Goal: Task Accomplishment & Management: Use online tool/utility

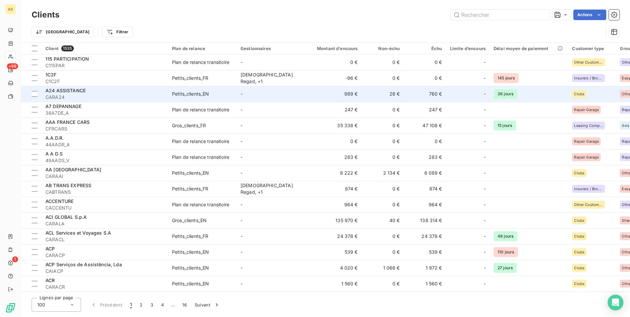
click at [427, 93] on td "760 €" at bounding box center [425, 94] width 42 height 16
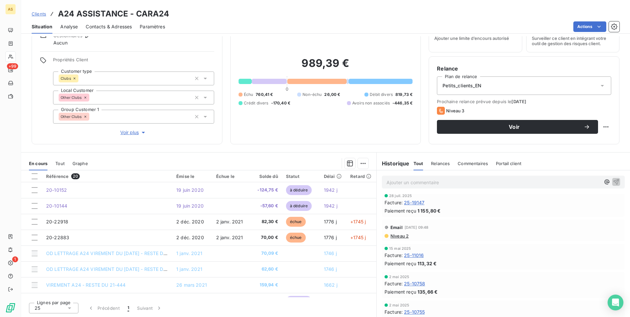
scroll to position [428, 0]
click at [39, 13] on span "Clients" at bounding box center [39, 13] width 14 height 5
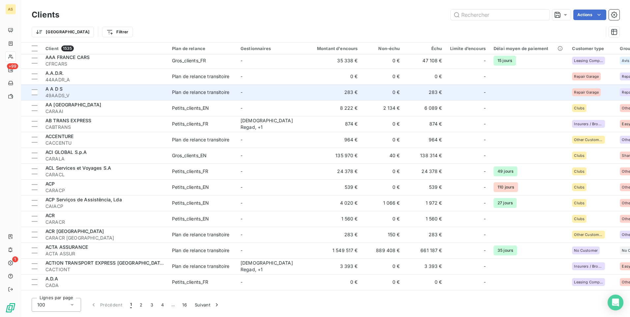
scroll to position [66, 0]
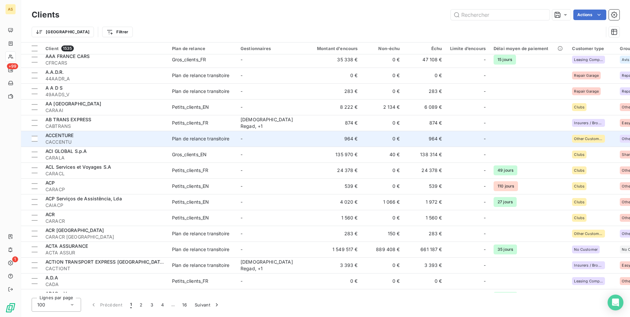
click at [180, 132] on td "Plan de relance transitoire" at bounding box center [202, 139] width 68 height 16
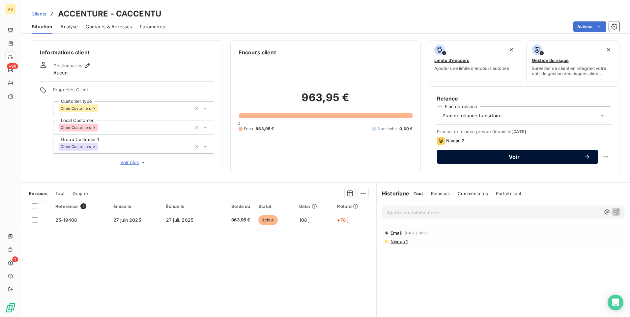
click at [483, 161] on button "Voir" at bounding box center [517, 157] width 161 height 14
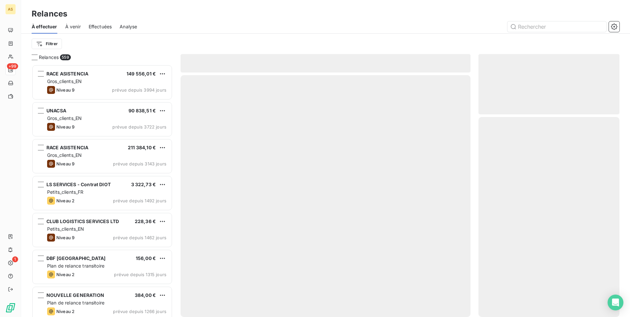
scroll to position [247, 136]
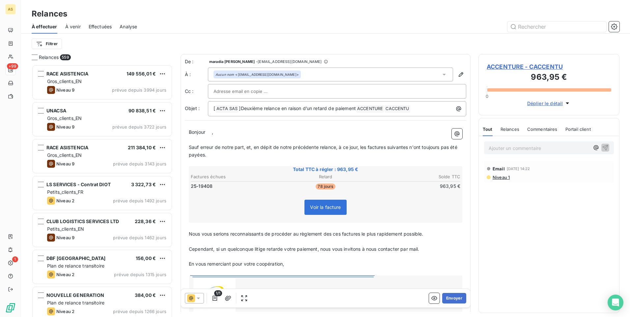
click at [200, 296] on icon at bounding box center [198, 298] width 7 height 7
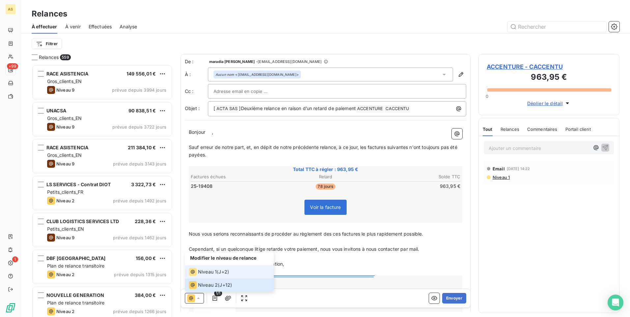
click at [207, 274] on span "Niveau 1" at bounding box center [207, 271] width 19 height 7
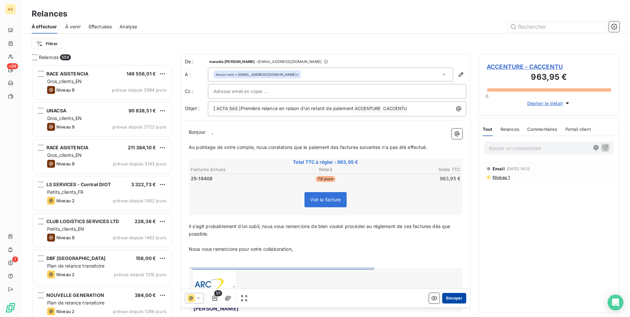
click at [458, 297] on button "Envoyer" at bounding box center [454, 298] width 24 height 11
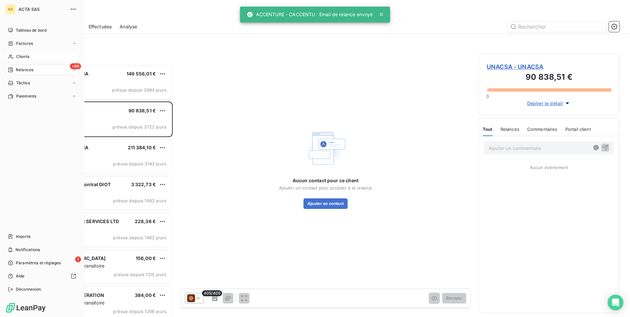
click at [24, 57] on span "Clients" at bounding box center [22, 57] width 13 height 6
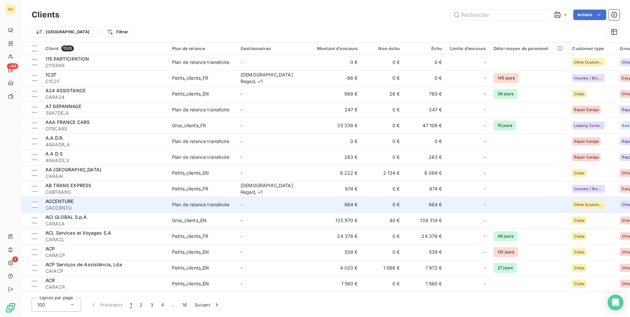
scroll to position [33, 0]
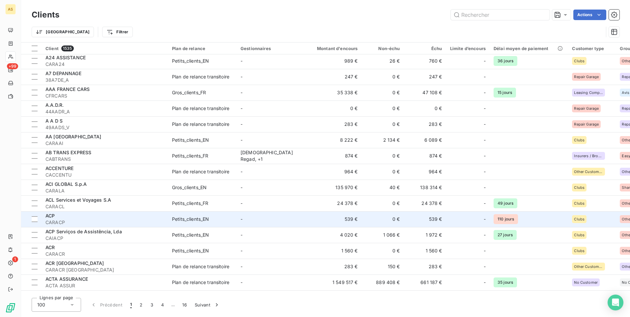
click at [153, 223] on span "CARACP" at bounding box center [104, 222] width 119 height 7
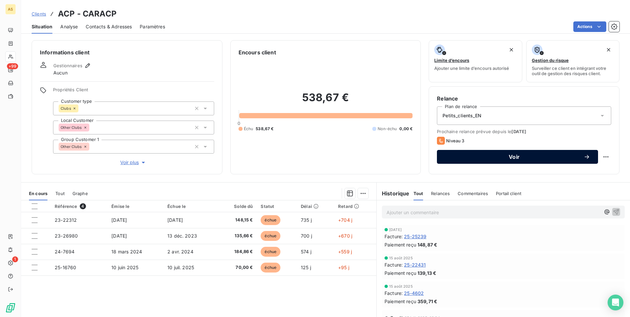
click at [445, 157] on span "Voir" at bounding box center [514, 156] width 139 height 5
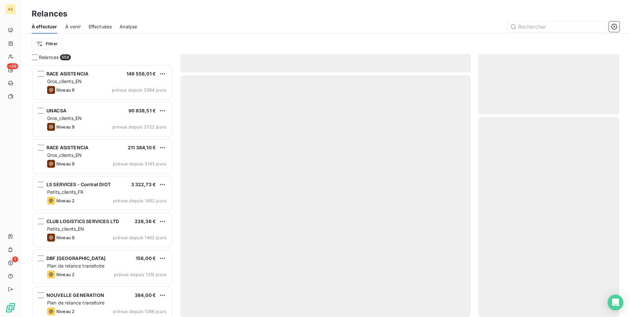
scroll to position [247, 136]
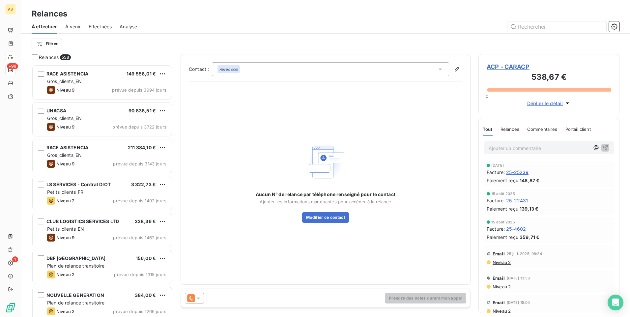
click at [199, 294] on div at bounding box center [194, 298] width 19 height 11
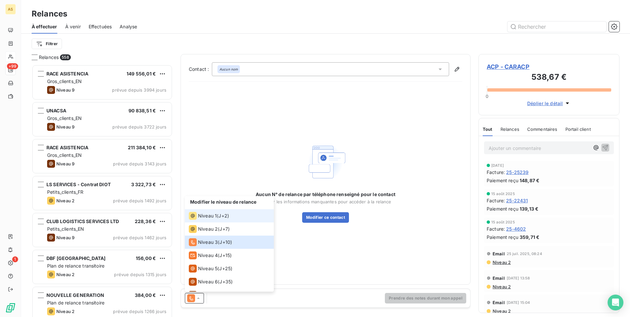
click at [216, 216] on div "Niveau 1 ( J+2 )" at bounding box center [209, 216] width 40 height 8
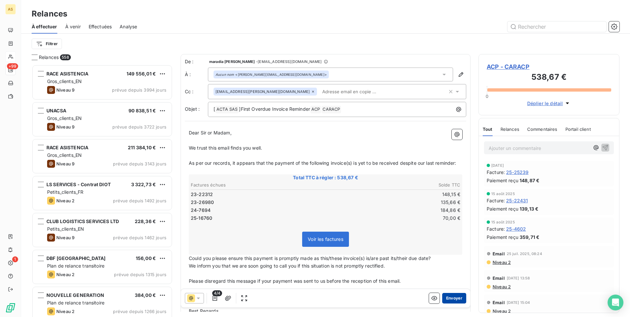
click at [443, 298] on button "Envoyer" at bounding box center [454, 298] width 24 height 11
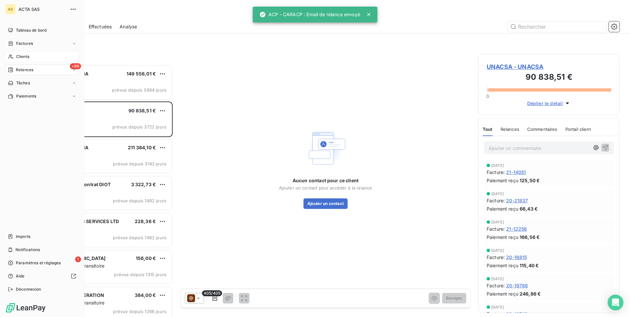
click at [17, 55] on span "Clients" at bounding box center [22, 57] width 13 height 6
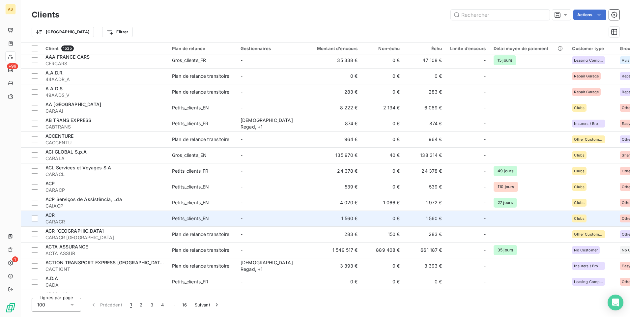
scroll to position [66, 0]
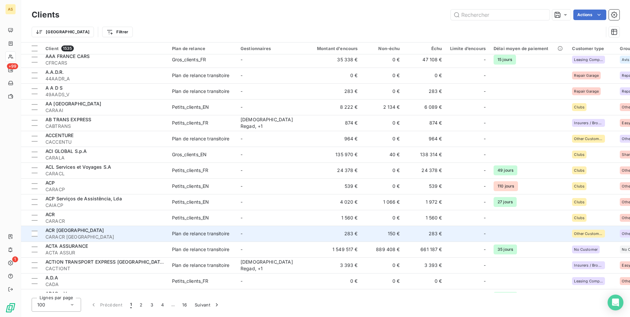
click at [130, 233] on div "ACR [GEOGRAPHIC_DATA]" at bounding box center [104, 230] width 119 height 7
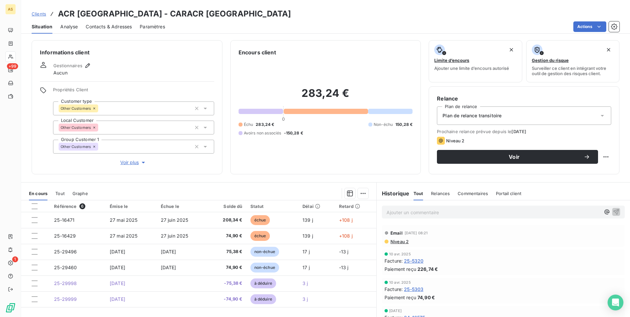
click at [36, 14] on span "Clients" at bounding box center [39, 13] width 14 height 5
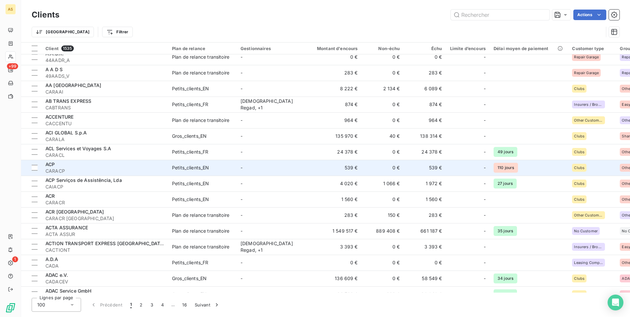
scroll to position [99, 0]
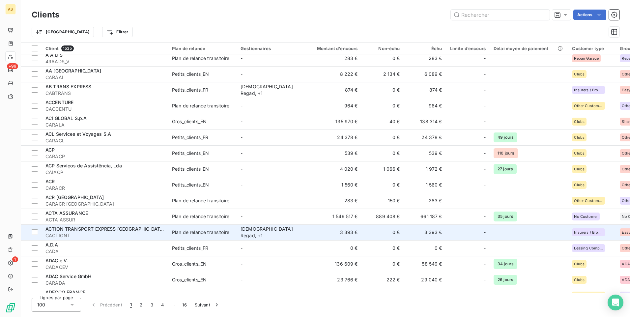
click at [405, 229] on td "3 393 €" at bounding box center [425, 232] width 42 height 16
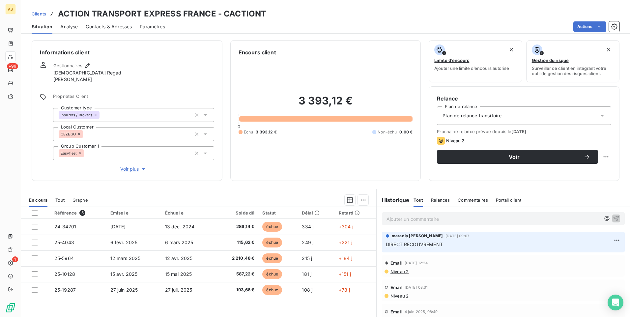
click at [39, 13] on span "Clients" at bounding box center [39, 13] width 14 height 5
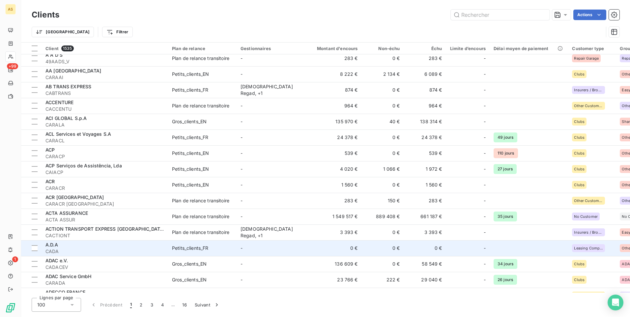
scroll to position [132, 0]
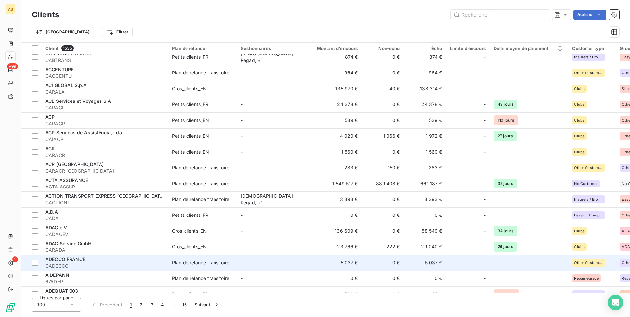
click at [331, 261] on td "5 037 €" at bounding box center [333, 263] width 57 height 16
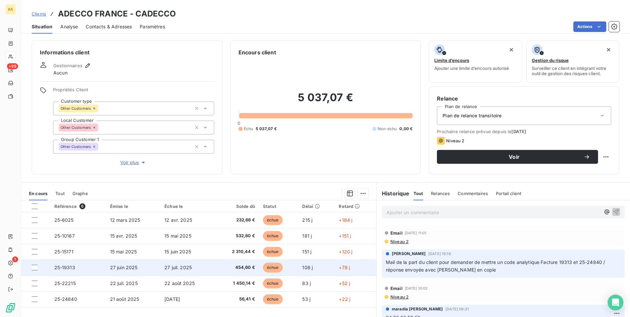
scroll to position [30, 0]
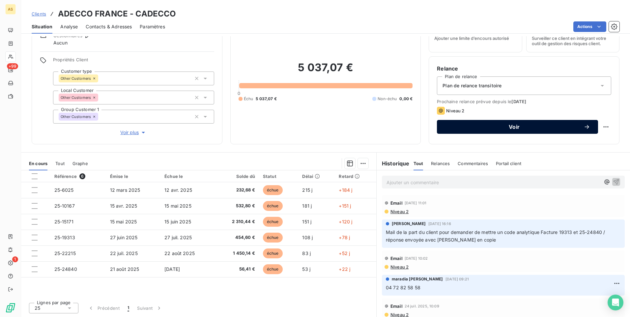
click at [464, 124] on div "Voir" at bounding box center [517, 126] width 145 height 7
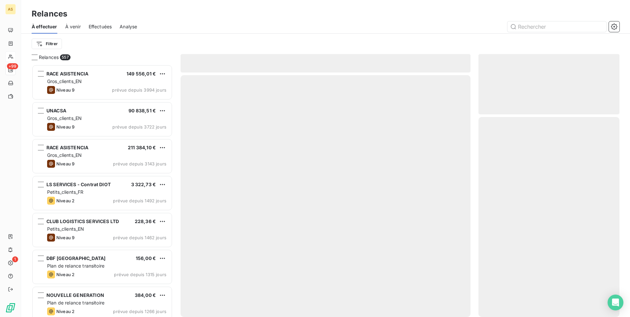
scroll to position [247, 136]
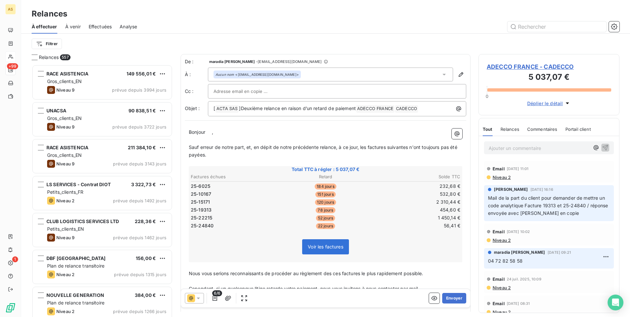
click at [456, 304] on div "6/6 Envoyer" at bounding box center [325, 298] width 289 height 18
click at [453, 296] on button "Envoyer" at bounding box center [454, 298] width 24 height 11
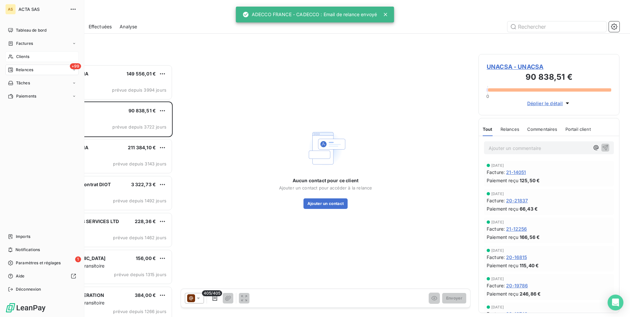
click at [20, 52] on div "Clients" at bounding box center [41, 56] width 73 height 11
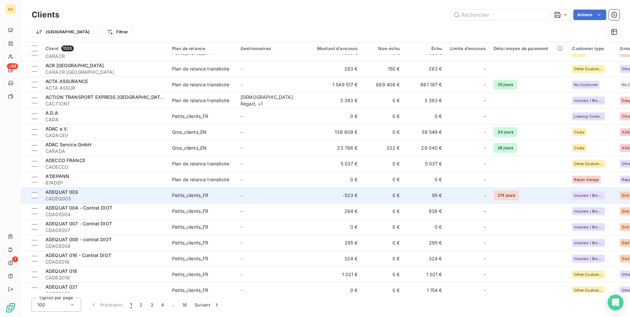
scroll to position [263, 0]
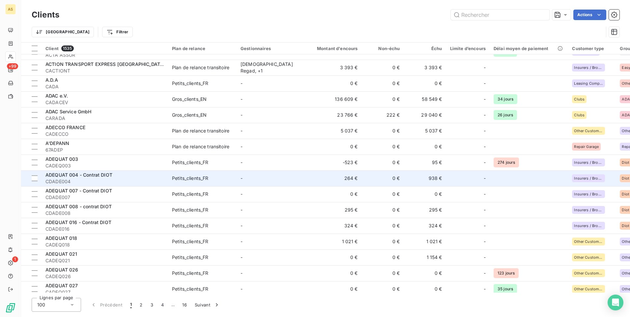
click at [145, 182] on span "CDADE004" at bounding box center [104, 181] width 119 height 7
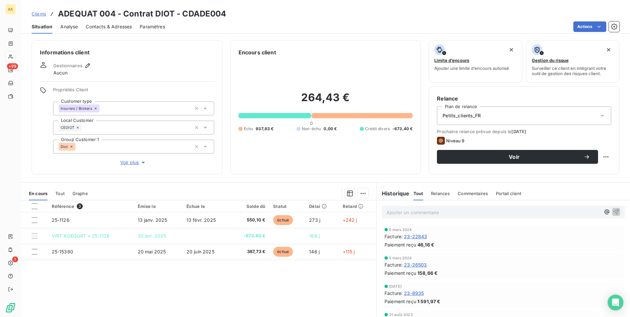
click at [36, 15] on span "Clients" at bounding box center [39, 13] width 14 height 5
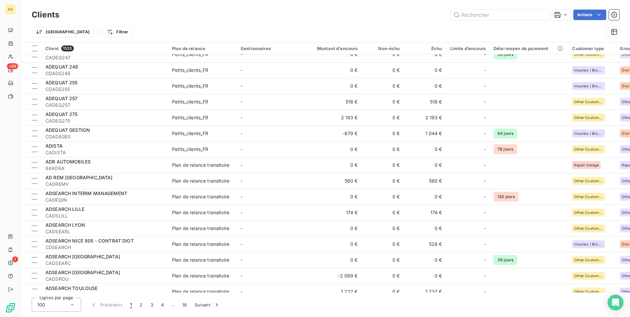
scroll to position [1345, 0]
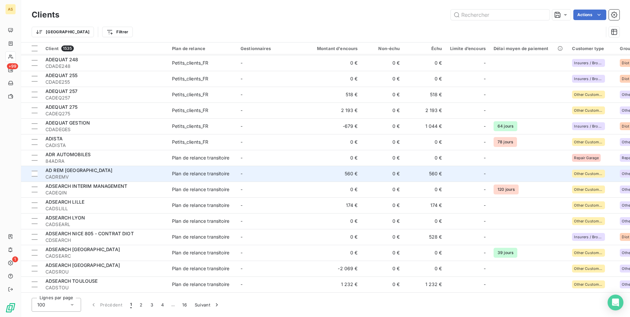
click at [153, 174] on span "CADREMV" at bounding box center [104, 177] width 119 height 7
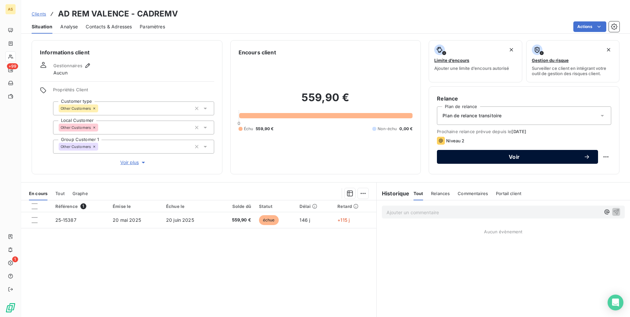
click at [468, 156] on span "Voir" at bounding box center [514, 156] width 139 height 5
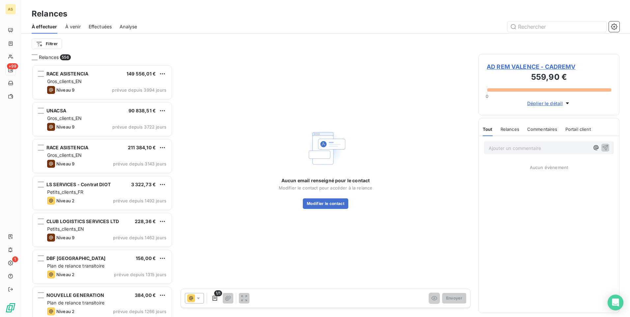
scroll to position [247, 136]
click at [196, 298] on icon at bounding box center [198, 298] width 7 height 7
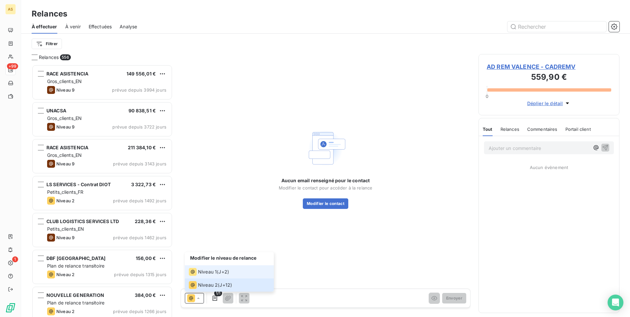
click at [202, 272] on span "Niveau 1" at bounding box center [207, 271] width 19 height 7
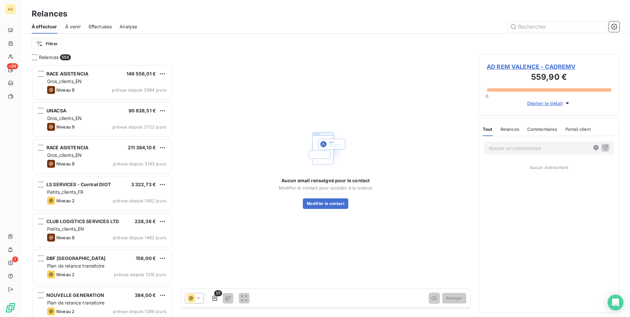
click at [538, 66] on span "AD REM VALENCE - CADREMV" at bounding box center [548, 66] width 124 height 9
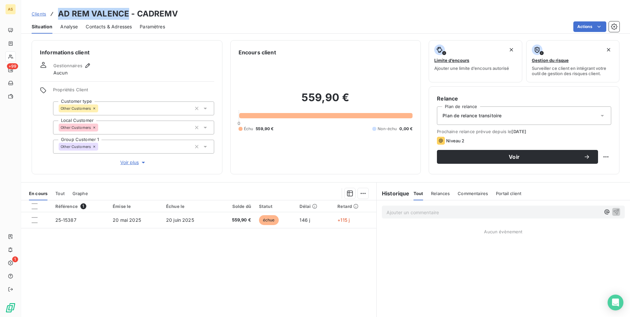
drag, startPoint x: 128, startPoint y: 13, endPoint x: 60, endPoint y: 13, distance: 68.5
click at [60, 13] on h3 "AD REM VALENCE - CADREMV" at bounding box center [118, 14] width 120 height 12
copy h3 "AD REM [GEOGRAPHIC_DATA]"
drag, startPoint x: 182, startPoint y: 15, endPoint x: 136, endPoint y: 15, distance: 45.8
click at [136, 15] on div "Clients AD REM VALENCE - CADREMV" at bounding box center [325, 14] width 608 height 12
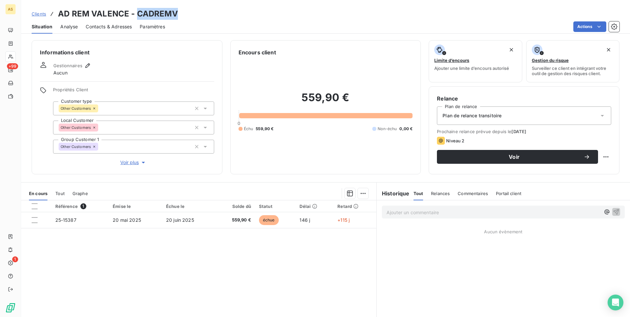
copy h3 "CADREMV"
drag, startPoint x: 129, startPoint y: 14, endPoint x: 57, endPoint y: 15, distance: 72.4
click at [57, 15] on div "Clients AD REM VALENCE - CADREMV" at bounding box center [105, 14] width 146 height 12
drag, startPoint x: 57, startPoint y: 15, endPoint x: 61, endPoint y: 13, distance: 4.6
copy h3 "AD REM [GEOGRAPHIC_DATA]"
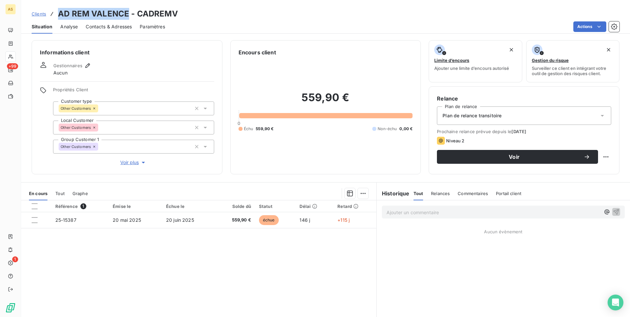
click at [41, 13] on span "Clients" at bounding box center [39, 13] width 14 height 5
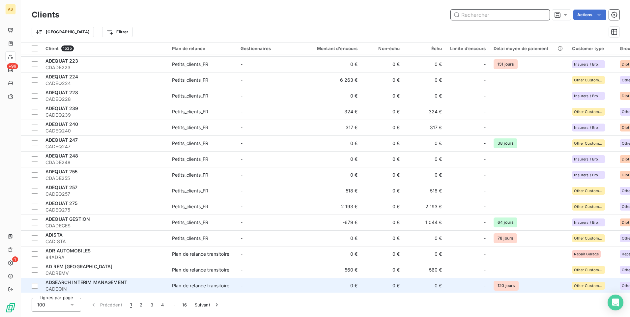
scroll to position [1345, 0]
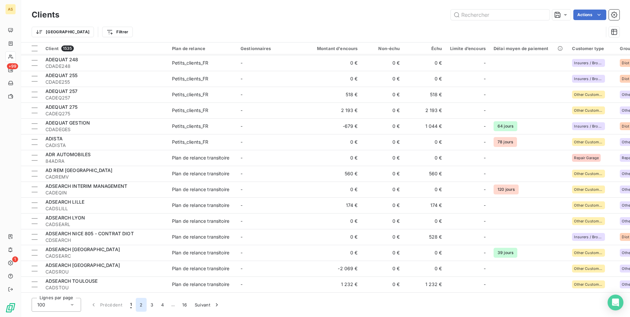
click at [143, 304] on button "2" at bounding box center [141, 305] width 11 height 14
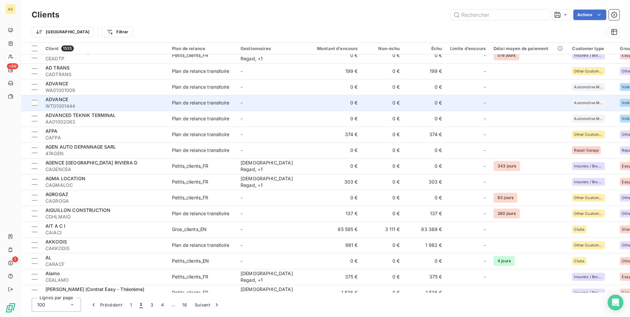
scroll to position [0, 0]
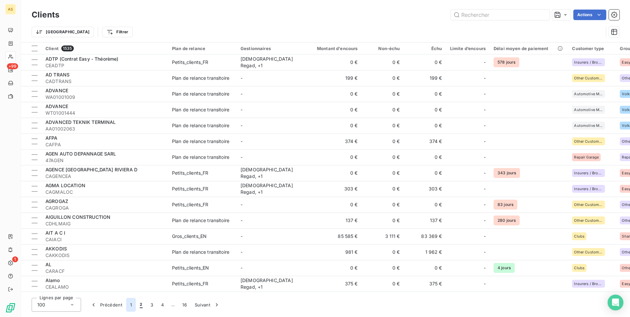
click at [133, 305] on button "1" at bounding box center [131, 305] width 10 height 14
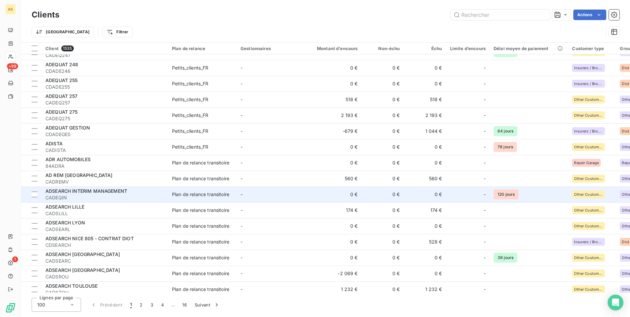
scroll to position [1345, 0]
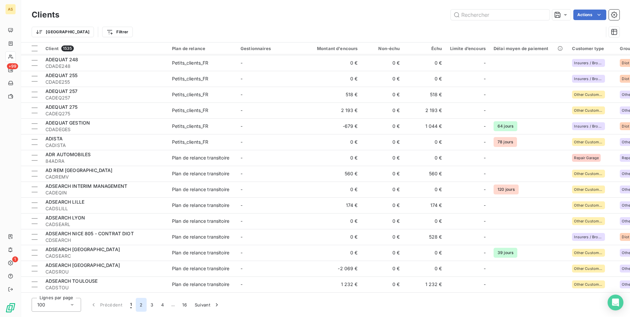
click at [142, 304] on button "2" at bounding box center [141, 305] width 11 height 14
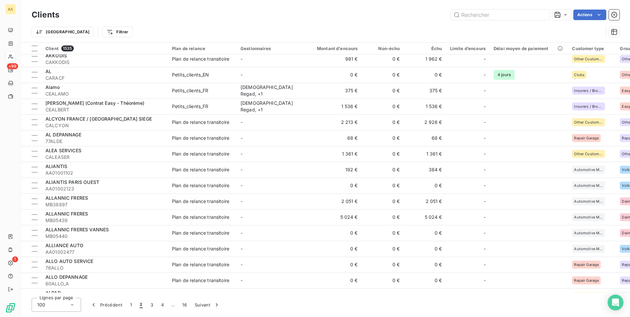
scroll to position [0, 0]
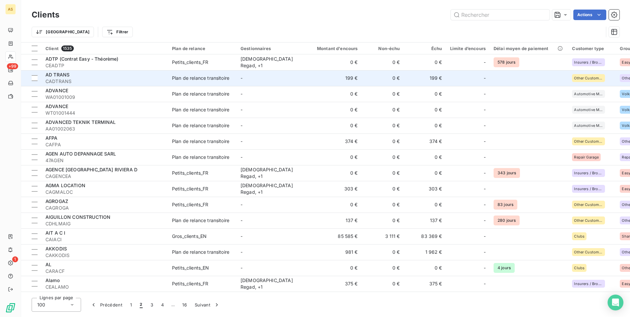
click at [415, 79] on td "199 €" at bounding box center [425, 78] width 42 height 16
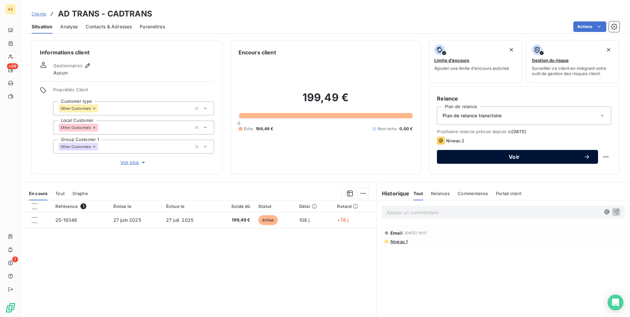
click at [469, 160] on button "Voir" at bounding box center [517, 157] width 161 height 14
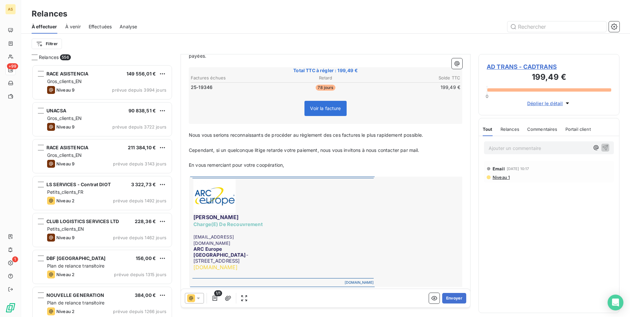
scroll to position [112, 0]
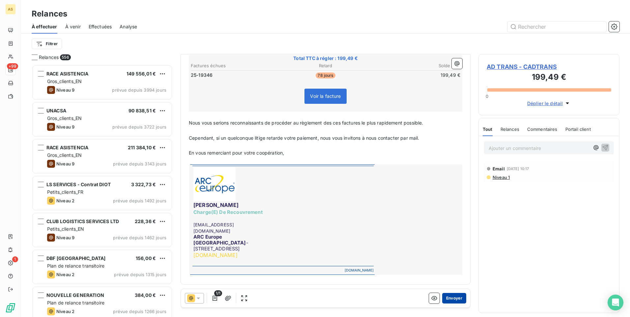
click at [447, 297] on button "Envoyer" at bounding box center [454, 298] width 24 height 11
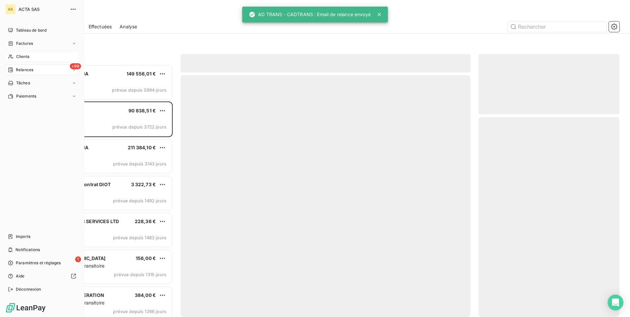
click at [36, 55] on div "Clients" at bounding box center [41, 56] width 73 height 11
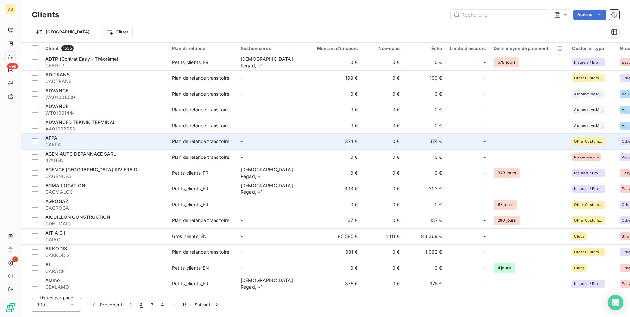
click at [116, 143] on span "CAFPA" at bounding box center [104, 144] width 119 height 7
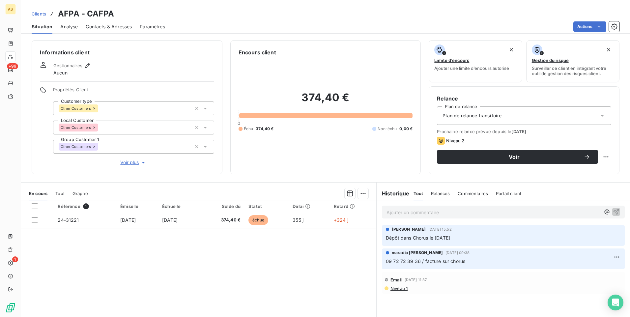
click at [103, 29] on span "Contacts & Adresses" at bounding box center [109, 26] width 46 height 7
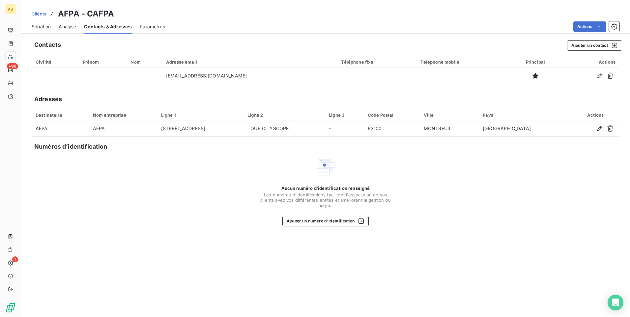
click at [37, 16] on span "Clients" at bounding box center [39, 13] width 14 height 5
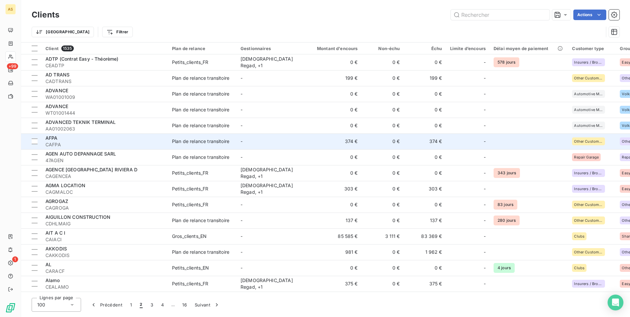
click at [271, 137] on td "-" at bounding box center [270, 141] width 68 height 16
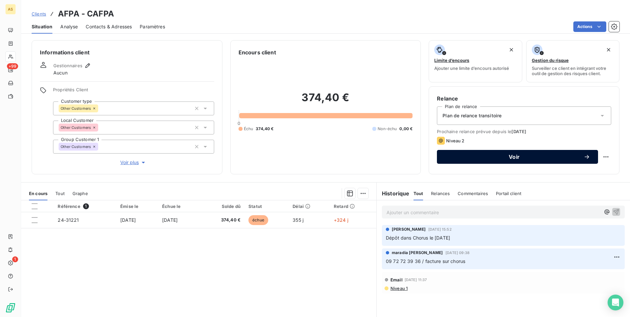
click at [457, 159] on span "Voir" at bounding box center [514, 156] width 139 height 5
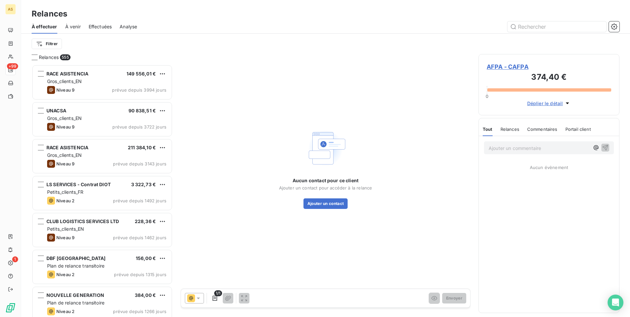
scroll to position [247, 136]
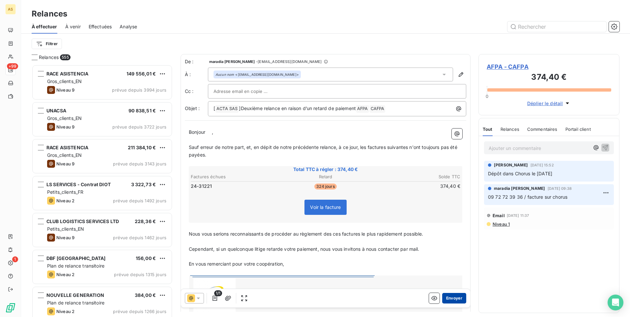
click at [446, 299] on button "Envoyer" at bounding box center [454, 298] width 24 height 11
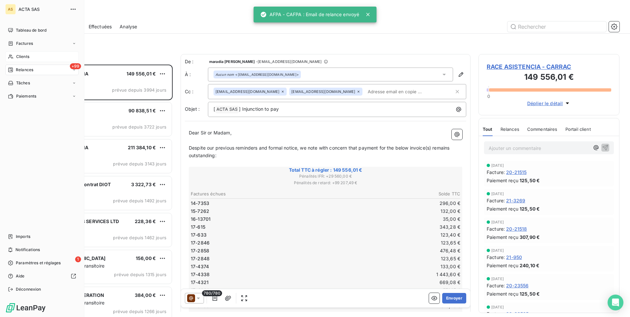
click at [17, 57] on span "Clients" at bounding box center [22, 57] width 13 height 6
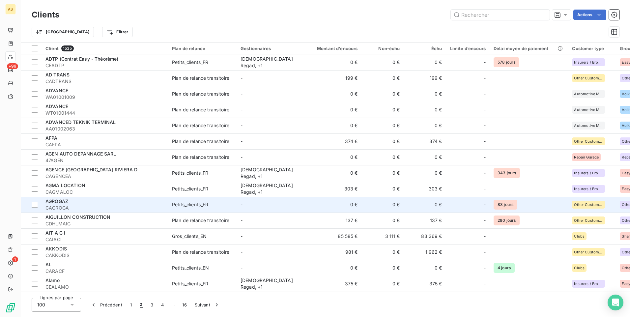
click at [107, 204] on span "CAGROGA" at bounding box center [104, 207] width 119 height 7
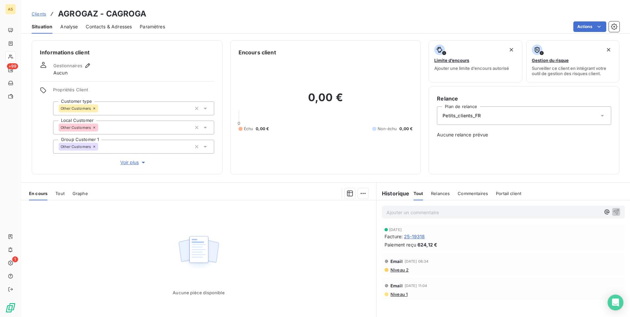
click at [41, 12] on span "Clients" at bounding box center [39, 13] width 14 height 5
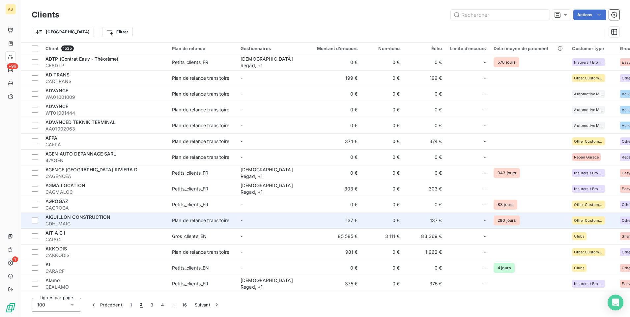
click at [131, 221] on span "CDHLMAIG" at bounding box center [104, 223] width 119 height 7
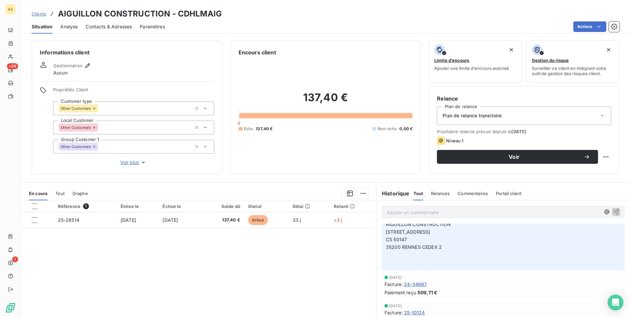
scroll to position [33, 0]
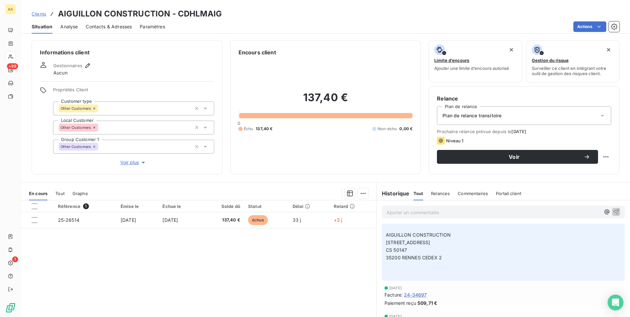
click at [36, 12] on span "Clients" at bounding box center [39, 13] width 14 height 5
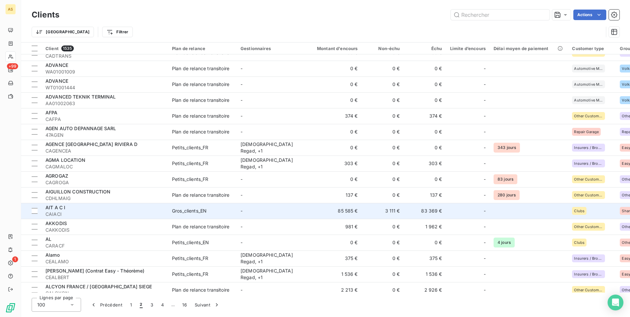
scroll to position [33, 0]
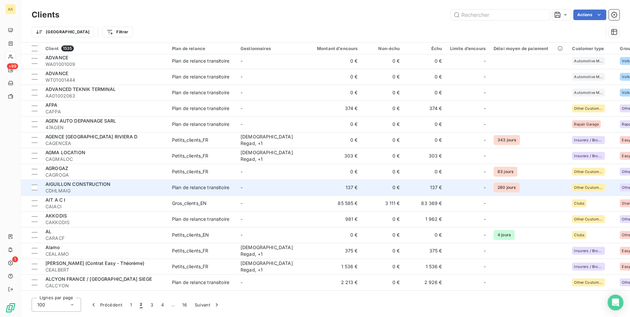
click at [160, 190] on span "CDHLMAIG" at bounding box center [104, 190] width 119 height 7
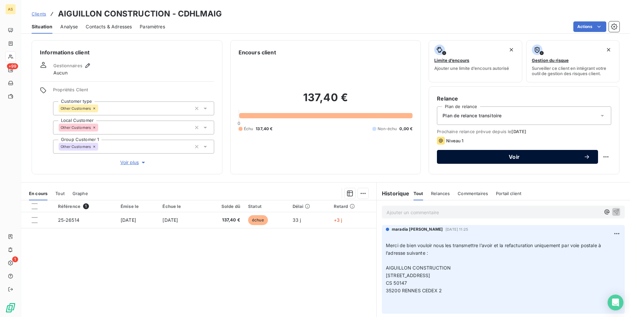
click at [457, 161] on button "Voir" at bounding box center [517, 157] width 161 height 14
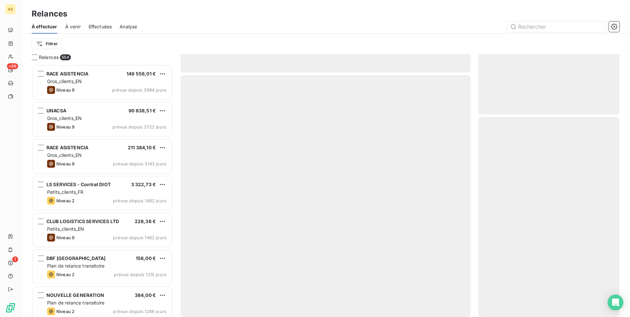
scroll to position [247, 136]
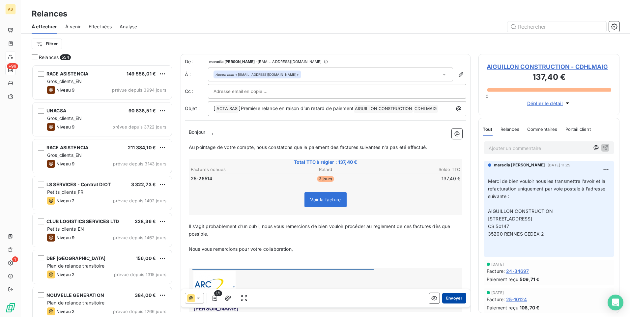
click at [448, 298] on button "Envoyer" at bounding box center [454, 298] width 24 height 11
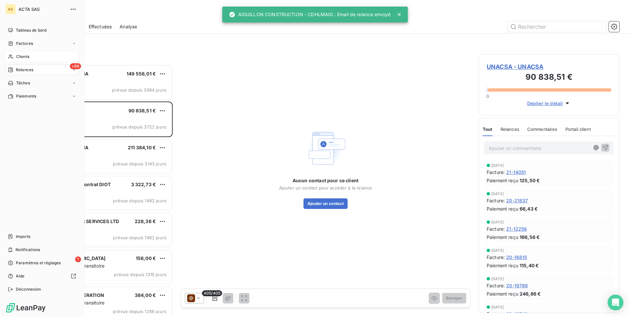
click at [31, 60] on div "Clients" at bounding box center [41, 56] width 73 height 11
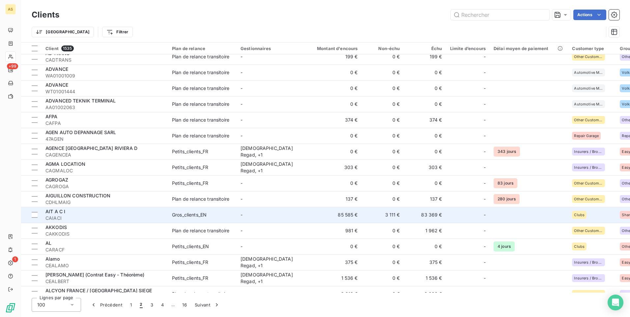
scroll to position [33, 0]
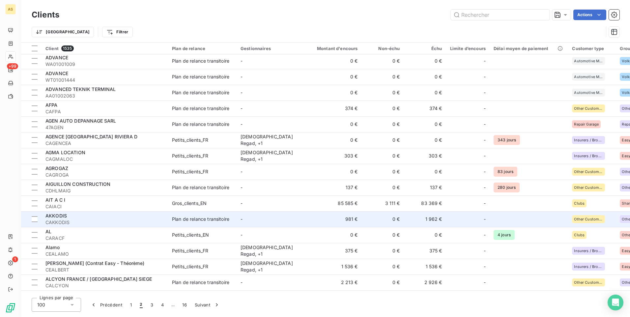
click at [110, 222] on span "CAKKODIS" at bounding box center [104, 222] width 119 height 7
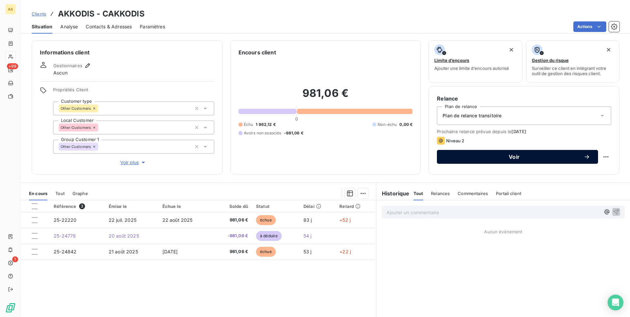
click at [459, 157] on span "Voir" at bounding box center [514, 156] width 139 height 5
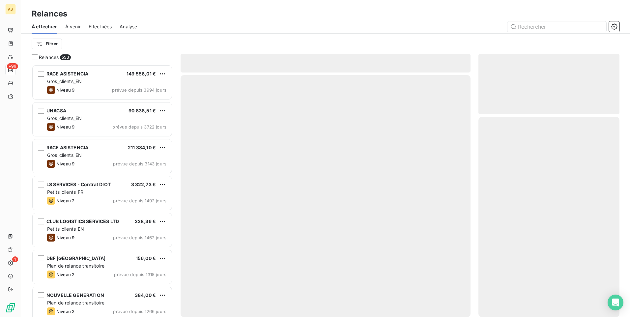
scroll to position [247, 136]
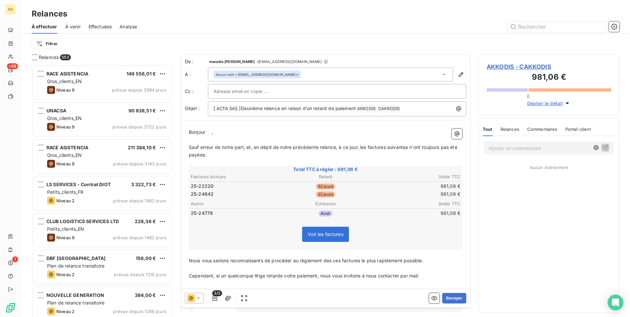
click at [201, 300] on icon at bounding box center [198, 298] width 7 height 7
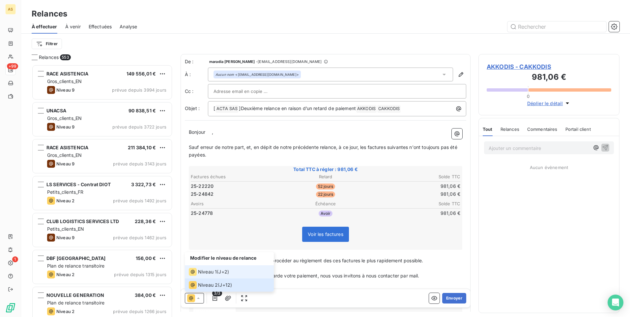
click at [208, 272] on span "Niveau 1" at bounding box center [207, 271] width 19 height 7
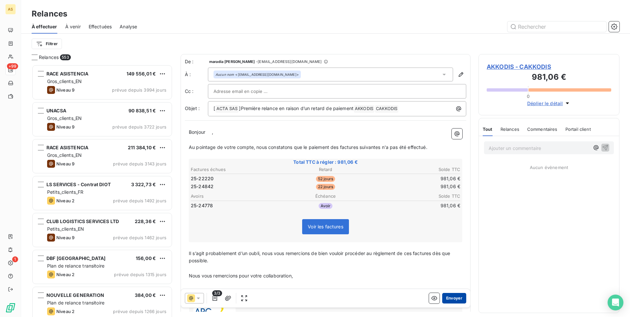
click at [445, 295] on button "Envoyer" at bounding box center [454, 298] width 24 height 11
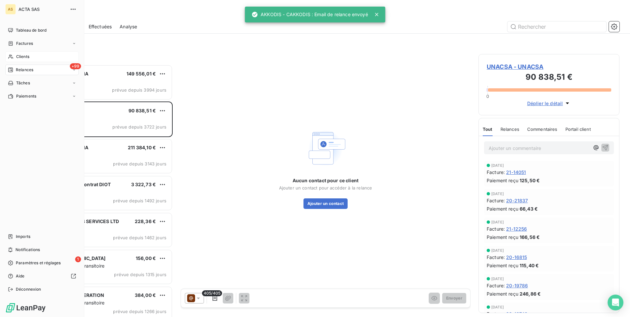
click at [21, 57] on span "Clients" at bounding box center [22, 57] width 13 height 6
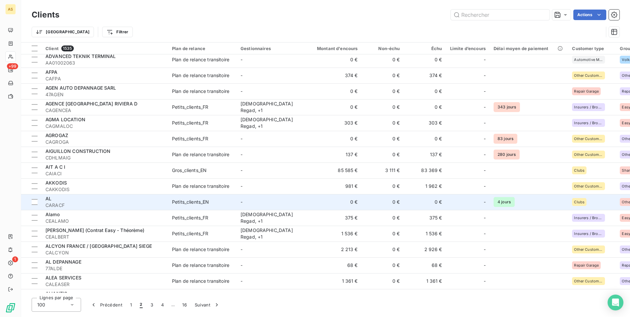
scroll to position [99, 0]
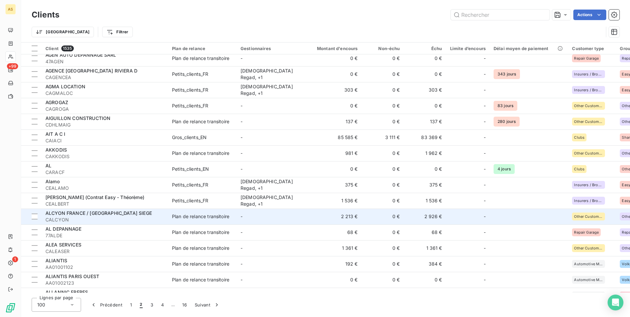
click at [141, 220] on span "CALCYON" at bounding box center [104, 219] width 119 height 7
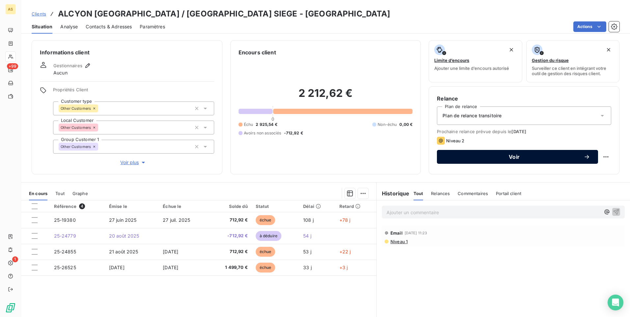
click at [463, 155] on span "Voir" at bounding box center [514, 156] width 139 height 5
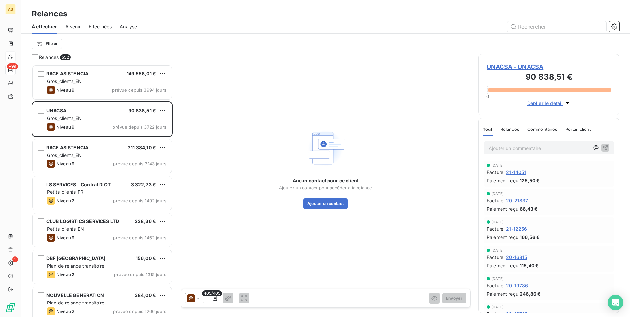
scroll to position [5, 5]
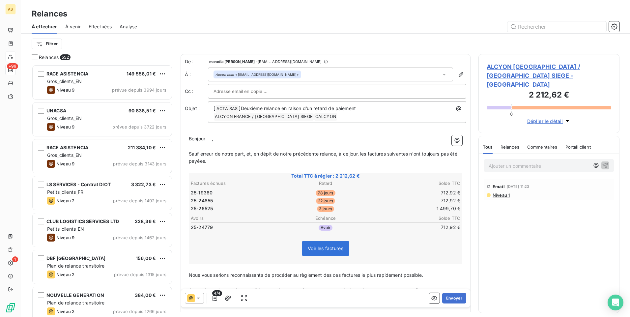
click at [199, 296] on icon at bounding box center [198, 298] width 7 height 7
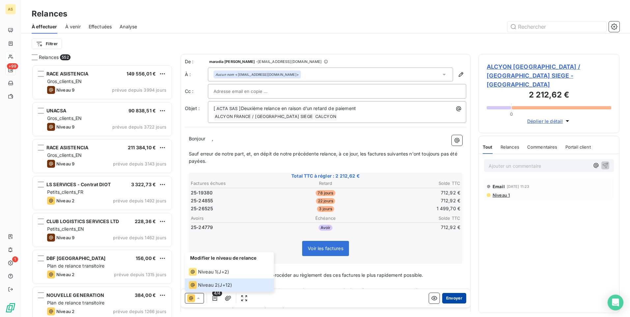
click at [449, 299] on button "Envoyer" at bounding box center [454, 298] width 24 height 11
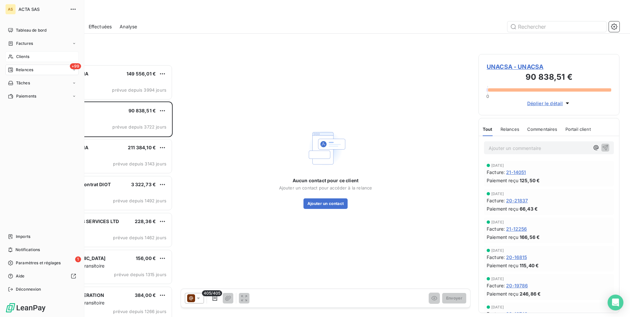
click at [32, 55] on div "Clients" at bounding box center [41, 56] width 73 height 11
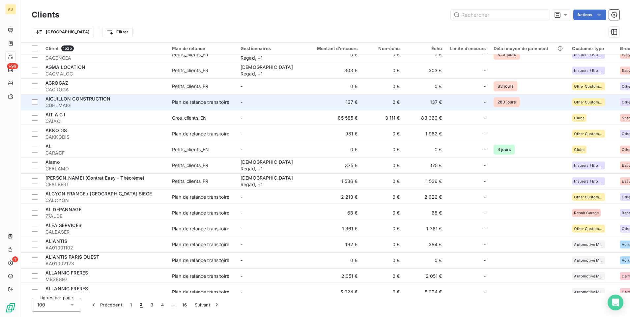
scroll to position [132, 0]
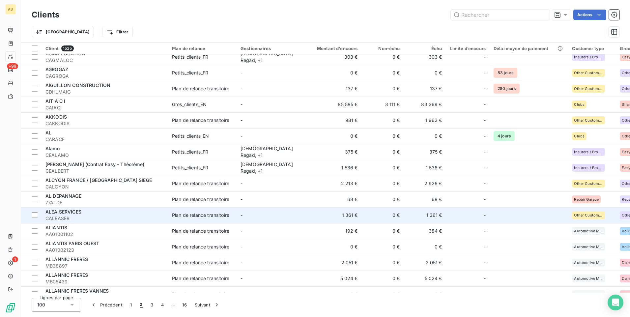
click at [122, 214] on div "ALEA SERVICES" at bounding box center [104, 211] width 119 height 7
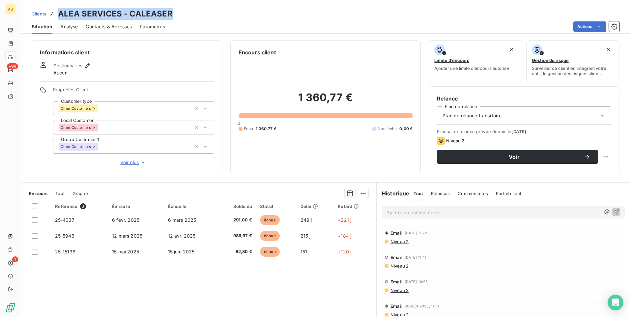
drag, startPoint x: 175, startPoint y: 14, endPoint x: 60, endPoint y: 17, distance: 115.0
click at [60, 17] on div "Clients ALEA SERVICES - CALEASER" at bounding box center [325, 14] width 608 height 12
copy h3 "ALEA SERVICES - CALEASER"
click at [35, 13] on span "Clients" at bounding box center [39, 13] width 14 height 5
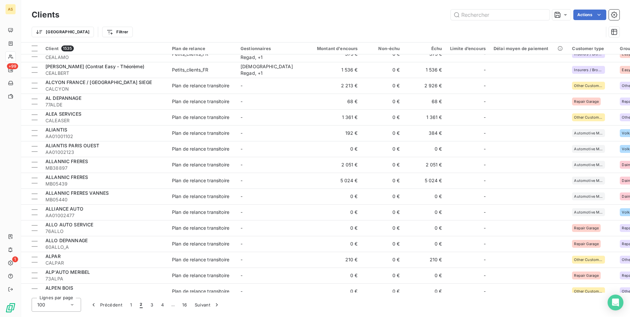
scroll to position [165, 0]
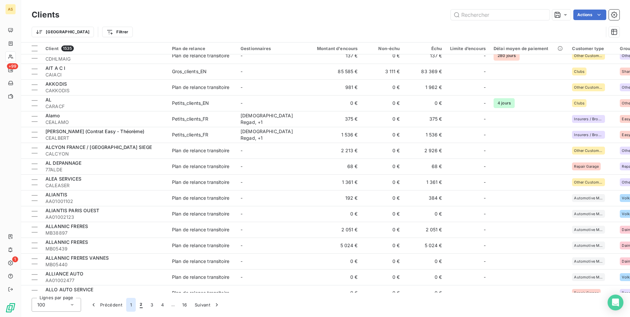
click at [134, 306] on button "1" at bounding box center [131, 305] width 10 height 14
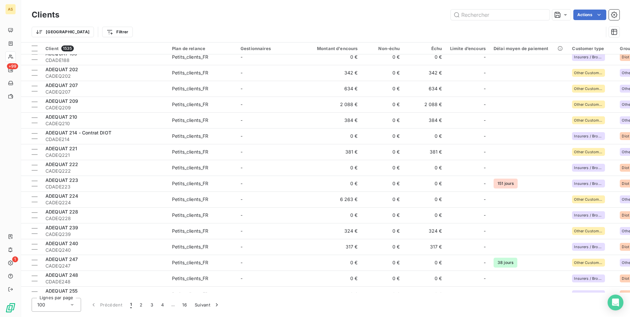
scroll to position [1345, 0]
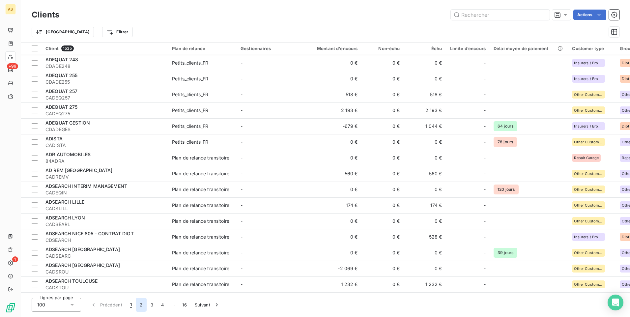
drag, startPoint x: 140, startPoint y: 309, endPoint x: 143, endPoint y: 305, distance: 4.3
click at [140, 309] on button "2" at bounding box center [141, 305] width 11 height 14
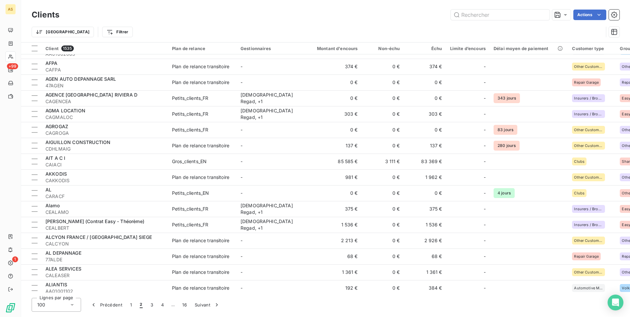
scroll to position [0, 0]
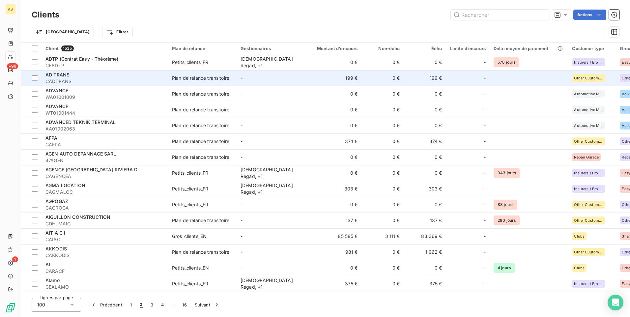
click at [133, 79] on span "CADTRANS" at bounding box center [104, 81] width 119 height 7
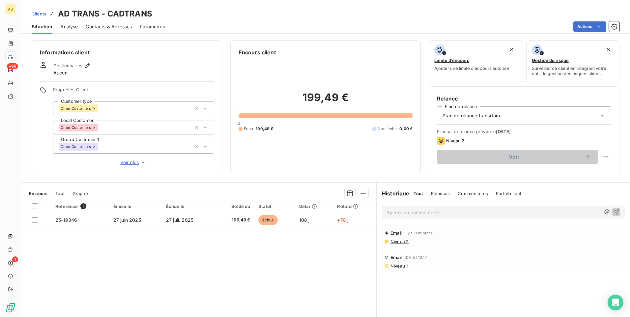
click at [37, 15] on span "Clients" at bounding box center [39, 13] width 14 height 5
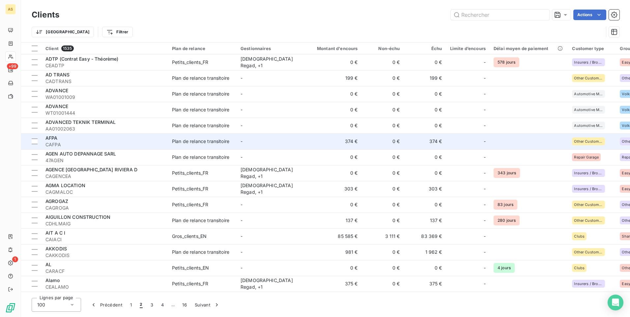
click at [156, 141] on span "CAFPA" at bounding box center [104, 144] width 119 height 7
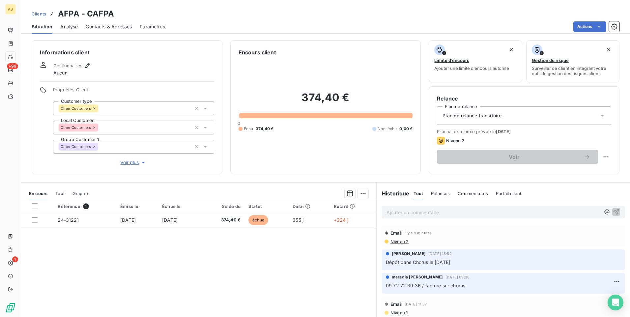
scroll to position [30, 0]
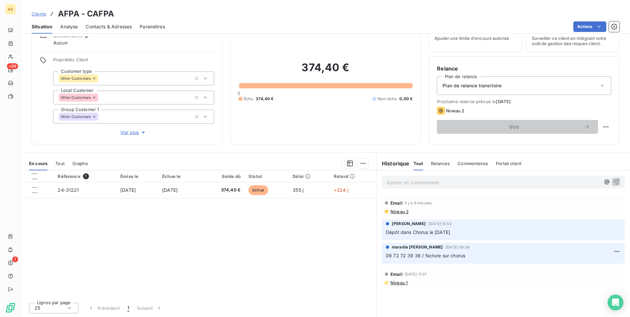
click at [42, 17] on link "Clients" at bounding box center [39, 14] width 14 height 7
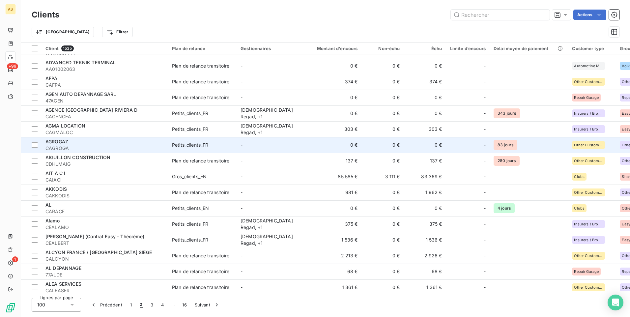
scroll to position [66, 0]
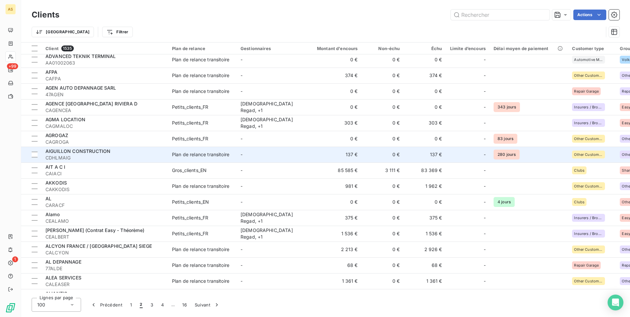
click at [300, 156] on td "-" at bounding box center [270, 155] width 68 height 16
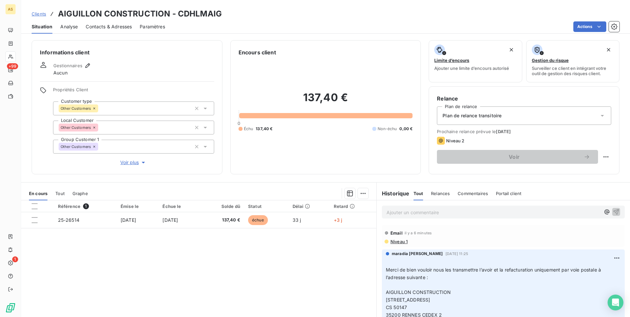
click at [31, 11] on div "Clients AIGUILLON CONSTRUCTION - CDHLMAIG" at bounding box center [325, 14] width 608 height 12
click at [39, 16] on link "Clients" at bounding box center [39, 14] width 14 height 7
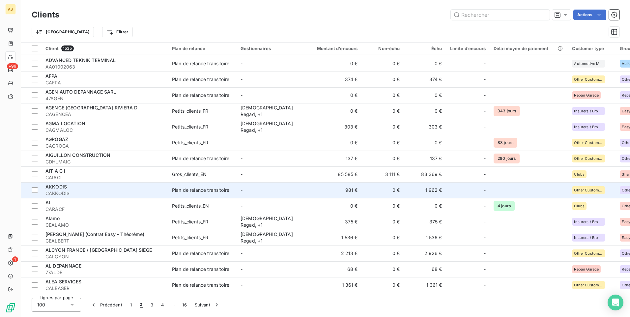
scroll to position [66, 0]
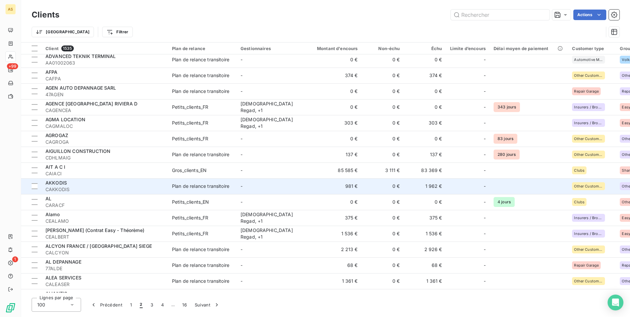
click at [246, 187] on td "-" at bounding box center [270, 186] width 68 height 16
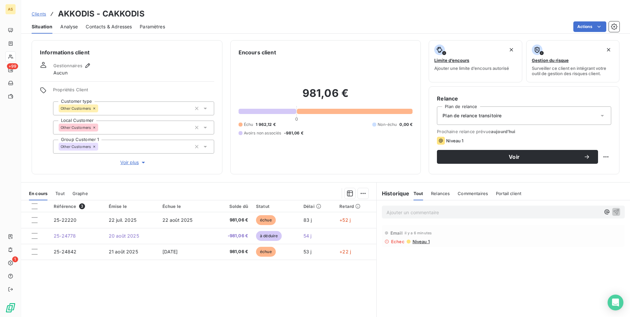
click at [102, 27] on span "Contacts & Adresses" at bounding box center [109, 26] width 46 height 7
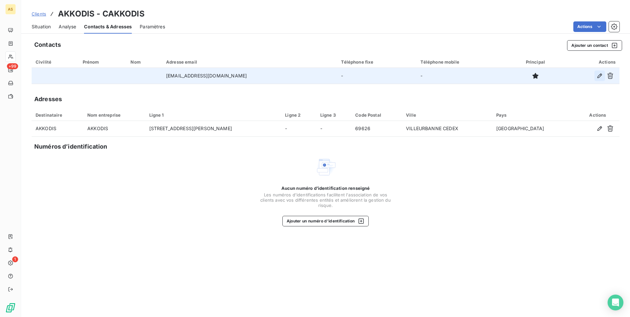
click at [597, 77] on icon "button" at bounding box center [599, 75] width 5 height 5
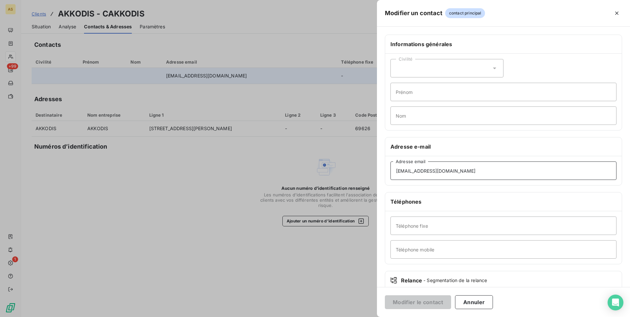
click at [396, 172] on input "[EMAIL_ADDRESS][DOMAIN_NAME]" at bounding box center [503, 170] width 226 height 18
click at [117, 263] on div at bounding box center [315, 158] width 630 height 317
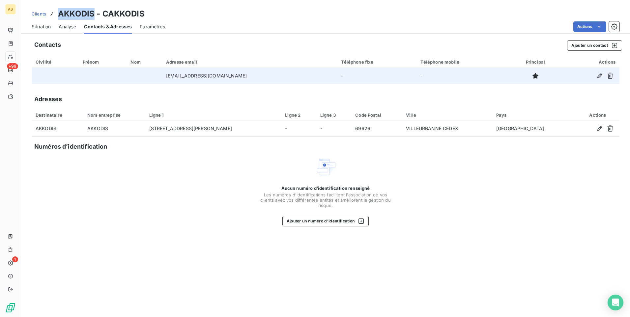
drag, startPoint x: 90, startPoint y: 14, endPoint x: 56, endPoint y: 11, distance: 34.1
click at [56, 11] on div "Clients AKKODIS - CAKKODIS" at bounding box center [88, 14] width 113 height 12
copy h3 "AKKODIS"
click at [599, 74] on icon "button" at bounding box center [599, 75] width 7 height 7
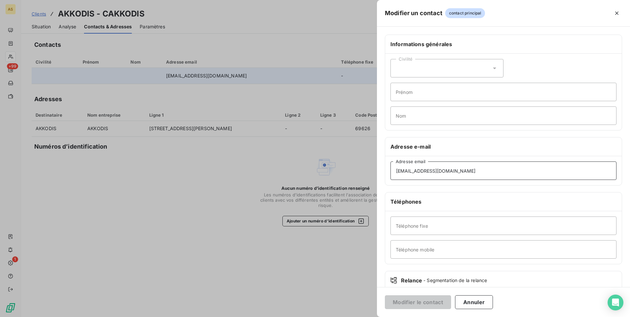
drag, startPoint x: 466, startPoint y: 173, endPoint x: 393, endPoint y: 174, distance: 73.4
click at [393, 174] on input "[EMAIL_ADDRESS][DOMAIN_NAME]" at bounding box center [503, 170] width 226 height 18
drag, startPoint x: 220, startPoint y: 20, endPoint x: 126, endPoint y: 17, distance: 93.9
click at [219, 20] on div at bounding box center [315, 158] width 630 height 317
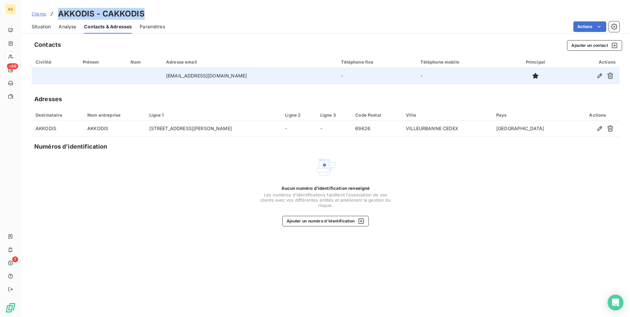
drag, startPoint x: 147, startPoint y: 11, endPoint x: 55, endPoint y: 11, distance: 91.5
click at [55, 11] on div "Clients AKKODIS - CAKKODIS" at bounding box center [325, 14] width 608 height 12
copy h3 "AKKODIS - CAKKODIS"
click at [40, 16] on span "Clients" at bounding box center [39, 13] width 14 height 5
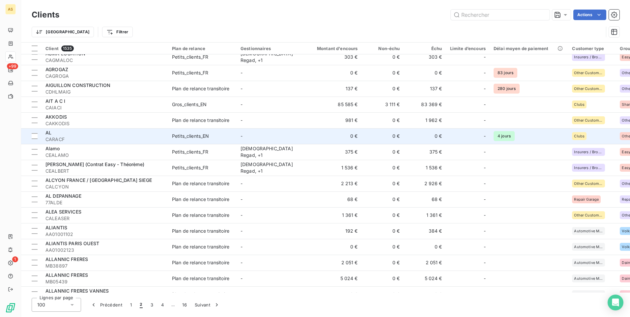
scroll to position [165, 0]
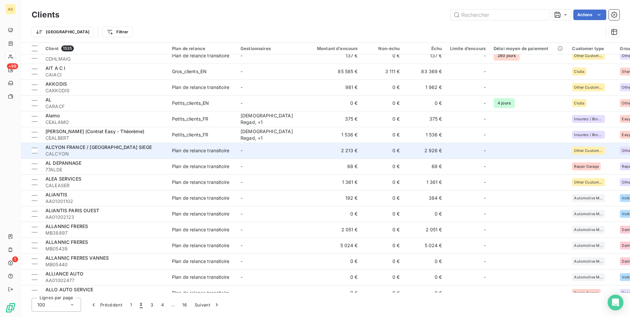
click at [143, 157] on td "ALCYON FRANCE / PARIS SIEGE [GEOGRAPHIC_DATA]" at bounding box center [104, 151] width 126 height 16
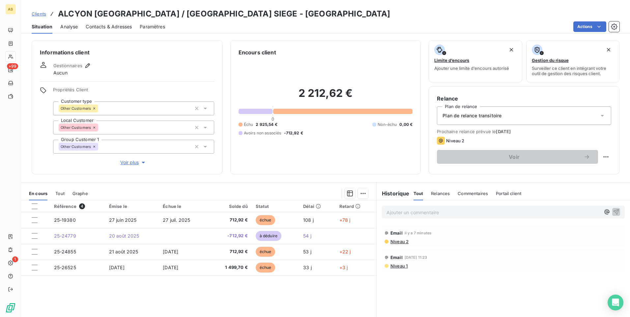
click at [36, 15] on span "Clients" at bounding box center [39, 13] width 14 height 5
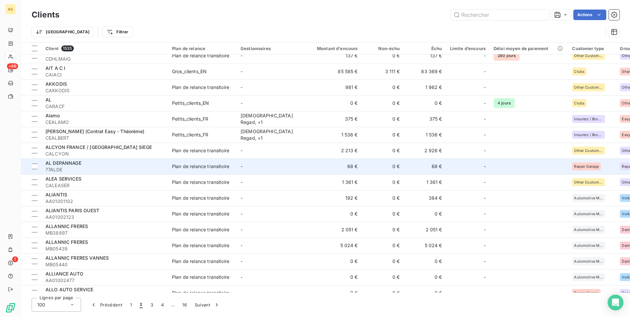
scroll to position [198, 0]
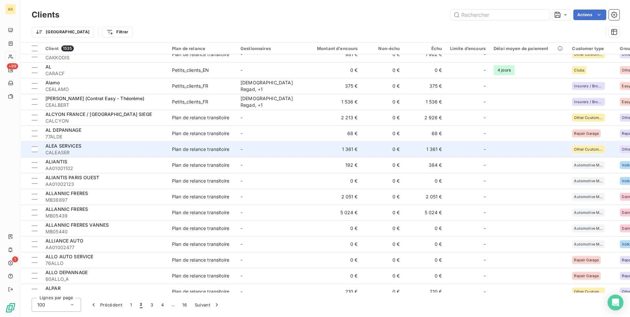
click at [133, 152] on span "CALEASER" at bounding box center [104, 152] width 119 height 7
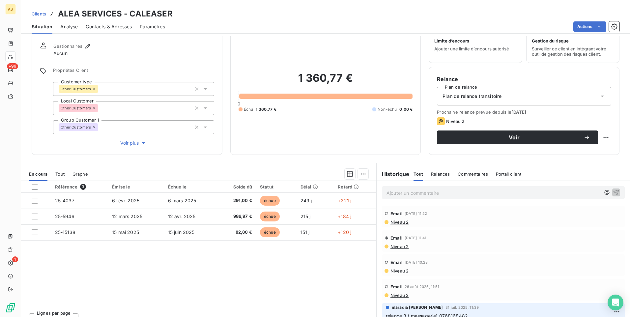
scroll to position [30, 0]
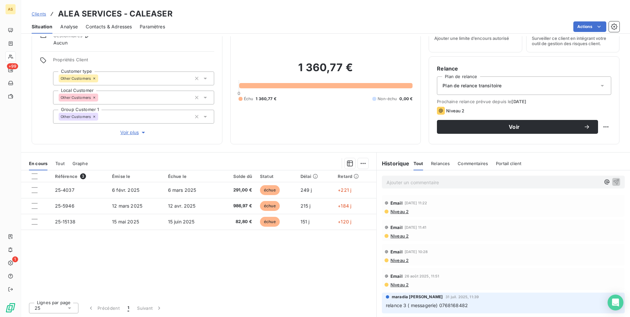
click at [40, 13] on span "Clients" at bounding box center [39, 13] width 14 height 5
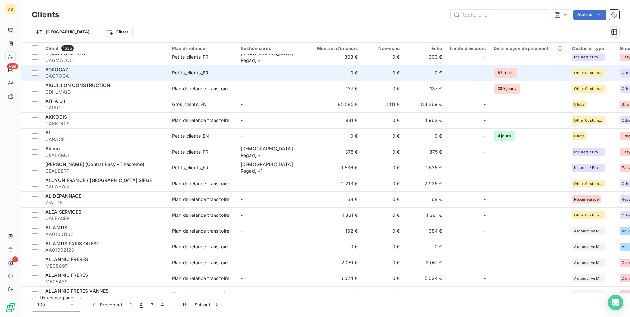
scroll to position [165, 0]
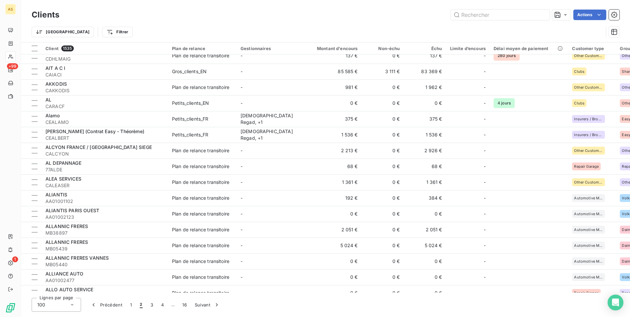
click at [148, 203] on span "AA01001102" at bounding box center [104, 201] width 119 height 7
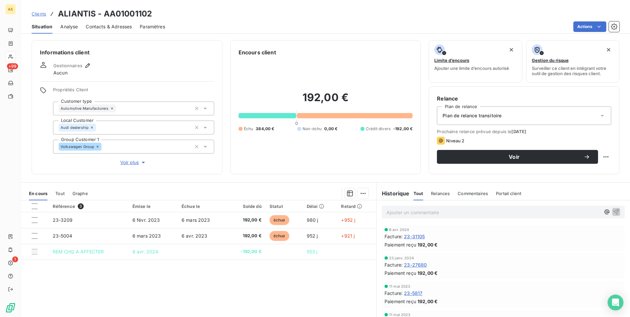
click at [38, 14] on span "Clients" at bounding box center [39, 13] width 14 height 5
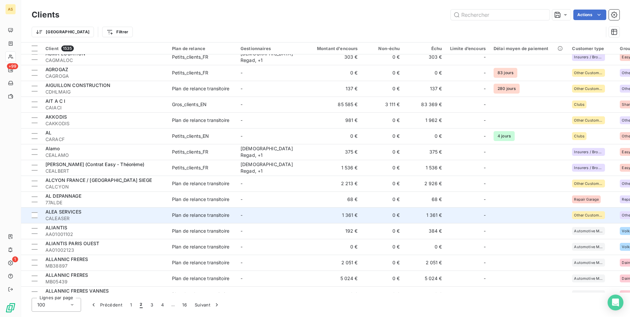
scroll to position [165, 0]
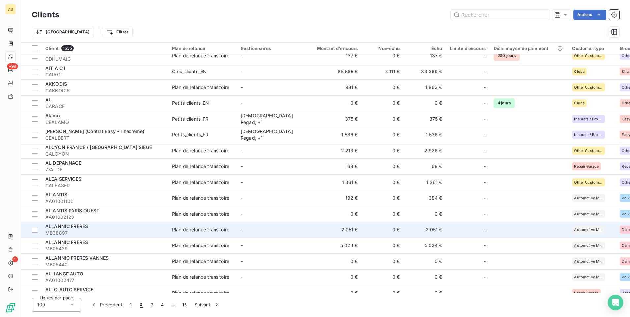
click at [233, 229] on td "Plan de relance transitoire" at bounding box center [202, 230] width 68 height 16
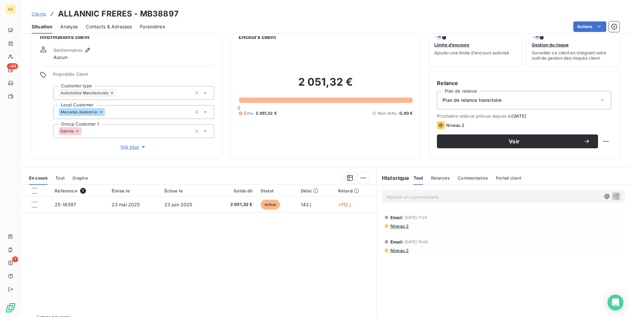
scroll to position [30, 0]
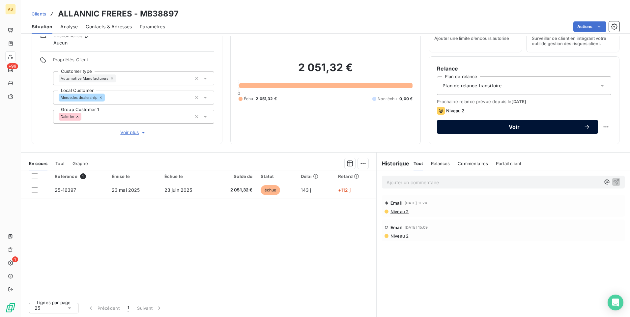
click at [469, 131] on button "Voir" at bounding box center [517, 127] width 161 height 14
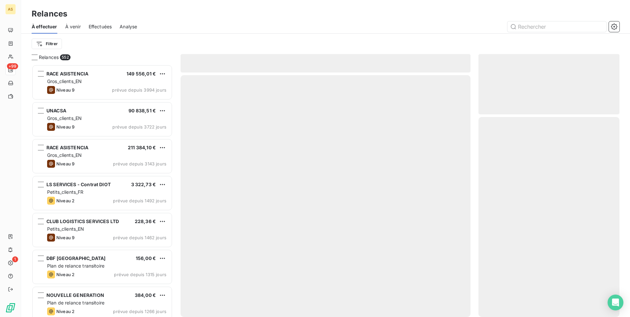
scroll to position [247, 136]
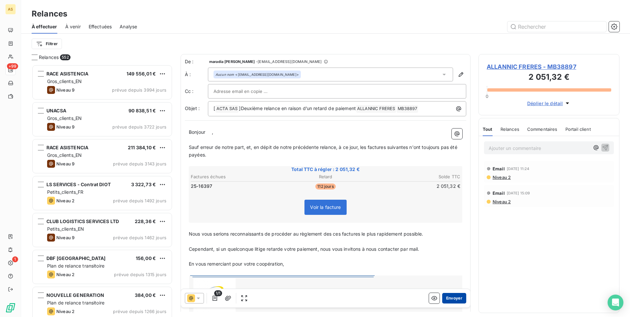
click at [443, 296] on button "Envoyer" at bounding box center [454, 298] width 24 height 11
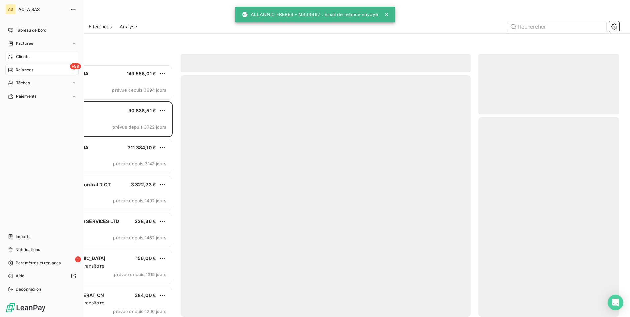
click at [19, 60] on div "Clients" at bounding box center [41, 56] width 73 height 11
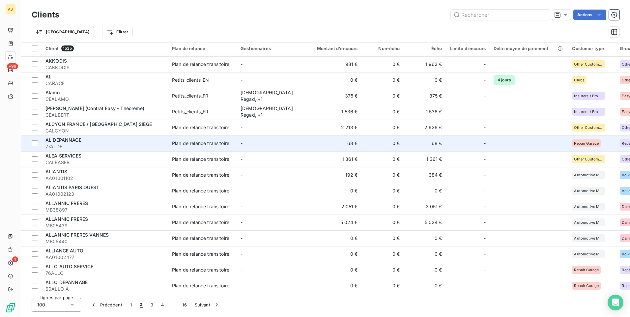
scroll to position [198, 0]
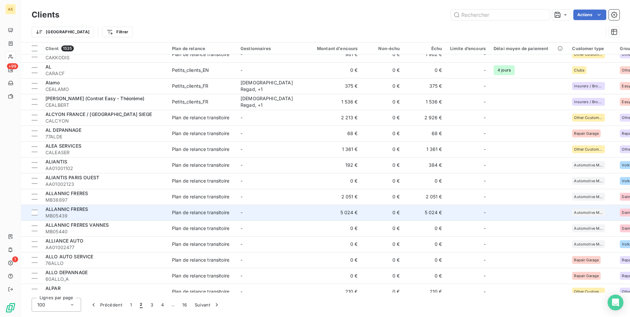
click at [116, 216] on span "MB05439" at bounding box center [104, 215] width 119 height 7
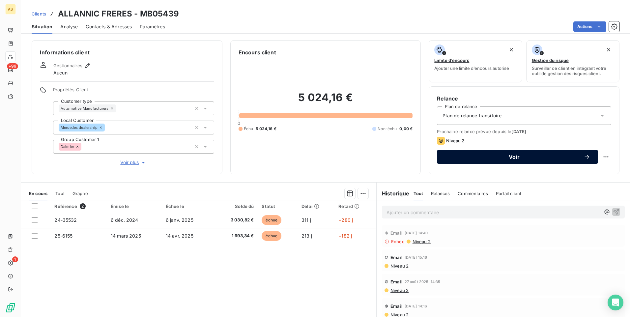
click at [447, 161] on button "Voir" at bounding box center [517, 157] width 161 height 14
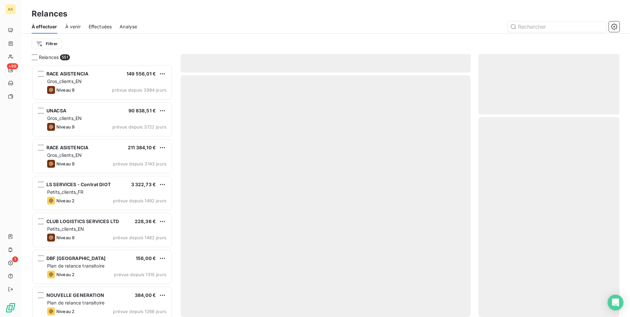
scroll to position [247, 136]
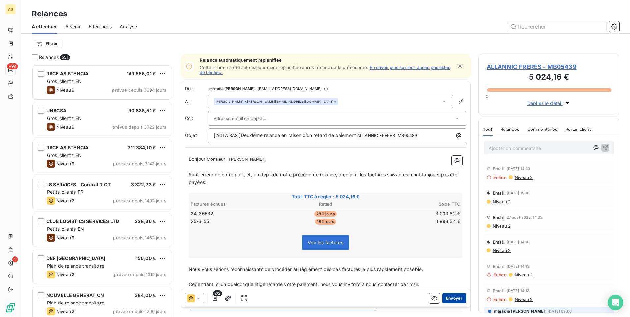
click at [442, 299] on button "Envoyer" at bounding box center [454, 298] width 24 height 11
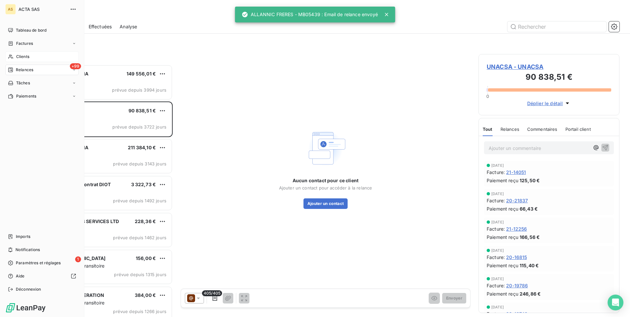
click at [26, 58] on span "Clients" at bounding box center [22, 57] width 13 height 6
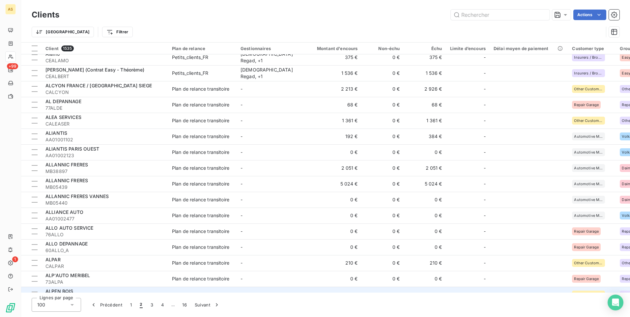
scroll to position [296, 0]
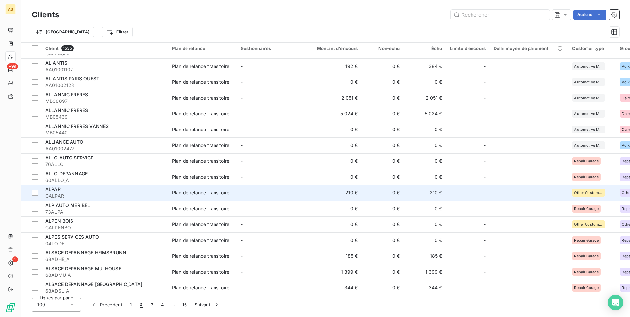
click at [174, 198] on td "Plan de relance transitoire" at bounding box center [202, 193] width 68 height 16
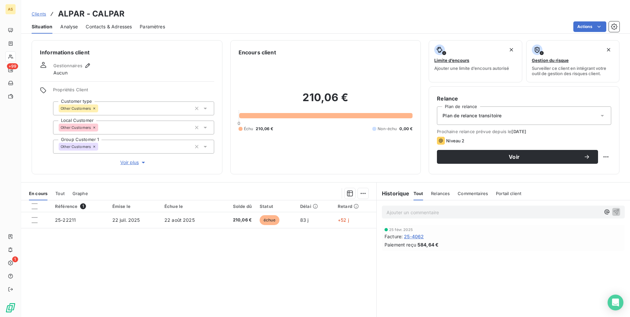
scroll to position [30, 0]
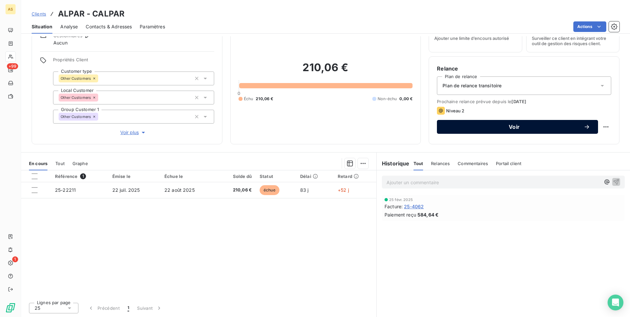
click at [454, 126] on span "Voir" at bounding box center [514, 126] width 139 height 5
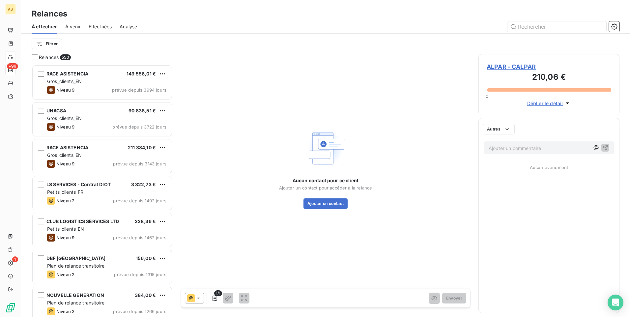
scroll to position [247, 136]
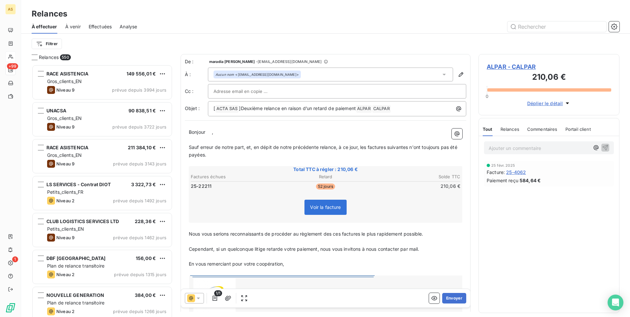
click at [197, 297] on icon at bounding box center [198, 298] width 7 height 7
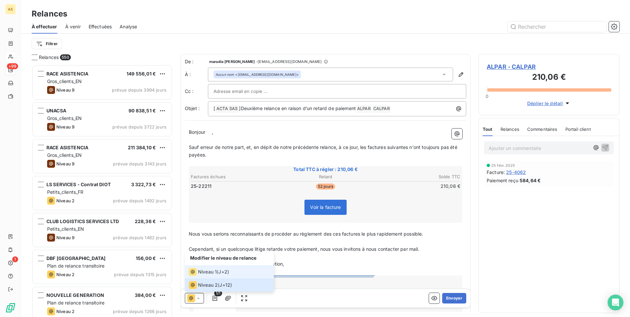
click at [213, 277] on li "Niveau 1 ( J+2 )" at bounding box center [229, 271] width 89 height 13
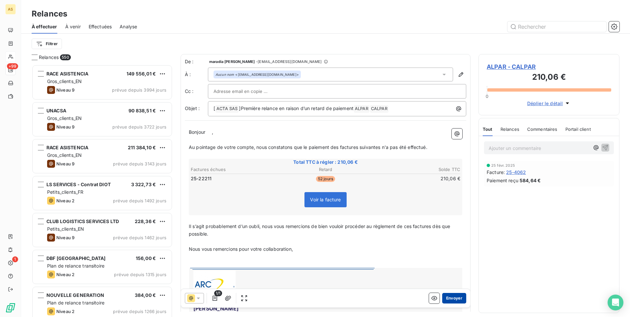
click at [453, 300] on button "Envoyer" at bounding box center [454, 298] width 24 height 11
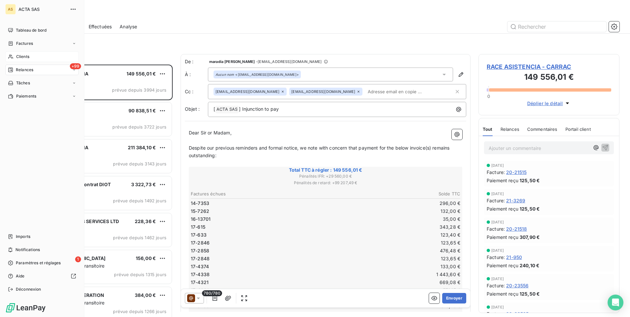
click at [20, 58] on span "Clients" at bounding box center [22, 57] width 13 height 6
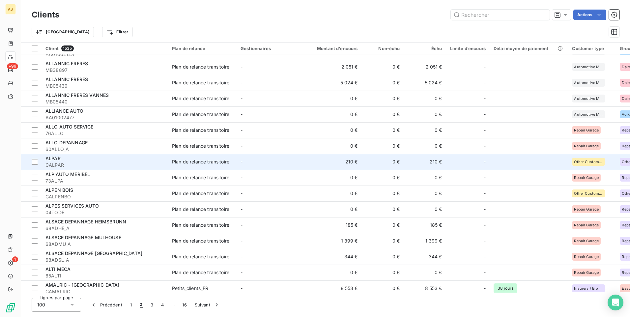
scroll to position [329, 0]
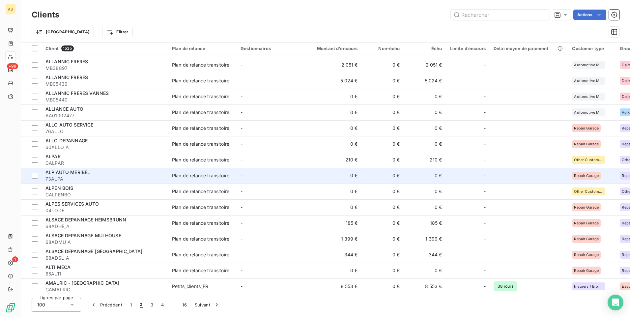
click at [184, 169] on td "Plan de relance transitoire" at bounding box center [202, 176] width 68 height 16
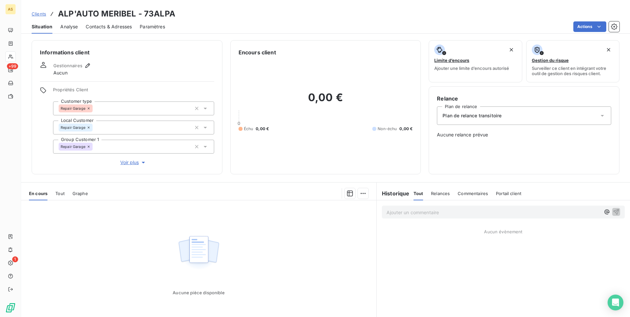
click at [37, 13] on span "Clients" at bounding box center [39, 13] width 14 height 5
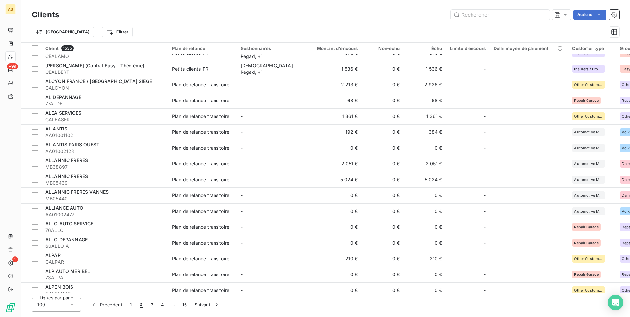
scroll to position [263, 0]
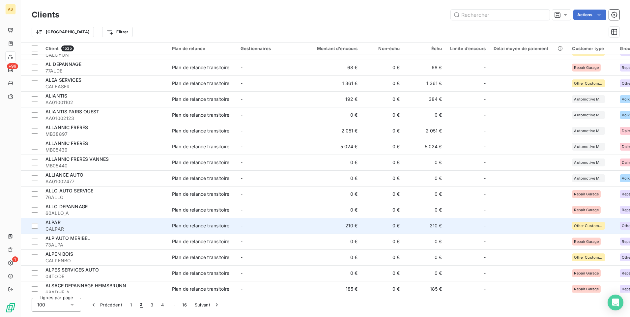
click at [169, 223] on td "Plan de relance transitoire" at bounding box center [202, 226] width 68 height 16
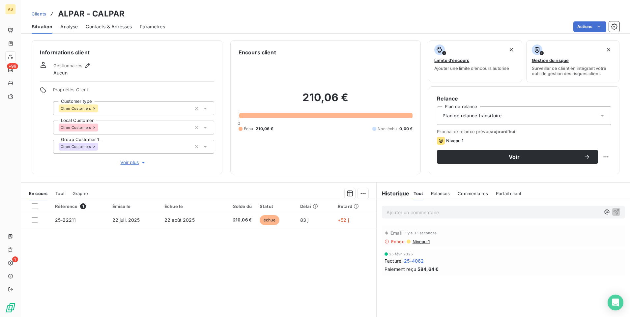
scroll to position [30, 0]
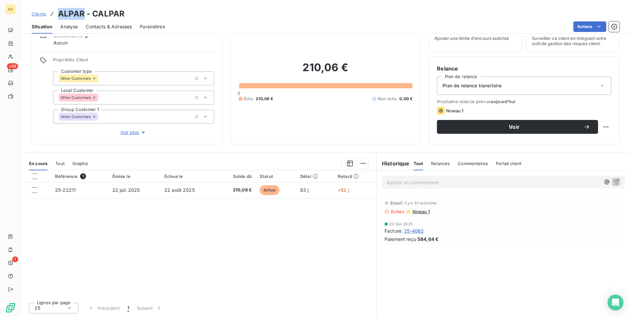
drag, startPoint x: 83, startPoint y: 12, endPoint x: 60, endPoint y: 13, distance: 23.1
click at [60, 13] on h3 "ALPAR - CALPAR" at bounding box center [91, 14] width 67 height 12
copy h3 "ALPAR"
click at [128, 11] on div "Clients ALPAR - CALPAR" at bounding box center [325, 14] width 608 height 12
drag, startPoint x: 127, startPoint y: 11, endPoint x: 92, endPoint y: 13, distance: 35.6
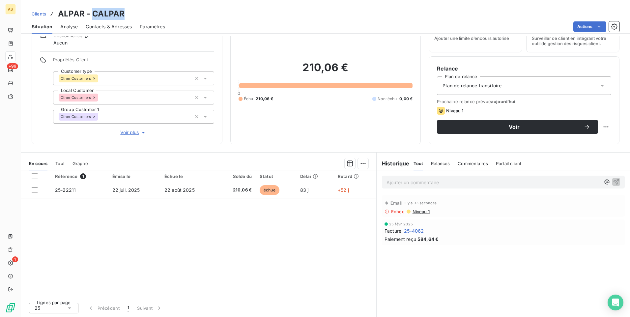
click at [92, 13] on div "Clients ALPAR - CALPAR" at bounding box center [325, 14] width 608 height 12
copy h3 "CALPAR"
click at [130, 10] on div "Clients ALPAR - CALPAR" at bounding box center [325, 14] width 608 height 12
drag, startPoint x: 129, startPoint y: 12, endPoint x: 92, endPoint y: 11, distance: 37.2
click at [92, 11] on div "Clients ALPAR - CALPAR" at bounding box center [325, 14] width 608 height 12
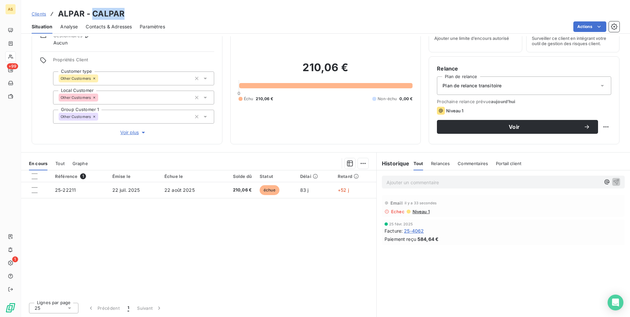
copy h3 "CALPAR"
drag, startPoint x: 84, startPoint y: 12, endPoint x: 60, endPoint y: 12, distance: 23.7
click at [60, 12] on h3 "ALPAR - CALPAR" at bounding box center [91, 14] width 67 height 12
copy h3 "ALPAR"
click at [38, 13] on span "Clients" at bounding box center [39, 13] width 14 height 5
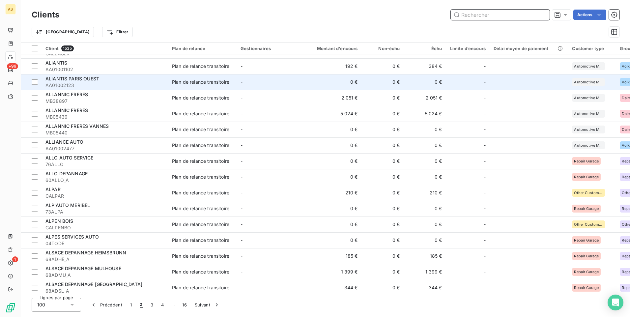
scroll to position [329, 0]
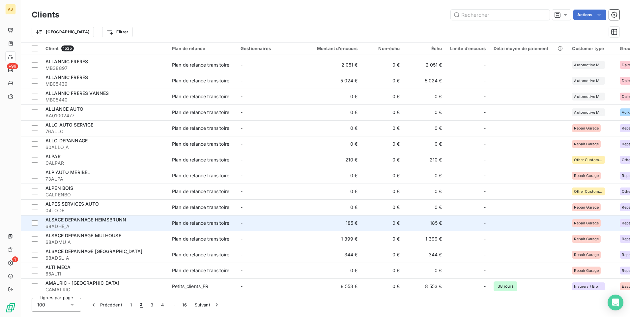
click at [147, 227] on span "68ADHE_A" at bounding box center [104, 226] width 119 height 7
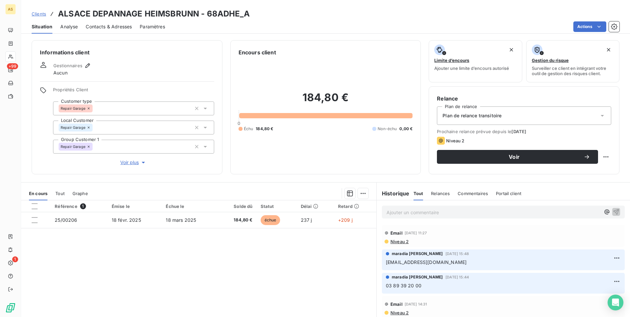
click at [37, 14] on span "Clients" at bounding box center [39, 13] width 14 height 5
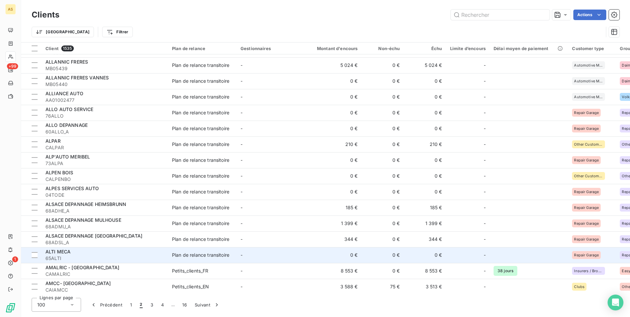
scroll to position [362, 0]
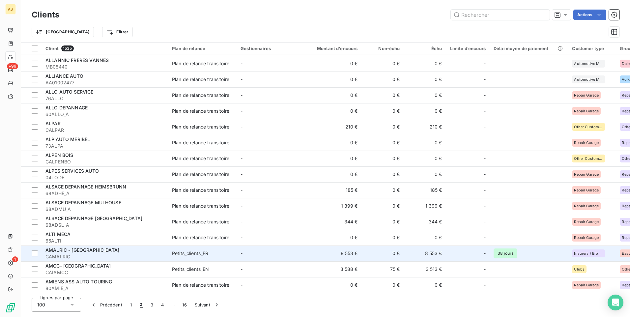
click at [107, 250] on div "AMALRIC - [GEOGRAPHIC_DATA]" at bounding box center [104, 250] width 119 height 7
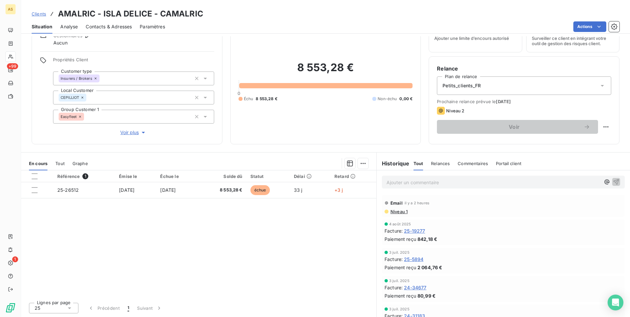
click at [397, 213] on span "Niveau 1" at bounding box center [399, 211] width 18 height 5
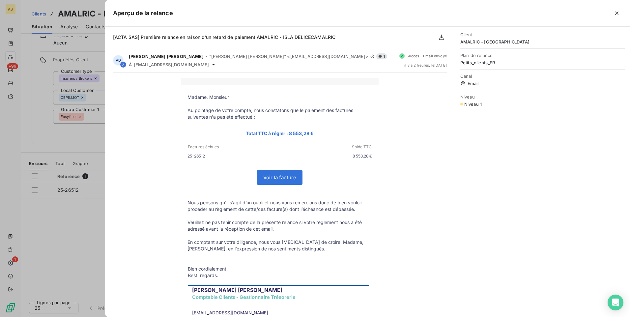
click at [53, 242] on div at bounding box center [315, 158] width 630 height 317
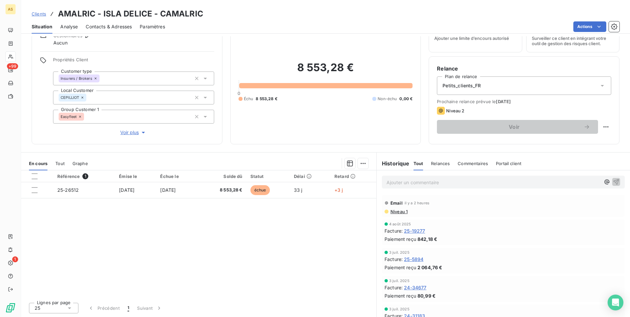
click at [41, 12] on span "Clients" at bounding box center [39, 13] width 14 height 5
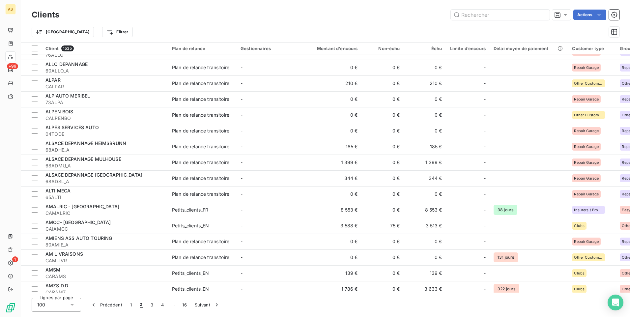
scroll to position [428, 0]
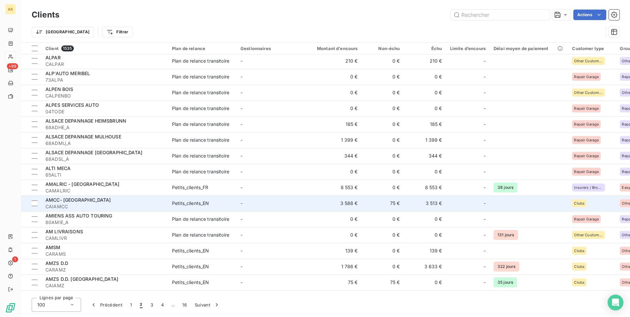
click at [424, 207] on td "3 513 €" at bounding box center [425, 203] width 42 height 16
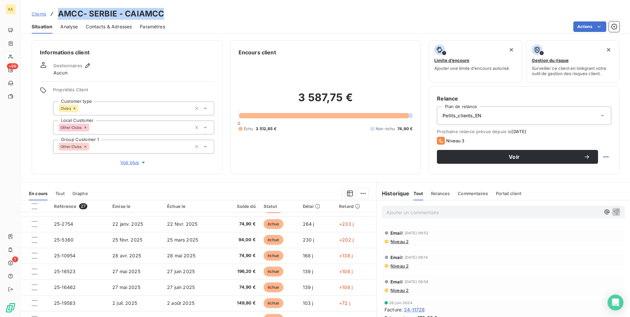
drag, startPoint x: 167, startPoint y: 13, endPoint x: 58, endPoint y: 16, distance: 109.0
click at [58, 16] on div "Clients AMCC- [GEOGRAPHIC_DATA] - CAIAMCC" at bounding box center [325, 14] width 608 height 12
click at [35, 16] on span "Clients" at bounding box center [39, 13] width 14 height 5
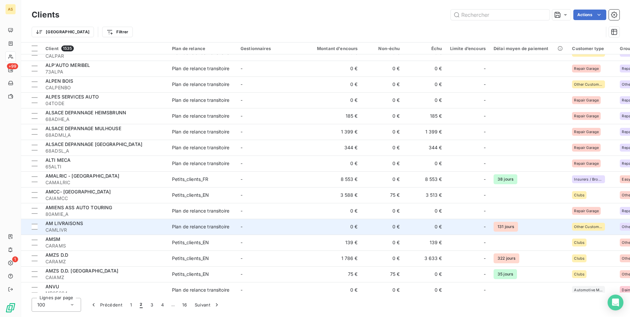
scroll to position [461, 0]
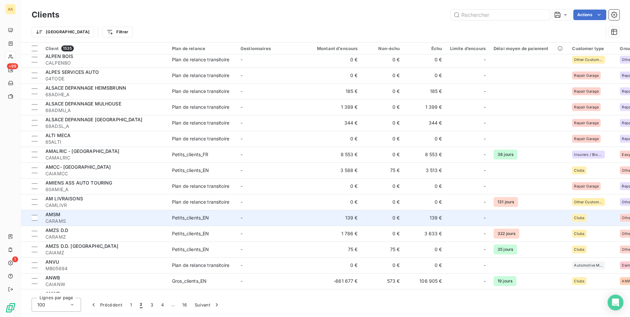
click at [98, 219] on span "CARAMS" at bounding box center [104, 221] width 119 height 7
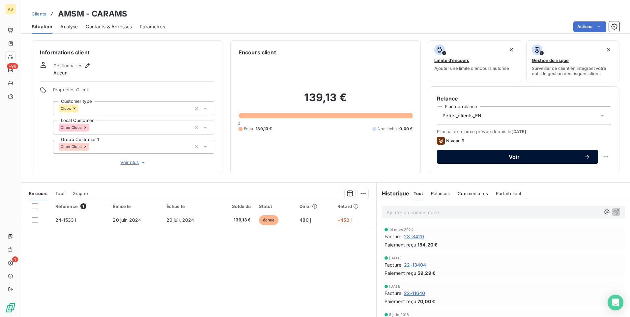
click at [445, 160] on button "Voir" at bounding box center [517, 157] width 161 height 14
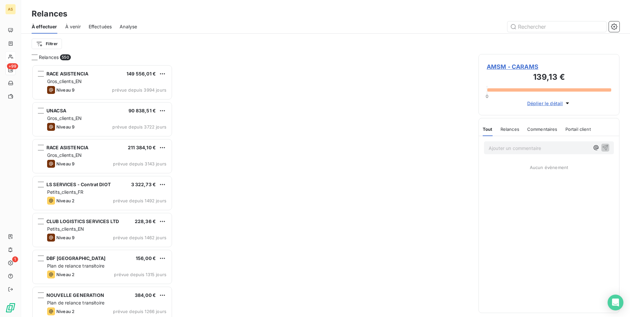
scroll to position [247, 136]
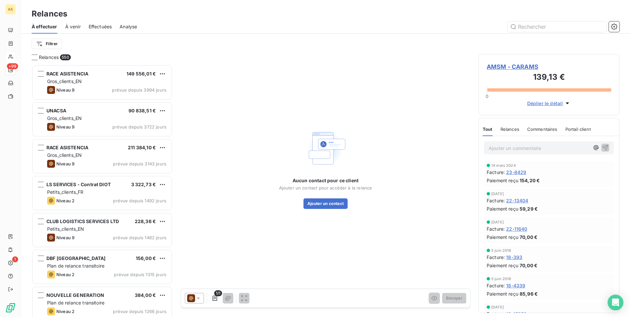
click at [196, 297] on icon at bounding box center [198, 298] width 7 height 7
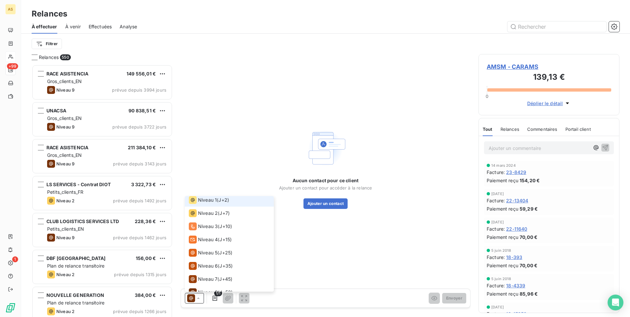
scroll to position [0, 0]
click at [209, 213] on span "Niveau 1" at bounding box center [207, 215] width 19 height 7
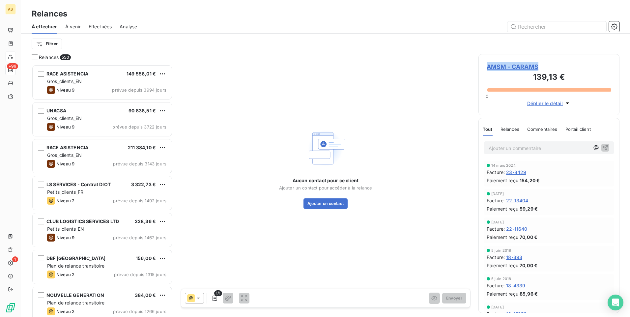
drag, startPoint x: 550, startPoint y: 63, endPoint x: 486, endPoint y: 66, distance: 63.3
click at [486, 66] on span "AMSM - CARAMS" at bounding box center [548, 66] width 124 height 9
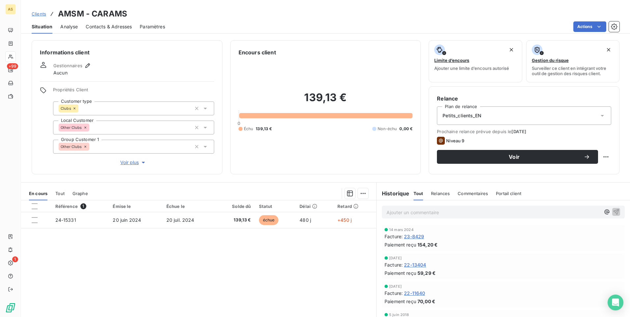
drag, startPoint x: 486, startPoint y: 66, endPoint x: 355, endPoint y: 62, distance: 131.4
click at [355, 62] on div "139,13 € 0 Échu 139,13 € Non-échu 0,00 €" at bounding box center [325, 111] width 174 height 110
drag, startPoint x: 130, startPoint y: 13, endPoint x: 91, endPoint y: 13, distance: 38.9
click at [91, 13] on div "Clients AMSM - CARAMS" at bounding box center [325, 14] width 608 height 12
click at [147, 12] on div "Clients AMSM - CARAMS" at bounding box center [325, 14] width 608 height 12
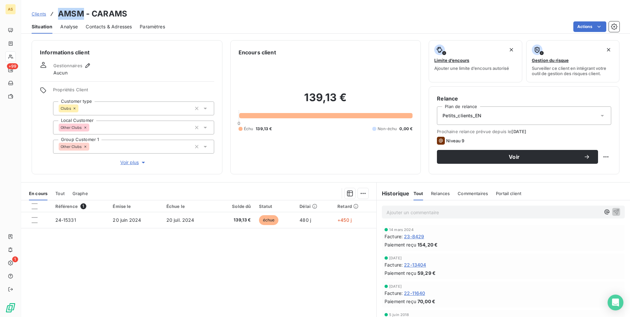
drag, startPoint x: 83, startPoint y: 15, endPoint x: 58, endPoint y: 15, distance: 25.0
click at [58, 15] on h3 "AMSM - CARAMS" at bounding box center [92, 14] width 69 height 12
click at [38, 14] on span "Clients" at bounding box center [39, 13] width 14 height 5
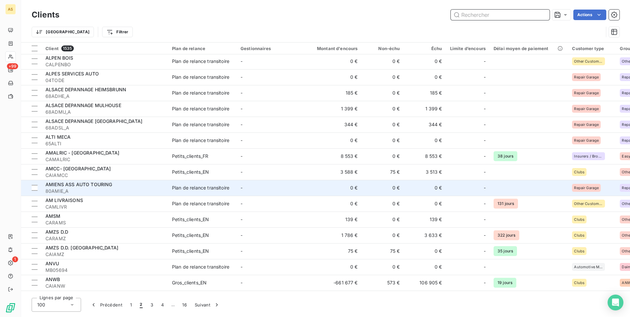
scroll to position [461, 0]
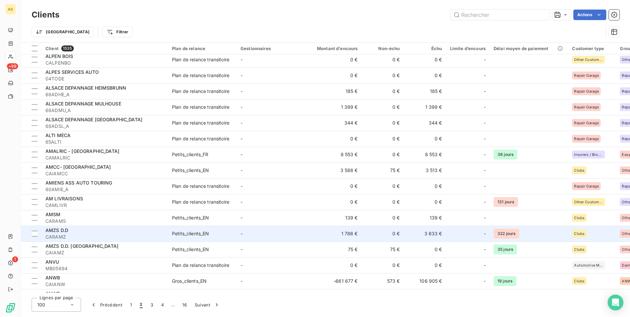
click at [127, 233] on div "AMZS D.D" at bounding box center [104, 230] width 119 height 7
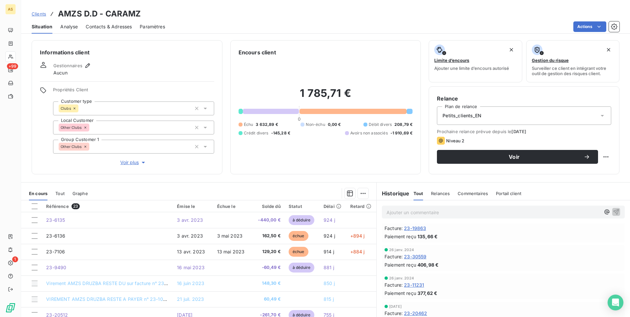
scroll to position [560, 0]
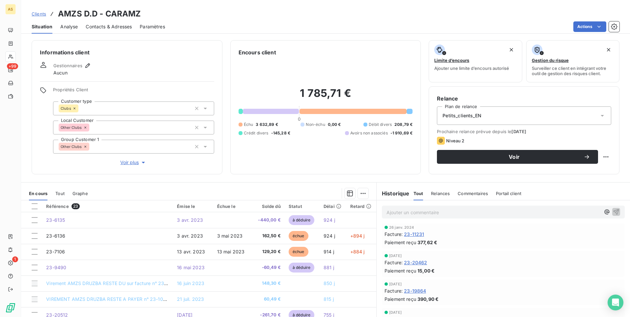
click at [42, 13] on span "Clients" at bounding box center [39, 13] width 14 height 5
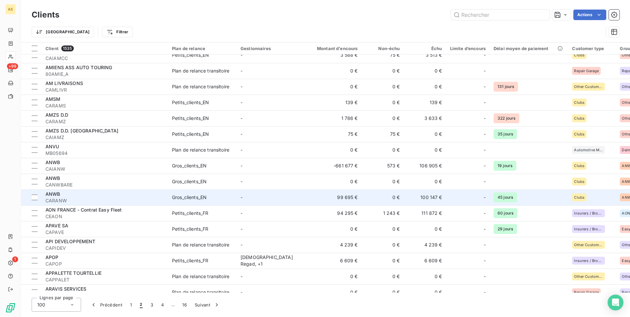
scroll to position [593, 0]
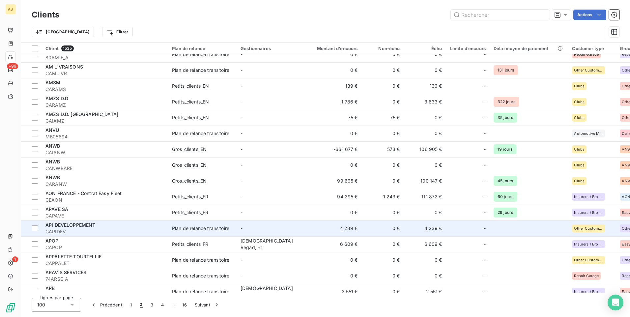
click at [126, 234] on span "CAPIDEV" at bounding box center [104, 231] width 119 height 7
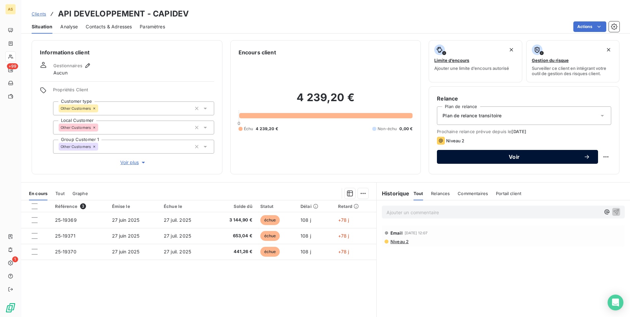
click at [445, 158] on span "Voir" at bounding box center [514, 156] width 139 height 5
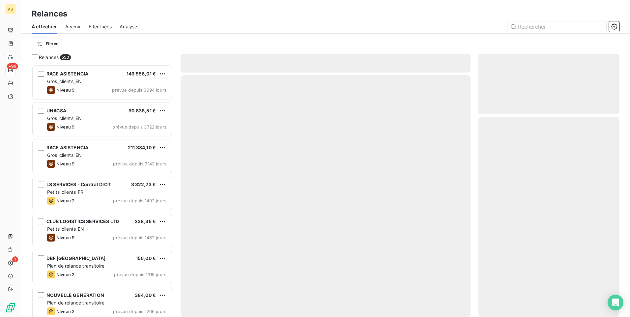
scroll to position [247, 136]
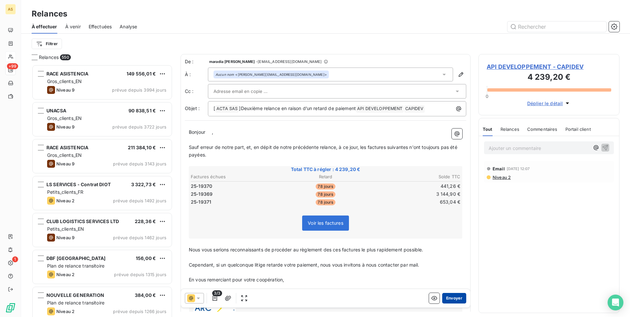
click at [452, 296] on button "Envoyer" at bounding box center [454, 298] width 24 height 11
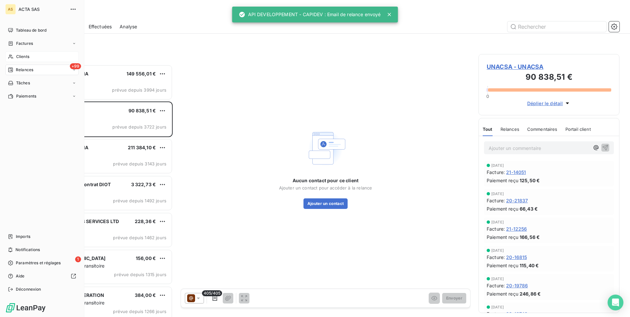
click at [25, 56] on span "Clients" at bounding box center [22, 57] width 13 height 6
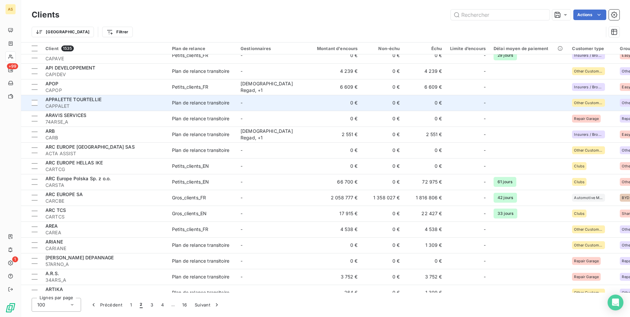
scroll to position [757, 0]
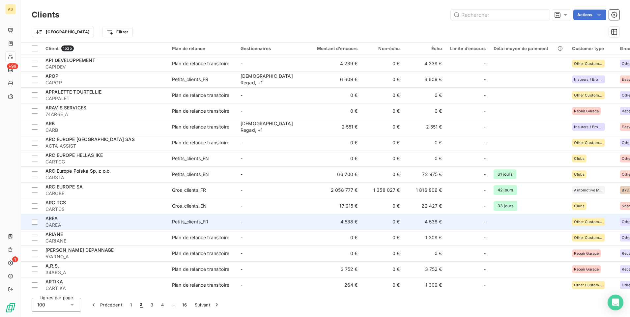
click at [149, 220] on div "AREA" at bounding box center [104, 218] width 119 height 7
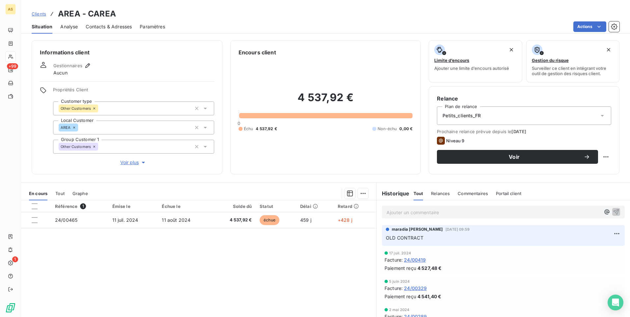
click at [38, 12] on span "Clients" at bounding box center [39, 13] width 14 height 5
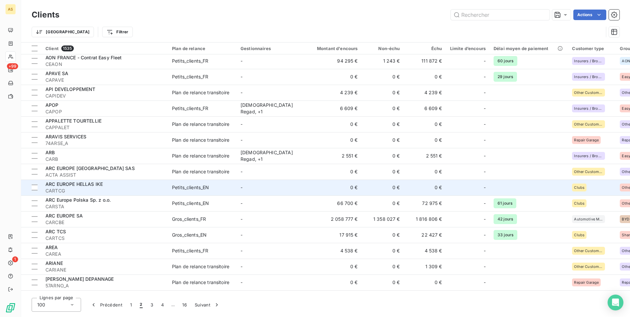
scroll to position [757, 0]
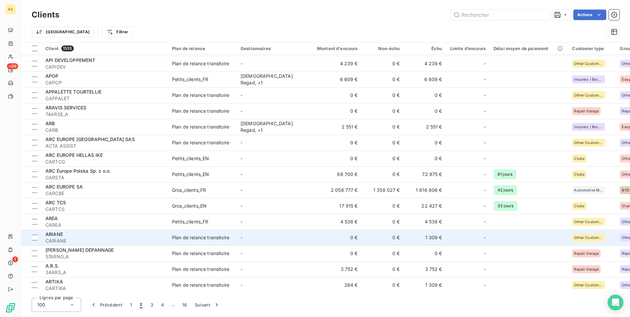
click at [230, 237] on span "Plan de relance transitoire" at bounding box center [202, 237] width 61 height 7
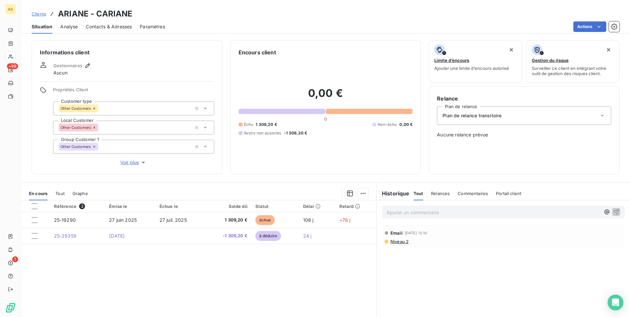
click at [38, 13] on span "Clients" at bounding box center [39, 13] width 14 height 5
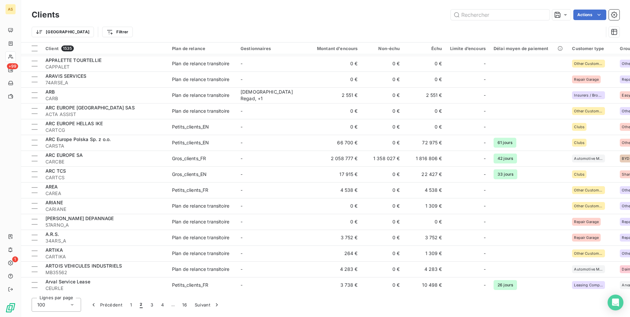
scroll to position [790, 0]
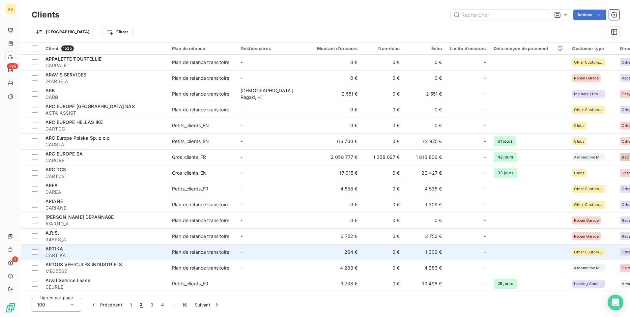
click at [297, 253] on td "-" at bounding box center [270, 252] width 68 height 16
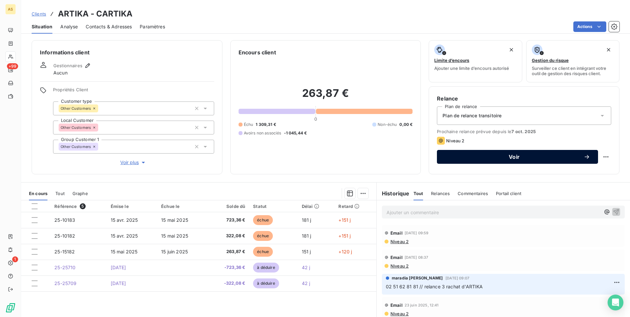
click at [487, 155] on span "Voir" at bounding box center [514, 156] width 139 height 5
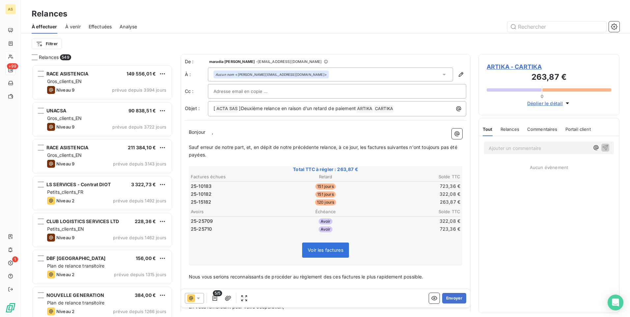
scroll to position [247, 136]
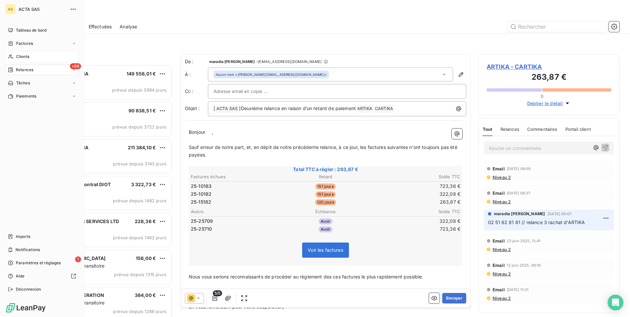
click at [30, 55] on div "Clients" at bounding box center [41, 56] width 73 height 11
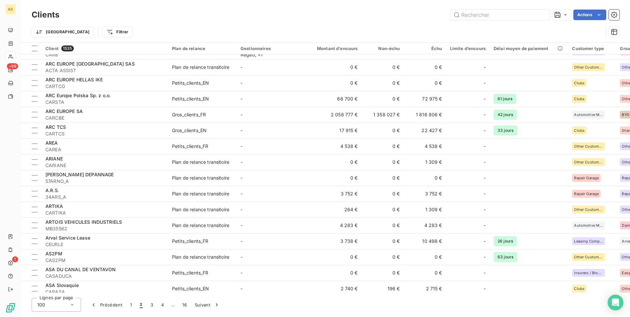
scroll to position [856, 0]
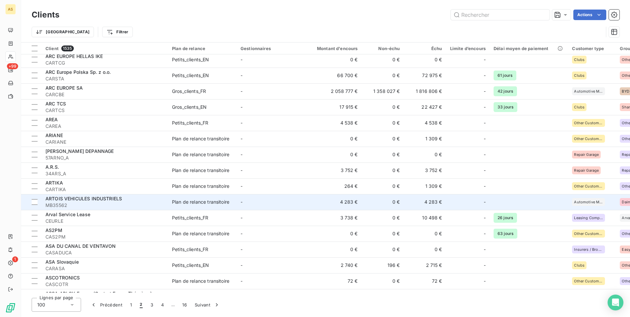
click at [182, 203] on div "Plan de relance transitoire" at bounding box center [200, 202] width 57 height 7
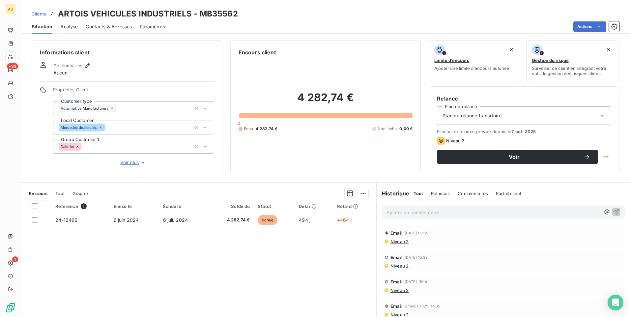
click at [191, 13] on h3 "ARTOIS VEHICULES INDUSTRIELS - MB35562" at bounding box center [148, 14] width 180 height 12
drag, startPoint x: 187, startPoint y: 13, endPoint x: 58, endPoint y: 3, distance: 129.5
click at [58, 3] on div "Clients ARTOIS VEHICULES INDUSTRIELS - MB35562 Situation Analyse Contacts & Adr…" at bounding box center [325, 17] width 608 height 34
drag, startPoint x: 258, startPoint y: 12, endPoint x: 200, endPoint y: 13, distance: 58.0
click at [200, 13] on div "Clients ARTOIS VEHICULES INDUSTRIELS - MB35562" at bounding box center [325, 14] width 608 height 12
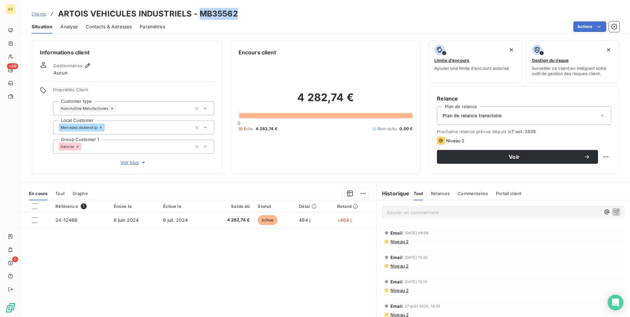
click at [38, 13] on span "Clients" at bounding box center [39, 13] width 14 height 5
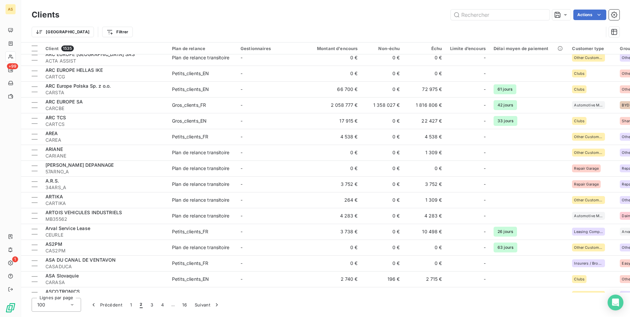
scroll to position [856, 0]
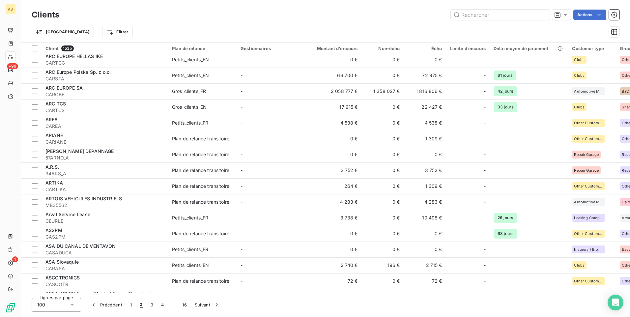
click at [161, 225] on td "Arval Service Lease CEURLE" at bounding box center [104, 218] width 126 height 16
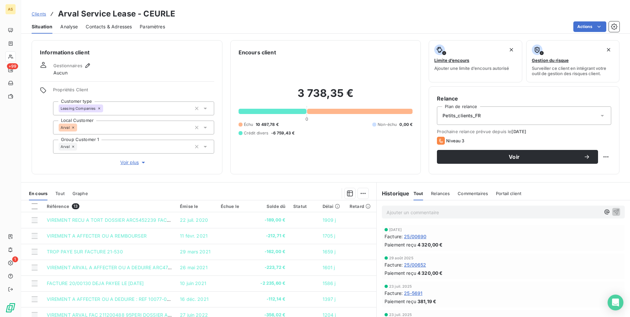
click at [41, 11] on span "Clients" at bounding box center [39, 13] width 14 height 5
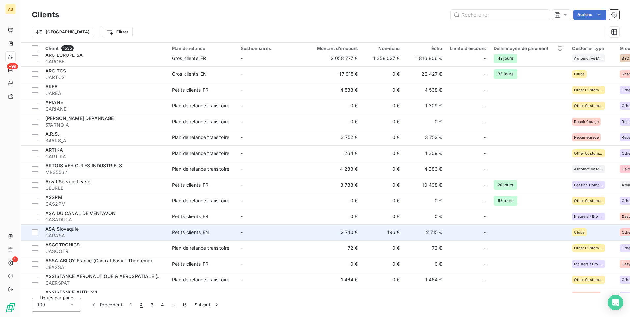
scroll to position [922, 0]
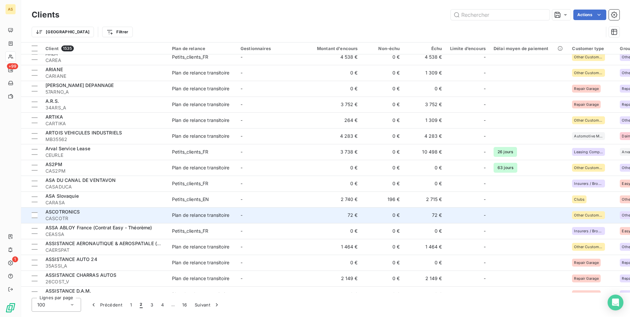
click at [140, 219] on span "CASCOTR" at bounding box center [104, 218] width 119 height 7
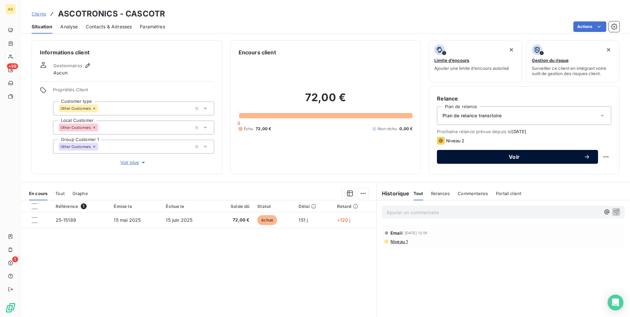
click at [451, 158] on span "Voir" at bounding box center [514, 156] width 139 height 5
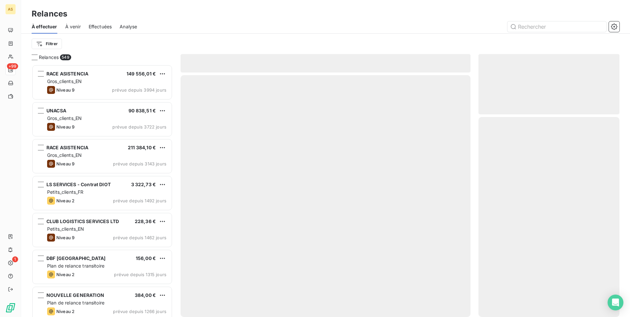
scroll to position [247, 136]
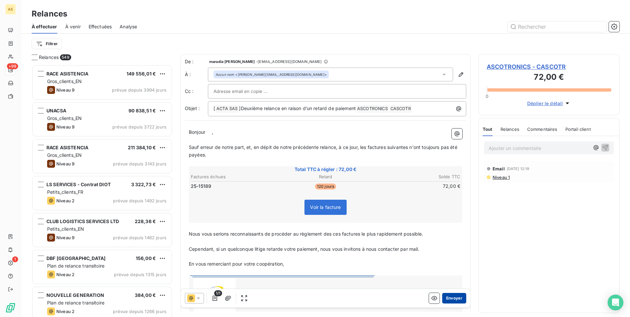
click at [455, 297] on button "Envoyer" at bounding box center [454, 298] width 24 height 11
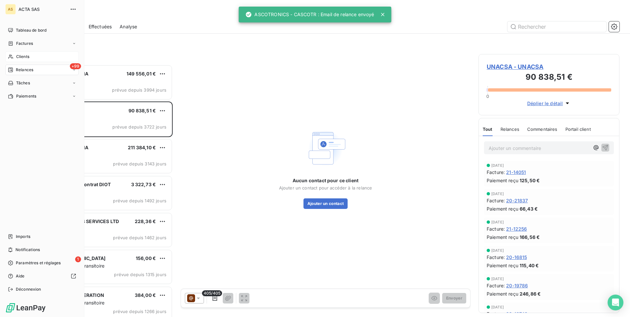
click at [18, 57] on span "Clients" at bounding box center [22, 57] width 13 height 6
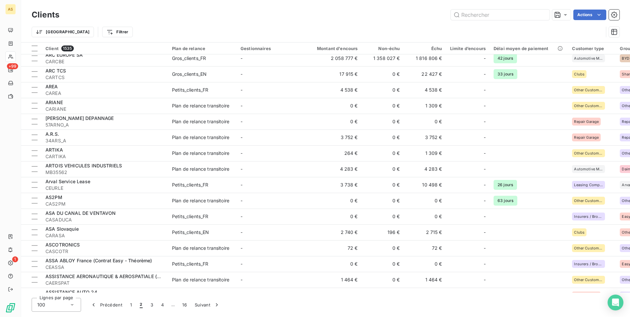
scroll to position [922, 0]
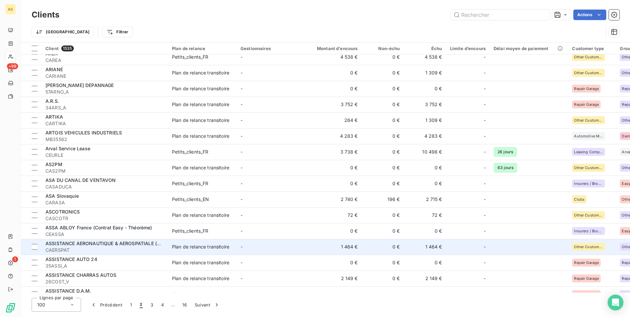
click at [114, 250] on span "CAERSPAT" at bounding box center [104, 250] width 119 height 7
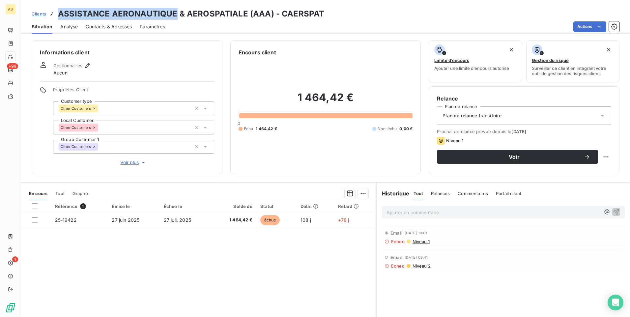
drag, startPoint x: 174, startPoint y: 13, endPoint x: 58, endPoint y: 13, distance: 115.9
click at [58, 13] on h3 "ASSISTANCE AERONAUTIQUE & AEROSPATIALE (AAA) - CAERSPAT" at bounding box center [191, 14] width 266 height 12
click at [106, 25] on span "Contacts & Adresses" at bounding box center [109, 26] width 46 height 7
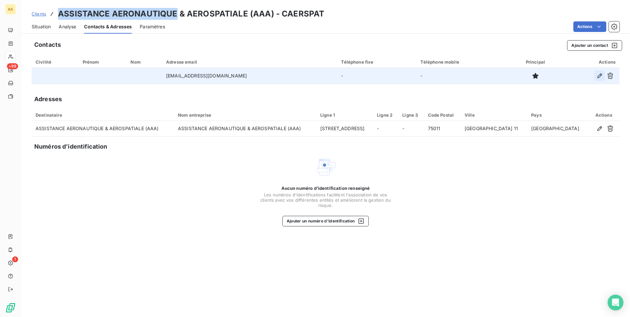
click at [599, 78] on icon "button" at bounding box center [599, 75] width 7 height 7
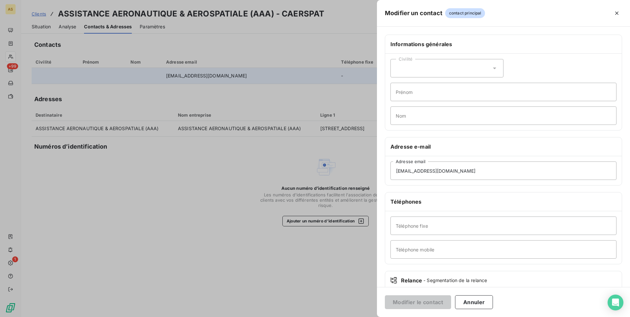
click at [236, 169] on div at bounding box center [315, 158] width 630 height 317
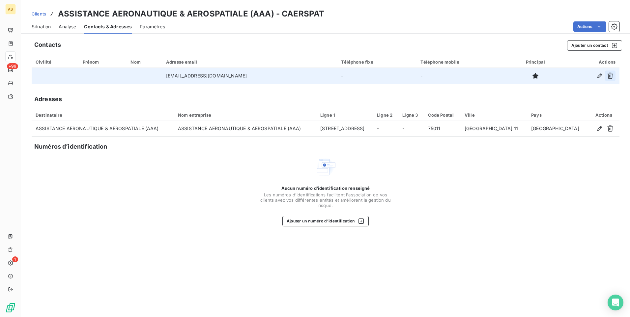
click at [612, 77] on icon "button" at bounding box center [610, 75] width 7 height 7
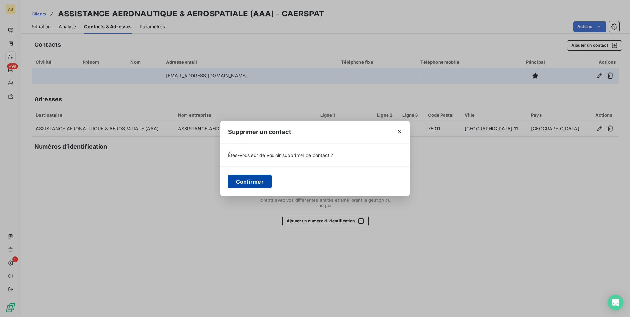
click at [240, 177] on button "Confirmer" at bounding box center [249, 182] width 43 height 14
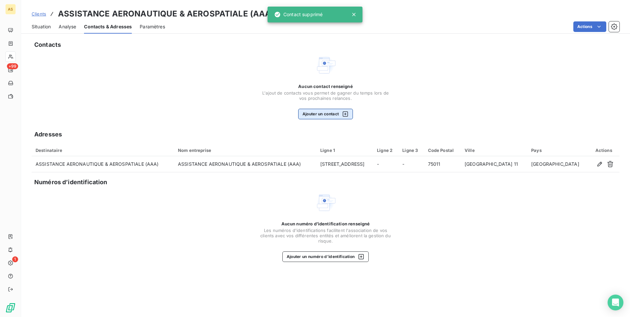
click at [346, 113] on icon "button" at bounding box center [345, 114] width 7 height 7
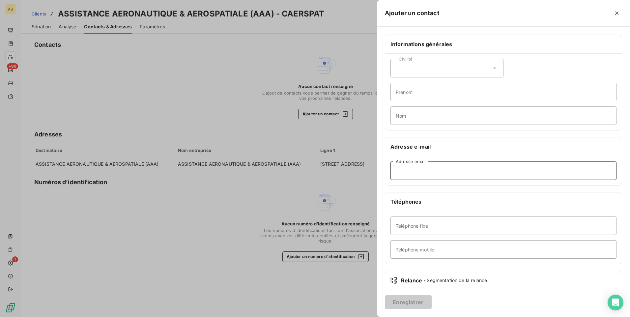
click at [394, 167] on input "Adresse email" at bounding box center [503, 170] width 226 height 18
paste input "ASSISTANCE AERONAUTIQUE"
type input "ASSISTANCE AERONAUTIQUE"
drag, startPoint x: 465, startPoint y: 171, endPoint x: 383, endPoint y: 171, distance: 82.3
click at [383, 171] on div "Informations générales Civilité Prénom Nom Adresse e-mail ASSISTANCE AERONAUTIQ…" at bounding box center [503, 181] width 253 height 292
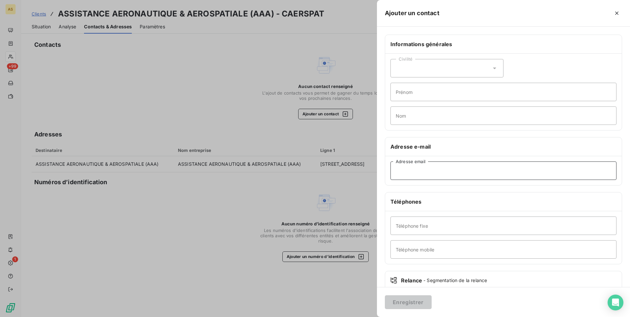
click at [405, 172] on input "Adresse email" at bounding box center [503, 170] width 226 height 18
paste input "[EMAIL_ADDRESS][DOMAIN_NAME]'"
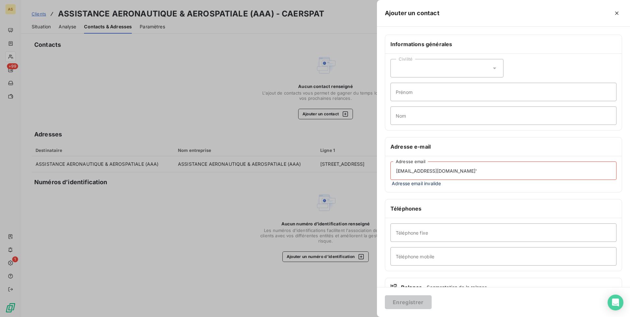
click at [398, 171] on input "[EMAIL_ADDRESS][DOMAIN_NAME]'" at bounding box center [503, 170] width 226 height 18
click at [458, 171] on input "[EMAIL_ADDRESS][DOMAIN_NAME]'" at bounding box center [503, 170] width 226 height 18
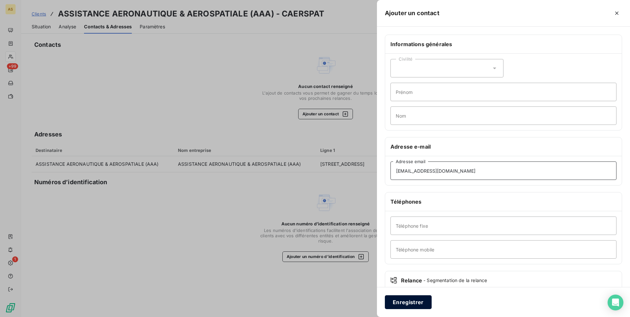
type input "[EMAIL_ADDRESS][DOMAIN_NAME]"
click at [413, 302] on button "Enregistrer" at bounding box center [408, 302] width 47 height 14
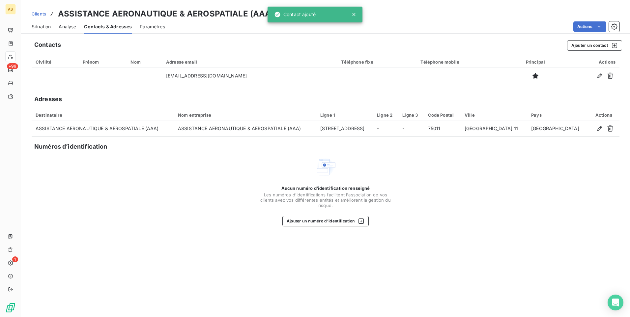
click at [42, 25] on span "Situation" at bounding box center [41, 26] width 19 height 7
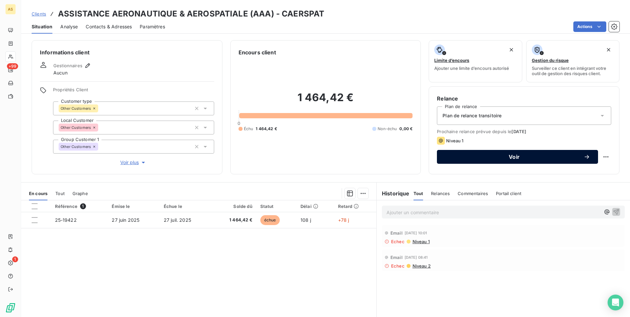
click at [464, 158] on span "Voir" at bounding box center [514, 156] width 139 height 5
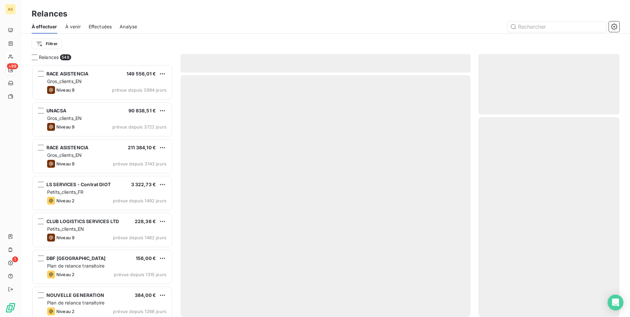
scroll to position [247, 136]
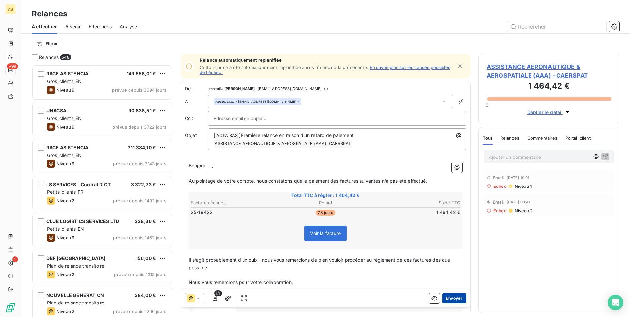
click at [447, 298] on button "Envoyer" at bounding box center [454, 298] width 24 height 11
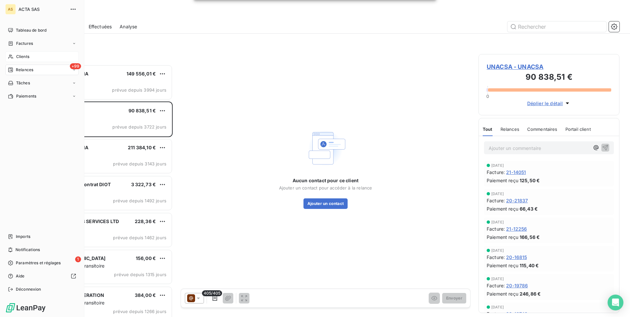
click at [21, 55] on span "Clients" at bounding box center [22, 57] width 13 height 6
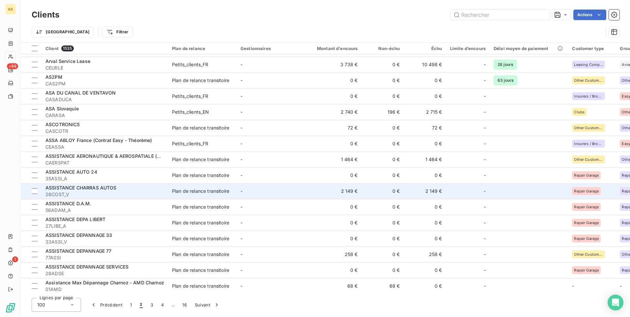
scroll to position [1021, 0]
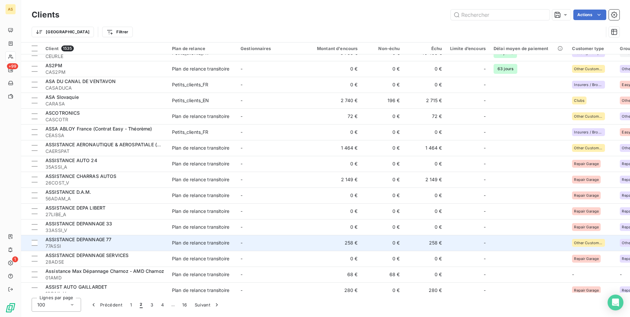
click at [123, 246] on span "77ASSI" at bounding box center [104, 246] width 119 height 7
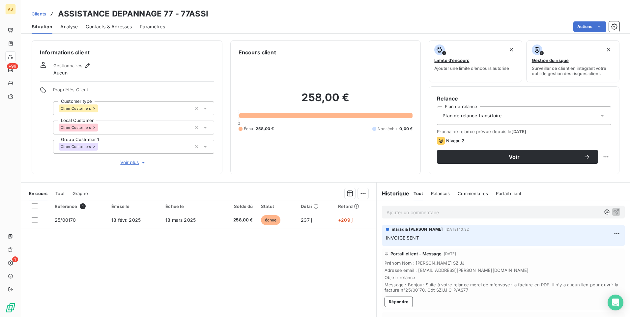
click at [204, 109] on icon at bounding box center [205, 108] width 7 height 7
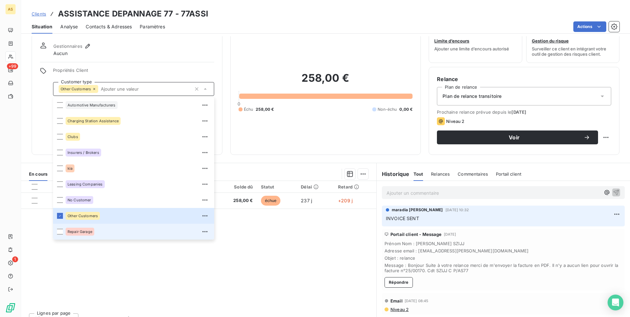
scroll to position [30, 0]
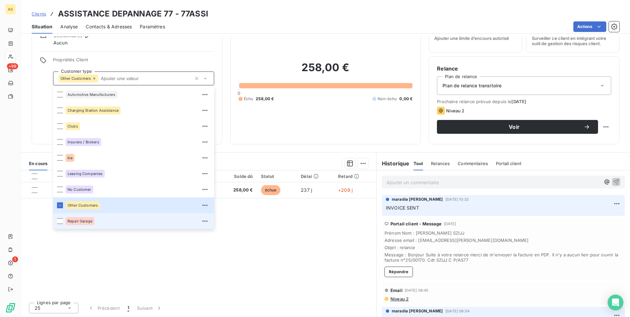
click at [64, 221] on li "Repair Garage" at bounding box center [133, 221] width 161 height 16
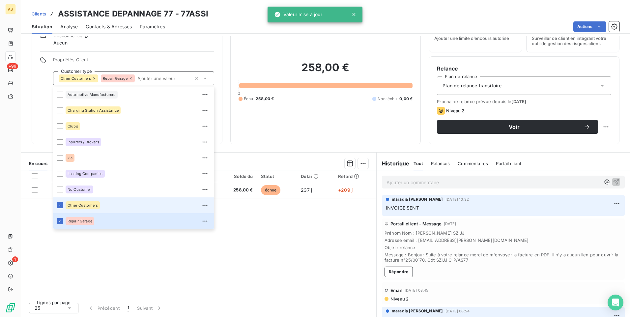
click at [60, 200] on li "Other Customers" at bounding box center [133, 205] width 161 height 16
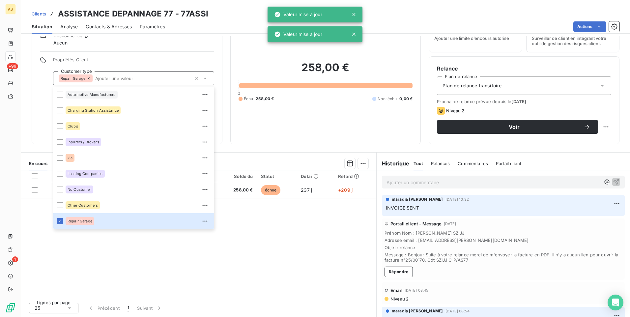
click at [65, 257] on div "Référence 1 Émise le Échue le Solde dû Statut Délai Retard 25/00170 [DATE] [DAT…" at bounding box center [198, 233] width 355 height 127
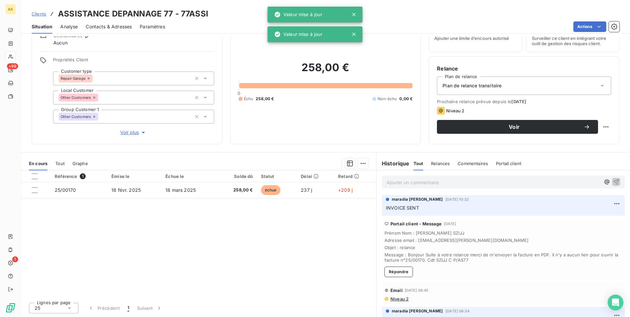
click at [40, 13] on span "Clients" at bounding box center [39, 13] width 14 height 5
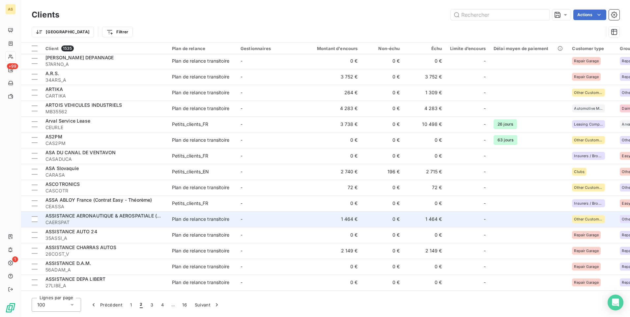
scroll to position [955, 0]
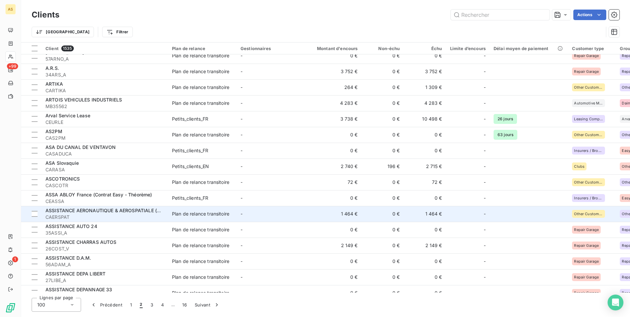
click at [115, 217] on span "CAERSPAT" at bounding box center [104, 217] width 119 height 7
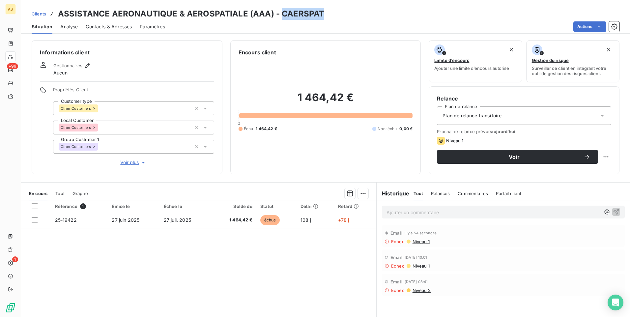
drag, startPoint x: 324, startPoint y: 13, endPoint x: 279, endPoint y: 17, distance: 45.3
click at [279, 17] on div "Clients ASSISTANCE AERONAUTIQUE & AEROSPATIALE (AAA) - CAERSPAT" at bounding box center [325, 14] width 608 height 12
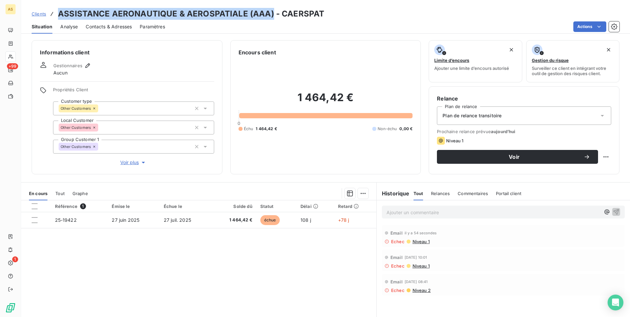
drag, startPoint x: 270, startPoint y: 13, endPoint x: 58, endPoint y: 14, distance: 211.4
click at [58, 14] on h3 "ASSISTANCE AERONAUTIQUE & AEROSPATIALE (AAA) - CAERSPAT" at bounding box center [191, 14] width 266 height 12
click at [38, 13] on span "Clients" at bounding box center [39, 13] width 14 height 5
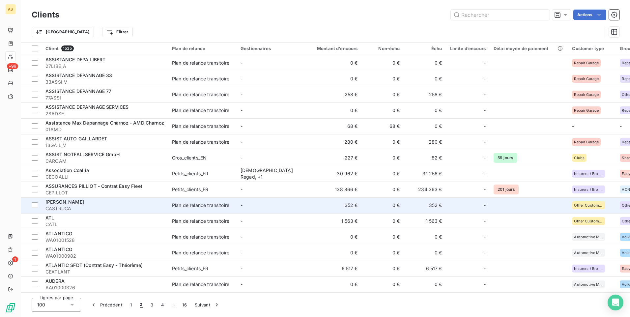
scroll to position [1181, 0]
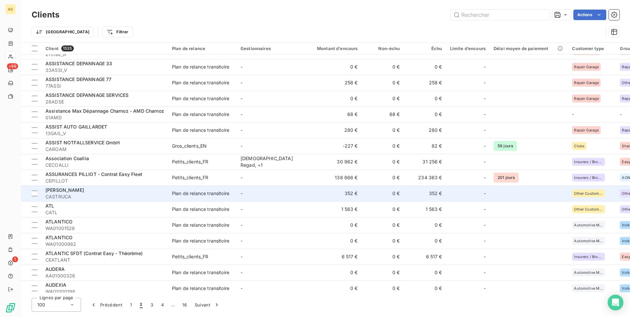
click at [134, 188] on div "[PERSON_NAME]" at bounding box center [104, 190] width 119 height 7
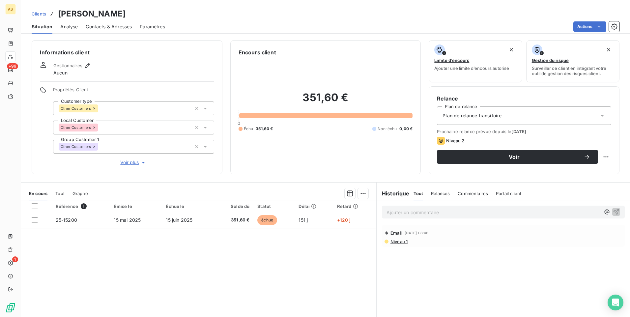
click at [99, 26] on span "Contacts & Adresses" at bounding box center [109, 26] width 46 height 7
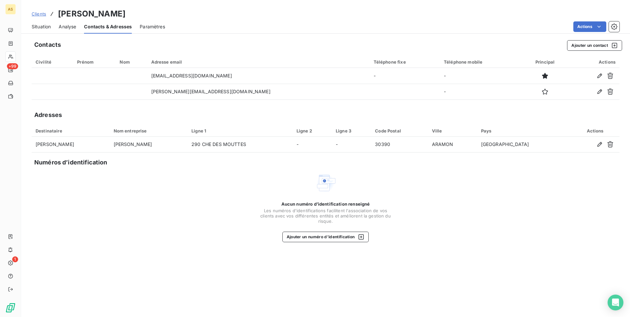
click at [40, 26] on span "Situation" at bounding box center [41, 26] width 19 height 7
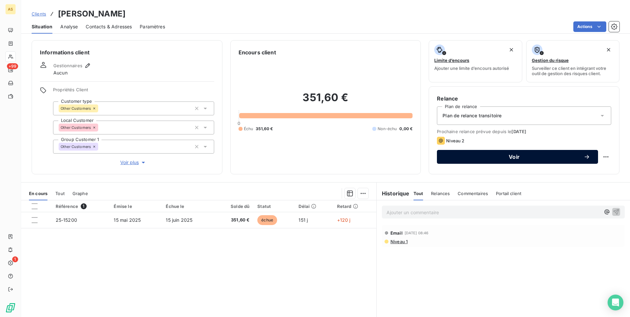
click at [473, 157] on span "Voir" at bounding box center [514, 156] width 139 height 5
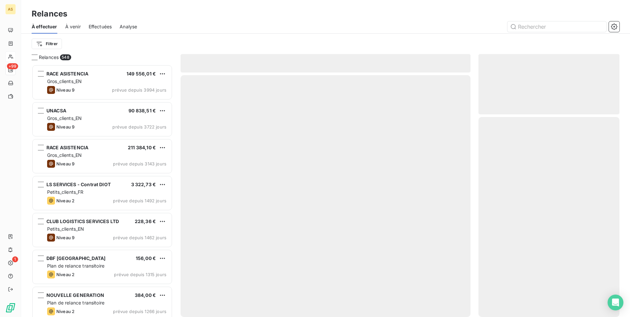
scroll to position [247, 136]
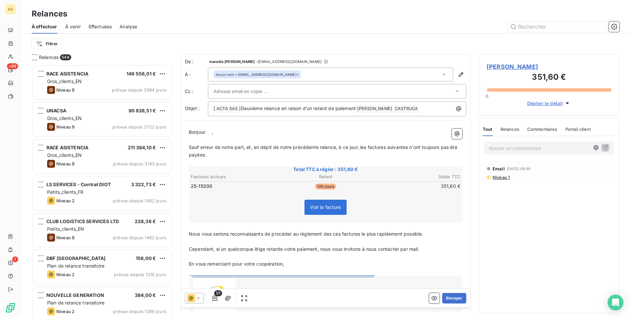
click at [454, 93] on icon at bounding box center [457, 91] width 7 height 7
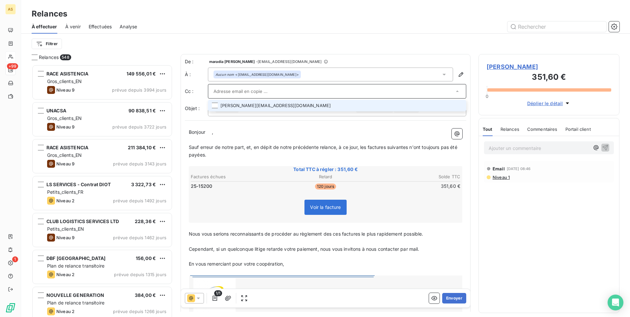
click at [231, 106] on li "[PERSON_NAME][EMAIL_ADDRESS][DOMAIN_NAME]" at bounding box center [337, 106] width 258 height 12
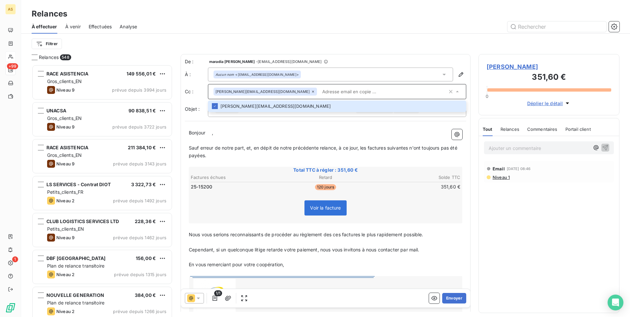
click at [198, 299] on icon at bounding box center [198, 298] width 7 height 7
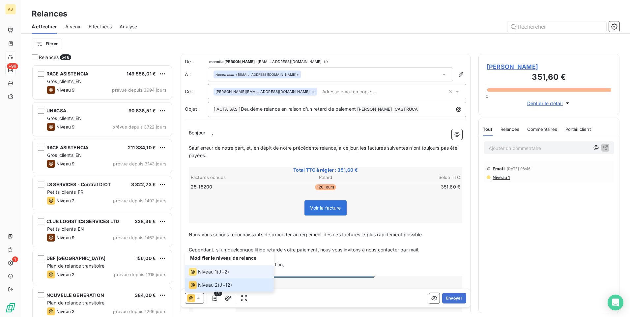
click at [202, 276] on li "Niveau 1 ( J+2 )" at bounding box center [229, 271] width 89 height 13
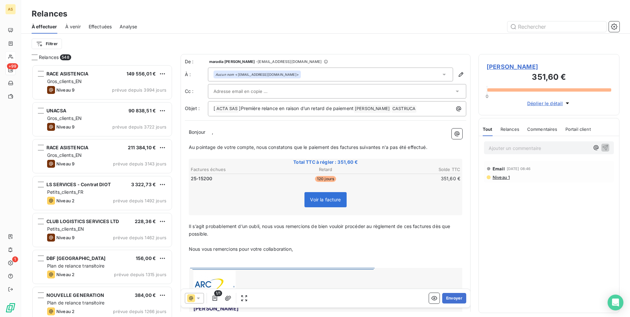
click at [198, 302] on div at bounding box center [194, 298] width 19 height 11
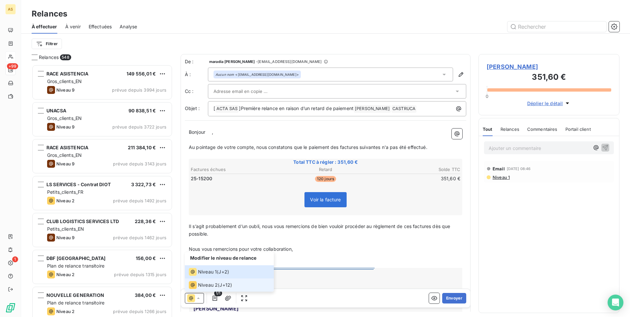
click at [203, 280] on li "Niveau 2 ( J+12 )" at bounding box center [229, 284] width 89 height 13
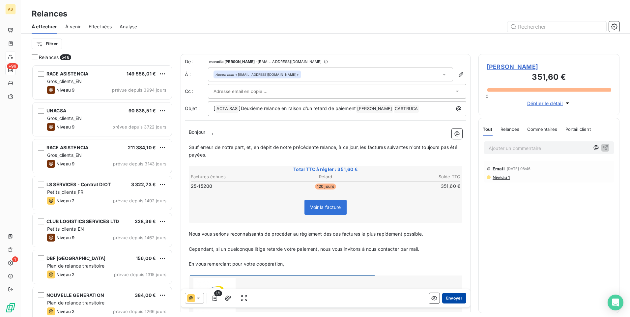
click at [454, 298] on button "Envoyer" at bounding box center [454, 298] width 24 height 11
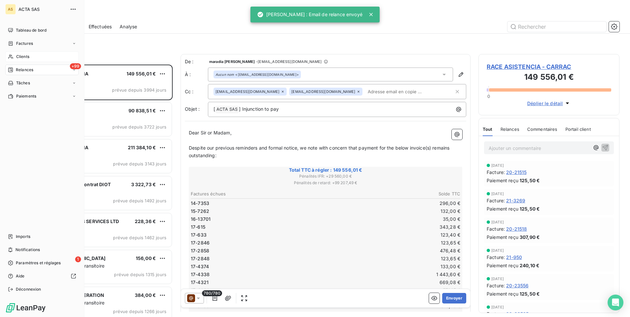
drag, startPoint x: 25, startPoint y: 56, endPoint x: 24, endPoint y: 60, distance: 4.3
click at [25, 57] on span "Clients" at bounding box center [22, 57] width 13 height 6
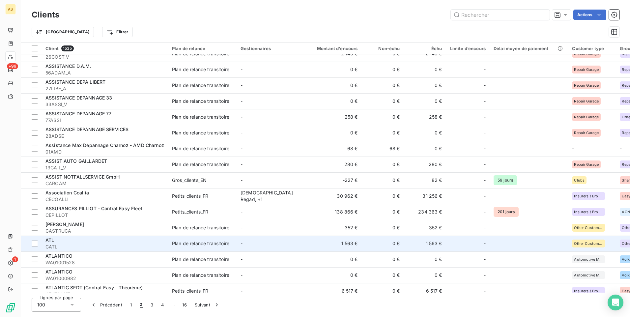
scroll to position [1152, 0]
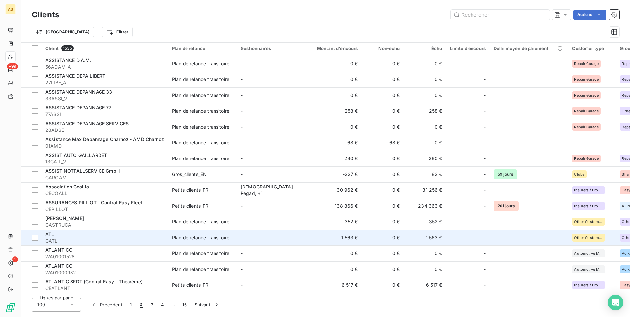
click at [137, 234] on div "ATL" at bounding box center [104, 234] width 119 height 7
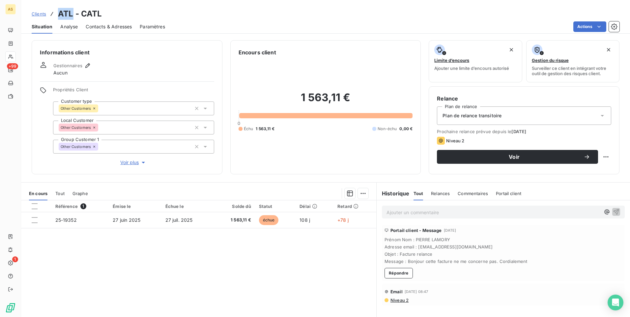
drag, startPoint x: 73, startPoint y: 13, endPoint x: 59, endPoint y: 13, distance: 13.5
click at [59, 13] on h3 "ATL - CATL" at bounding box center [80, 14] width 44 height 12
click at [94, 26] on span "Contacts & Adresses" at bounding box center [109, 26] width 46 height 7
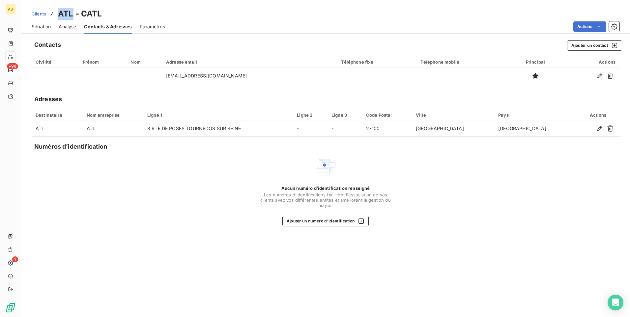
click at [42, 27] on span "Situation" at bounding box center [41, 26] width 19 height 7
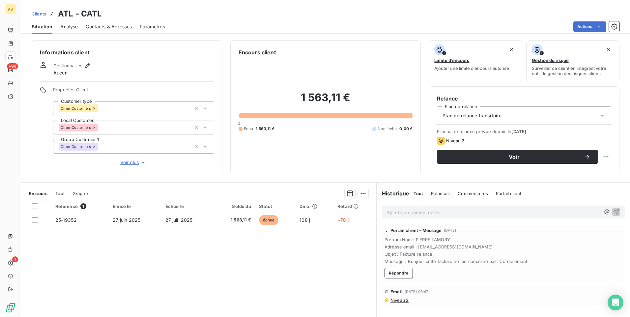
click at [386, 212] on p "Ajouter un commentaire ﻿" at bounding box center [493, 212] width 214 height 8
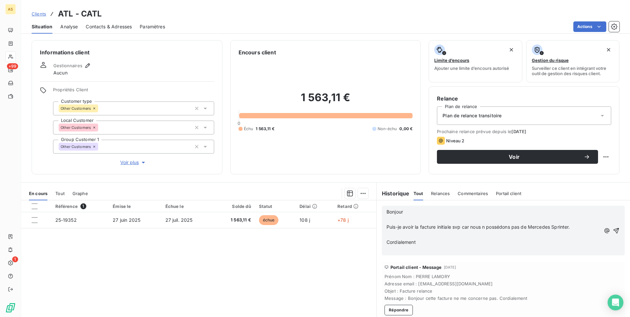
click at [408, 212] on p "Bonjour" at bounding box center [493, 212] width 214 height 8
click at [431, 248] on p "﻿" at bounding box center [493, 250] width 214 height 8
click at [613, 232] on icon "button" at bounding box center [615, 230] width 7 height 7
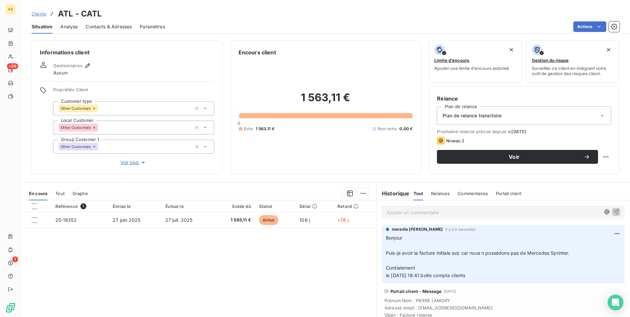
click at [38, 14] on span "Clients" at bounding box center [39, 13] width 14 height 5
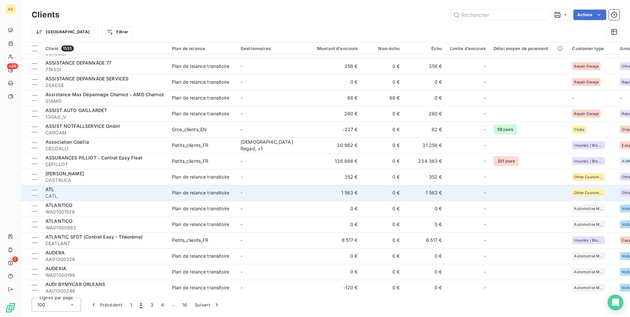
scroll to position [1218, 0]
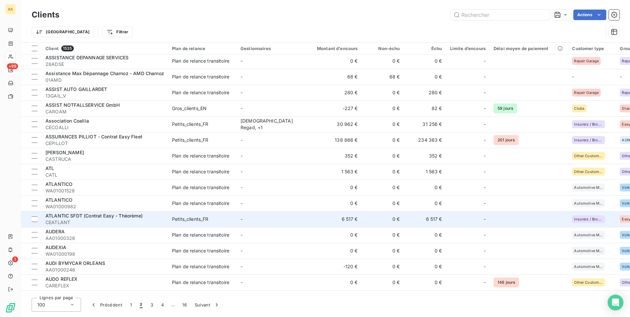
click at [122, 225] on span "CEATLANT" at bounding box center [104, 222] width 119 height 7
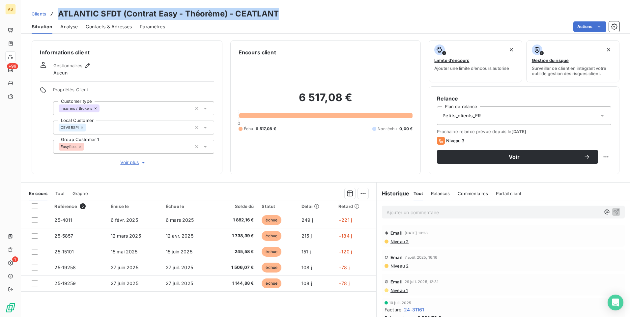
drag, startPoint x: 279, startPoint y: 7, endPoint x: 46, endPoint y: -4, distance: 232.4
click at [46, 0] on html "AS +99 1 Clients ATLANTIC SFDT (Contrat Easy - Théorème) - CEATLANT Situation A…" at bounding box center [315, 158] width 630 height 317
copy div "ATLANTIC SFDT (Contrat Easy - Théorème) - CEATLANT"
drag, startPoint x: 416, startPoint y: 8, endPoint x: 367, endPoint y: 9, distance: 49.1
click at [416, 8] on div "Clients ATLANTIC SFDT (Contrat Easy - Théorème) - CEATLANT" at bounding box center [325, 14] width 608 height 12
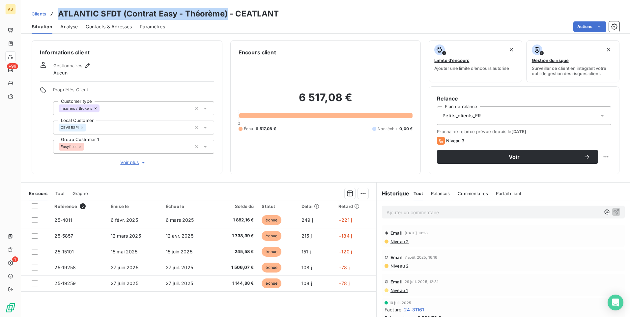
drag, startPoint x: 227, startPoint y: 14, endPoint x: 48, endPoint y: 16, distance: 178.5
click at [48, 16] on div "Clients ATLANTIC SFDT (Contrat Easy - Théorème) - CEATLANT" at bounding box center [155, 14] width 247 height 12
copy h3 "ATLANTIC SFDT (Contrat Easy - Théorème)"
click at [272, 15] on h3 "ATLANTIC SFDT (Contrat Easy - Théorème) - CEATLANT" at bounding box center [168, 14] width 221 height 12
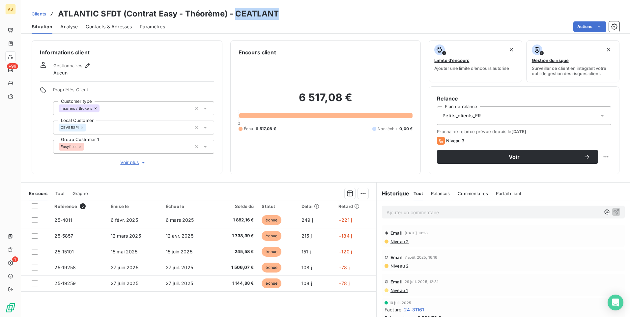
drag, startPoint x: 289, startPoint y: 14, endPoint x: 233, endPoint y: 12, distance: 55.7
click at [233, 12] on div "Clients ATLANTIC SFDT (Contrat Easy - Théorème) - CEATLANT" at bounding box center [325, 14] width 608 height 12
copy h3 "CEATLANT"
click at [35, 13] on span "Clients" at bounding box center [39, 13] width 14 height 5
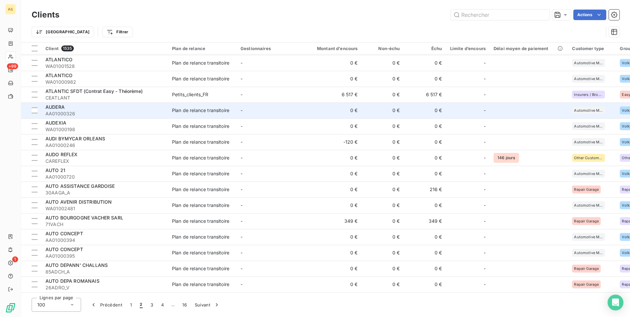
scroll to position [1345, 0]
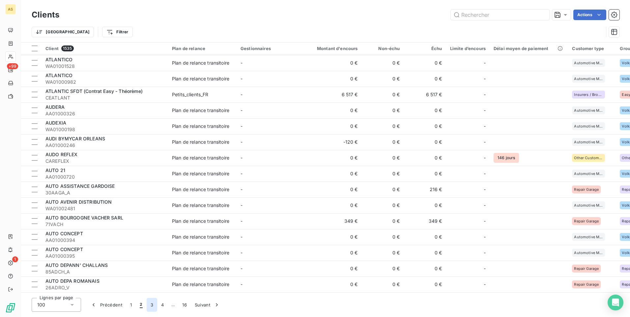
click at [151, 306] on button "3" at bounding box center [152, 305] width 11 height 14
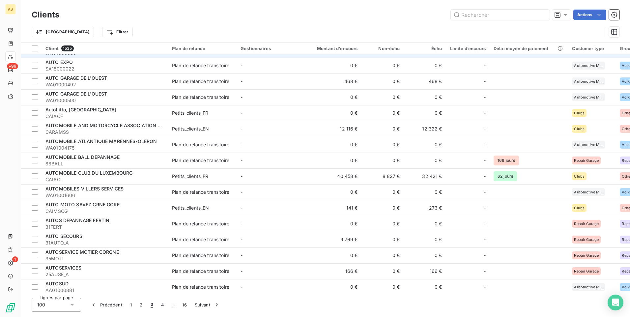
scroll to position [0, 0]
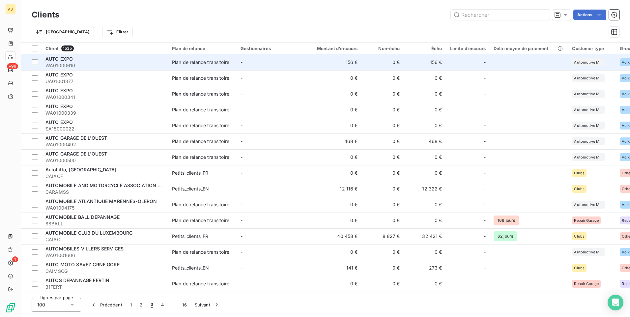
click at [203, 57] on td "Plan de relance transitoire" at bounding box center [202, 62] width 68 height 16
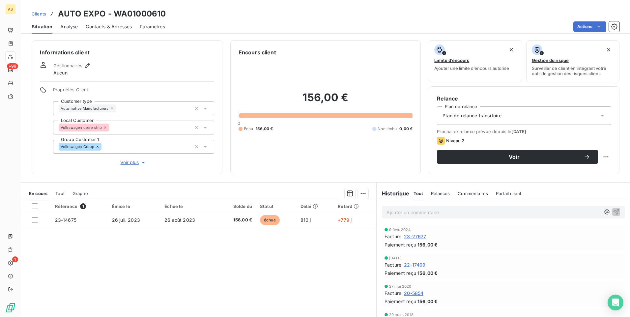
click at [32, 14] on span "Clients" at bounding box center [39, 13] width 14 height 5
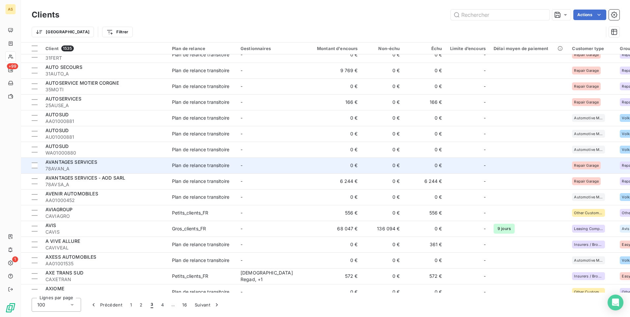
scroll to position [230, 0]
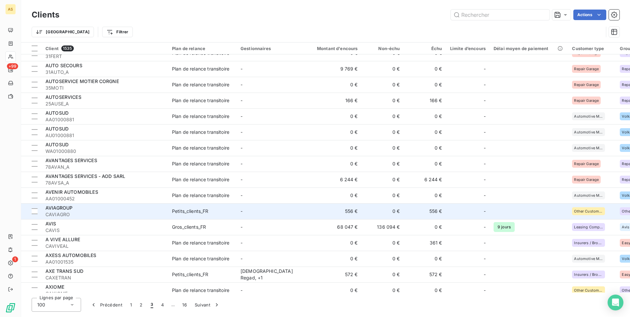
click at [435, 213] on td "556 €" at bounding box center [425, 211] width 42 height 16
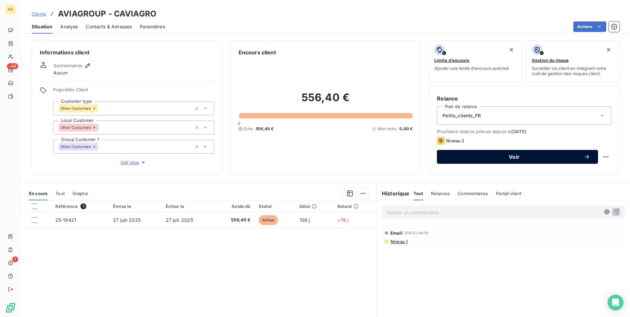
click at [447, 159] on span "Voir" at bounding box center [514, 156] width 139 height 5
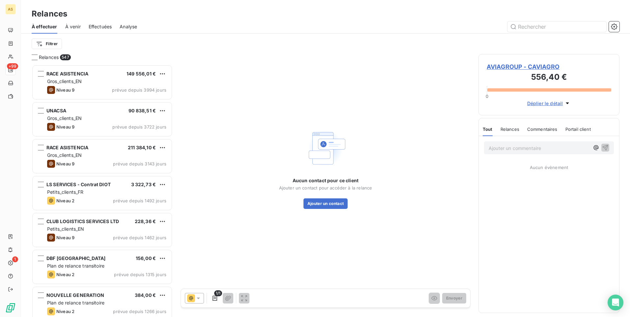
scroll to position [247, 136]
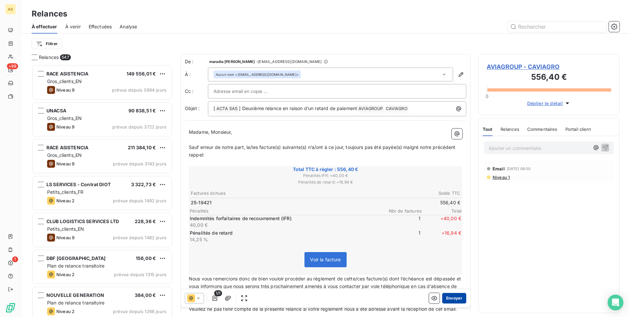
click at [451, 297] on button "Envoyer" at bounding box center [454, 298] width 24 height 11
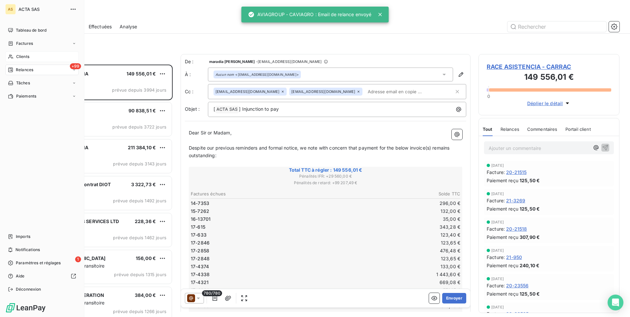
click at [22, 54] on span "Clients" at bounding box center [22, 57] width 13 height 6
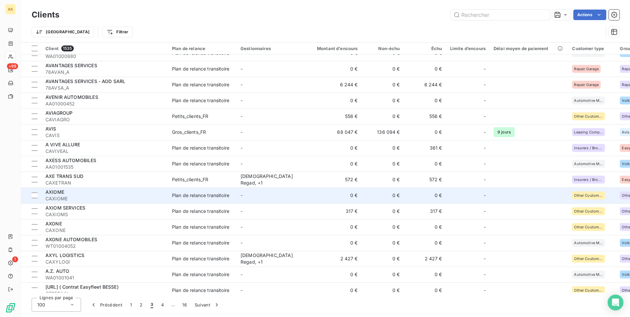
scroll to position [329, 0]
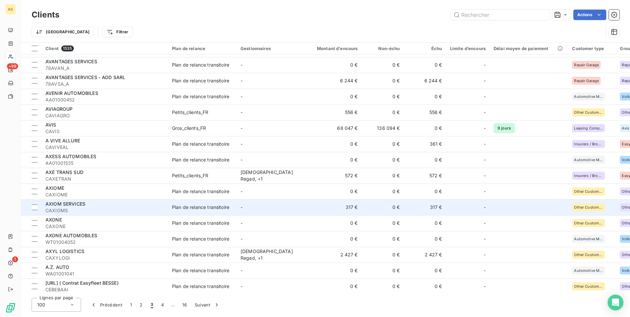
click at [326, 204] on td "317 €" at bounding box center [333, 207] width 57 height 16
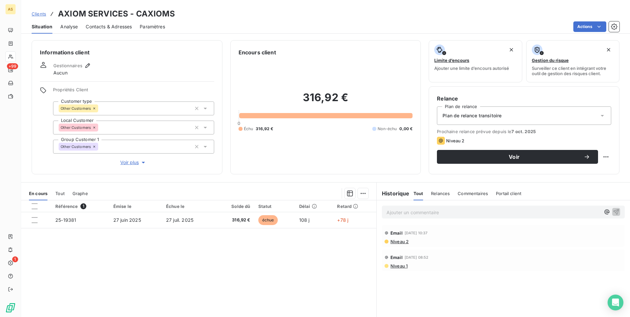
click at [100, 30] on span "Contacts & Adresses" at bounding box center [109, 26] width 46 height 7
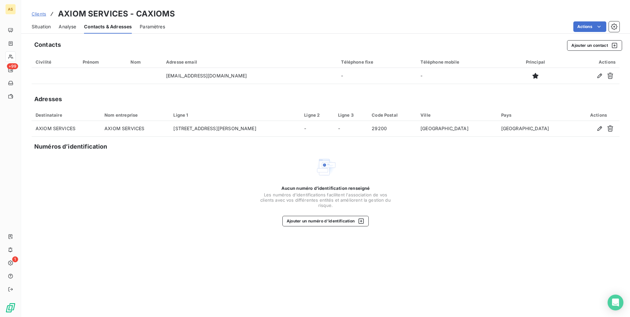
click at [38, 29] on span "Situation" at bounding box center [41, 26] width 19 height 7
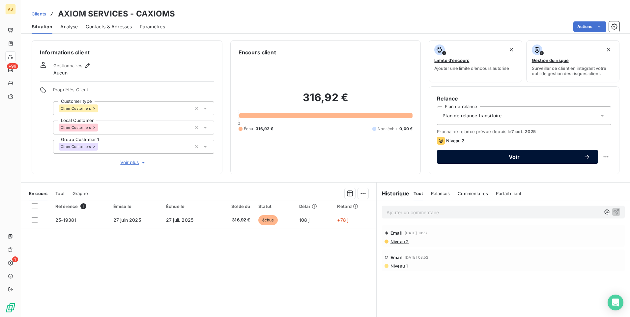
click at [467, 160] on button "Voir" at bounding box center [517, 157] width 161 height 14
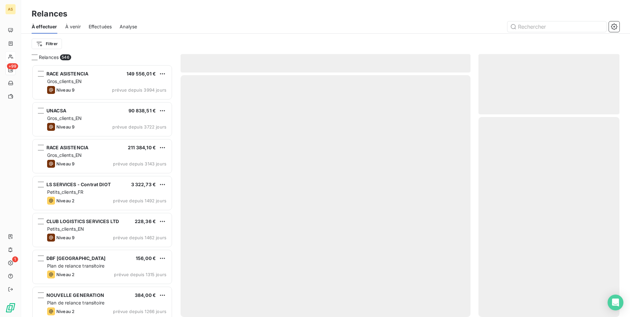
scroll to position [247, 136]
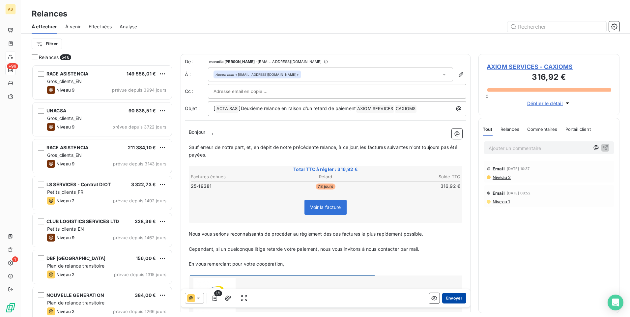
click at [451, 297] on button "Envoyer" at bounding box center [454, 298] width 24 height 11
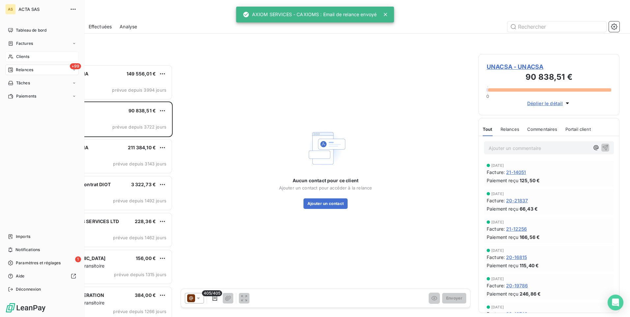
click at [24, 57] on span "Clients" at bounding box center [22, 57] width 13 height 6
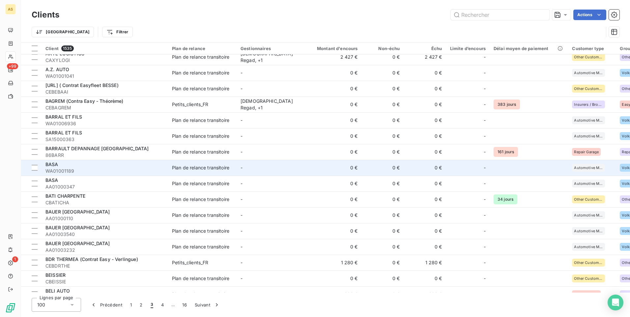
scroll to position [560, 0]
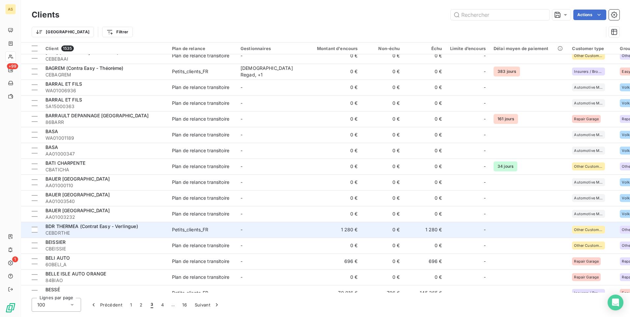
click at [436, 231] on td "1 280 €" at bounding box center [425, 230] width 42 height 16
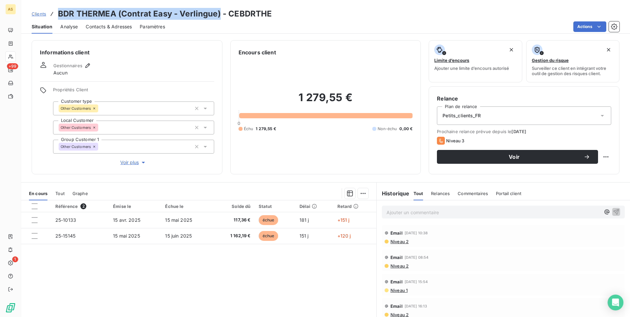
drag, startPoint x: 215, startPoint y: 14, endPoint x: 57, endPoint y: 8, distance: 157.9
click at [57, 8] on div "Clients BDR THERMEA (Contrat Easy - Verlingue) - CEBDRTHE Situation Analyse Con…" at bounding box center [325, 17] width 608 height 34
copy h3 "BDR THERMEA (Contrat Easy - Verlingue)"
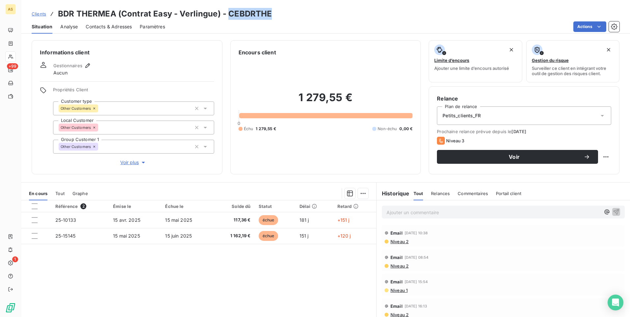
drag, startPoint x: 278, startPoint y: 10, endPoint x: 227, endPoint y: 14, distance: 51.2
click at [227, 14] on div "Clients BDR THERMEA (Contrat Easy - Verlingue) - CEBDRTHE" at bounding box center [325, 14] width 608 height 12
copy h3 "CEBDRTHE"
click at [39, 17] on div "Clients BDR THERMEA (Contrat Easy - Verlingue) - CEBDRTHE" at bounding box center [152, 14] width 240 height 12
click at [40, 13] on span "Clients" at bounding box center [39, 13] width 14 height 5
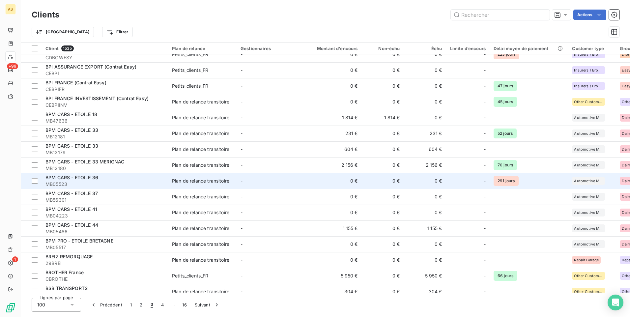
scroll to position [955, 0]
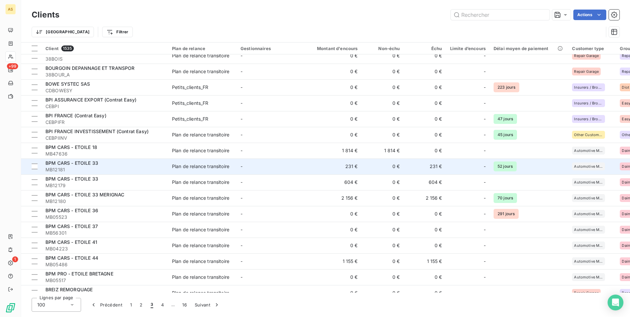
click at [406, 165] on td "231 €" at bounding box center [425, 166] width 42 height 16
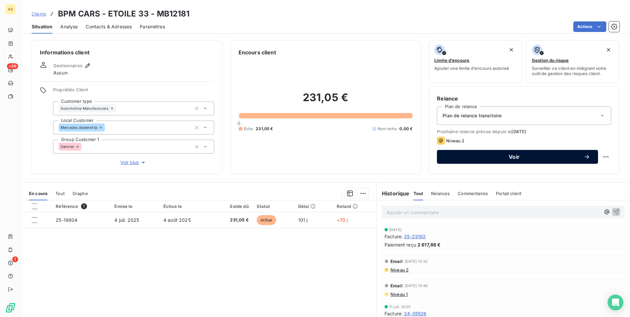
click at [457, 158] on span "Voir" at bounding box center [514, 156] width 139 height 5
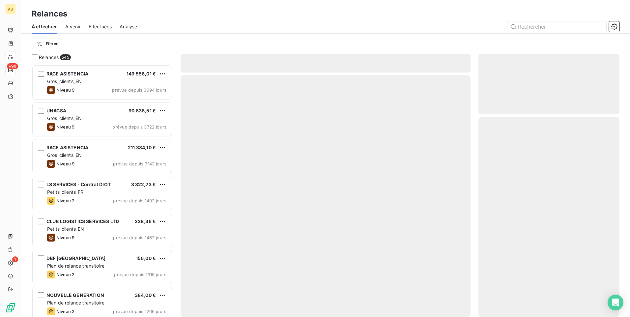
scroll to position [247, 136]
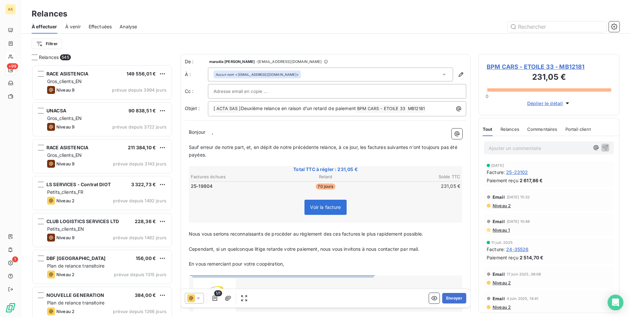
click at [198, 297] on icon at bounding box center [198, 298] width 7 height 7
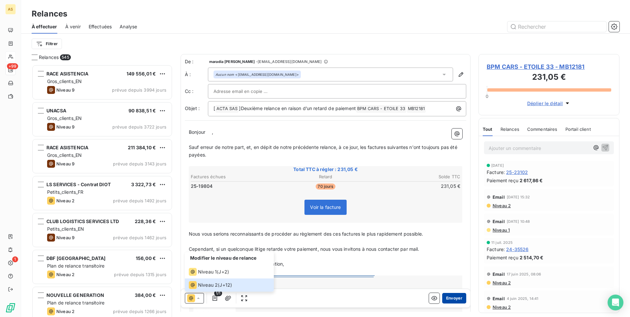
click at [448, 300] on button "Envoyer" at bounding box center [454, 298] width 24 height 11
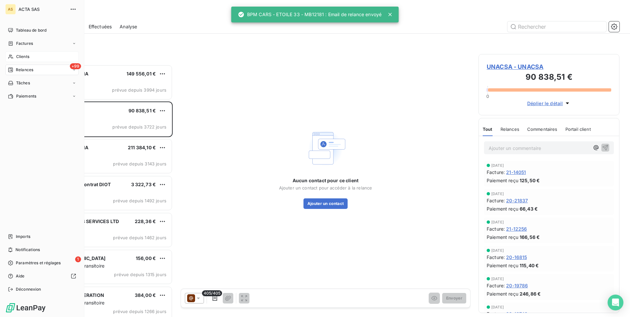
click at [30, 57] on div "Clients" at bounding box center [41, 56] width 73 height 11
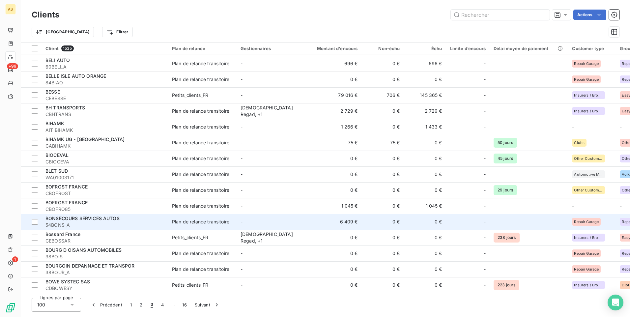
scroll to position [922, 0]
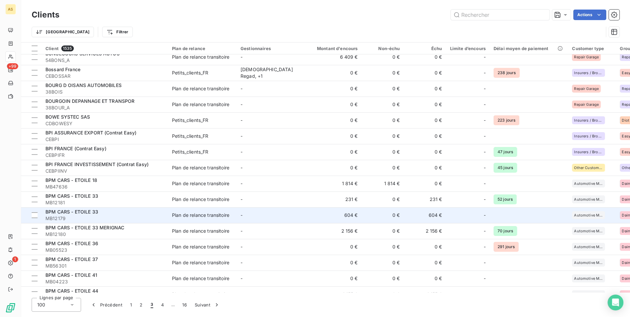
click at [424, 213] on td "604 €" at bounding box center [425, 215] width 42 height 16
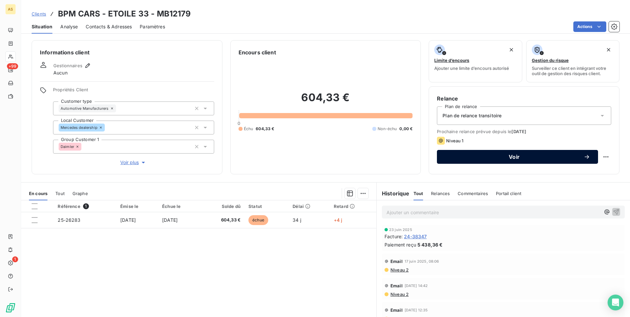
click at [464, 158] on span "Voir" at bounding box center [514, 156] width 139 height 5
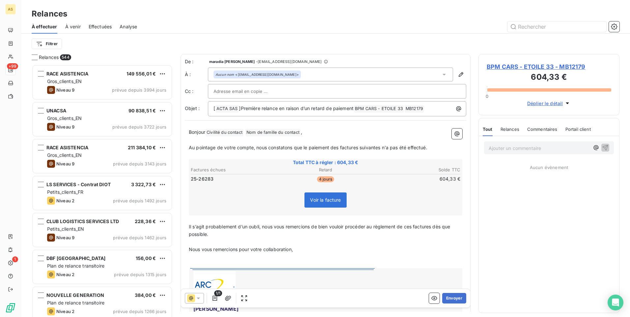
scroll to position [247, 136]
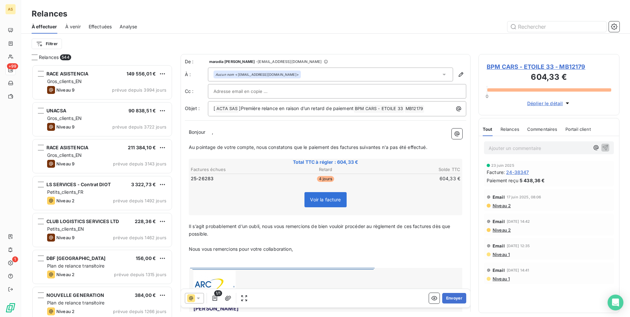
click at [197, 296] on icon at bounding box center [198, 298] width 7 height 7
click at [200, 271] on span "Niveau 1" at bounding box center [207, 271] width 19 height 7
click at [458, 300] on button "Envoyer" at bounding box center [454, 298] width 24 height 11
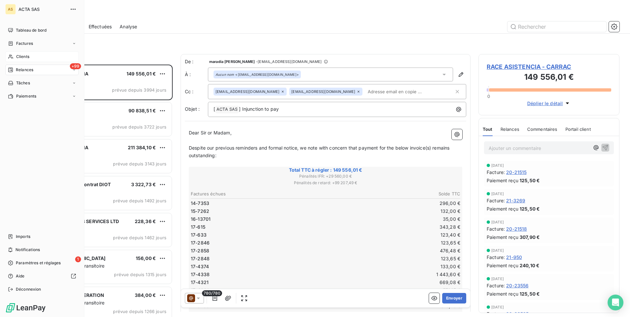
click at [29, 57] on span "Clients" at bounding box center [22, 57] width 13 height 6
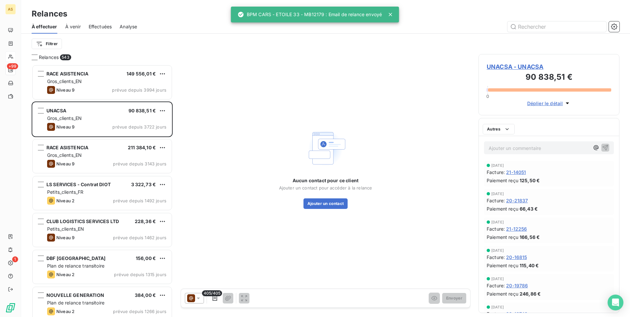
scroll to position [247, 136]
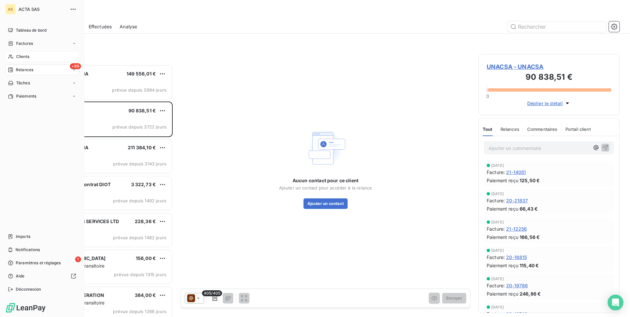
click at [21, 54] on span "Clients" at bounding box center [22, 57] width 13 height 6
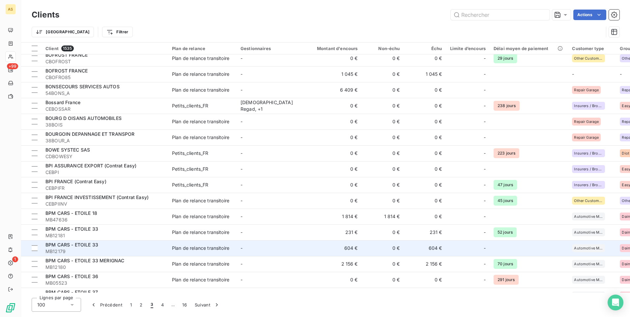
scroll to position [922, 0]
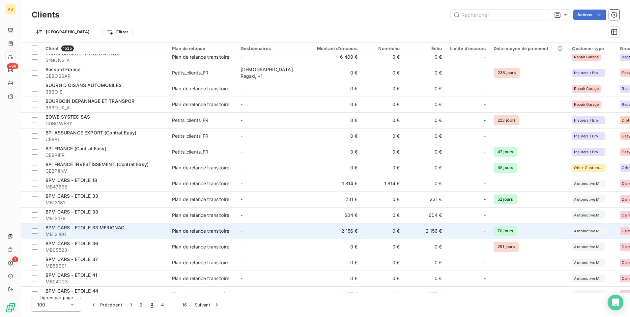
click at [224, 229] on div "Plan de relance transitoire" at bounding box center [200, 231] width 57 height 7
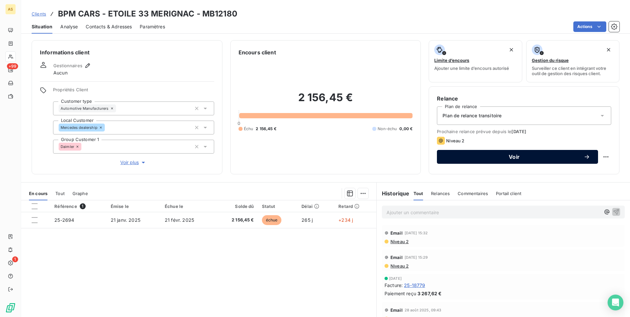
click at [467, 152] on button "Voir" at bounding box center [517, 157] width 161 height 14
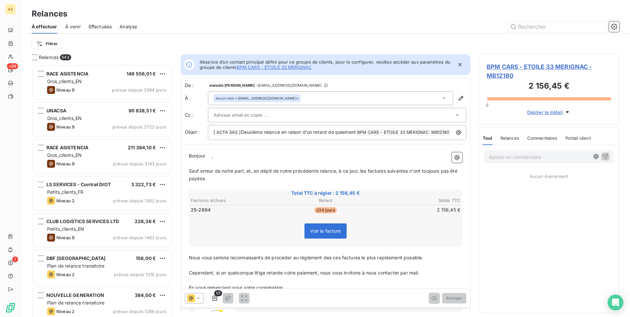
scroll to position [247, 136]
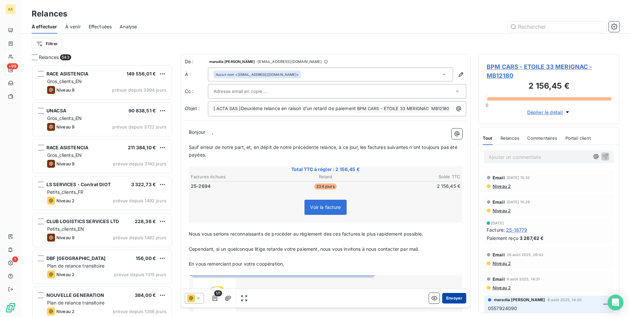
click at [449, 297] on button "Envoyer" at bounding box center [454, 298] width 24 height 11
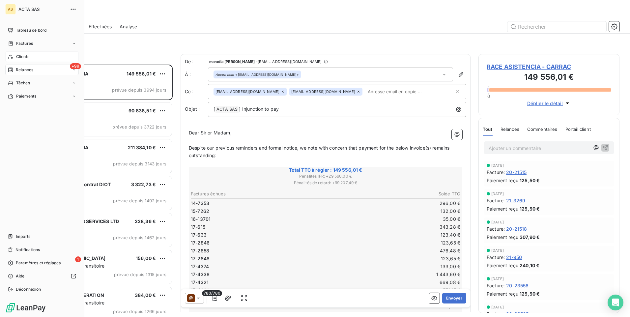
click at [13, 55] on icon at bounding box center [11, 56] width 6 height 5
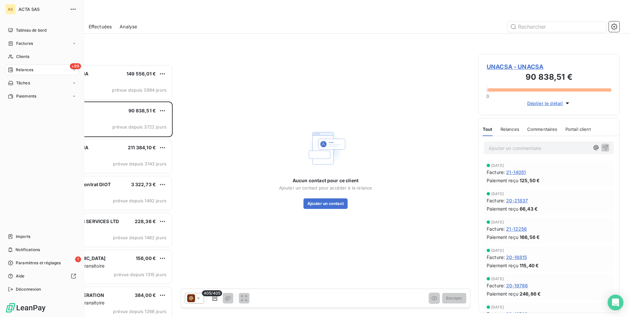
click at [38, 51] on nav "Tableau de bord Factures Clients +99 Relances Tâches Paiements" at bounding box center [41, 63] width 73 height 76
click at [31, 57] on div "Clients" at bounding box center [41, 56] width 73 height 11
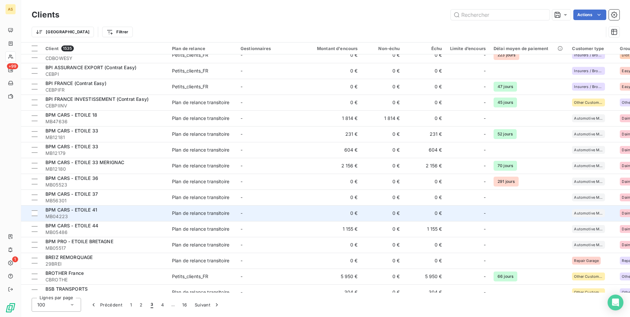
scroll to position [988, 0]
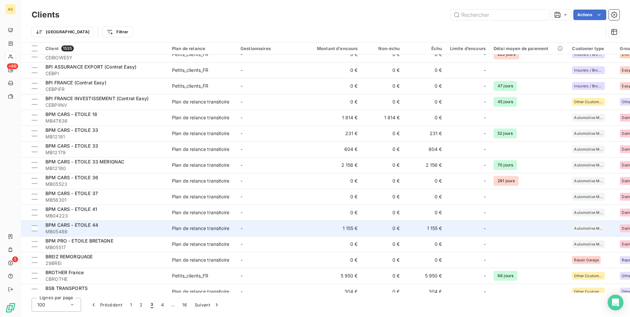
click at [432, 228] on td "1 155 €" at bounding box center [425, 228] width 42 height 16
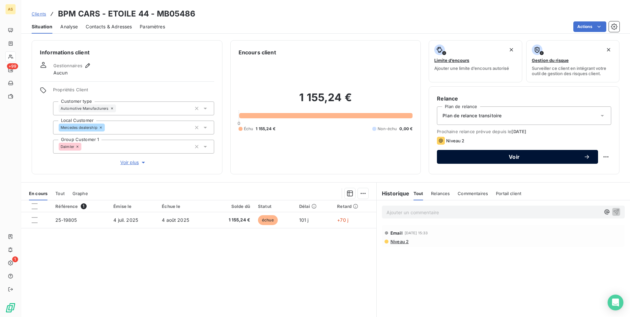
click at [458, 161] on button "Voir" at bounding box center [517, 157] width 161 height 14
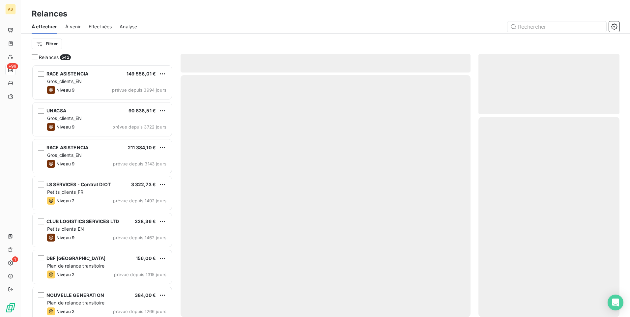
scroll to position [247, 136]
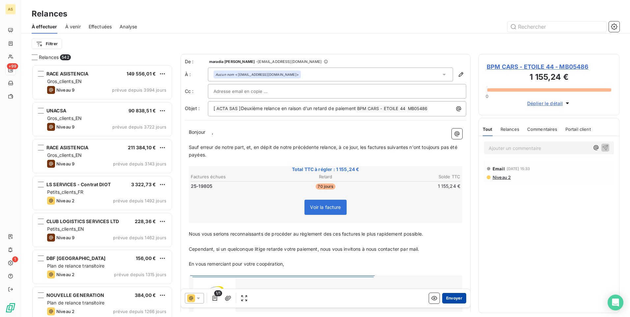
click at [444, 296] on button "Envoyer" at bounding box center [454, 298] width 24 height 11
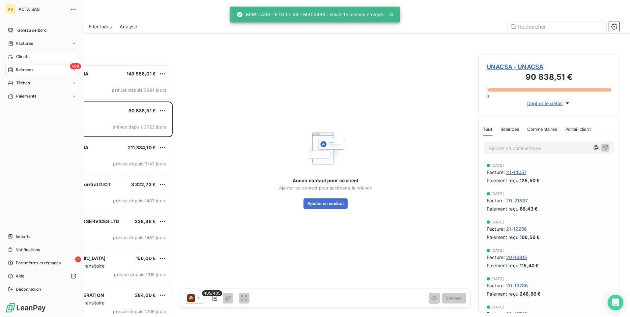
click at [28, 59] on span "Clients" at bounding box center [22, 57] width 13 height 6
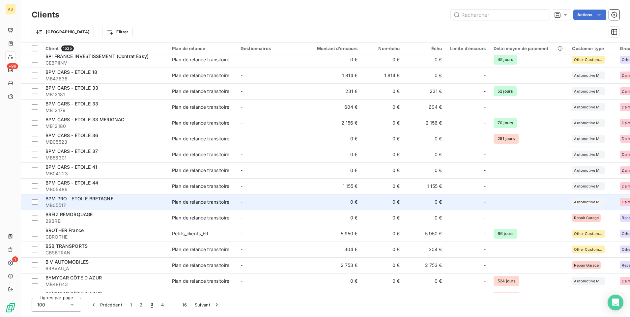
scroll to position [1054, 0]
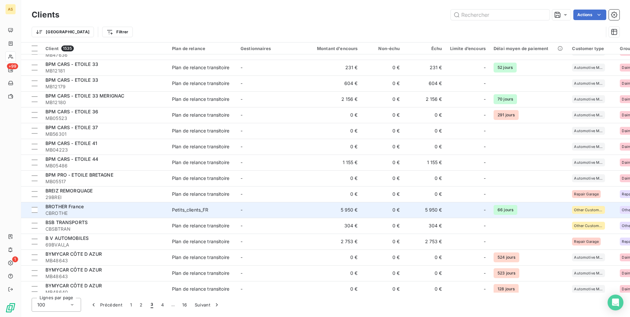
click at [201, 214] on td "Petits_clients_FR" at bounding box center [202, 210] width 68 height 16
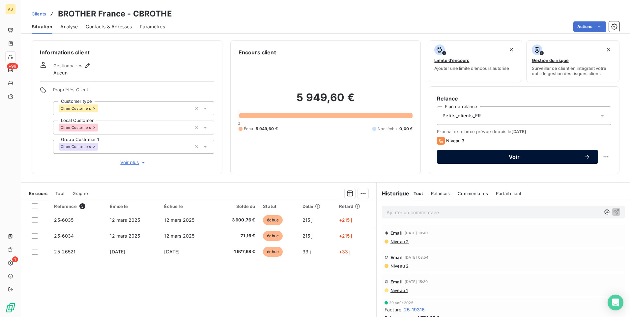
click at [469, 158] on span "Voir" at bounding box center [514, 156] width 139 height 5
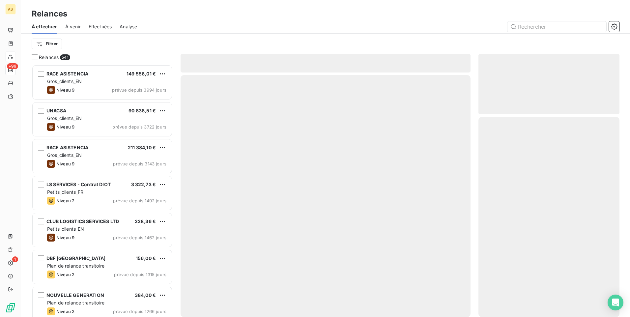
scroll to position [247, 136]
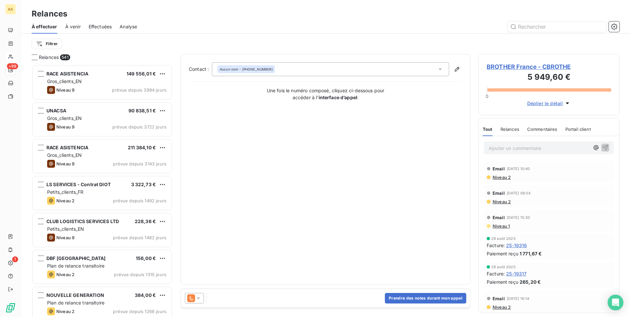
click at [199, 298] on icon at bounding box center [198, 298] width 3 height 2
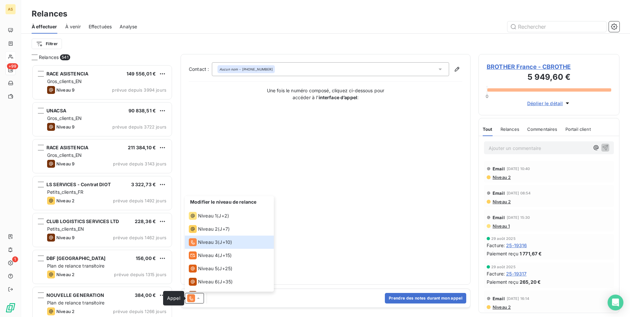
click at [188, 298] on icon at bounding box center [191, 298] width 8 height 8
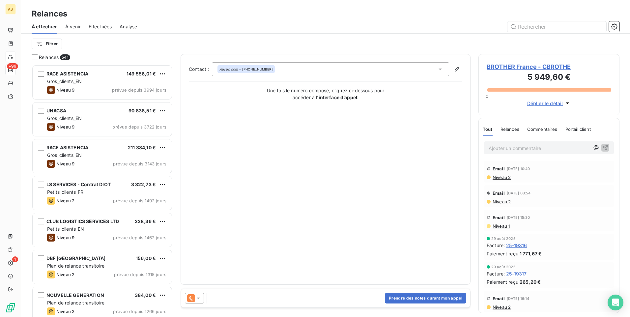
click at [202, 299] on div at bounding box center [194, 298] width 19 height 11
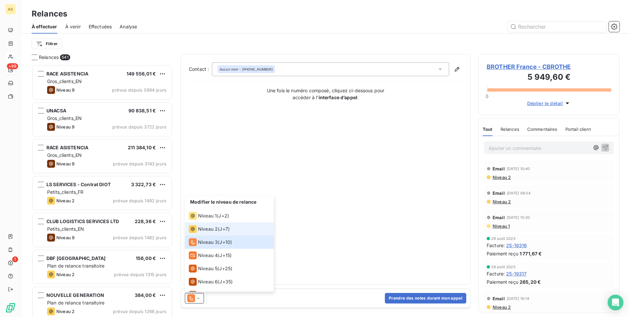
click at [224, 229] on span "J+7 )" at bounding box center [224, 229] width 10 height 7
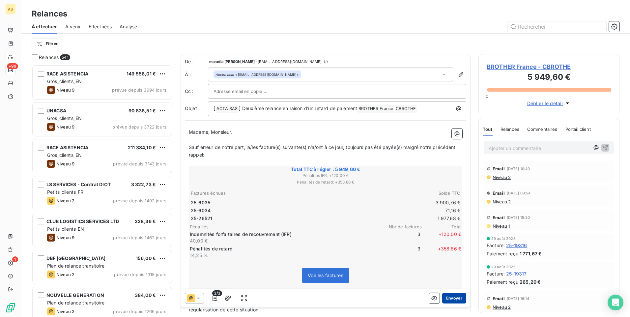
click at [446, 294] on button "Envoyer" at bounding box center [454, 298] width 24 height 11
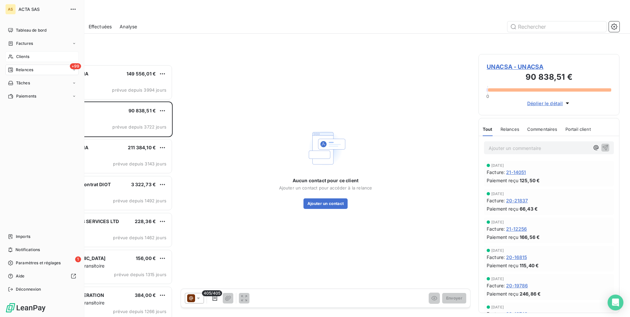
click at [20, 55] on span "Clients" at bounding box center [22, 57] width 13 height 6
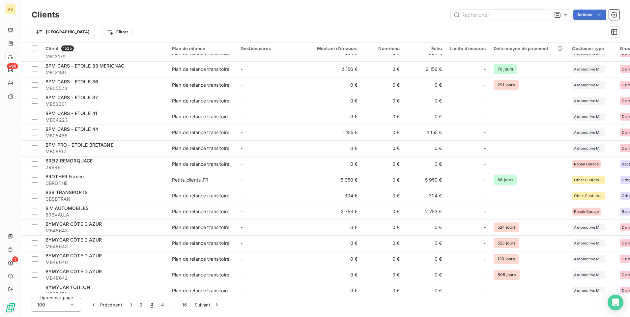
scroll to position [1087, 0]
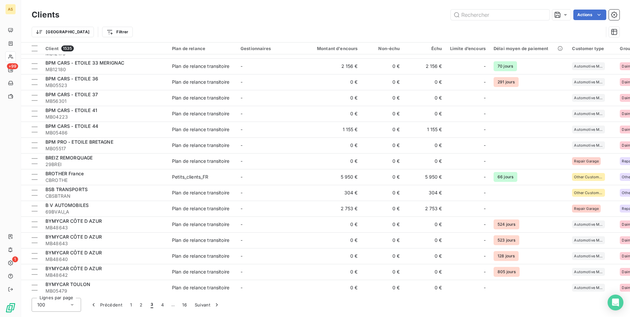
click at [222, 185] on td "Plan de relance transitoire" at bounding box center [202, 193] width 68 height 16
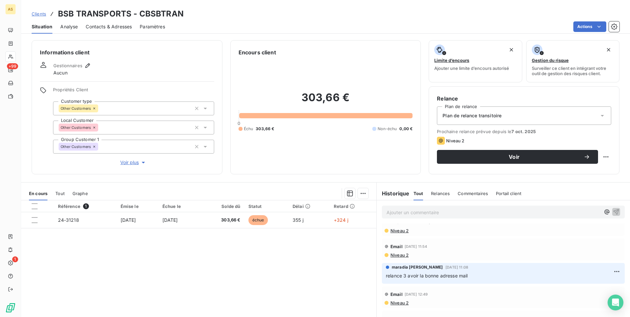
scroll to position [5, 0]
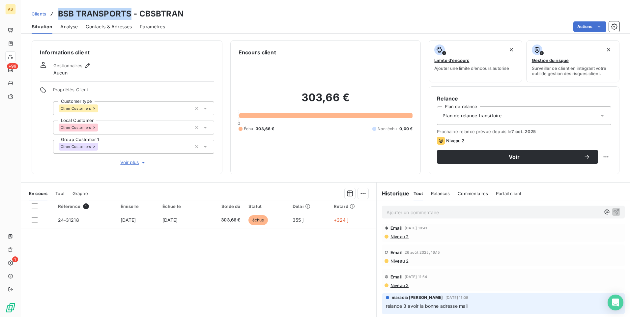
drag, startPoint x: 130, startPoint y: 14, endPoint x: 56, endPoint y: 7, distance: 74.4
click at [56, 7] on div "Clients BSB TRANSPORTS - CBSBTRAN Situation Analyse Contacts & Adresses Paramèt…" at bounding box center [325, 17] width 608 height 34
copy h3 "BSB TRANSPORTS"
drag, startPoint x: 187, startPoint y: 9, endPoint x: 138, endPoint y: 11, distance: 48.8
click at [138, 11] on div "Clients BSB TRANSPORTS - CBSBTRAN" at bounding box center [325, 14] width 608 height 12
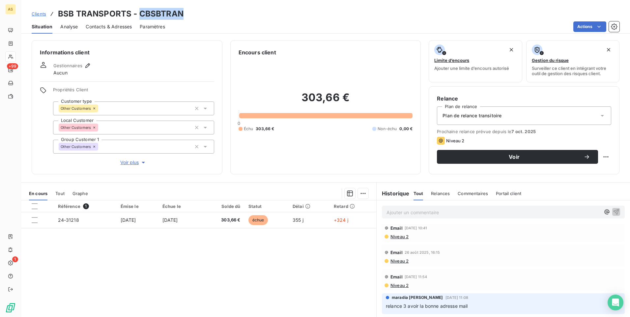
copy h3 "CBSBTRAN"
click at [38, 13] on span "Clients" at bounding box center [39, 13] width 14 height 5
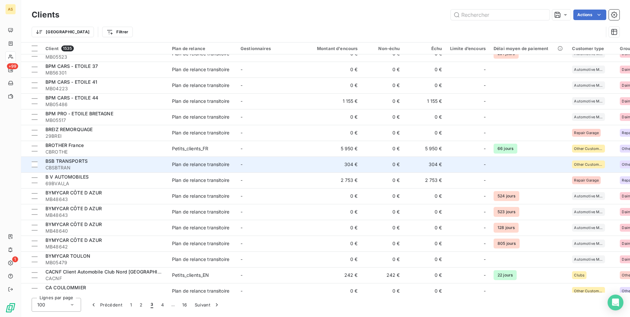
scroll to position [1082, 0]
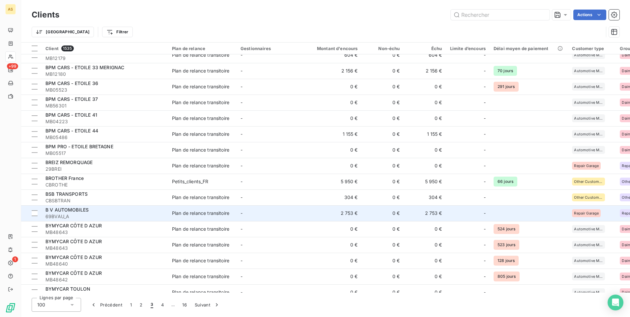
click at [156, 213] on span "69BVAU_A" at bounding box center [104, 216] width 119 height 7
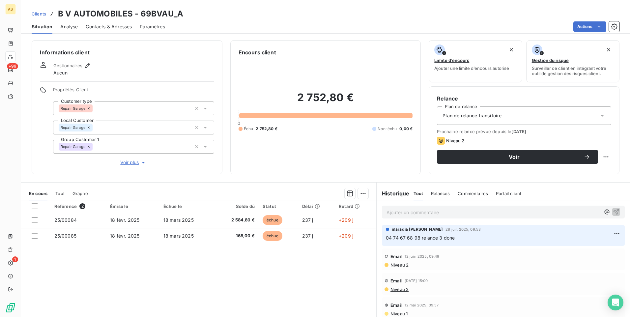
click at [32, 15] on span "Clients" at bounding box center [39, 13] width 14 height 5
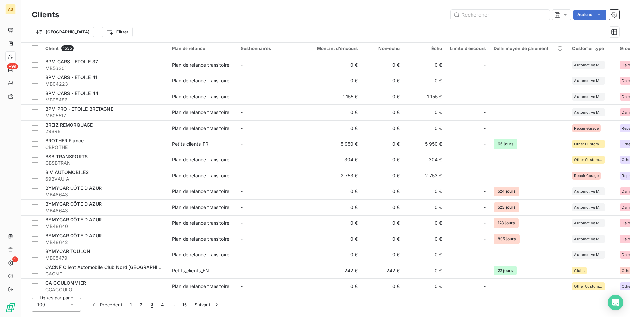
scroll to position [1218, 0]
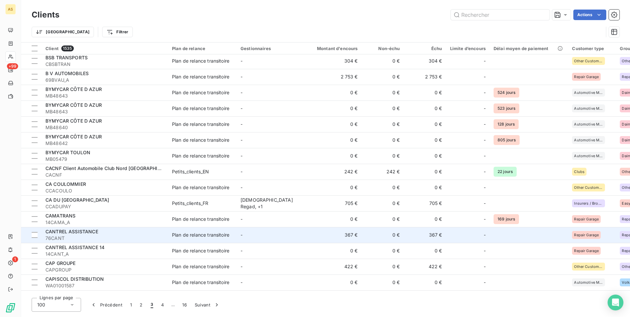
click at [139, 235] on span "76CANT" at bounding box center [104, 238] width 119 height 7
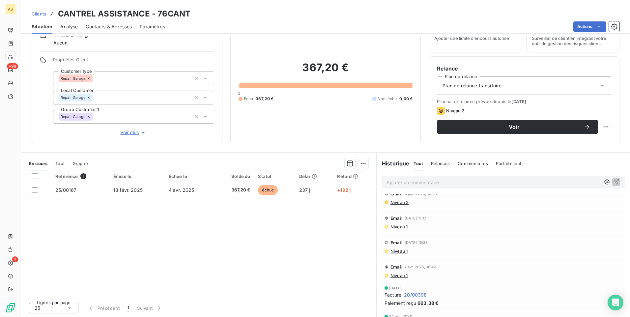
scroll to position [94, 0]
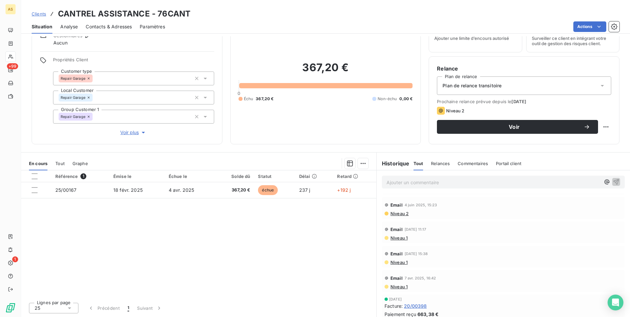
click at [36, 13] on span "Clients" at bounding box center [39, 13] width 14 height 5
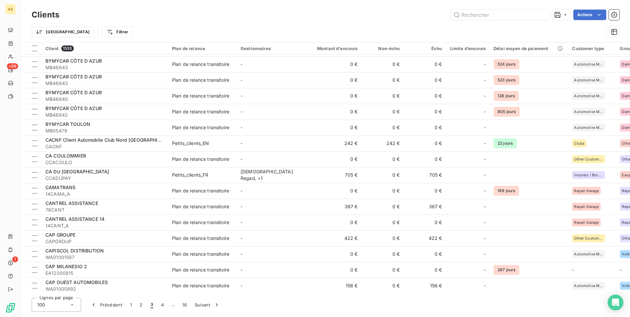
scroll to position [1280, 0]
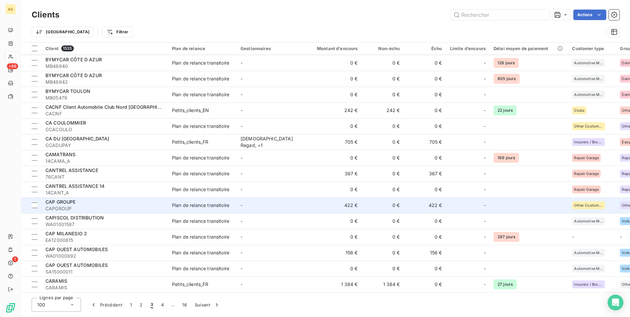
click at [178, 202] on div "Plan de relance transitoire" at bounding box center [200, 205] width 57 height 7
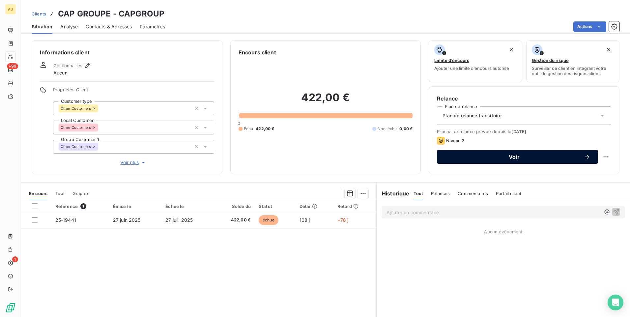
click at [461, 160] on div "Voir" at bounding box center [517, 156] width 145 height 7
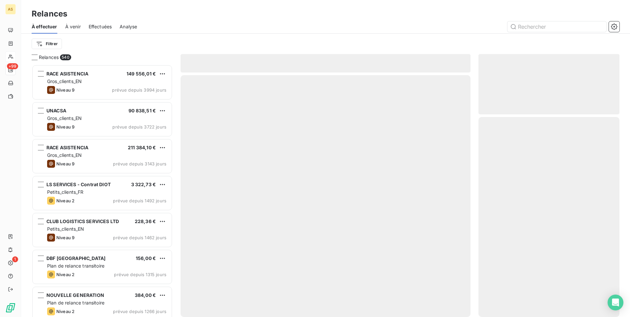
scroll to position [247, 136]
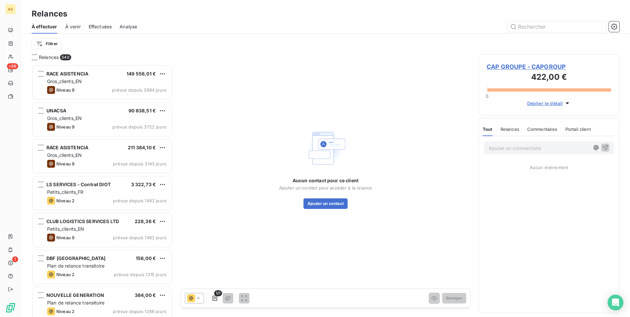
click at [504, 65] on span "CAP GROUPE - CAPGROUP" at bounding box center [548, 66] width 124 height 9
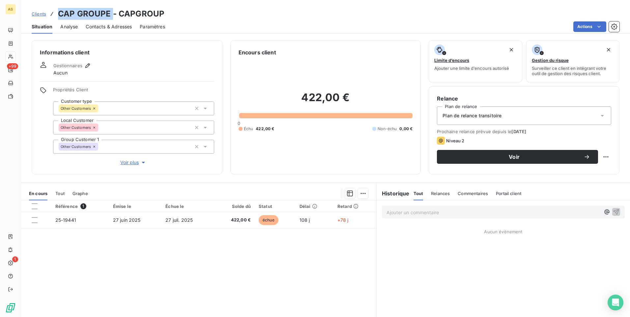
drag, startPoint x: 111, startPoint y: 13, endPoint x: 60, endPoint y: 9, distance: 50.6
click at [60, 9] on h3 "CAP GROUPE - CAPGROUP" at bounding box center [111, 14] width 106 height 12
click at [173, 14] on div "Clients CAP GROUPE - CAPGROUP" at bounding box center [325, 14] width 608 height 12
drag, startPoint x: 109, startPoint y: 13, endPoint x: 49, endPoint y: 13, distance: 60.6
click at [49, 13] on div "Clients CAP GROUPE - CAPGROUP" at bounding box center [98, 14] width 133 height 12
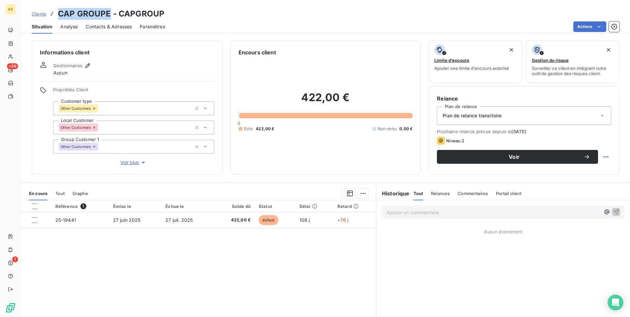
copy h3 "CAP GROUPE"
click at [148, 9] on h3 "CAP GROUPE - CAPGROUP" at bounding box center [111, 14] width 106 height 12
drag, startPoint x: 165, startPoint y: 12, endPoint x: 119, endPoint y: 11, distance: 46.1
click at [119, 11] on div "Clients CAP GROUPE - CAPGROUP" at bounding box center [325, 14] width 608 height 12
copy h3 "CAPGROUP"
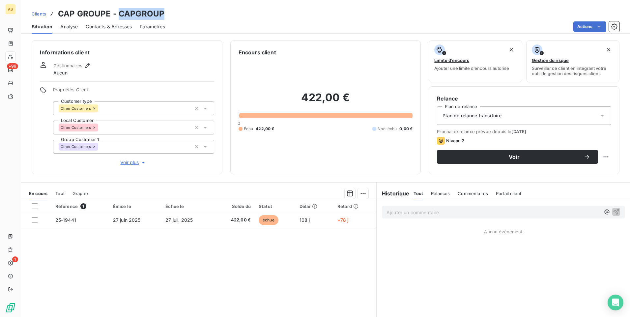
drag, startPoint x: 220, startPoint y: 19, endPoint x: 175, endPoint y: 15, distance: 45.3
click at [219, 19] on div "Clients CAP GROUPE - CAPGROUP" at bounding box center [325, 14] width 608 height 12
click at [168, 15] on div "Clients CAP GROUPE - CAPGROUP" at bounding box center [325, 14] width 608 height 12
click at [161, 15] on h3 "CAP GROUPE - CAPGROUP" at bounding box center [111, 14] width 106 height 12
drag, startPoint x: 168, startPoint y: 14, endPoint x: 118, endPoint y: 15, distance: 50.7
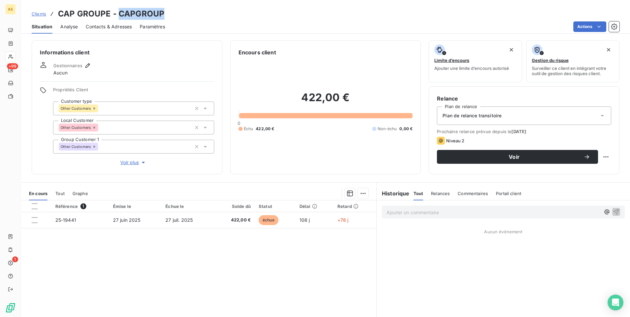
click at [118, 15] on div "Clients CAP GROUPE - CAPGROUP" at bounding box center [325, 14] width 608 height 12
copy h3 "CAPGROUP"
drag, startPoint x: 109, startPoint y: 13, endPoint x: 60, endPoint y: 17, distance: 48.9
click at [60, 17] on h3 "CAP GROUPE - CAPGROUP" at bounding box center [111, 14] width 106 height 12
click at [44, 13] on span "Clients" at bounding box center [39, 13] width 14 height 5
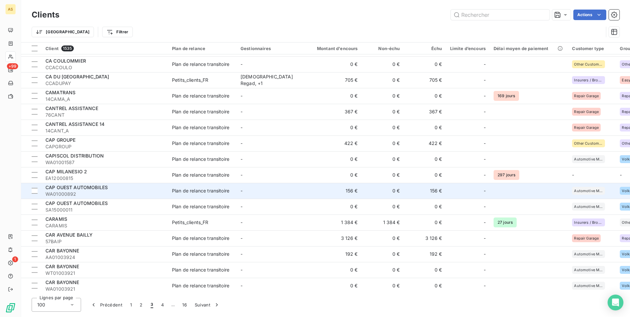
scroll to position [1345, 0]
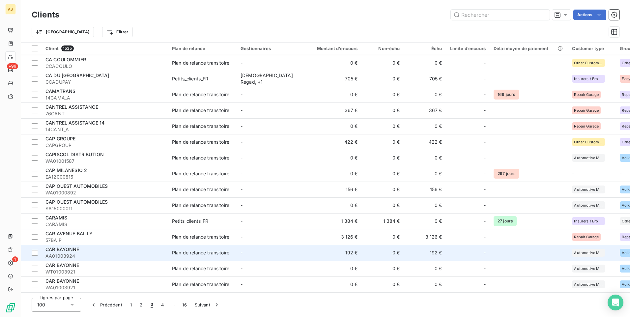
click at [147, 248] on div "CAR BAYONNE" at bounding box center [104, 249] width 119 height 7
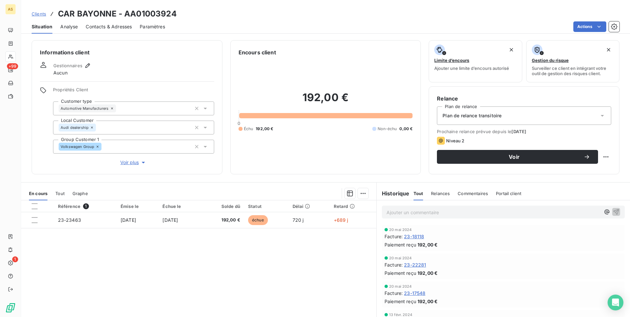
click at [34, 16] on link "Clients" at bounding box center [39, 14] width 14 height 7
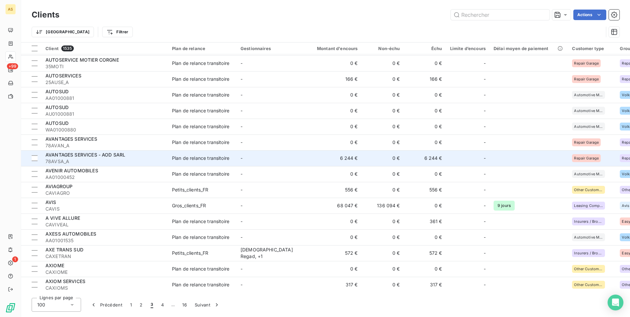
scroll to position [263, 0]
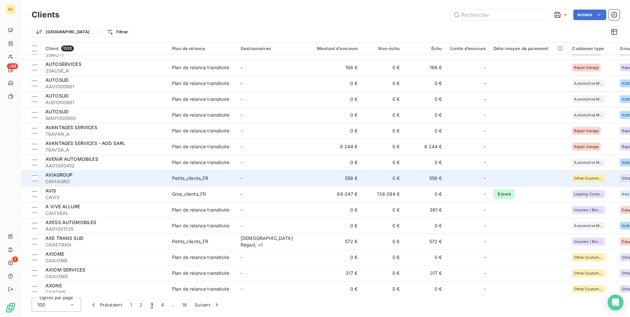
click at [256, 178] on td "-" at bounding box center [270, 178] width 68 height 16
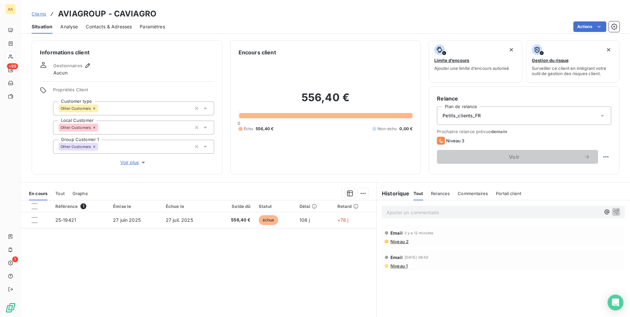
click at [38, 13] on span "Clients" at bounding box center [39, 13] width 14 height 5
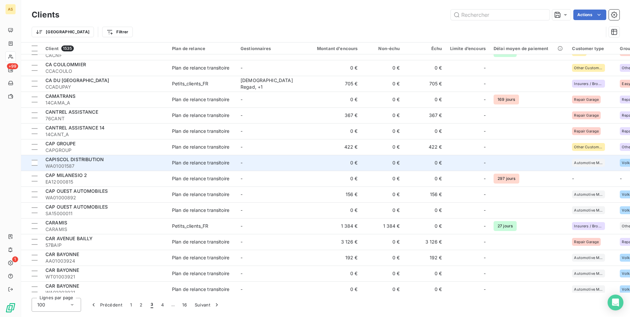
scroll to position [1345, 0]
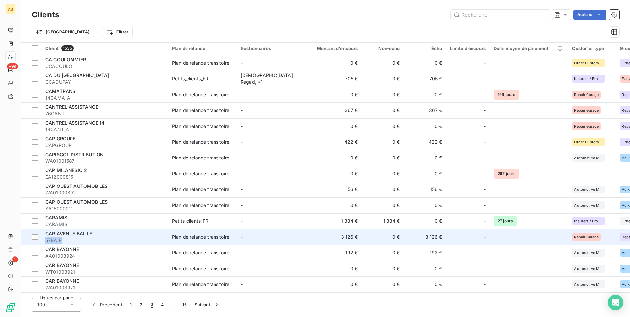
drag, startPoint x: 128, startPoint y: 231, endPoint x: 130, endPoint y: 242, distance: 10.3
click at [130, 242] on td "CAR AVENUE BAILLY 57BAIP" at bounding box center [104, 237] width 126 height 16
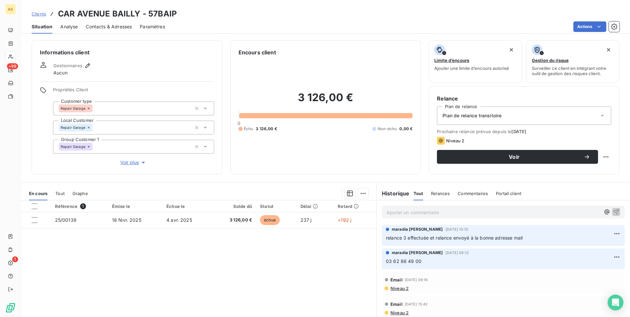
click at [31, 14] on div "Clients CAR AVENUE BAILLY - 57BAIP" at bounding box center [325, 14] width 608 height 12
click at [39, 13] on span "Clients" at bounding box center [39, 13] width 14 height 5
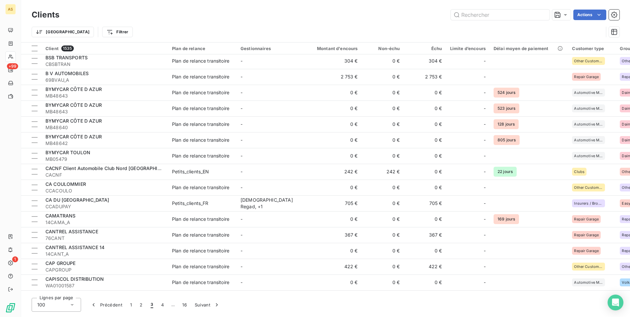
scroll to position [1345, 0]
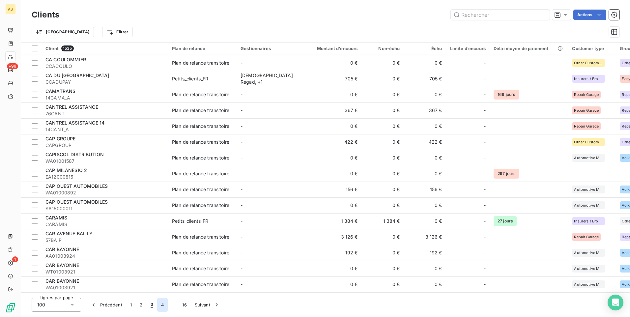
click at [165, 306] on button "4" at bounding box center [162, 305] width 11 height 14
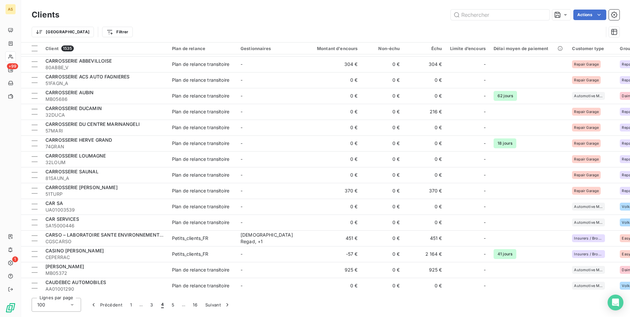
scroll to position [0, 0]
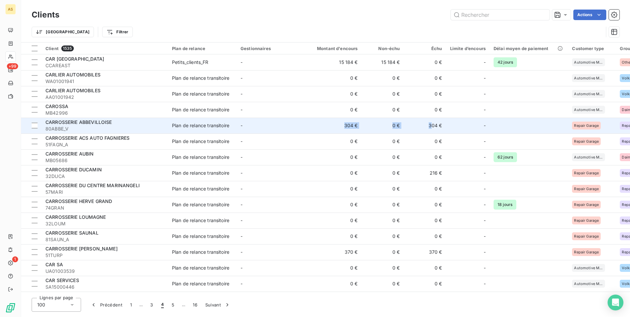
drag, startPoint x: 431, startPoint y: 126, endPoint x: 313, endPoint y: 125, distance: 117.9
click at [313, 125] on tr "CARROSSERIE ABBEVILLOISE 80ABBE_V Plan de relance transitoire - 304 € 0 € 304 €…" at bounding box center [467, 126] width 893 height 16
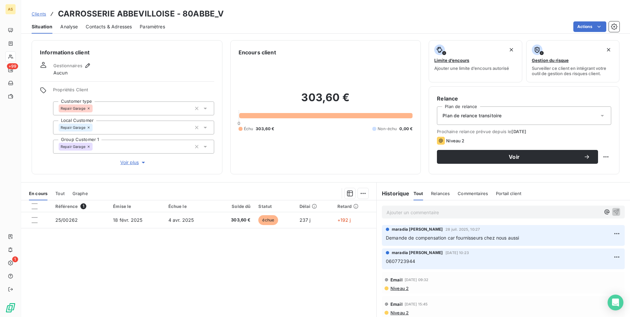
click at [37, 14] on span "Clients" at bounding box center [39, 13] width 14 height 5
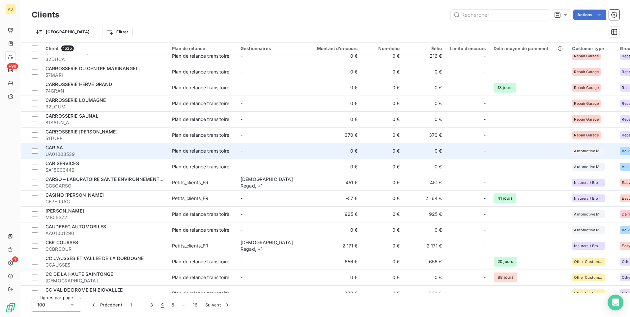
scroll to position [132, 0]
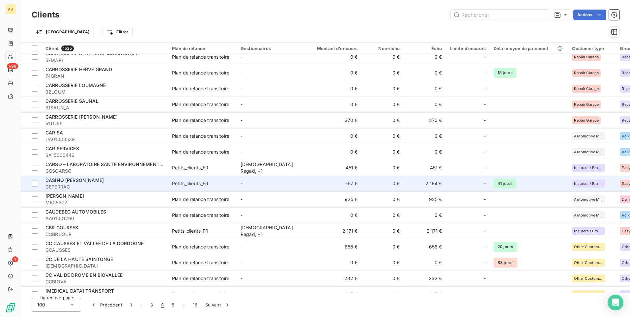
click at [436, 187] on td "2 164 €" at bounding box center [425, 183] width 42 height 16
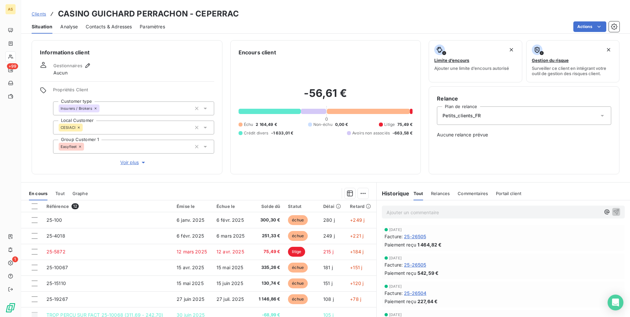
click at [34, 12] on span "Clients" at bounding box center [39, 13] width 14 height 5
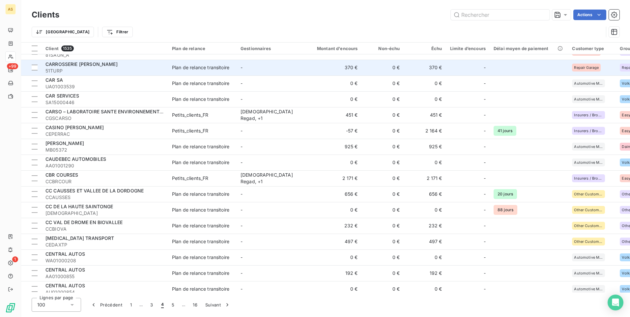
scroll to position [198, 0]
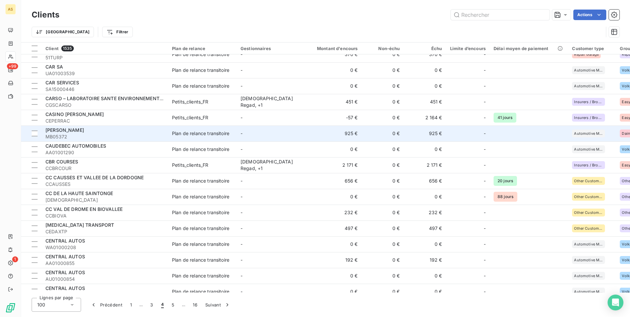
click at [438, 135] on td "925 €" at bounding box center [425, 133] width 42 height 16
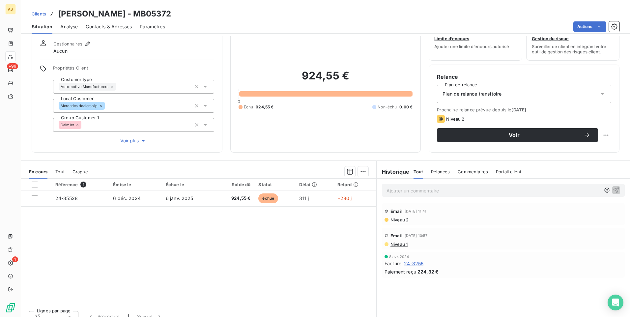
scroll to position [30, 0]
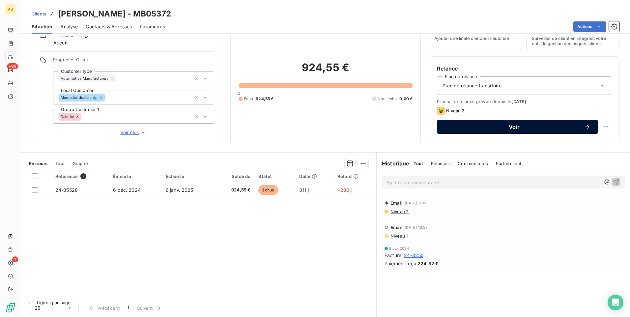
click at [461, 128] on span "Voir" at bounding box center [514, 126] width 139 height 5
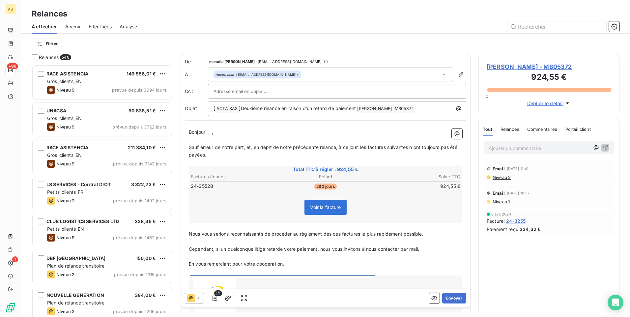
scroll to position [247, 136]
click at [449, 294] on button "Envoyer" at bounding box center [454, 298] width 24 height 11
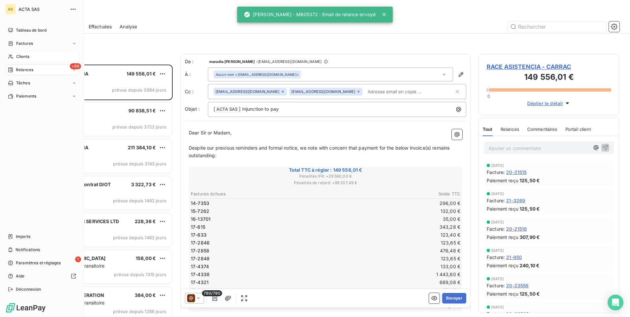
click at [25, 57] on span "Clients" at bounding box center [22, 57] width 13 height 6
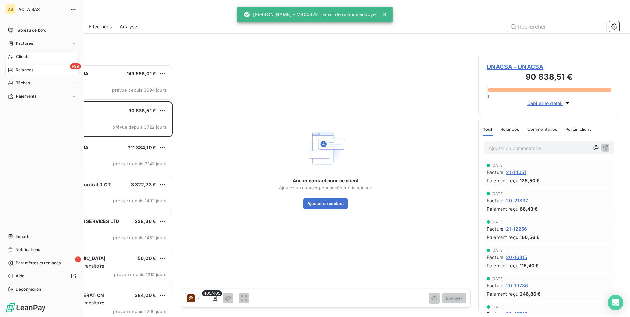
click at [29, 59] on span "Clients" at bounding box center [22, 57] width 13 height 6
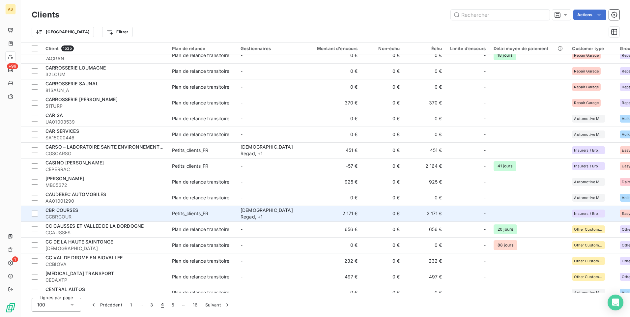
scroll to position [165, 0]
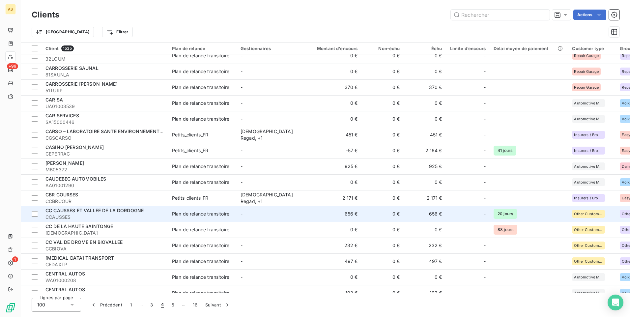
click at [428, 216] on td "656 €" at bounding box center [425, 214] width 42 height 16
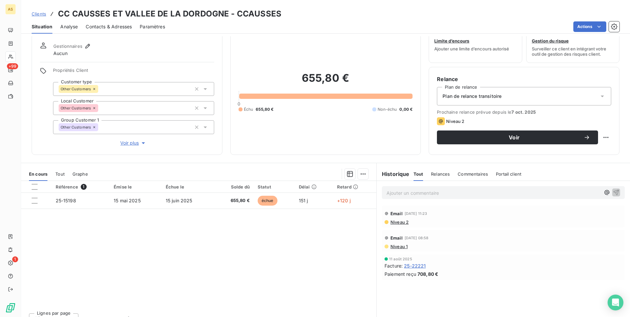
scroll to position [30, 0]
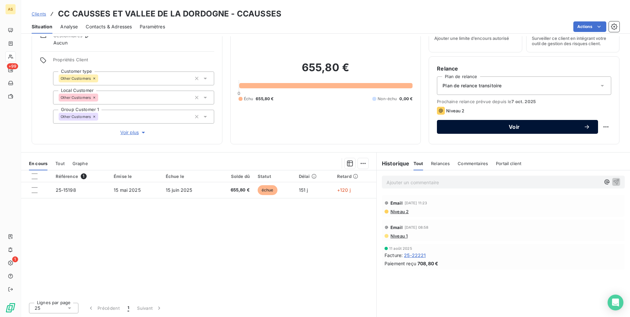
click at [461, 129] on span "Voir" at bounding box center [514, 126] width 139 height 5
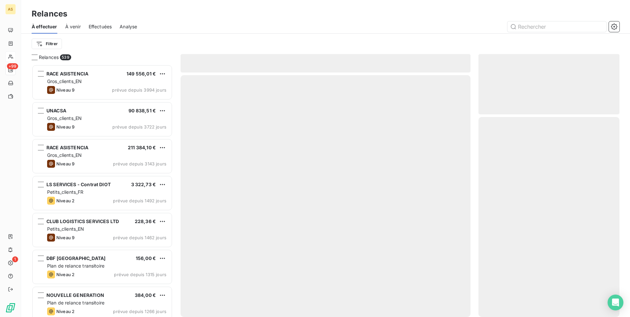
scroll to position [247, 136]
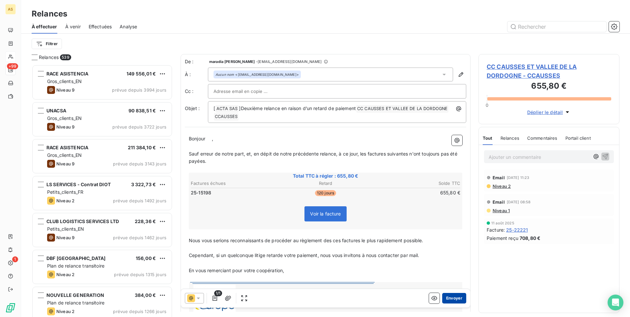
click at [452, 293] on div "1/1 Envoyer" at bounding box center [325, 298] width 289 height 18
click at [445, 298] on button "Envoyer" at bounding box center [454, 298] width 24 height 11
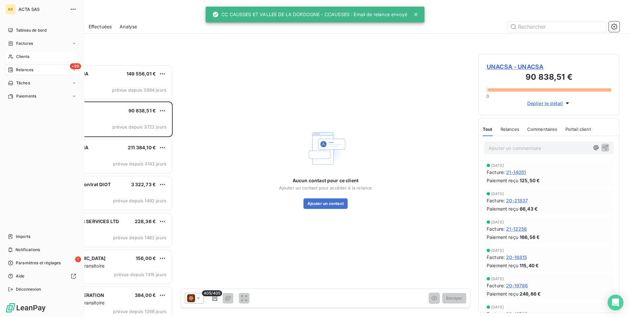
click at [22, 56] on span "Clients" at bounding box center [22, 57] width 13 height 6
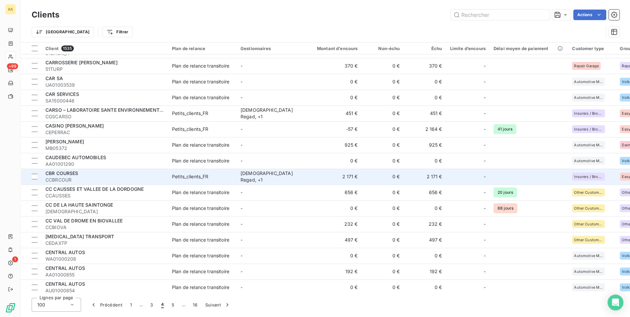
scroll to position [198, 0]
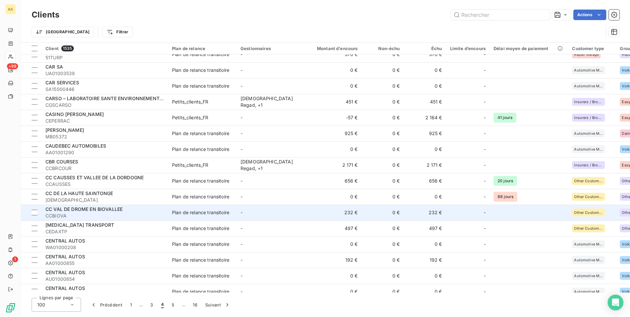
click at [433, 214] on td "232 €" at bounding box center [425, 212] width 42 height 16
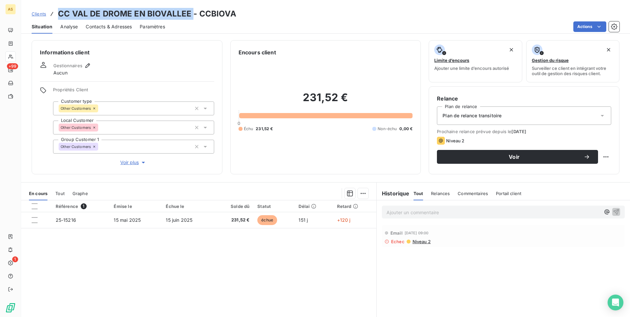
drag, startPoint x: 184, startPoint y: 15, endPoint x: 59, endPoint y: 15, distance: 125.1
click at [59, 15] on h3 "CC VAL DE DROME EN BIOVALLEE - CCBIOVA" at bounding box center [147, 14] width 178 height 12
click at [245, 23] on div "Actions" at bounding box center [396, 26] width 446 height 11
drag, startPoint x: 236, startPoint y: 13, endPoint x: 197, endPoint y: 13, distance: 38.9
click at [197, 13] on div "Clients CC VAL DE DROME EN BIOVALLEE - CCBIOVA" at bounding box center [325, 14] width 608 height 12
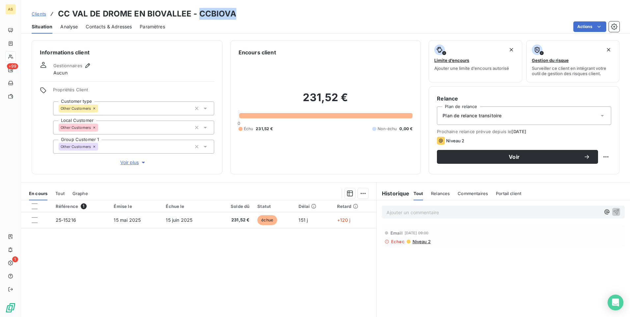
click at [36, 15] on span "Clients" at bounding box center [39, 13] width 14 height 5
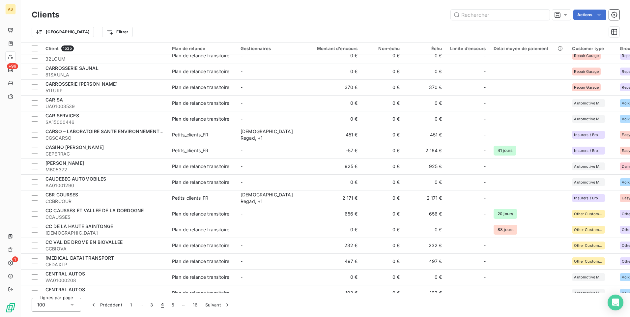
scroll to position [198, 0]
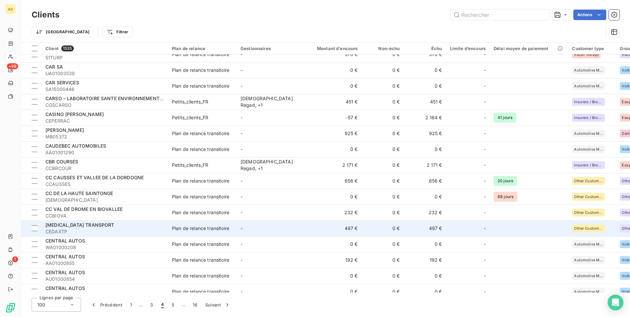
click at [192, 224] on td "Plan de relance transitoire" at bounding box center [202, 228] width 68 height 16
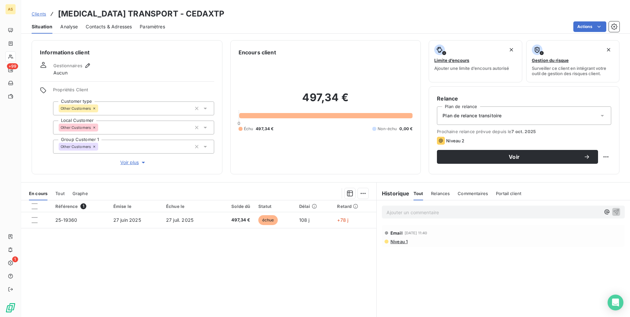
click at [107, 21] on div "Contacts & Adresses" at bounding box center [109, 27] width 46 height 14
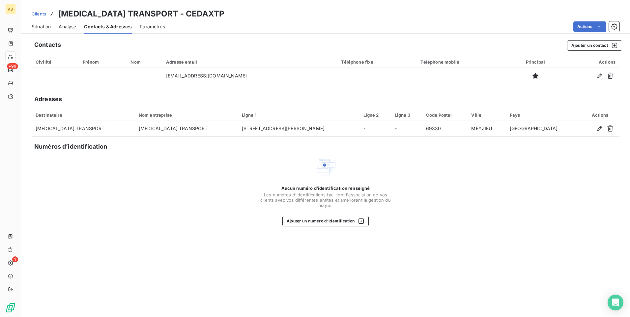
click at [42, 28] on span "Situation" at bounding box center [41, 26] width 19 height 7
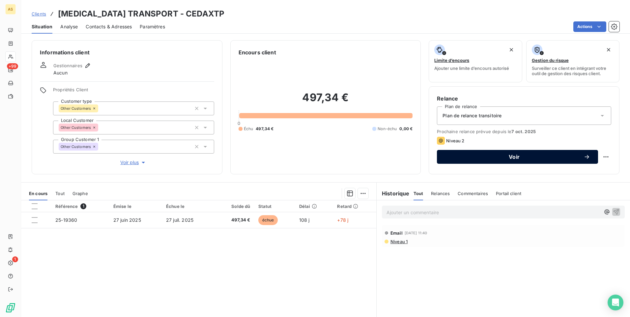
click at [475, 152] on button "Voir" at bounding box center [517, 157] width 161 height 14
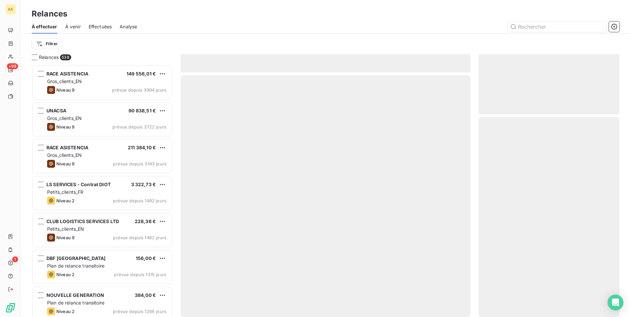
scroll to position [247, 136]
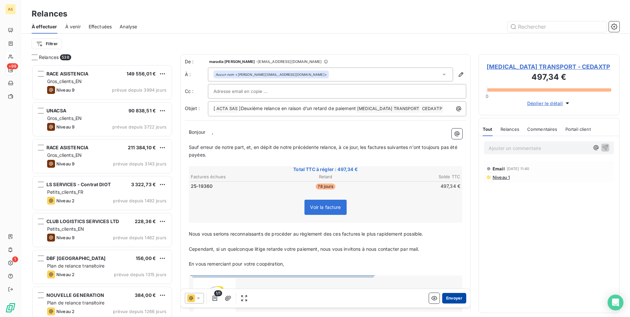
click at [451, 295] on button "Envoyer" at bounding box center [454, 298] width 24 height 11
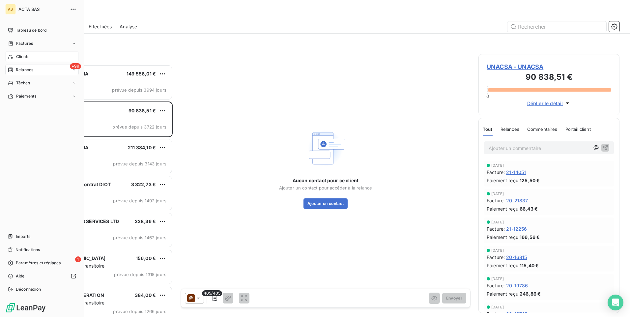
click at [26, 56] on span "Clients" at bounding box center [22, 57] width 13 height 6
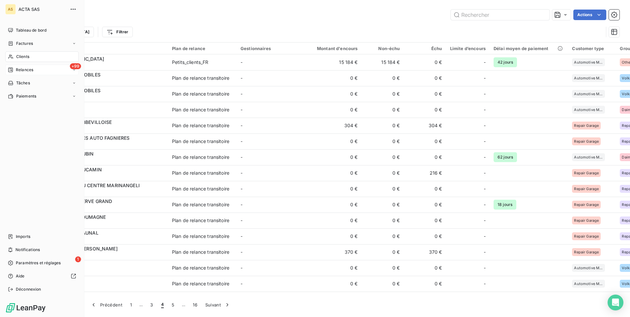
click at [17, 71] on span "Relances" at bounding box center [24, 70] width 17 height 6
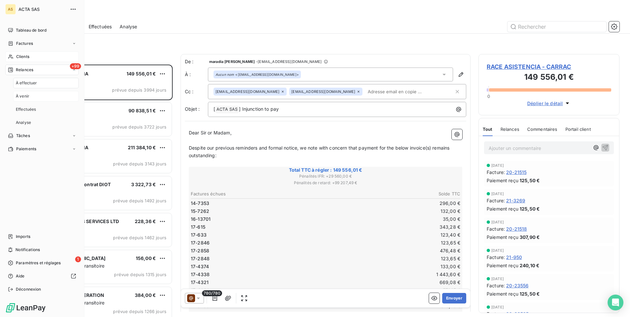
scroll to position [247, 136]
click at [41, 82] on div "À effectuer" at bounding box center [46, 83] width 66 height 11
click at [76, 70] on div "+99 Relances" at bounding box center [41, 70] width 73 height 11
click at [54, 111] on div "Effectuées" at bounding box center [46, 109] width 66 height 11
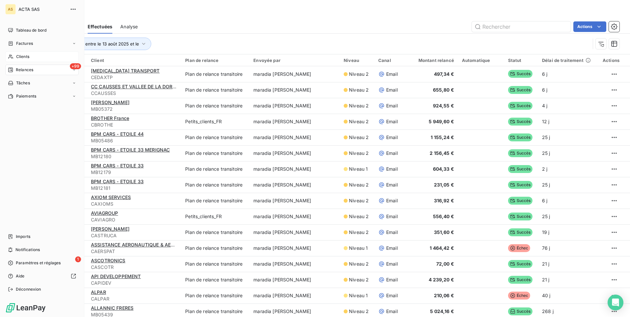
click at [18, 59] on span "Clients" at bounding box center [22, 57] width 13 height 6
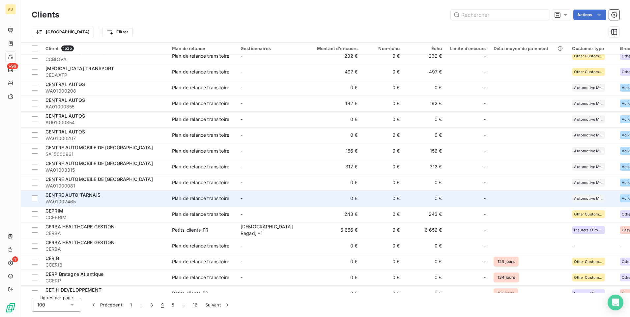
scroll to position [362, 0]
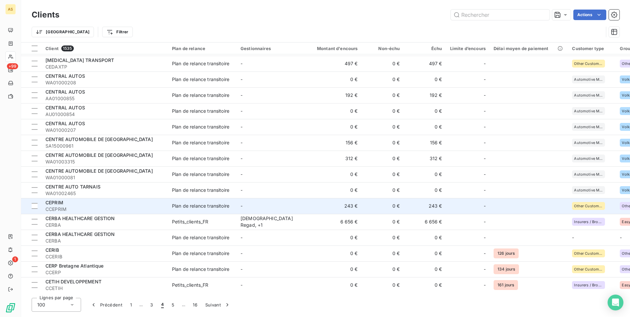
click at [117, 205] on div "CEPRIM" at bounding box center [104, 202] width 119 height 7
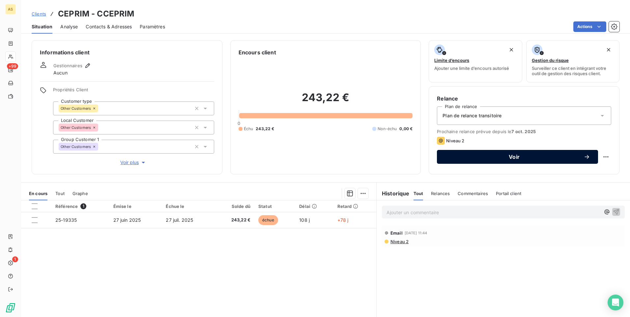
click at [447, 154] on span "Voir" at bounding box center [514, 156] width 139 height 5
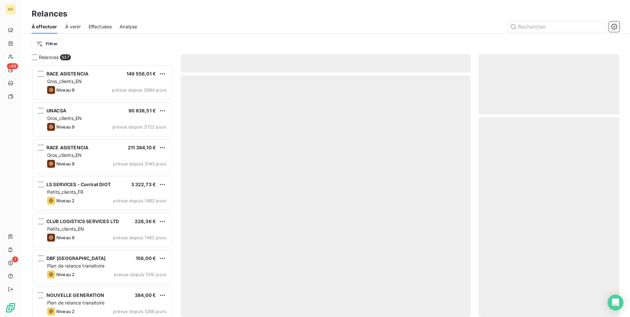
scroll to position [247, 136]
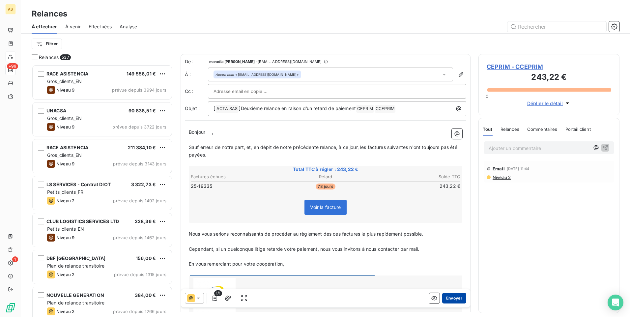
click at [455, 297] on button "Envoyer" at bounding box center [454, 298] width 24 height 11
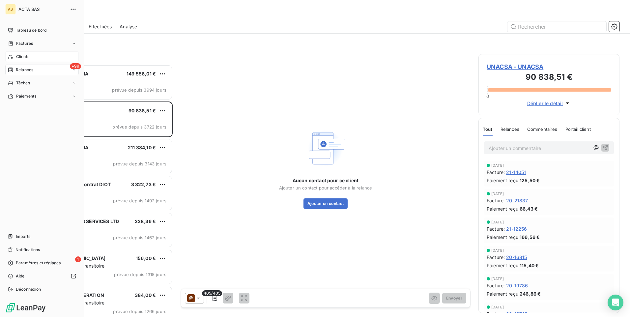
click at [22, 56] on span "Clients" at bounding box center [22, 57] width 13 height 6
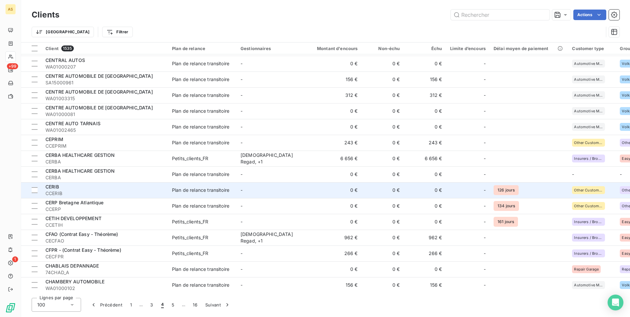
scroll to position [461, 0]
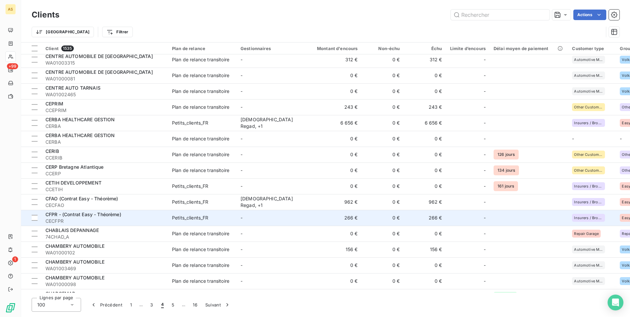
click at [439, 218] on td "266 €" at bounding box center [425, 218] width 42 height 16
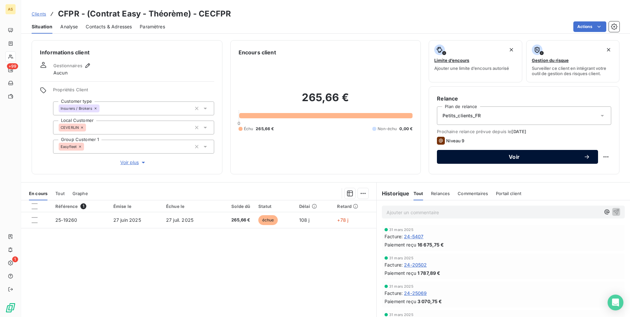
click at [466, 158] on span "Voir" at bounding box center [514, 156] width 139 height 5
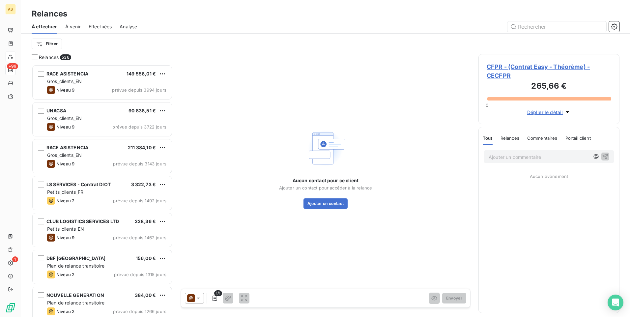
scroll to position [247, 136]
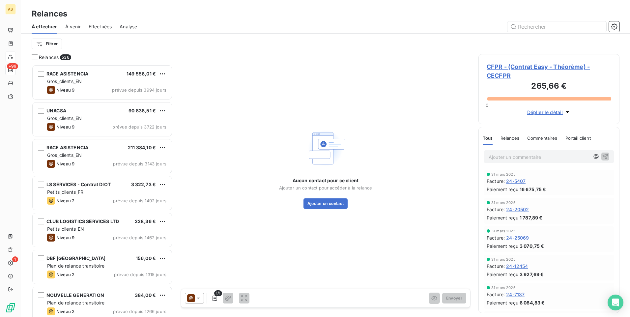
click at [196, 297] on icon at bounding box center [198, 298] width 7 height 7
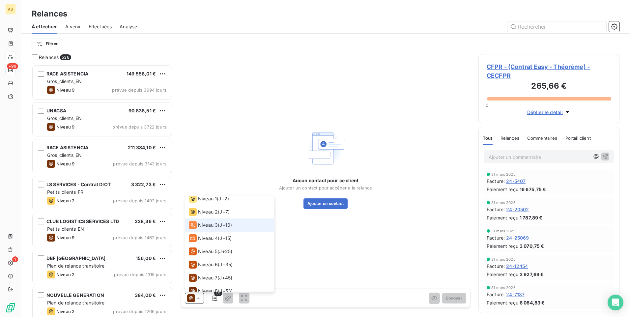
scroll to position [0, 0]
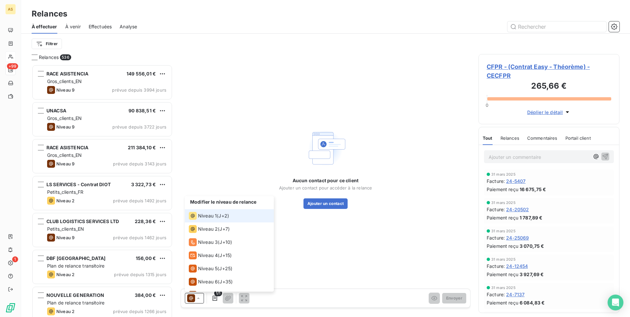
click at [212, 213] on span "Niveau 1" at bounding box center [207, 215] width 19 height 7
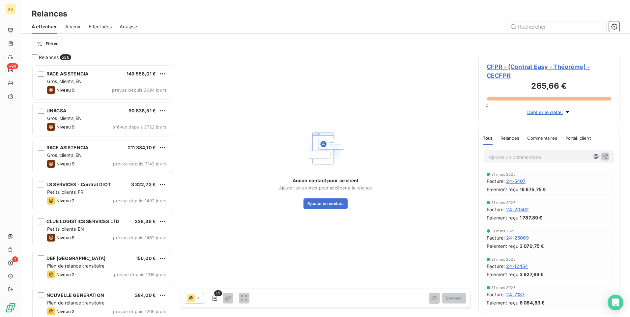
click at [529, 68] on span "CFPR - (Contrat Easy - Théorème) - CECFPR" at bounding box center [548, 71] width 124 height 18
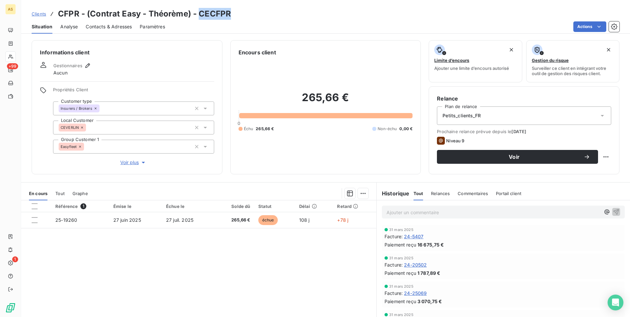
drag, startPoint x: 235, startPoint y: 15, endPoint x: 199, endPoint y: 15, distance: 36.5
click at [199, 15] on div "Clients CFPR - (Contrat Easy - Théorème) - CECFPR" at bounding box center [325, 14] width 608 height 12
click at [345, 5] on div "Clients CFPR - (Contrat Easy - Théorème) - CECFPR Situation Analyse Contacts & …" at bounding box center [325, 17] width 608 height 34
drag, startPoint x: 189, startPoint y: 14, endPoint x: 59, endPoint y: 14, distance: 129.7
click at [59, 14] on h3 "CFPR - (Contrat Easy - Théorème) - CECFPR" at bounding box center [144, 14] width 173 height 12
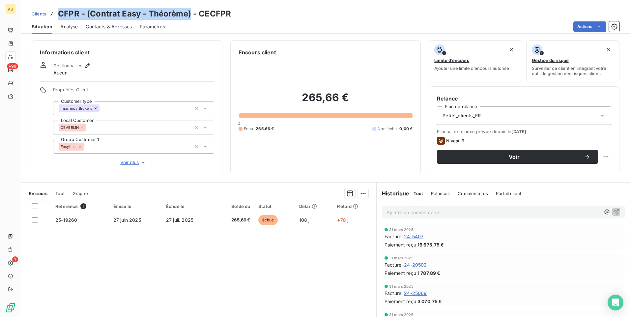
click at [40, 15] on span "Clients" at bounding box center [39, 13] width 14 height 5
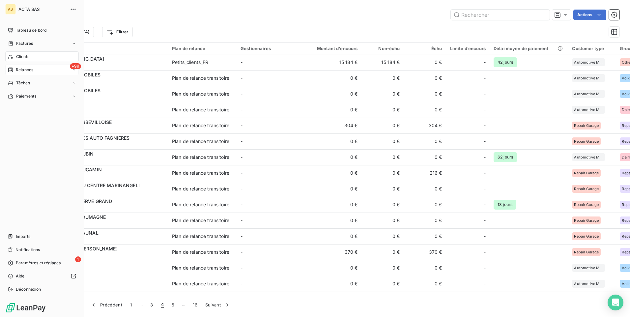
click at [19, 68] on span "Relances" at bounding box center [24, 70] width 17 height 6
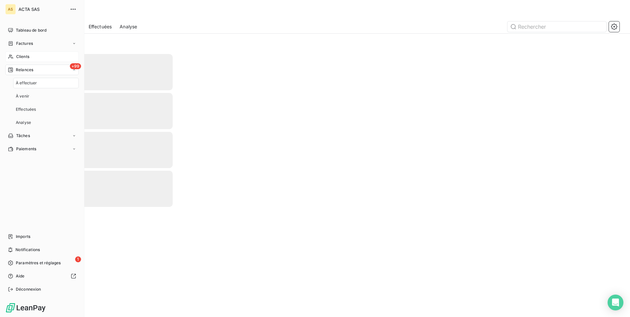
click at [29, 81] on span "À effectuer" at bounding box center [26, 83] width 21 height 6
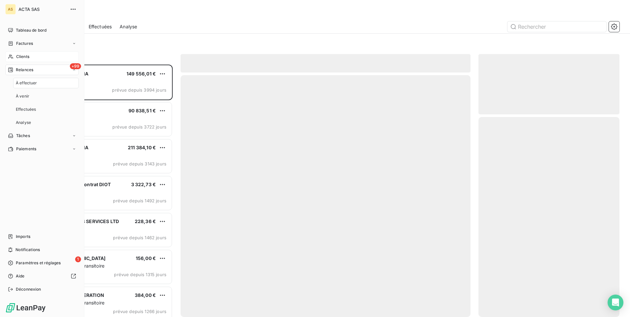
scroll to position [247, 136]
click at [28, 108] on span "Effectuées" at bounding box center [26, 109] width 20 height 6
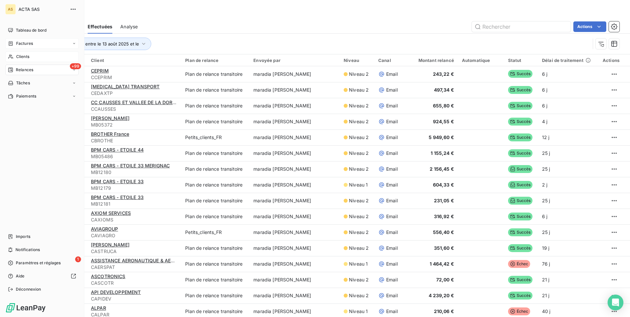
click at [30, 43] on span "Factures" at bounding box center [24, 43] width 17 height 6
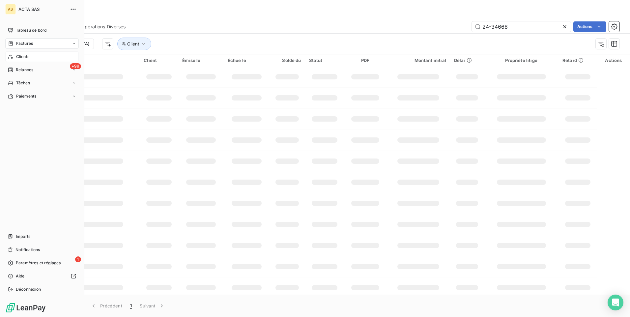
click at [29, 51] on nav "Tableau de bord Factures Clients +99 Relances Tâches Paiements" at bounding box center [41, 63] width 73 height 76
click at [26, 57] on span "Clients" at bounding box center [22, 57] width 13 height 6
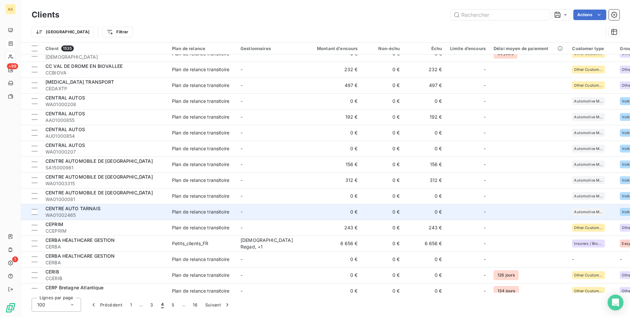
scroll to position [362, 0]
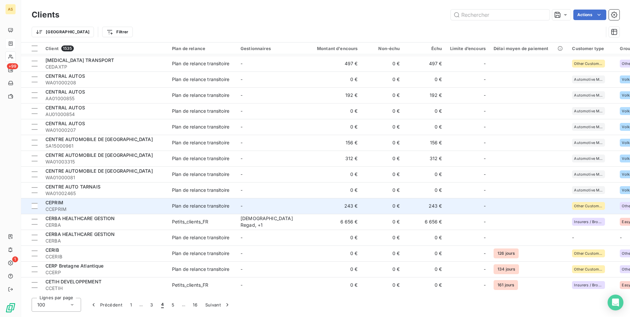
click at [128, 205] on div "CEPRIM" at bounding box center [104, 202] width 119 height 7
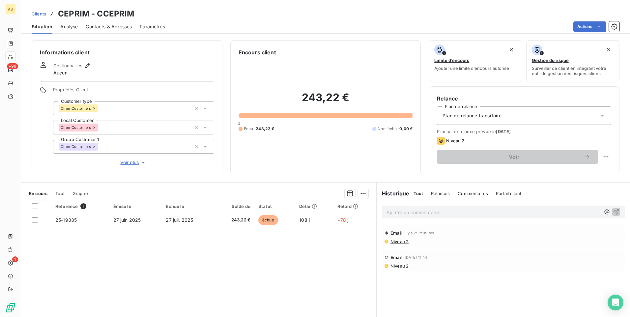
click at [41, 13] on span "Clients" at bounding box center [39, 13] width 14 height 5
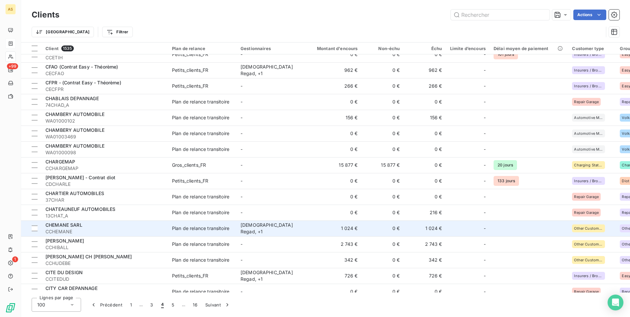
scroll to position [626, 0]
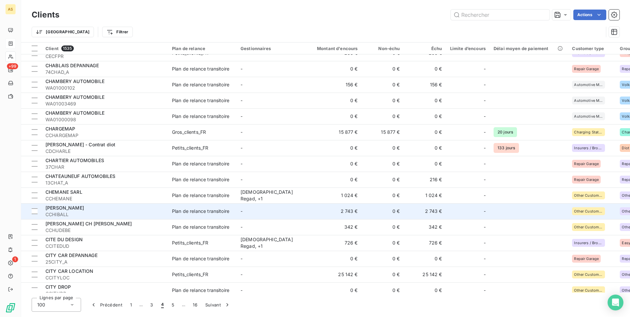
click at [129, 215] on span "CCHIBALL" at bounding box center [104, 214] width 119 height 7
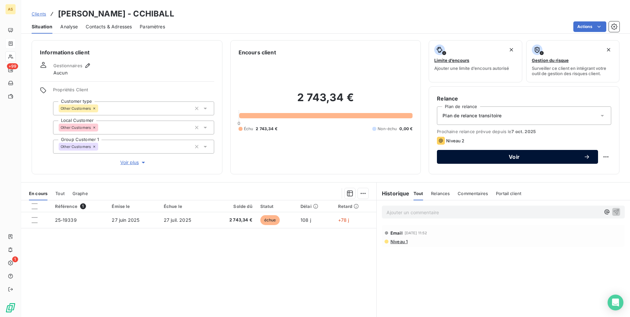
click at [454, 155] on span "Voir" at bounding box center [514, 156] width 139 height 5
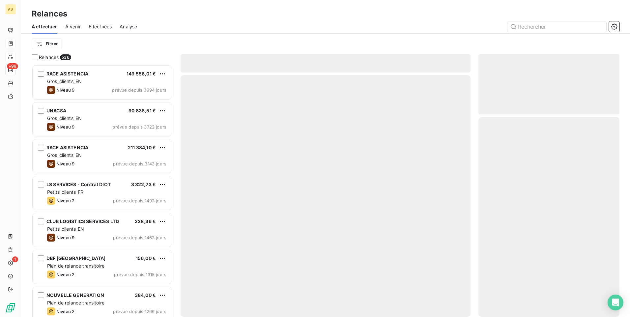
scroll to position [247, 136]
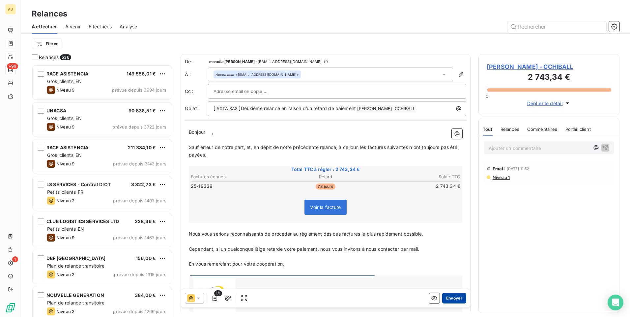
click at [445, 298] on button "Envoyer" at bounding box center [454, 298] width 24 height 11
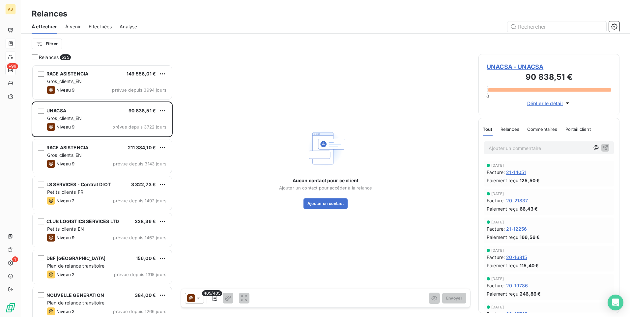
click at [283, 131] on div "Aucun contact pour ce client Ajouter un contact pour accéder à la relance Ajout…" at bounding box center [325, 168] width 93 height 82
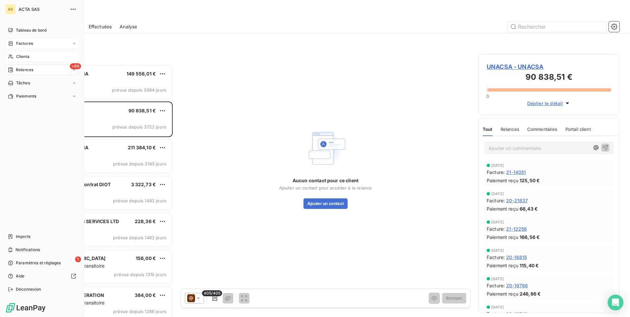
click at [22, 74] on div "+99 Relances" at bounding box center [41, 70] width 73 height 11
click at [23, 109] on span "Effectuées" at bounding box center [26, 109] width 20 height 6
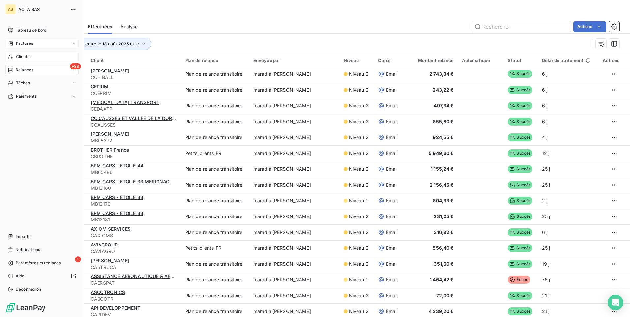
click at [21, 58] on span "Clients" at bounding box center [22, 57] width 13 height 6
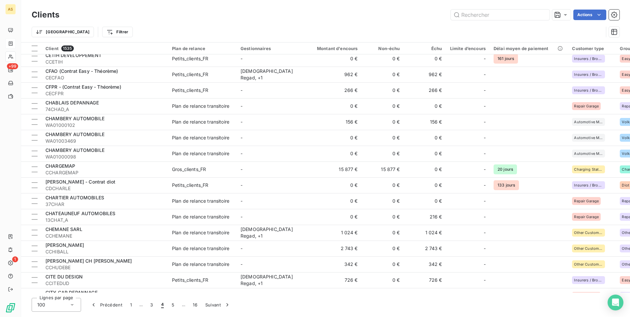
scroll to position [626, 0]
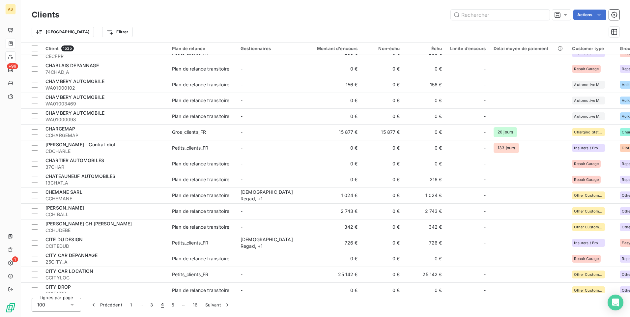
click at [118, 226] on span "CHU DE BESANCON CH LOUIS PASTE" at bounding box center [88, 224] width 87 height 6
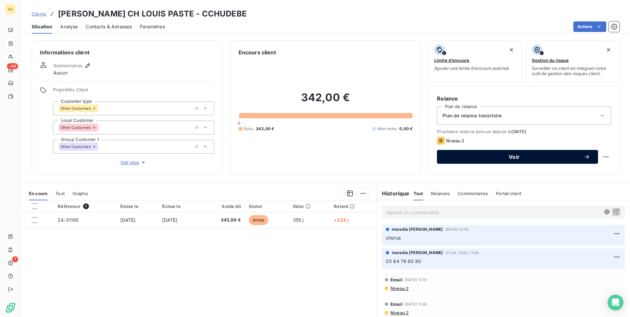
click at [458, 159] on span "Voir" at bounding box center [514, 156] width 139 height 5
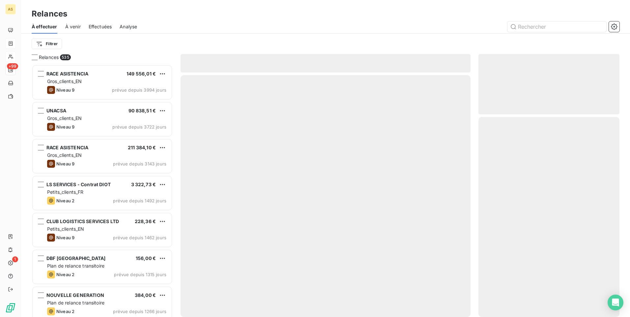
scroll to position [247, 136]
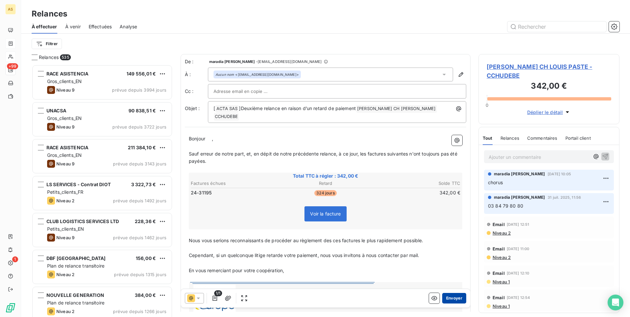
click at [458, 298] on button "Envoyer" at bounding box center [454, 298] width 24 height 11
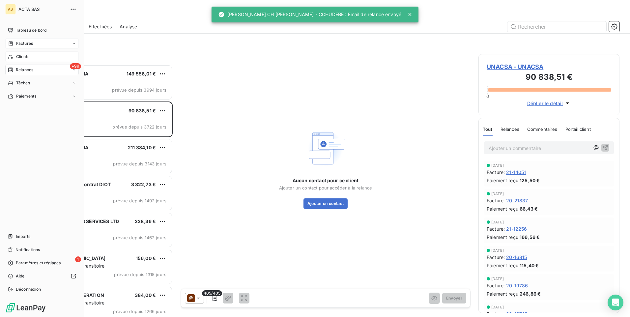
click at [17, 55] on span "Clients" at bounding box center [22, 57] width 13 height 6
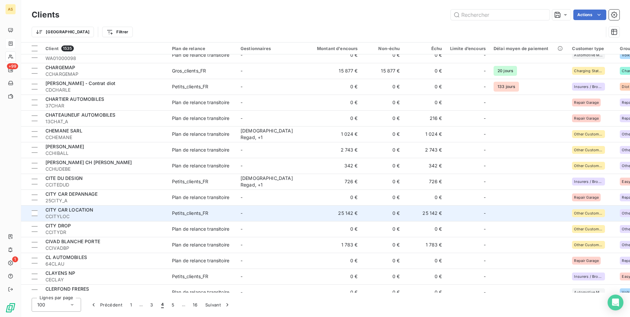
scroll to position [720, 0]
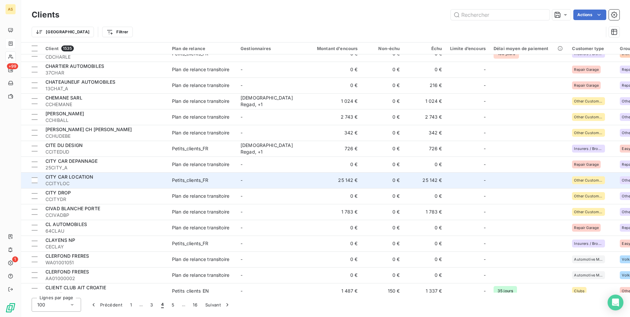
click at [138, 219] on td "CIVAD BLANCHE PORTE CCIVADBP" at bounding box center [104, 212] width 126 height 16
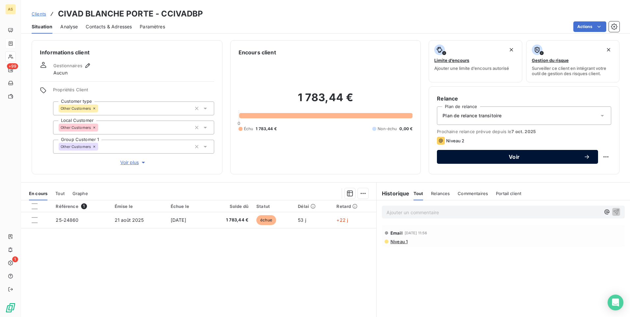
click at [450, 157] on span "Voir" at bounding box center [514, 156] width 139 height 5
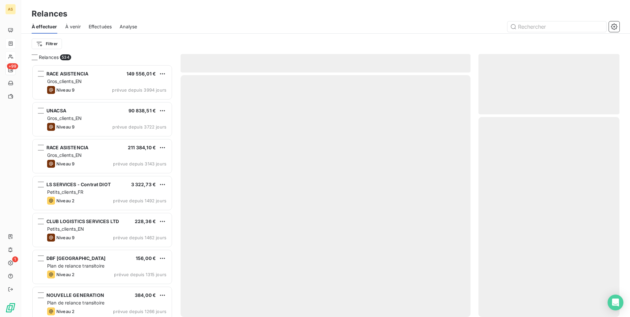
scroll to position [247, 136]
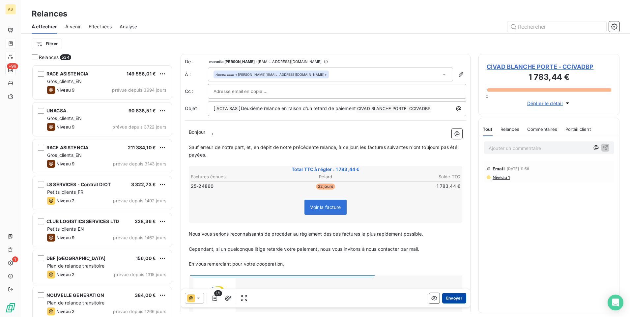
click at [453, 301] on button "Envoyer" at bounding box center [454, 298] width 24 height 11
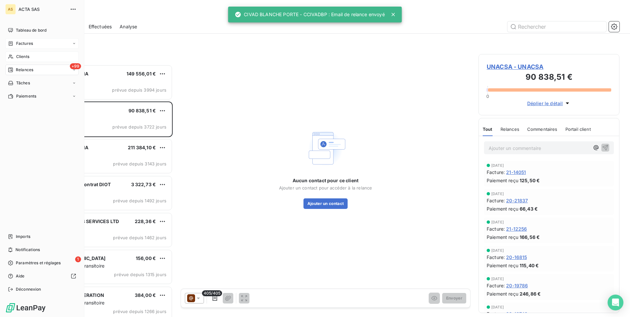
click at [29, 58] on span "Clients" at bounding box center [22, 57] width 13 height 6
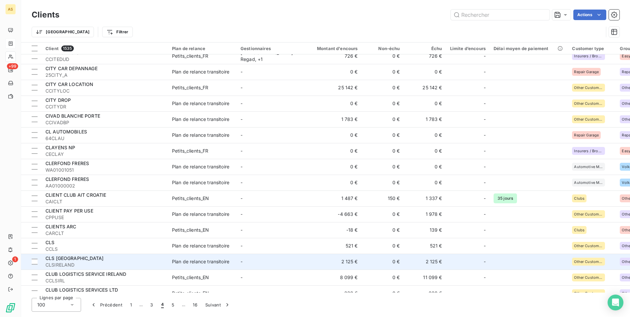
scroll to position [823, 0]
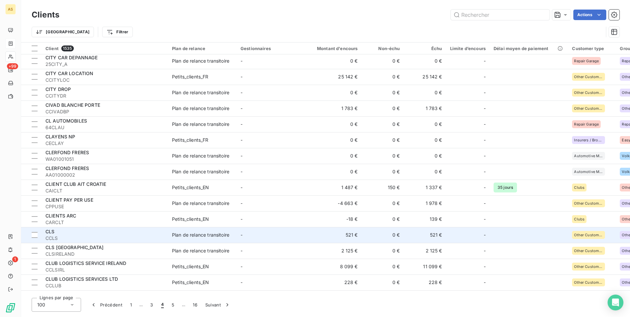
click at [263, 238] on td "-" at bounding box center [270, 235] width 68 height 16
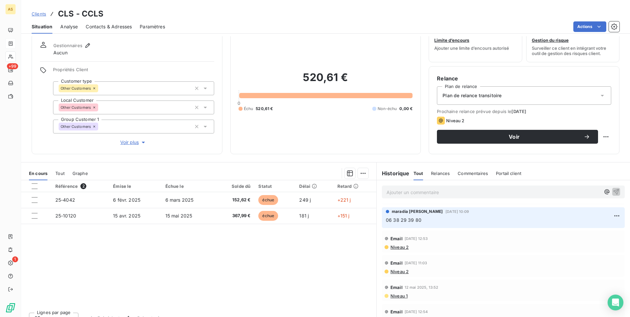
scroll to position [30, 0]
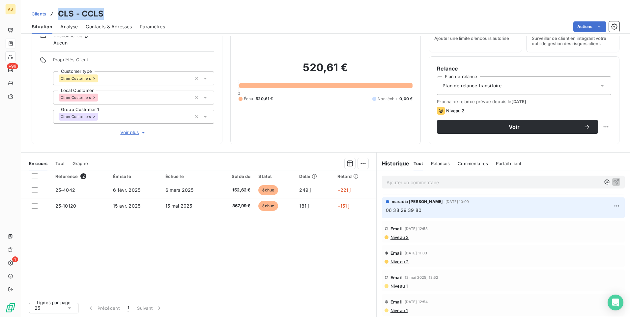
drag, startPoint x: 109, startPoint y: 13, endPoint x: 53, endPoint y: 13, distance: 56.6
click at [53, 13] on div "Clients CLS - CCLS" at bounding box center [325, 14] width 608 height 12
drag, startPoint x: 53, startPoint y: 13, endPoint x: 118, endPoint y: 12, distance: 65.5
click at [118, 12] on div "Clients CLS - CCLS" at bounding box center [325, 14] width 608 height 12
drag, startPoint x: 108, startPoint y: 9, endPoint x: 82, endPoint y: 11, distance: 26.0
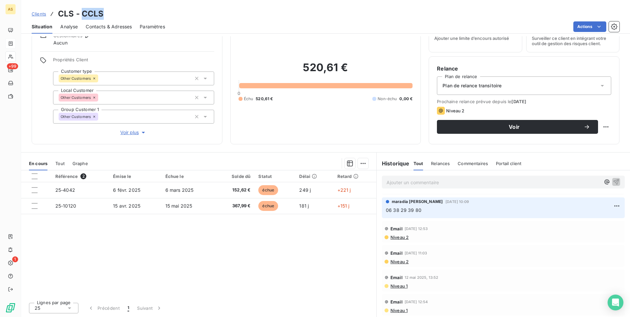
click at [82, 11] on div "Clients CLS - CCLS" at bounding box center [325, 14] width 608 height 12
drag, startPoint x: 73, startPoint y: 14, endPoint x: 55, endPoint y: 13, distance: 18.1
click at [55, 13] on div "Clients CLS - CCLS" at bounding box center [68, 14] width 72 height 12
click at [40, 12] on span "Clients" at bounding box center [39, 13] width 14 height 5
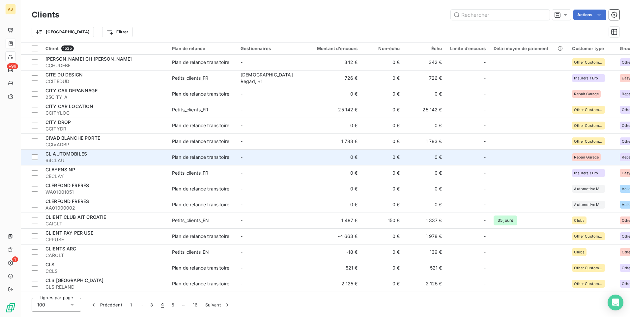
scroll to position [856, 0]
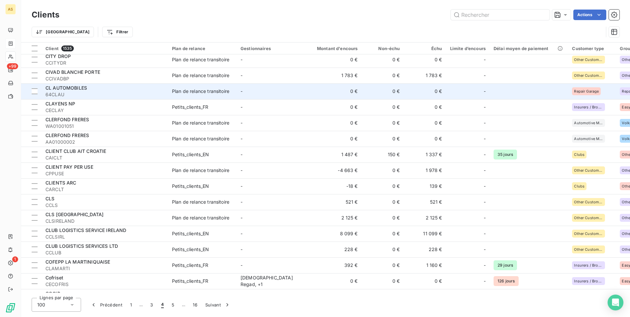
click at [72, 217] on div "CLS Ireland" at bounding box center [104, 214] width 119 height 7
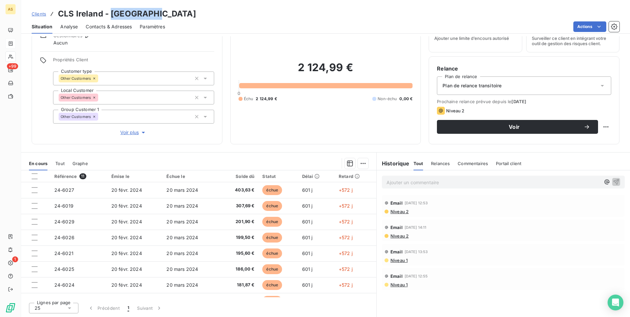
drag, startPoint x: 166, startPoint y: 11, endPoint x: 111, endPoint y: 15, distance: 55.8
click at [111, 15] on div "Clients CLS Ireland - CLSIRELAND" at bounding box center [325, 14] width 608 height 12
drag, startPoint x: 111, startPoint y: 15, endPoint x: 115, endPoint y: 14, distance: 4.2
drag, startPoint x: 103, startPoint y: 15, endPoint x: 50, endPoint y: 15, distance: 53.0
click at [50, 15] on div "Clients CLS Ireland - CLSIRELAND" at bounding box center [114, 14] width 164 height 12
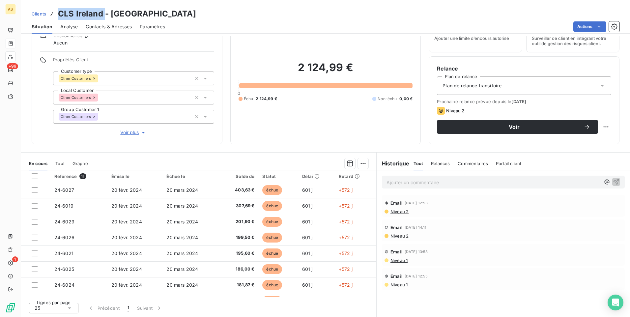
click at [34, 13] on span "Clients" at bounding box center [39, 13] width 14 height 5
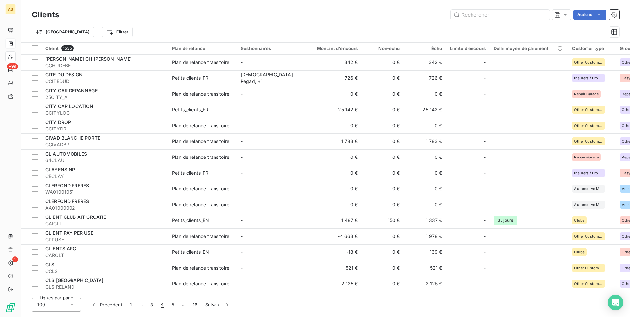
scroll to position [889, 0]
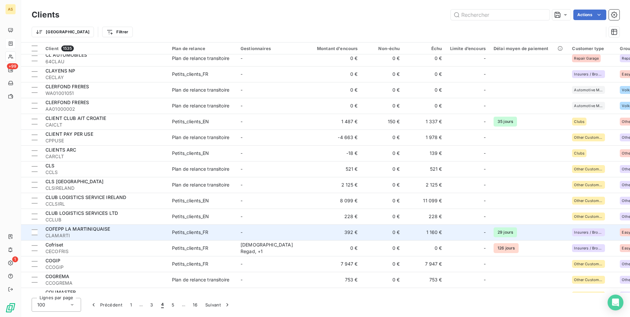
click at [104, 233] on span "CLAMARTI" at bounding box center [104, 235] width 119 height 7
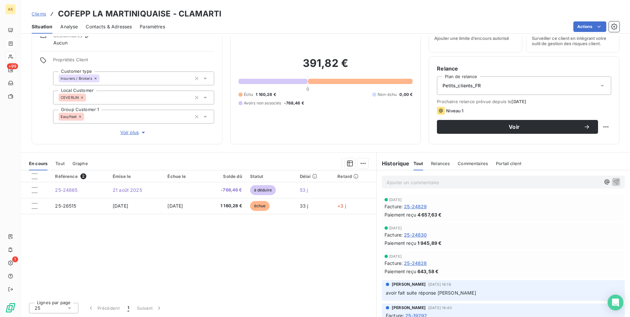
click at [34, 12] on span "Clients" at bounding box center [39, 13] width 14 height 5
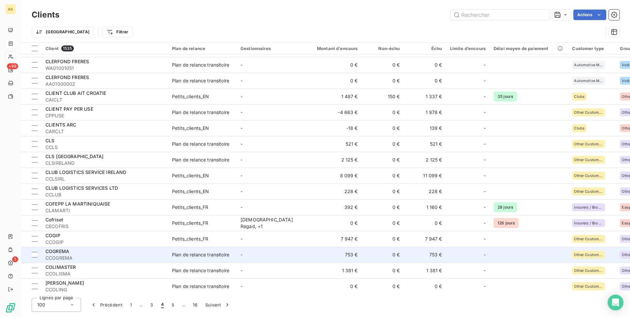
scroll to position [922, 0]
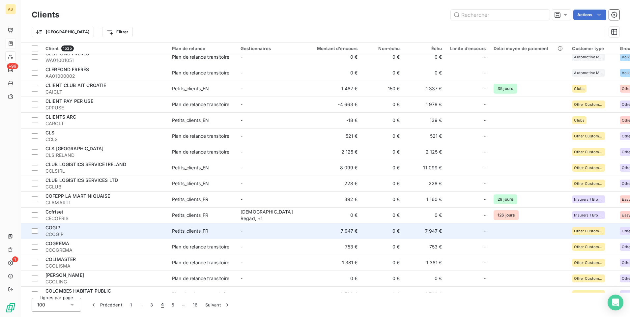
click at [430, 232] on td "7 947 €" at bounding box center [425, 231] width 42 height 16
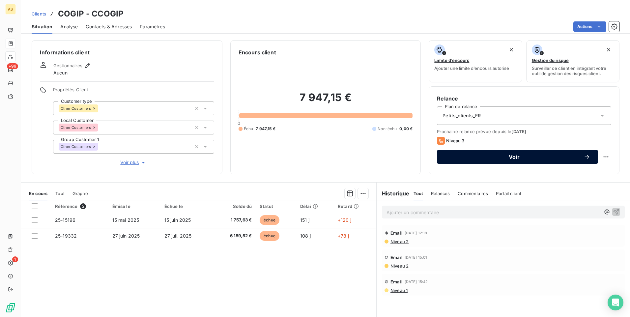
click at [458, 157] on span "Voir" at bounding box center [514, 156] width 139 height 5
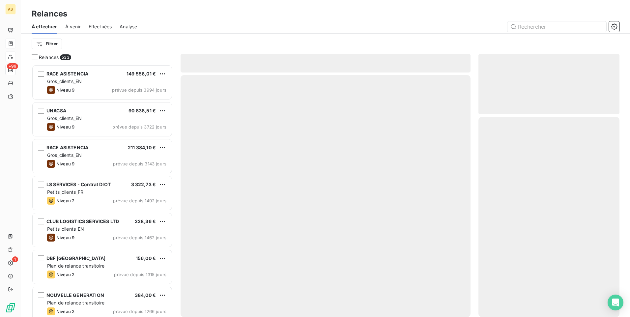
scroll to position [247, 136]
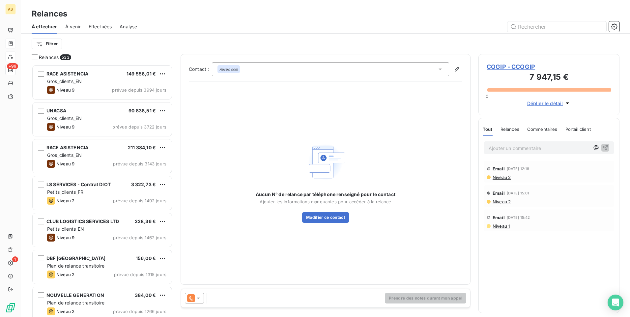
click at [197, 299] on icon at bounding box center [198, 298] width 7 height 7
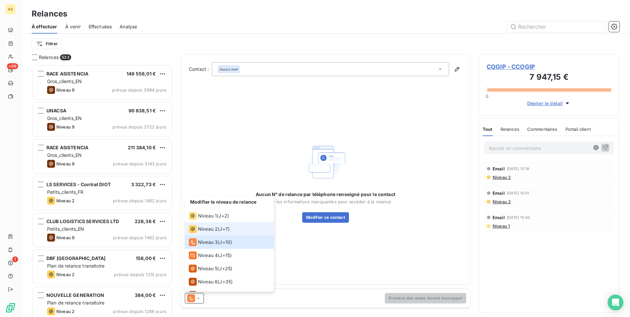
click at [207, 227] on span "Niveau 2" at bounding box center [208, 229] width 20 height 7
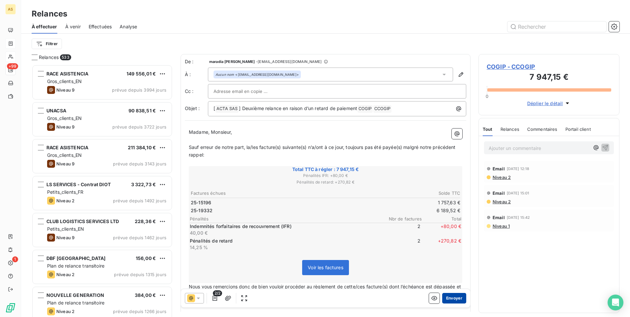
click at [448, 295] on button "Envoyer" at bounding box center [454, 298] width 24 height 11
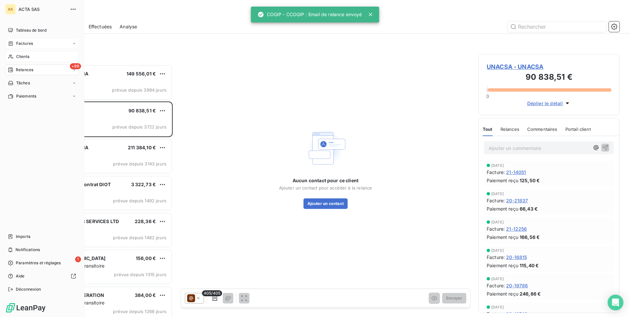
click at [18, 58] on span "Clients" at bounding box center [22, 57] width 13 height 6
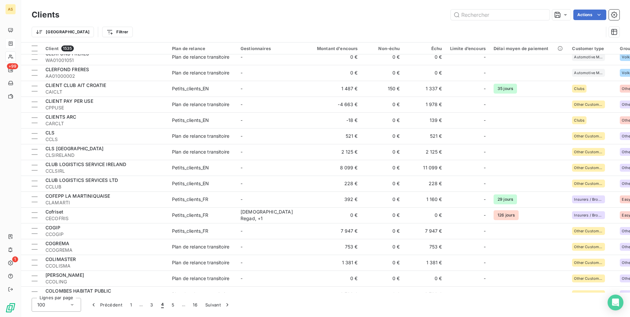
scroll to position [955, 0]
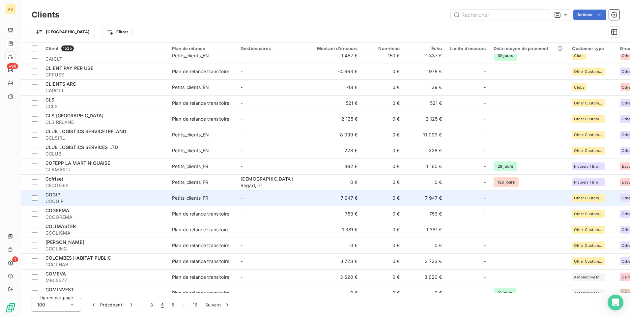
click at [175, 198] on div "Petits_clients_FR" at bounding box center [190, 198] width 37 height 7
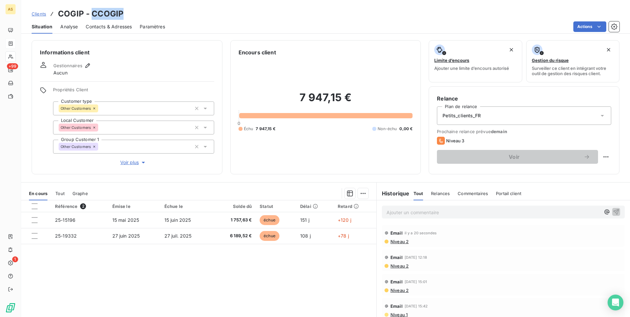
drag, startPoint x: 124, startPoint y: 12, endPoint x: 92, endPoint y: 13, distance: 31.6
click at [92, 13] on div "Clients COGIP - CCOGIP" at bounding box center [325, 14] width 608 height 12
click at [155, 14] on div "Clients COGIP - CCOGIP" at bounding box center [325, 14] width 608 height 12
drag, startPoint x: 84, startPoint y: 13, endPoint x: 54, endPoint y: 16, distance: 30.5
click at [54, 16] on div "Clients COGIP - CCOGIP" at bounding box center [78, 14] width 92 height 12
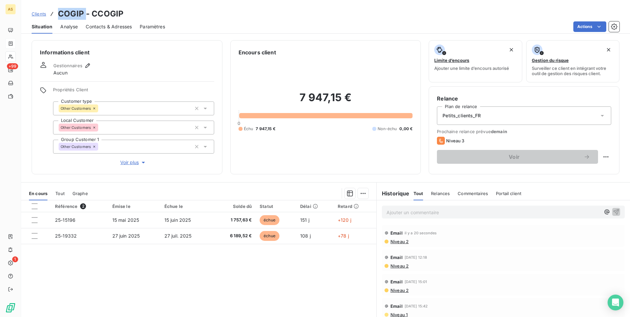
click at [38, 15] on span "Clients" at bounding box center [39, 13] width 14 height 5
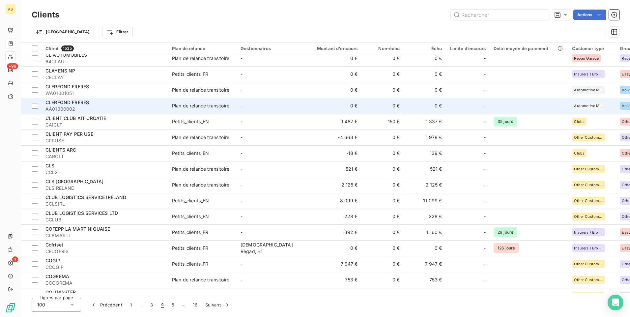
scroll to position [922, 0]
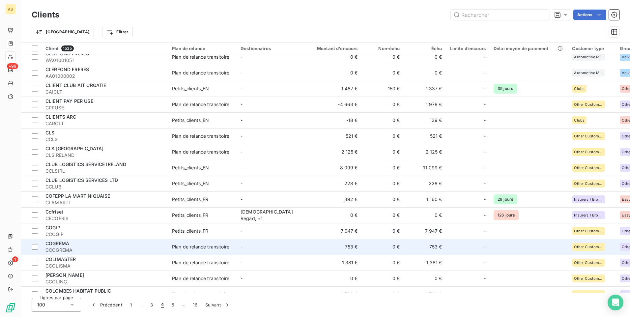
click at [126, 245] on div "COGREMA" at bounding box center [104, 243] width 119 height 7
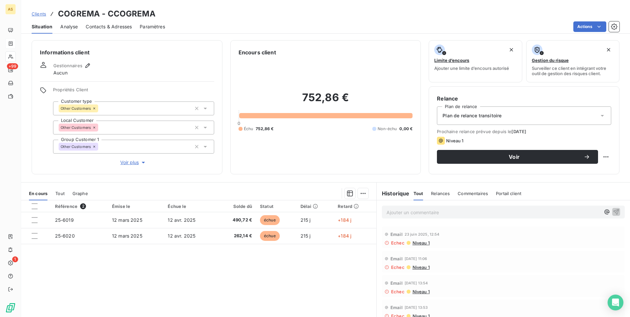
scroll to position [30, 0]
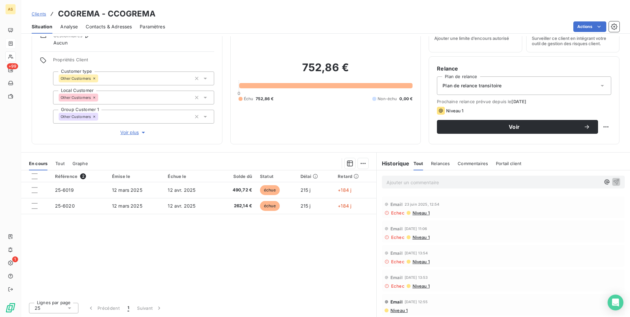
click at [394, 310] on span "Niveau 1" at bounding box center [399, 310] width 18 height 5
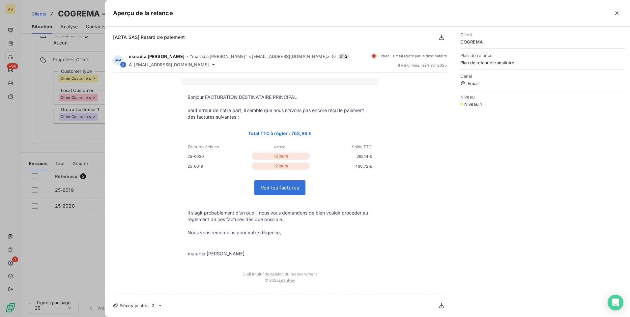
click at [88, 272] on div at bounding box center [315, 158] width 630 height 317
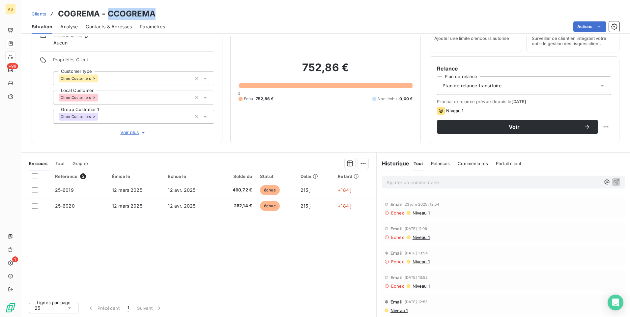
drag, startPoint x: 163, startPoint y: 11, endPoint x: 106, endPoint y: 17, distance: 56.6
click at [106, 17] on div "Clients COGREMA - CCOGREMA" at bounding box center [325, 14] width 608 height 12
drag, startPoint x: 100, startPoint y: 15, endPoint x: 58, endPoint y: 14, distance: 42.1
click at [58, 14] on h3 "COGREMA - CCOGREMA" at bounding box center [106, 14] width 97 height 12
click at [36, 17] on link "Clients" at bounding box center [39, 14] width 14 height 7
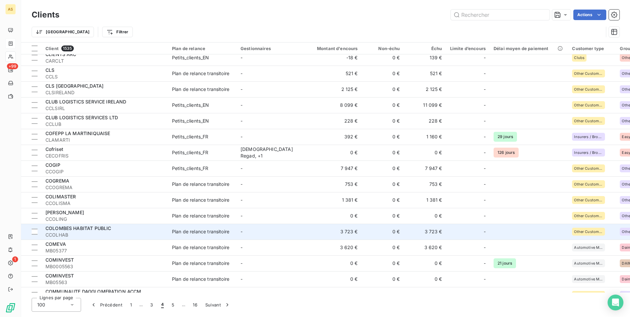
scroll to position [988, 0]
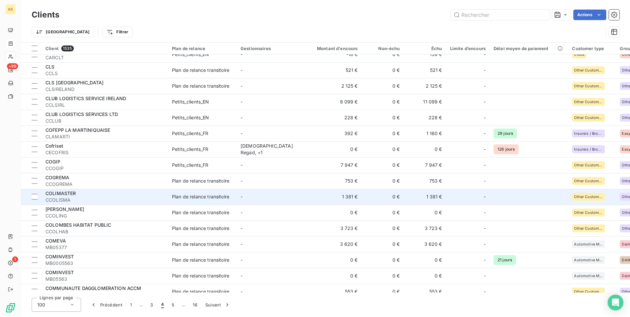
click at [164, 196] on div "COLIMASTER" at bounding box center [104, 193] width 119 height 7
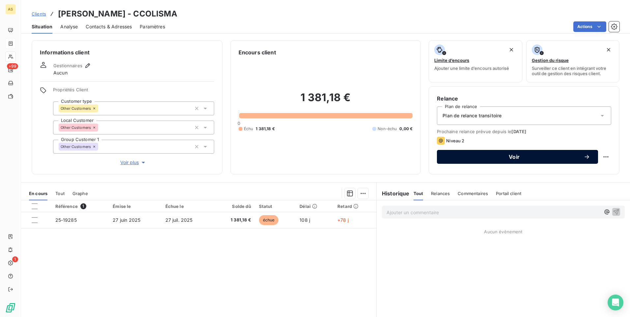
click at [478, 163] on div "Relance Plan de relance Plan de relance transitoire Prochaine relance prévue de…" at bounding box center [524, 129] width 174 height 71
click at [462, 159] on button "Voir" at bounding box center [517, 157] width 161 height 14
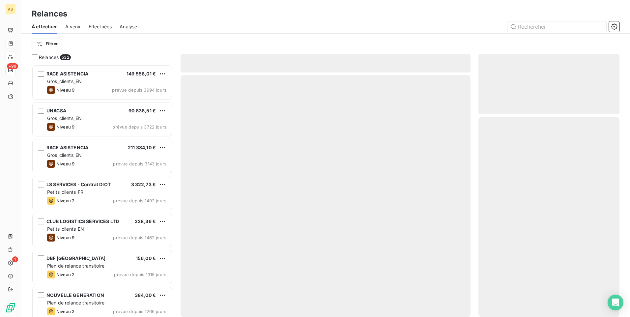
scroll to position [247, 136]
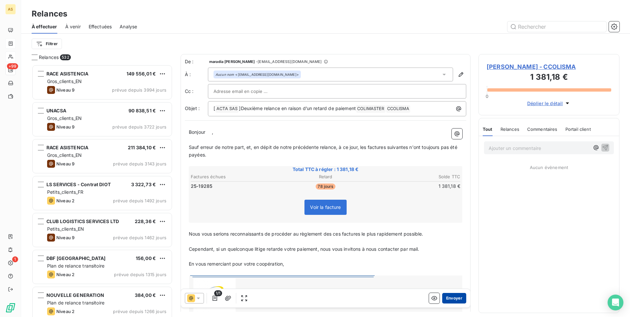
click at [446, 298] on button "Envoyer" at bounding box center [454, 298] width 24 height 11
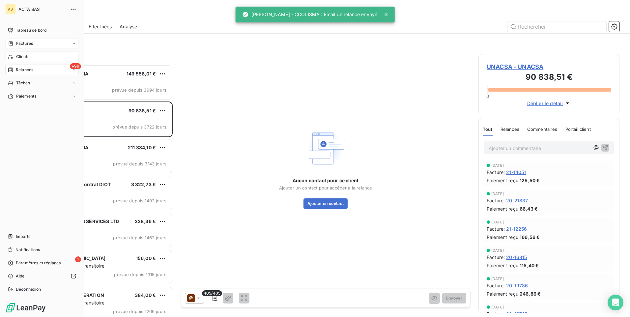
click at [35, 58] on div "Clients" at bounding box center [41, 56] width 73 height 11
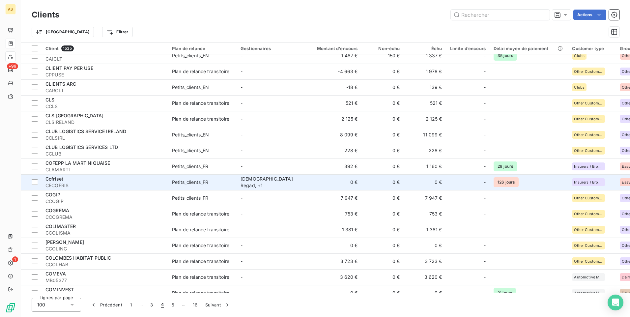
scroll to position [988, 0]
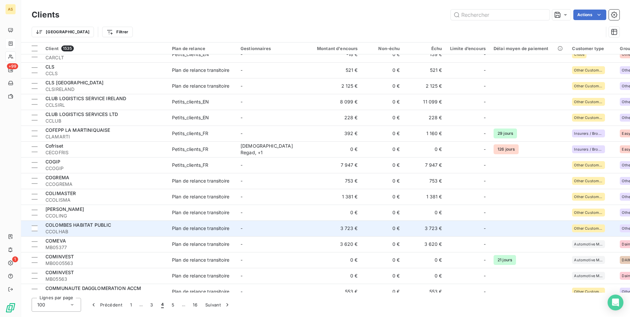
click at [134, 234] on span "CCOLHAB" at bounding box center [104, 231] width 119 height 7
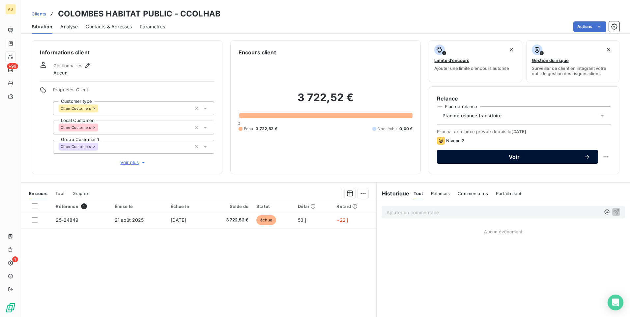
click at [465, 151] on button "Voir" at bounding box center [517, 157] width 161 height 14
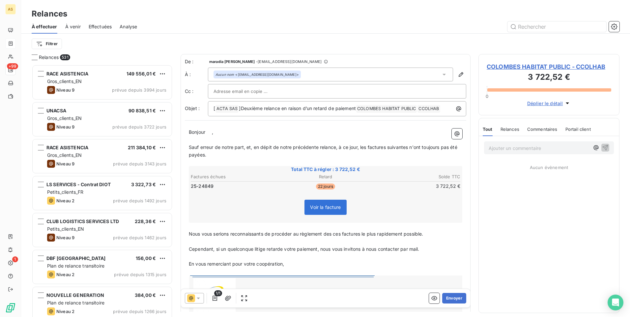
scroll to position [247, 136]
click at [200, 298] on icon at bounding box center [198, 298] width 7 height 7
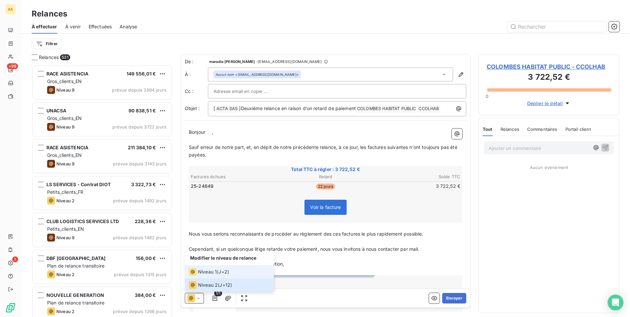
click at [206, 272] on span "Niveau 1" at bounding box center [207, 271] width 19 height 7
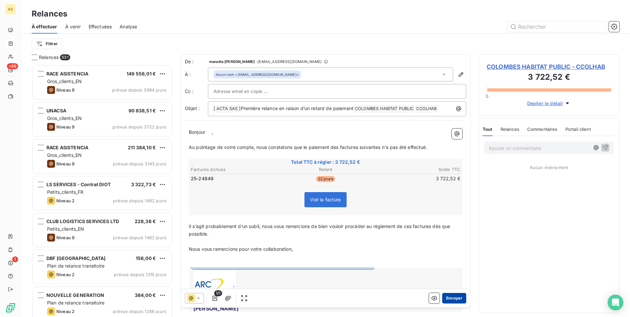
click at [450, 295] on button "Envoyer" at bounding box center [454, 298] width 24 height 11
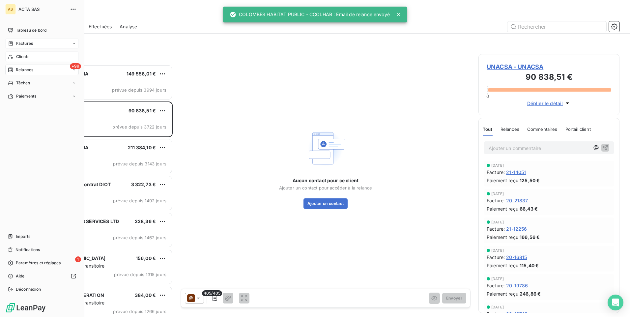
click at [16, 59] on span "Clients" at bounding box center [22, 57] width 13 height 6
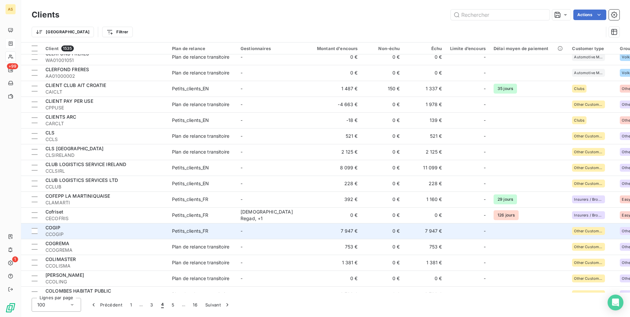
scroll to position [988, 0]
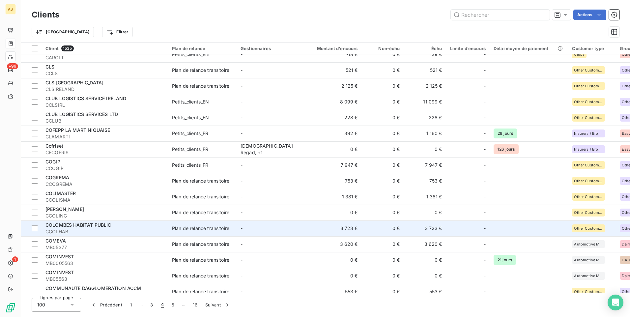
click at [162, 229] on span "CCOLHAB" at bounding box center [104, 231] width 119 height 7
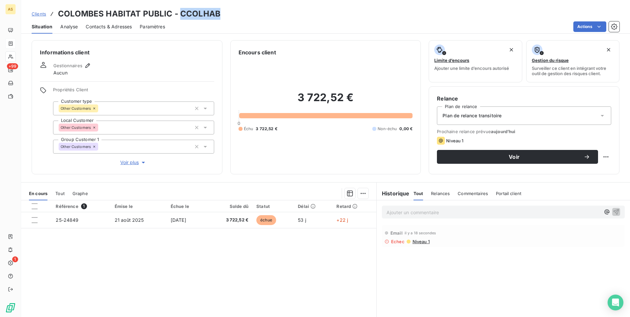
drag, startPoint x: 227, startPoint y: 10, endPoint x: 180, endPoint y: 15, distance: 47.0
click at [180, 15] on div "Clients COLOMBES HABITAT PUBLIC - CCOLHAB" at bounding box center [325, 14] width 608 height 12
drag, startPoint x: 169, startPoint y: 14, endPoint x: 58, endPoint y: 14, distance: 111.0
click at [58, 14] on h3 "COLOMBES HABITAT PUBLIC - CCOLHAB" at bounding box center [139, 14] width 162 height 12
click at [35, 13] on span "Clients" at bounding box center [39, 13] width 14 height 5
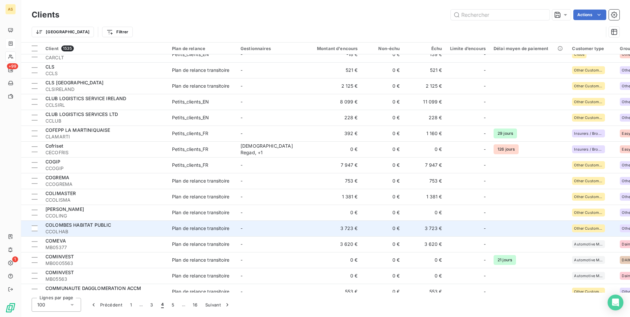
scroll to position [1021, 0]
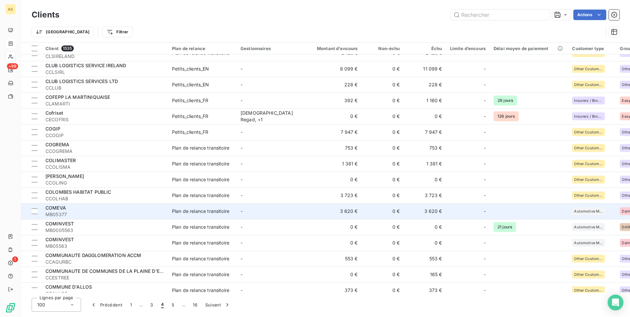
click at [140, 214] on span "MB05377" at bounding box center [104, 214] width 119 height 7
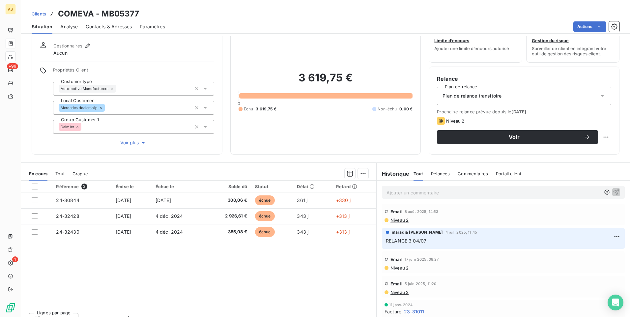
scroll to position [30, 0]
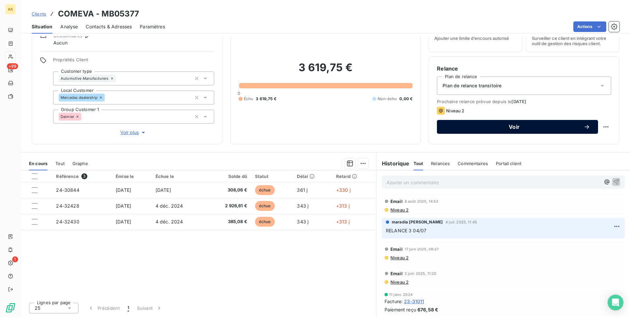
click at [462, 129] on span "Voir" at bounding box center [514, 126] width 139 height 5
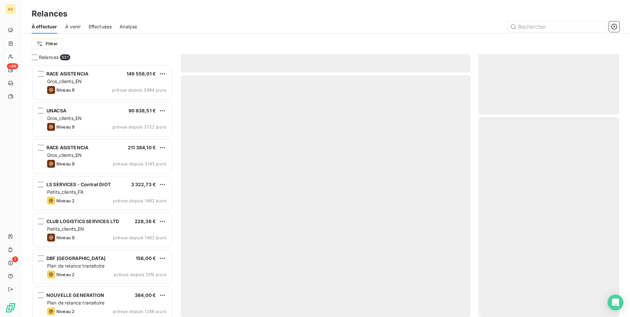
scroll to position [247, 136]
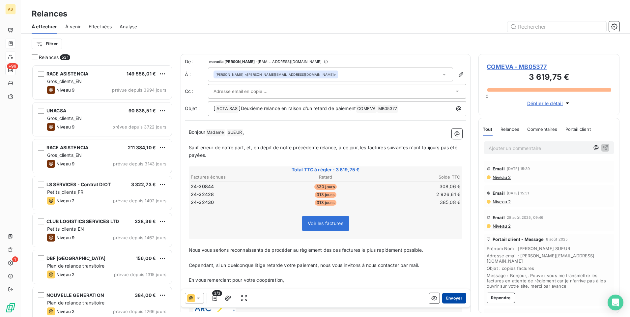
click at [447, 295] on button "Envoyer" at bounding box center [454, 298] width 24 height 11
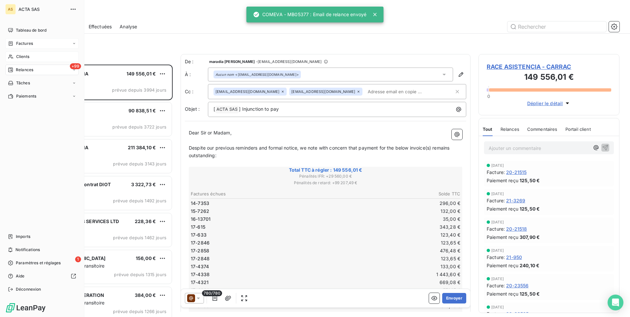
click at [18, 58] on span "Clients" at bounding box center [22, 57] width 13 height 6
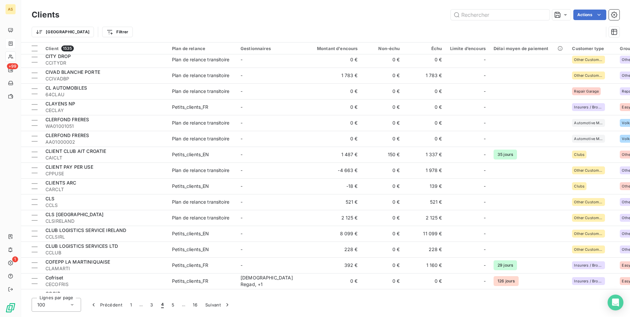
scroll to position [1021, 0]
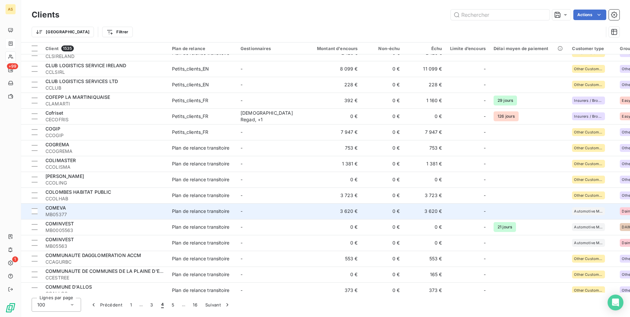
click at [94, 211] on span "MB05377" at bounding box center [104, 214] width 119 height 7
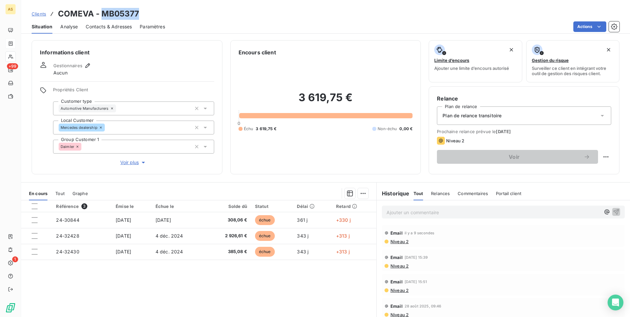
drag, startPoint x: 144, startPoint y: 13, endPoint x: 103, endPoint y: 12, distance: 41.5
click at [103, 12] on div "Clients COMEVA - MB05377" at bounding box center [325, 14] width 608 height 12
click at [166, 14] on div "Clients COMEVA - MB05377" at bounding box center [325, 14] width 608 height 12
drag, startPoint x: 92, startPoint y: 16, endPoint x: 52, endPoint y: 13, distance: 40.3
click at [52, 13] on div "Clients COMEVA - MB05377" at bounding box center [85, 14] width 107 height 12
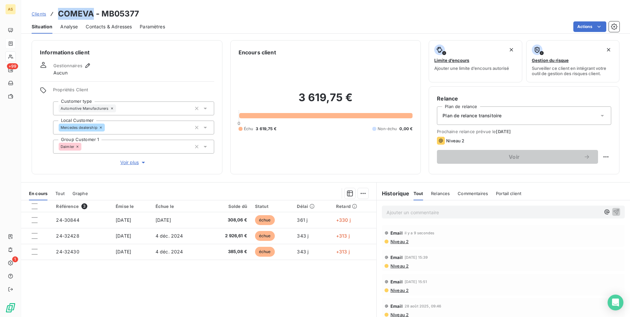
click at [40, 15] on span "Clients" at bounding box center [39, 13] width 14 height 5
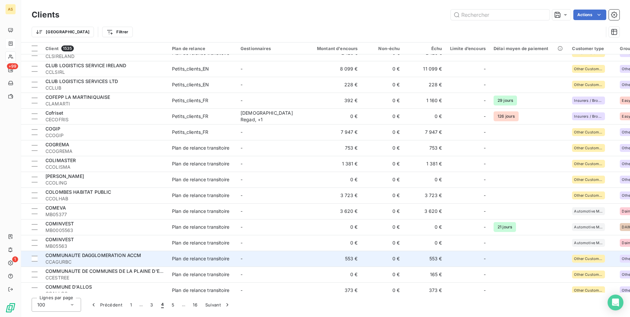
scroll to position [1054, 0]
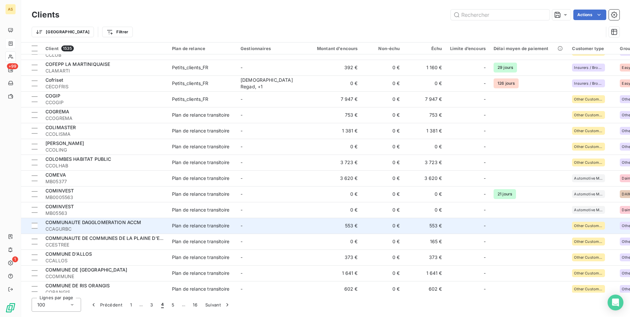
click at [88, 229] on span "CCAGURBC" at bounding box center [104, 229] width 119 height 7
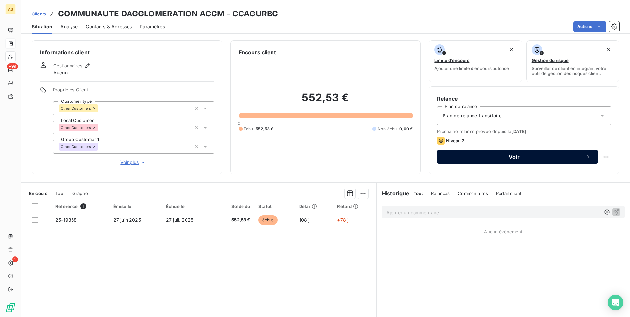
click at [490, 157] on span "Voir" at bounding box center [514, 156] width 139 height 5
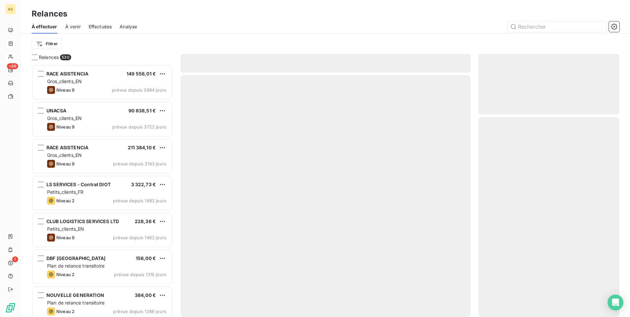
scroll to position [247, 136]
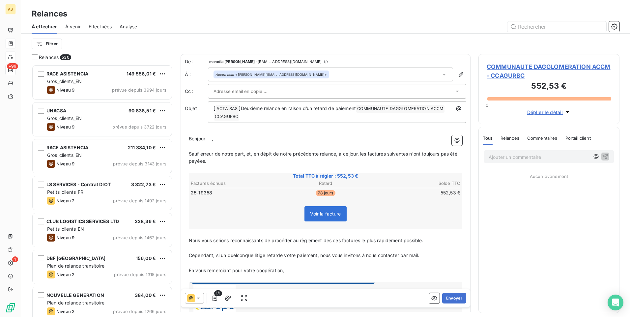
click at [199, 296] on icon at bounding box center [198, 298] width 7 height 7
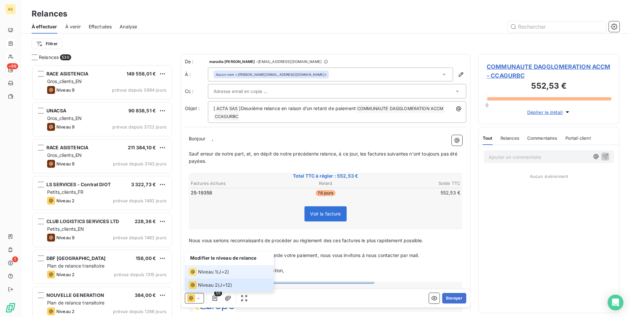
click at [199, 273] on span "Niveau 1" at bounding box center [207, 271] width 19 height 7
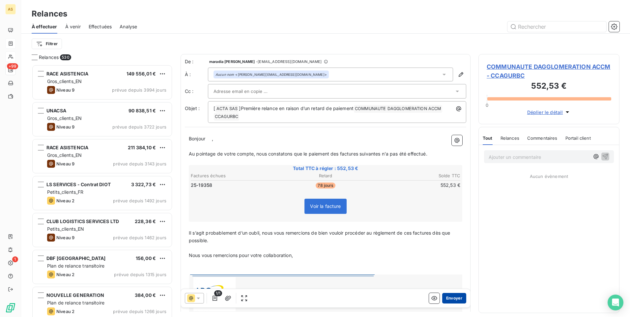
click at [451, 297] on button "Envoyer" at bounding box center [454, 298] width 24 height 11
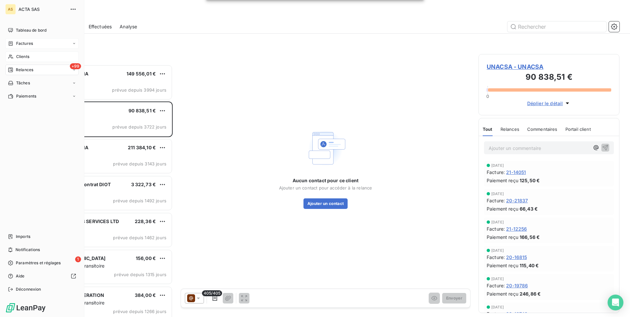
click at [24, 57] on span "Clients" at bounding box center [22, 57] width 13 height 6
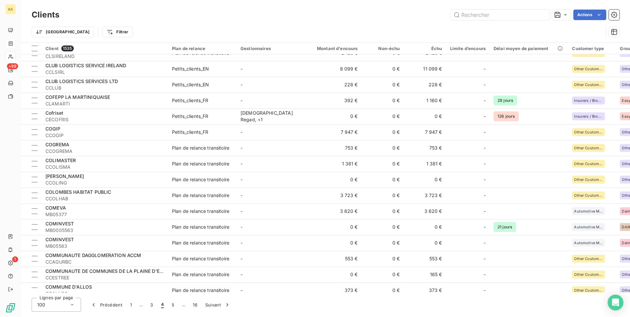
scroll to position [1054, 0]
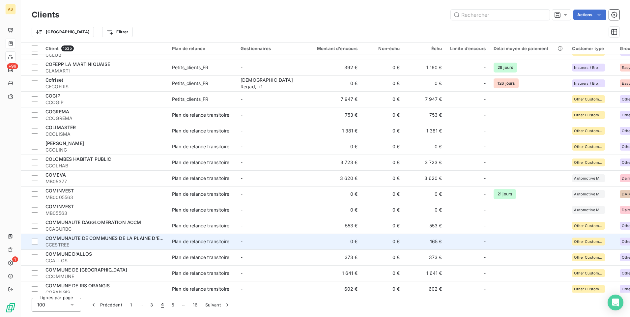
click at [155, 239] on span "COMMUNAUTE DE COMMUNES DE LA PLAINE D'ESTREES" at bounding box center [110, 238] width 131 height 6
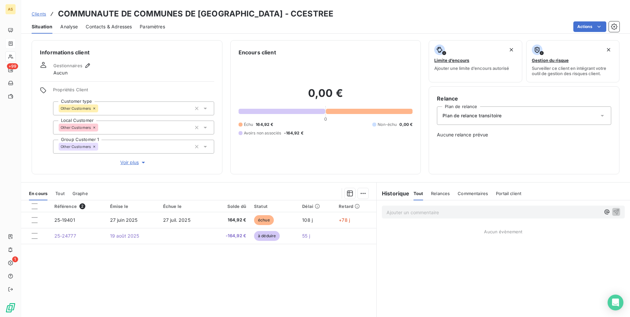
click at [35, 16] on span "Clients" at bounding box center [39, 13] width 14 height 5
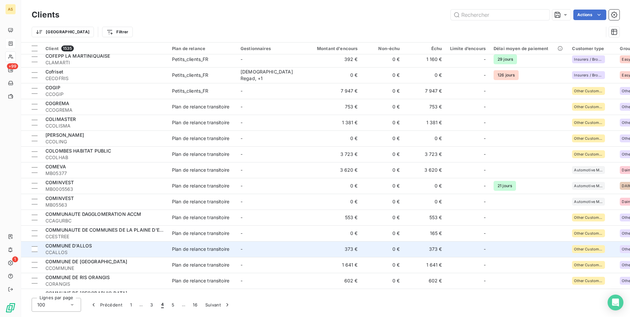
scroll to position [1087, 0]
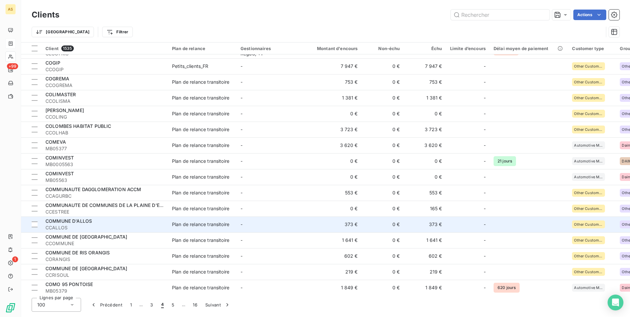
click at [228, 222] on div "Plan de relance transitoire" at bounding box center [200, 224] width 57 height 7
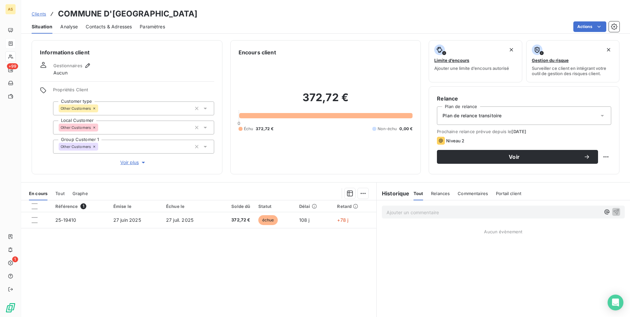
click at [111, 27] on span "Contacts & Adresses" at bounding box center [109, 26] width 46 height 7
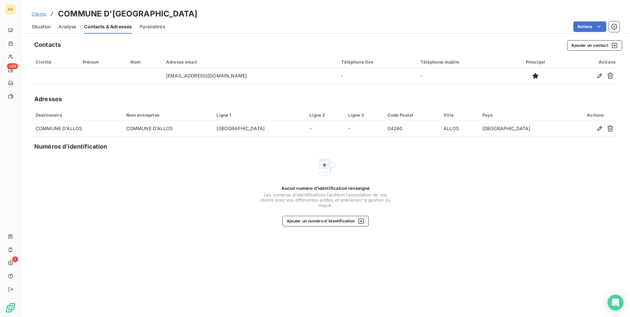
click at [42, 27] on span "Situation" at bounding box center [41, 26] width 19 height 7
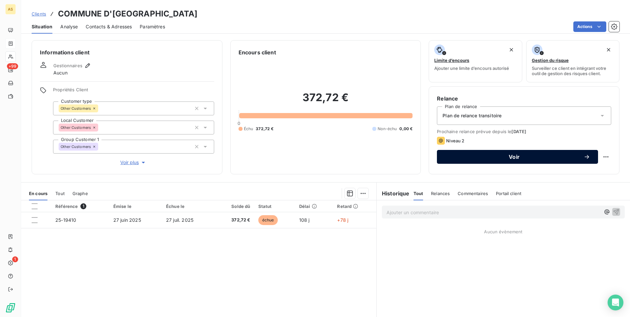
click at [497, 157] on span "Voir" at bounding box center [514, 156] width 139 height 5
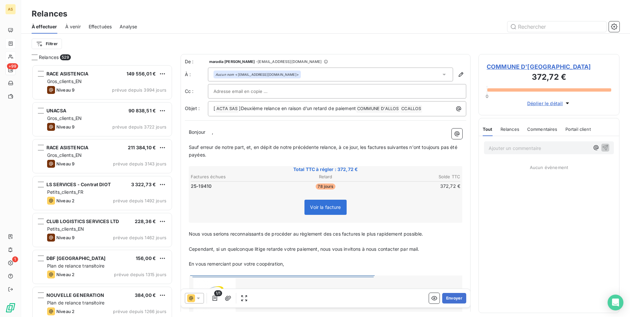
scroll to position [247, 136]
click at [198, 297] on icon at bounding box center [198, 298] width 3 height 2
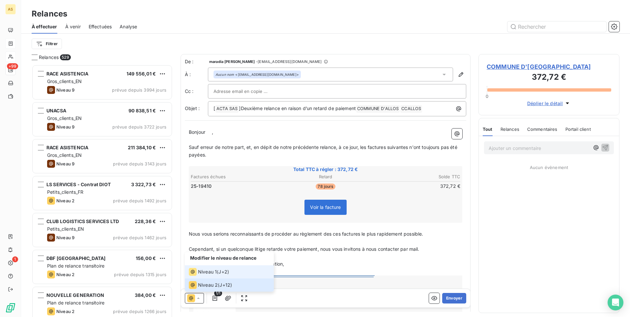
click at [202, 272] on span "Niveau 1" at bounding box center [207, 271] width 19 height 7
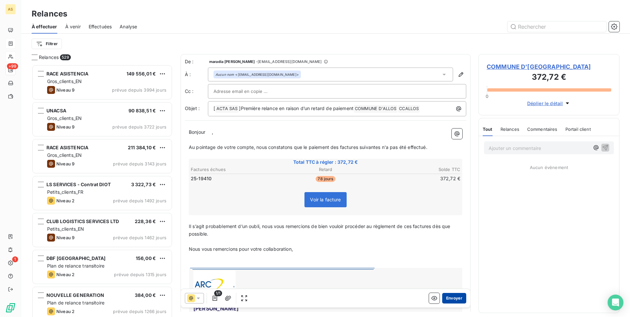
click at [445, 301] on button "Envoyer" at bounding box center [454, 298] width 24 height 11
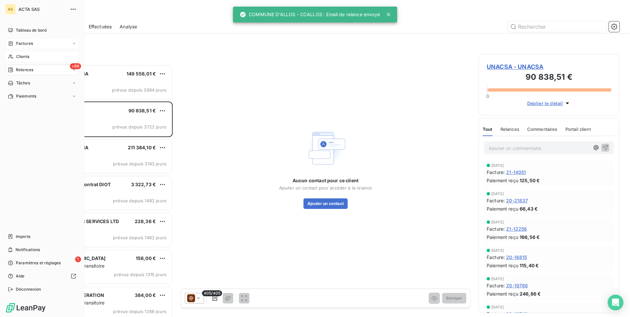
click at [17, 56] on span "Clients" at bounding box center [22, 57] width 13 height 6
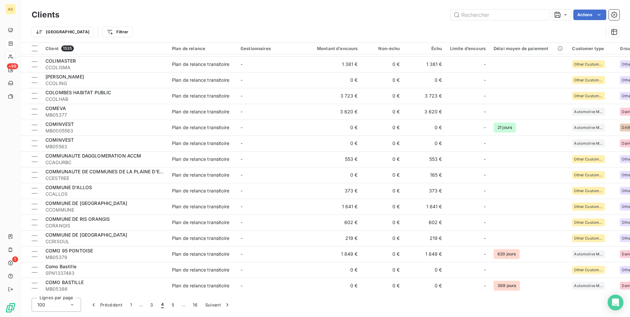
scroll to position [1135, 0]
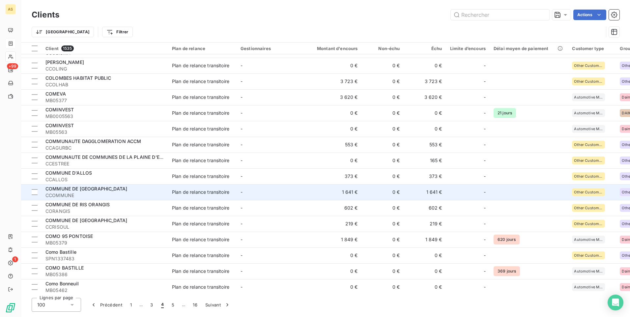
click at [236, 193] on td "Plan de relance transitoire" at bounding box center [202, 192] width 68 height 16
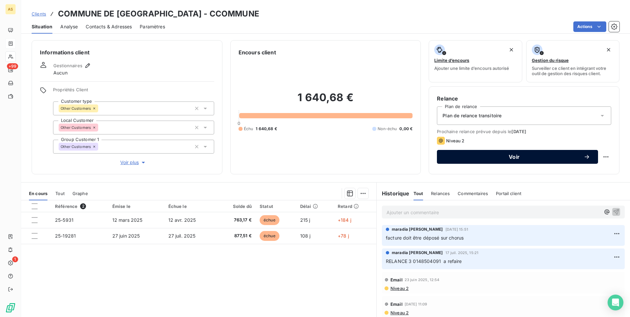
click at [462, 156] on span "Voir" at bounding box center [514, 156] width 139 height 5
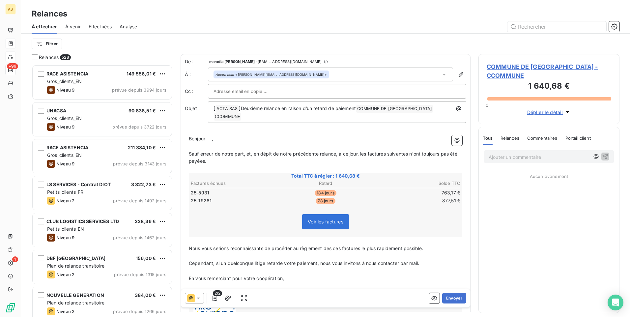
scroll to position [247, 136]
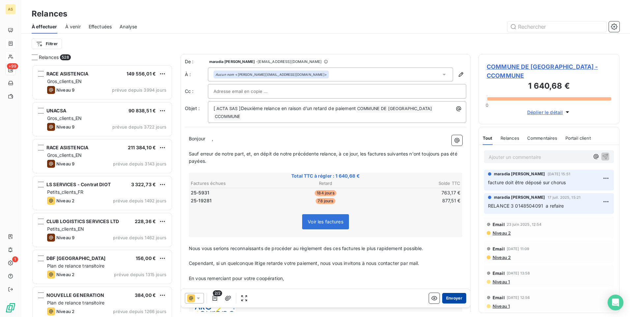
click at [448, 302] on button "Envoyer" at bounding box center [454, 298] width 24 height 11
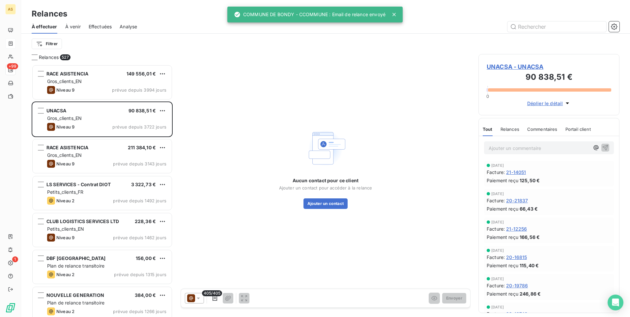
click at [305, 14] on div "COMMUNE DE BONDY - CCOMMUNE : Email de relance envoyé" at bounding box center [309, 15] width 151 height 12
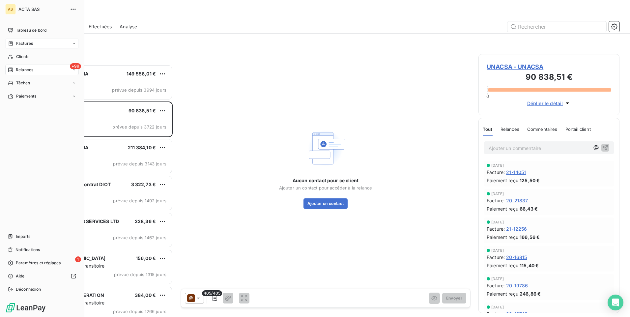
click at [26, 71] on span "Relances" at bounding box center [24, 70] width 17 height 6
click at [31, 70] on span "Relances" at bounding box center [24, 70] width 17 height 6
click at [31, 107] on span "Effectuées" at bounding box center [26, 109] width 20 height 6
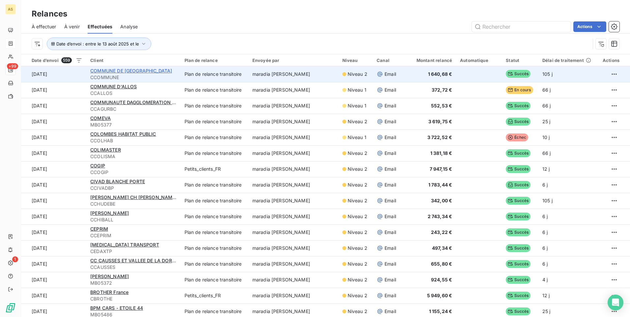
click at [133, 70] on span "COMMUNE DE BONDY" at bounding box center [131, 71] width 82 height 6
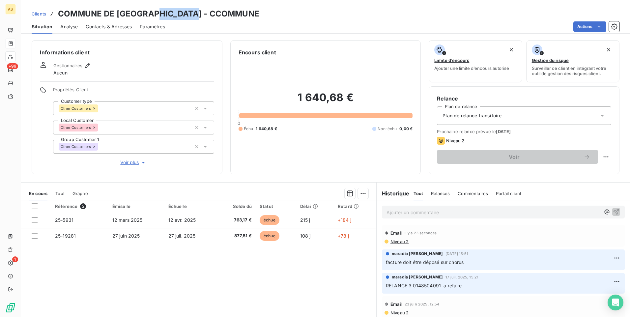
drag, startPoint x: 211, startPoint y: 15, endPoint x: 153, endPoint y: 15, distance: 57.3
click at [153, 15] on div "Clients COMMUNE DE BONDY - CCOMMUNE" at bounding box center [325, 14] width 608 height 12
drag, startPoint x: 130, startPoint y: 14, endPoint x: 134, endPoint y: 14, distance: 4.0
click at [130, 14] on h3 "COMMUNE DE BONDY - CCOMMUNE" at bounding box center [158, 14] width 201 height 12
drag, startPoint x: 145, startPoint y: 13, endPoint x: 58, endPoint y: 8, distance: 86.8
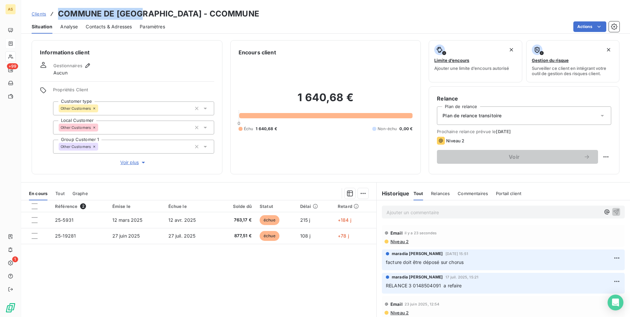
click at [58, 8] on div "Clients COMMUNE DE BONDY - CCOMMUNE Situation Analyse Contacts & Adresses Param…" at bounding box center [325, 17] width 608 height 34
click at [41, 14] on span "Clients" at bounding box center [39, 13] width 14 height 5
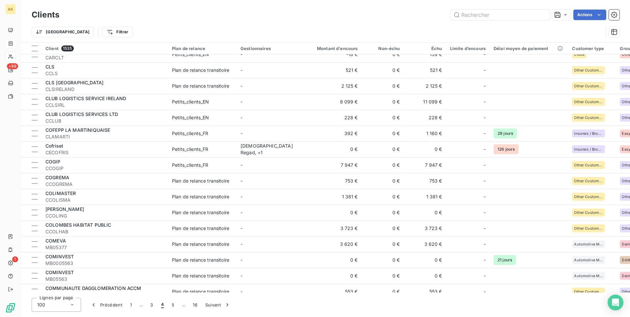
scroll to position [1119, 0]
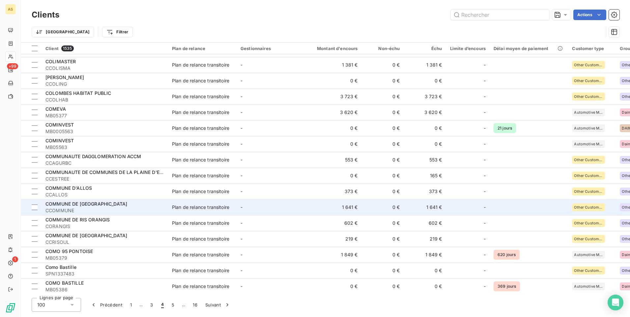
click at [137, 207] on span "CCOMMUNE" at bounding box center [104, 210] width 119 height 7
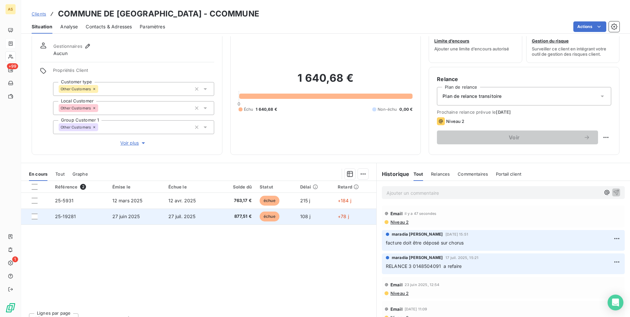
scroll to position [30, 0]
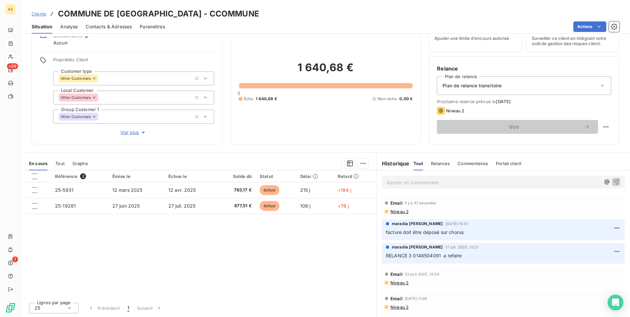
click at [37, 14] on span "Clients" at bounding box center [39, 13] width 14 height 5
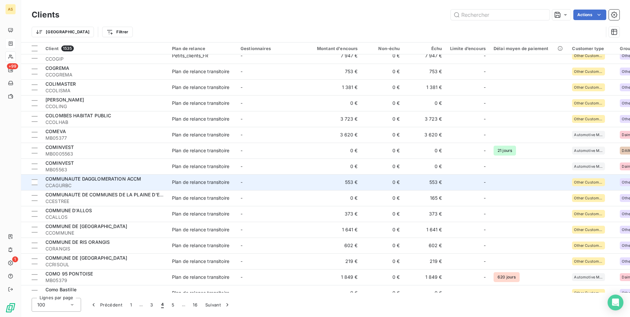
scroll to position [1119, 0]
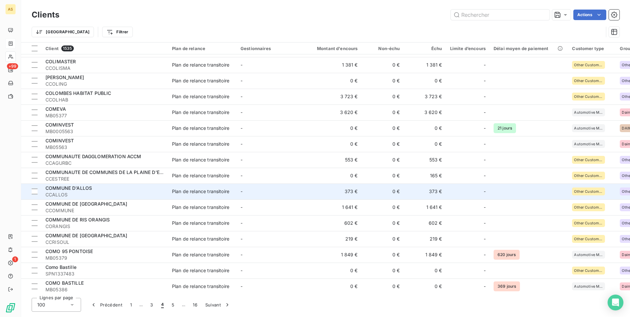
click at [89, 193] on span "CCALLOS" at bounding box center [104, 194] width 119 height 7
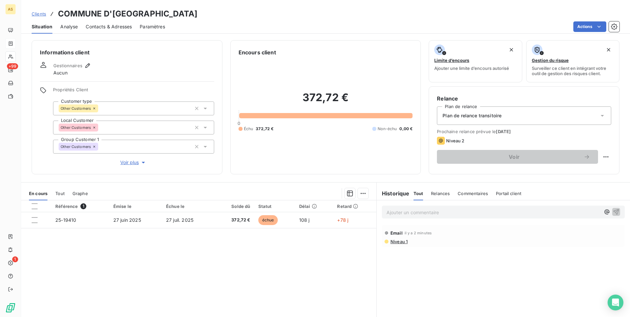
click at [45, 13] on span "Clients" at bounding box center [39, 13] width 14 height 5
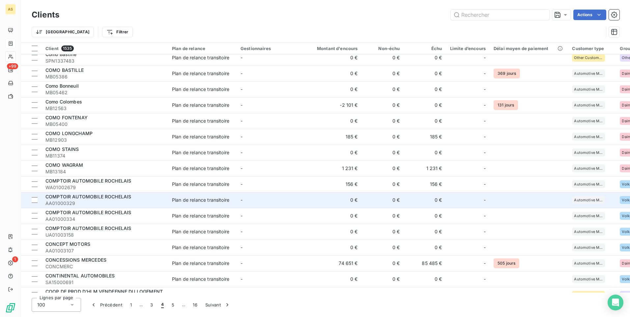
scroll to position [1345, 0]
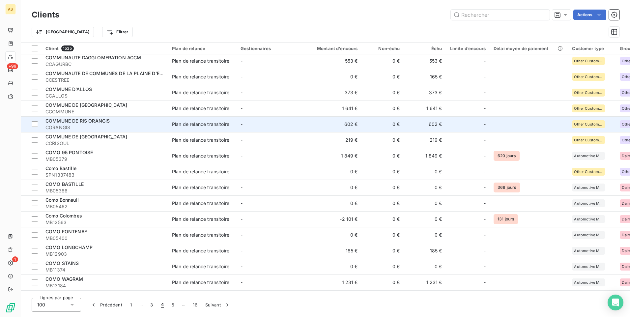
scroll to position [1181, 0]
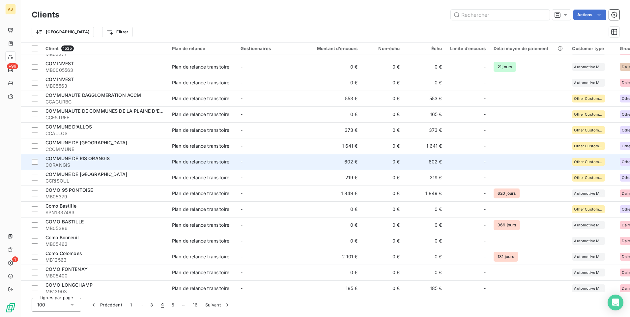
click at [98, 163] on span "CORANGIS" at bounding box center [104, 165] width 119 height 7
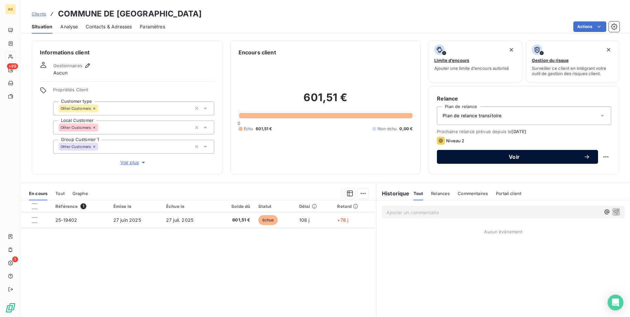
click at [458, 152] on button "Voir" at bounding box center [517, 157] width 161 height 14
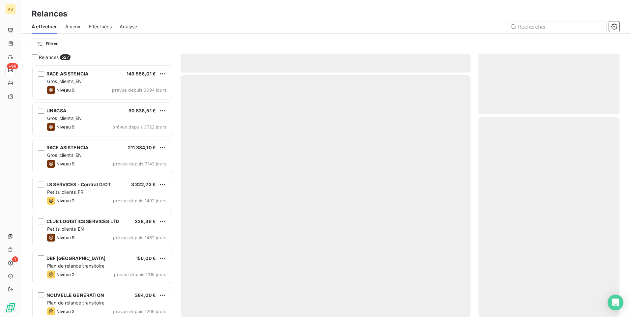
scroll to position [247, 136]
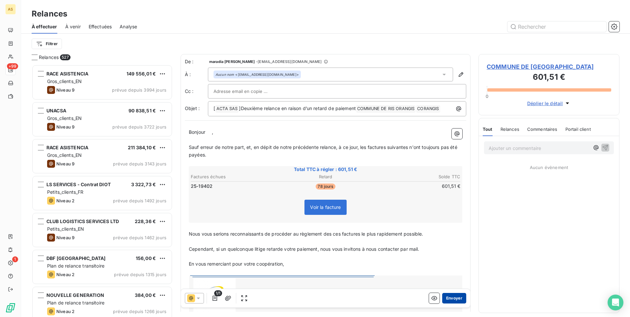
click at [445, 294] on button "Envoyer" at bounding box center [454, 298] width 24 height 11
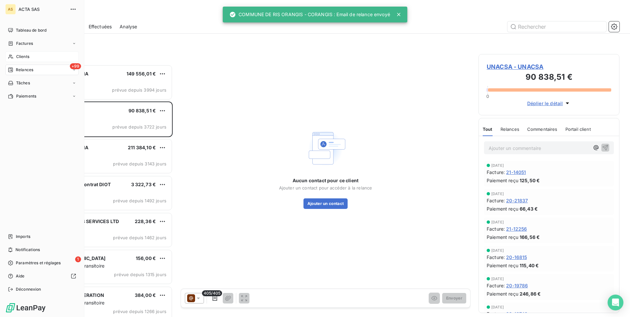
click at [17, 58] on span "Clients" at bounding box center [22, 57] width 13 height 6
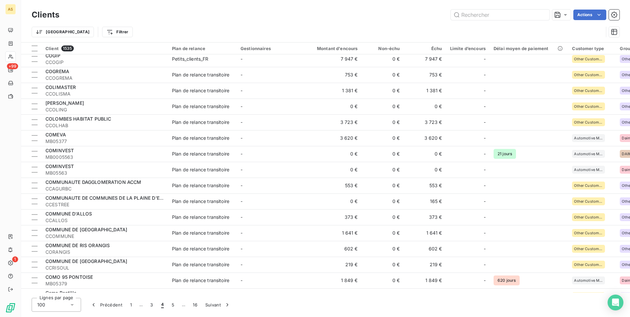
scroll to position [1119, 0]
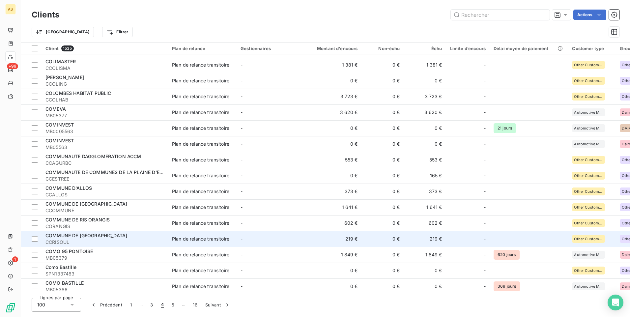
click at [104, 237] on div "COMMUNE DE RISOUL" at bounding box center [104, 235] width 119 height 7
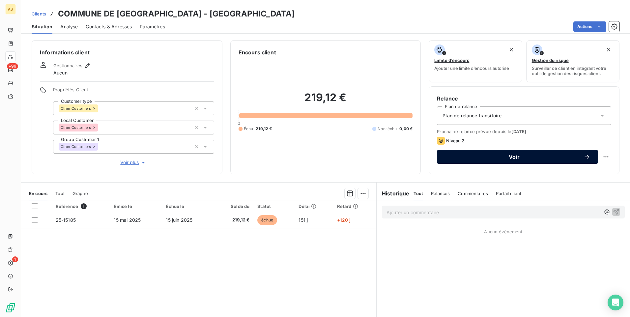
click at [459, 158] on span "Voir" at bounding box center [514, 156] width 139 height 5
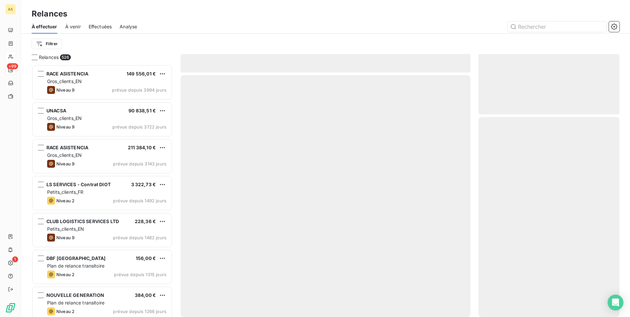
scroll to position [247, 136]
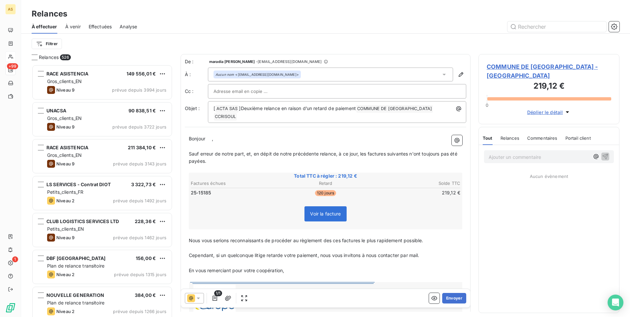
click at [200, 298] on icon at bounding box center [198, 298] width 7 height 7
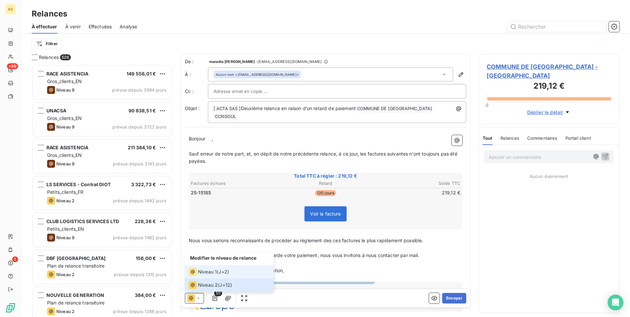
click at [204, 266] on li "Niveau 1 ( J+2 )" at bounding box center [229, 271] width 89 height 13
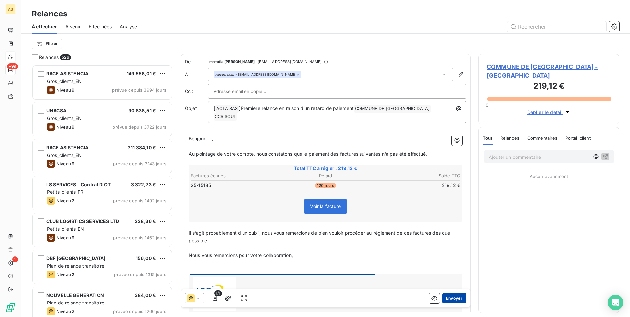
click at [452, 300] on button "Envoyer" at bounding box center [454, 298] width 24 height 11
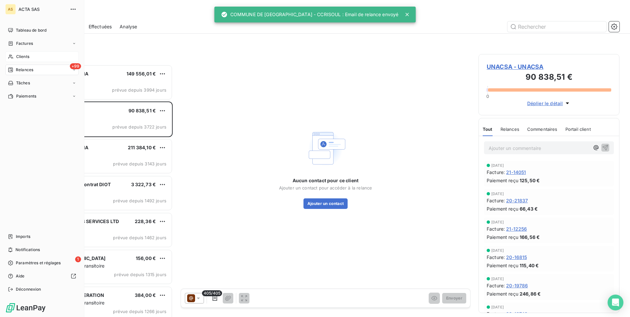
click at [20, 58] on span "Clients" at bounding box center [22, 57] width 13 height 6
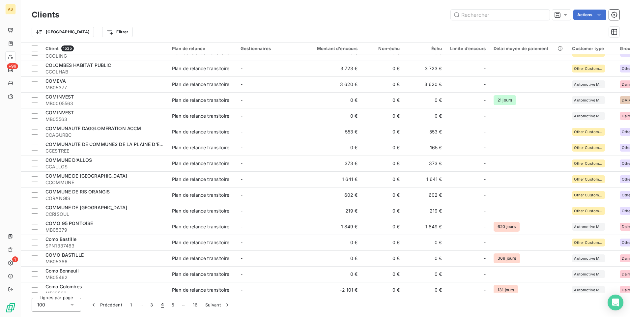
scroll to position [1152, 0]
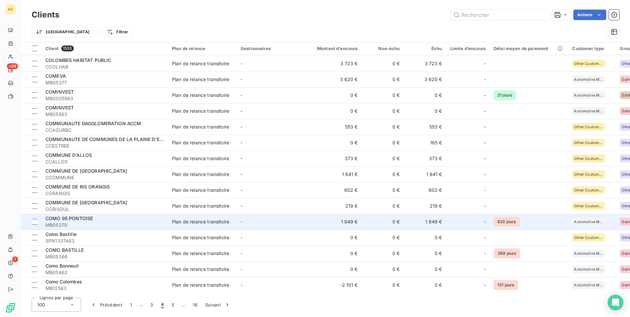
click at [229, 216] on td "Plan de relance transitoire" at bounding box center [202, 222] width 68 height 16
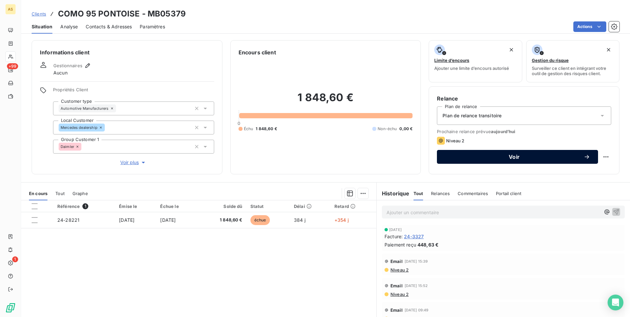
click at [460, 158] on span "Voir" at bounding box center [514, 156] width 139 height 5
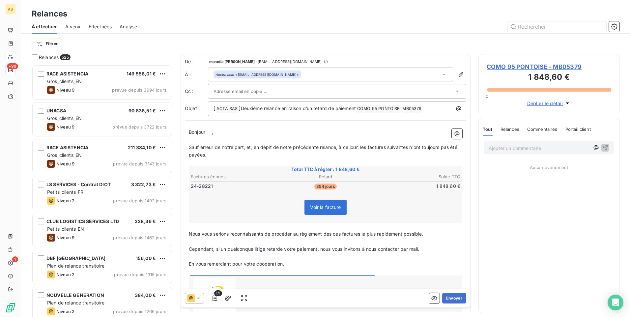
scroll to position [247, 136]
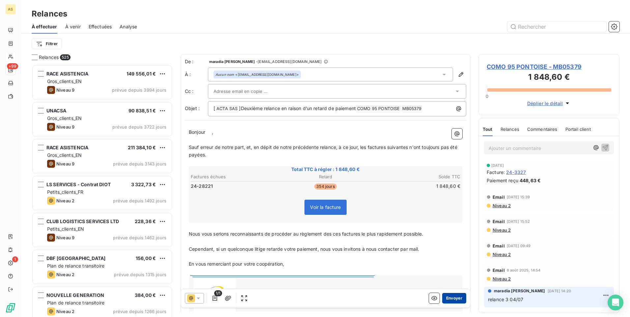
click at [451, 301] on button "Envoyer" at bounding box center [454, 298] width 24 height 11
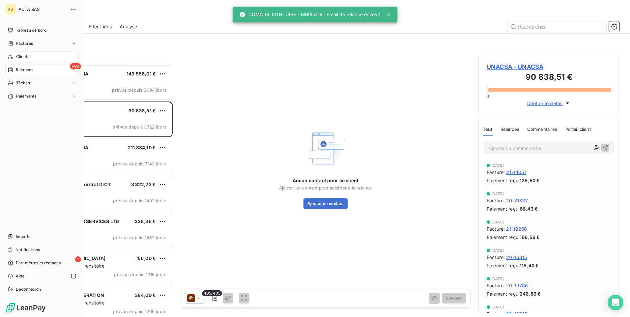
click at [22, 56] on span "Clients" at bounding box center [22, 57] width 13 height 6
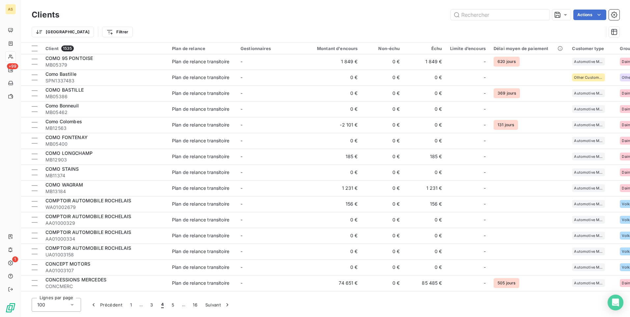
scroll to position [1280, 0]
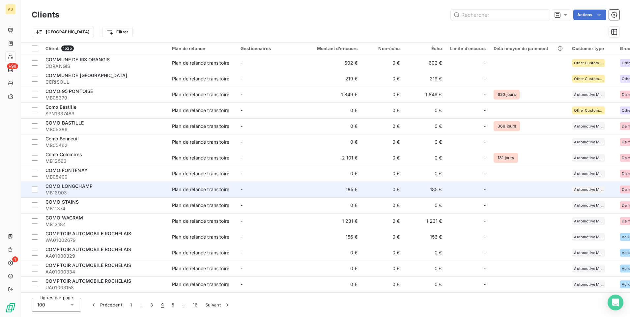
click at [136, 193] on span "MB12903" at bounding box center [104, 192] width 119 height 7
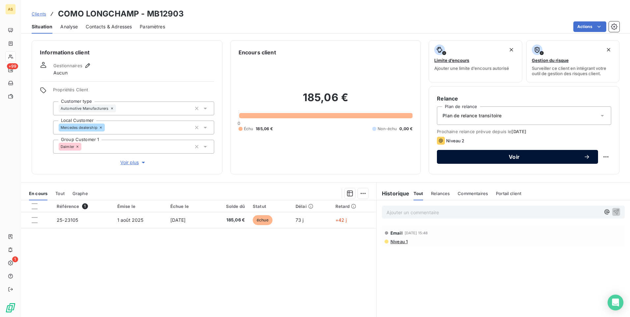
click at [448, 159] on div "Voir" at bounding box center [517, 156] width 145 height 7
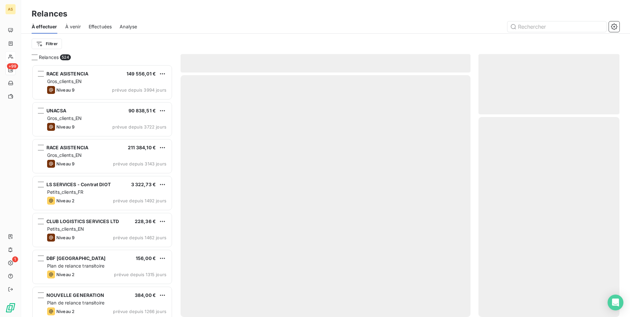
scroll to position [247, 136]
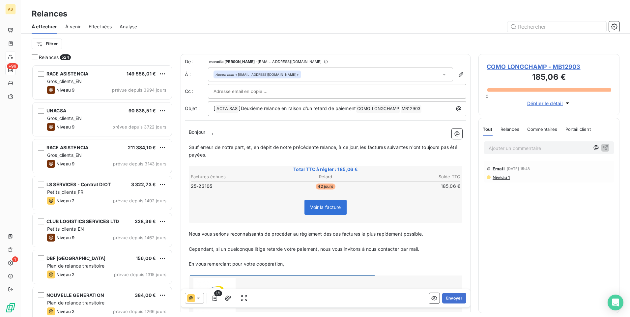
click at [451, 298] on button "Envoyer" at bounding box center [454, 298] width 24 height 11
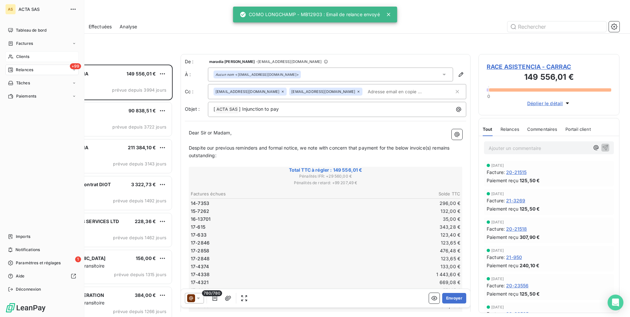
click at [19, 56] on span "Clients" at bounding box center [22, 57] width 13 height 6
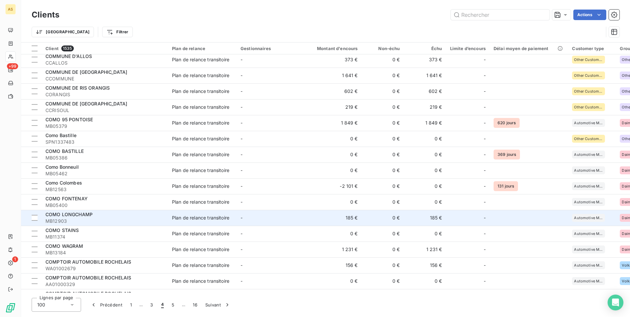
scroll to position [1284, 0]
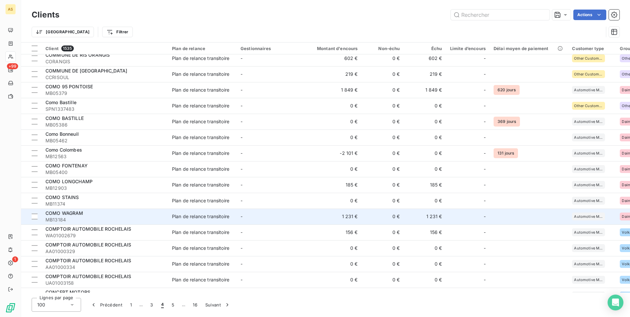
click at [213, 211] on td "Plan de relance transitoire" at bounding box center [202, 216] width 68 height 16
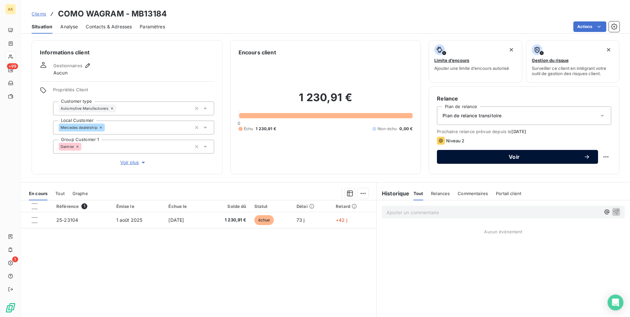
click at [484, 157] on span "Voir" at bounding box center [514, 156] width 139 height 5
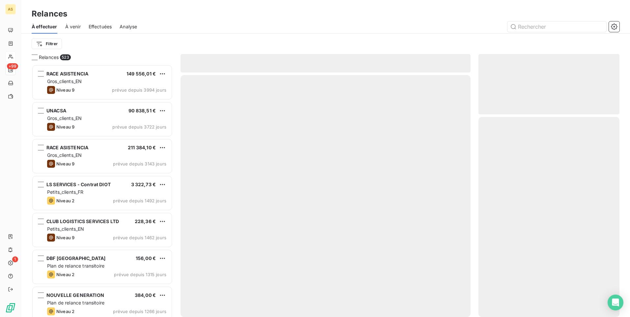
scroll to position [247, 136]
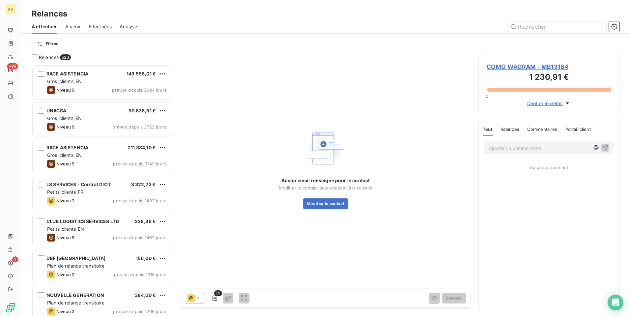
click at [196, 297] on icon at bounding box center [198, 298] width 7 height 7
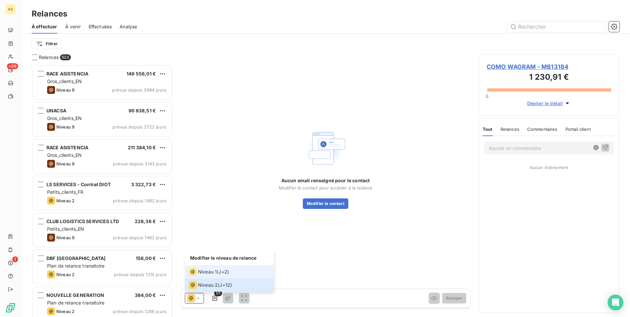
click at [205, 275] on span "Niveau 1" at bounding box center [207, 271] width 19 height 7
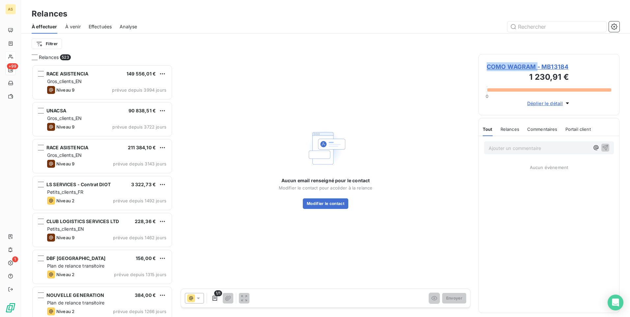
drag, startPoint x: 536, startPoint y: 65, endPoint x: 486, endPoint y: 63, distance: 50.1
click at [486, 63] on span "COMO WAGRAM - MB13184" at bounding box center [548, 66] width 124 height 9
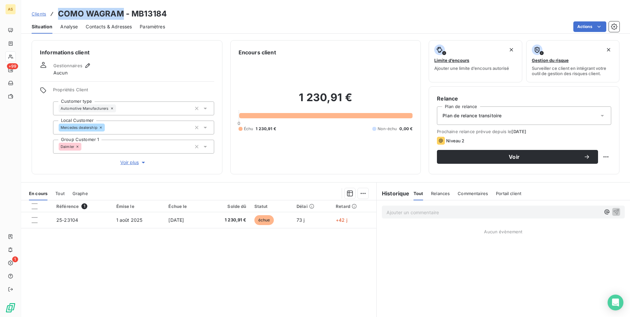
drag, startPoint x: 124, startPoint y: 12, endPoint x: 57, endPoint y: 8, distance: 67.0
click at [57, 8] on div "Clients COMO WAGRAM - MB13184 Situation Analyse Contacts & Adresses Paramètres …" at bounding box center [325, 17] width 608 height 34
copy h3 "COMO WAGRAM"
click at [103, 26] on span "Contacts & Adresses" at bounding box center [109, 26] width 46 height 7
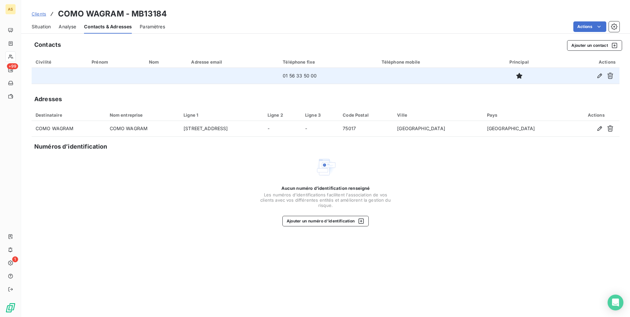
click at [593, 77] on div at bounding box center [585, 75] width 60 height 11
click at [599, 75] on icon "button" at bounding box center [599, 75] width 7 height 7
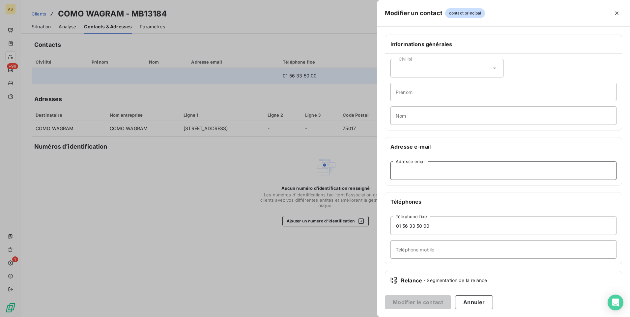
click at [402, 171] on input "Adresse email" at bounding box center [503, 170] width 226 height 18
paste input "'jabdelkalek@como.fr'"
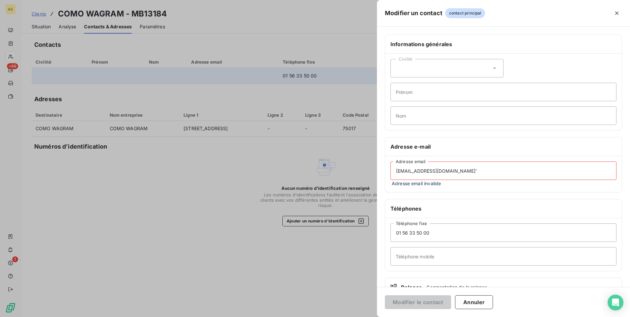
click at [398, 171] on input "'jabdelkalek@como.fr'" at bounding box center [503, 170] width 226 height 18
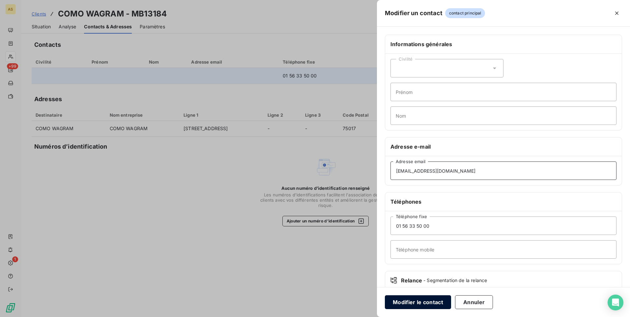
type input "jabdelkalek@como.fr"
click at [430, 305] on button "Modifier le contact" at bounding box center [418, 302] width 66 height 14
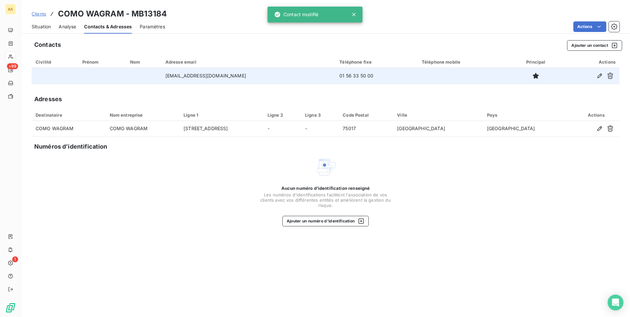
click at [34, 23] on div "Situation" at bounding box center [41, 27] width 19 height 14
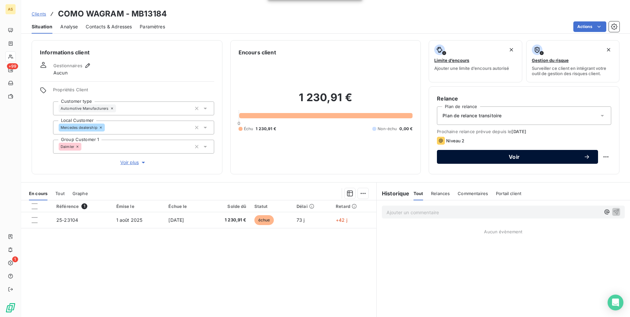
click at [448, 153] on button "Voir" at bounding box center [517, 157] width 161 height 14
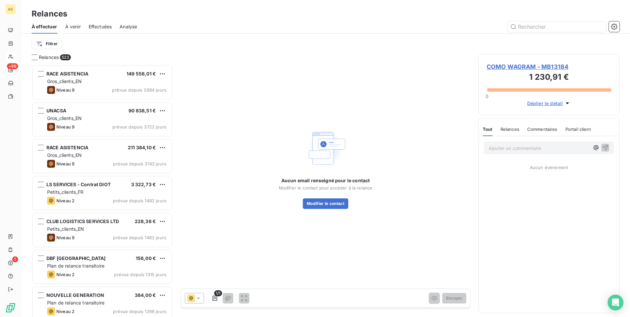
scroll to position [247, 136]
click at [199, 299] on icon at bounding box center [198, 298] width 7 height 7
drag, startPoint x: 205, startPoint y: 271, endPoint x: 391, endPoint y: 250, distance: 187.3
click at [391, 250] on div "Aucun email renseigné pour le contact Modifier le contact pour accéder à la rel…" at bounding box center [325, 168] width 290 height 228
click at [519, 68] on span "COMO WAGRAM - MB13184" at bounding box center [548, 66] width 124 height 9
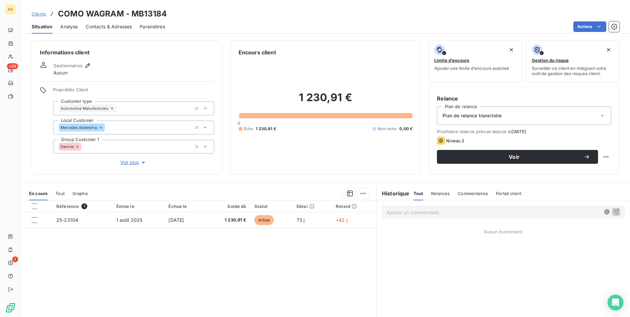
click at [91, 24] on span "Contacts & Adresses" at bounding box center [109, 26] width 46 height 7
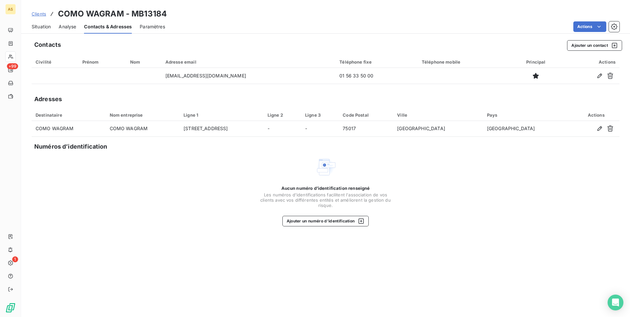
click at [45, 29] on span "Situation" at bounding box center [41, 26] width 19 height 7
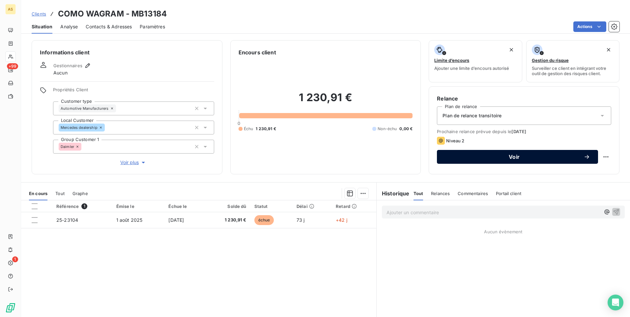
click at [461, 157] on span "Voir" at bounding box center [514, 156] width 139 height 5
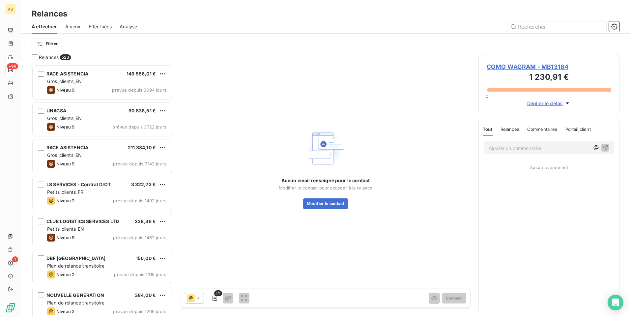
scroll to position [247, 136]
click at [200, 296] on icon at bounding box center [198, 298] width 7 height 7
click at [206, 268] on div "Niveau 1" at bounding box center [203, 272] width 28 height 8
click at [552, 68] on span "COMO WAGRAM - MB13184" at bounding box center [548, 66] width 124 height 9
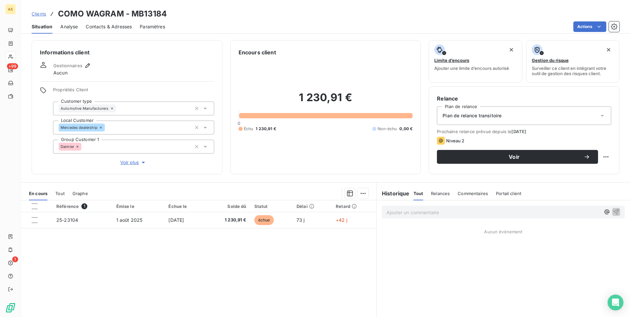
click at [105, 27] on span "Contacts & Adresses" at bounding box center [109, 26] width 46 height 7
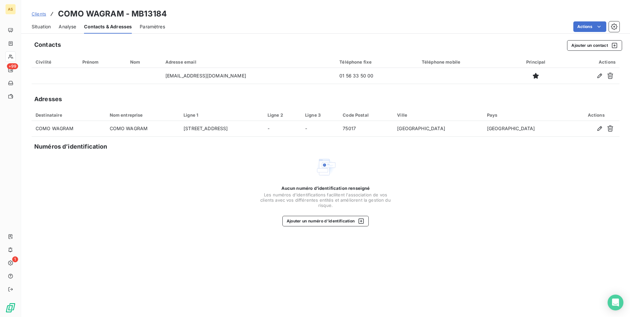
click at [37, 28] on span "Situation" at bounding box center [41, 26] width 19 height 7
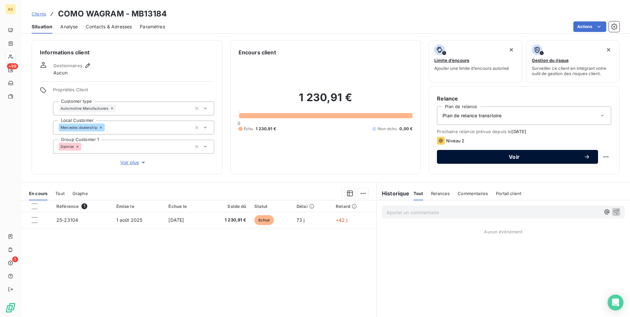
click at [459, 160] on button "Voir" at bounding box center [517, 157] width 161 height 14
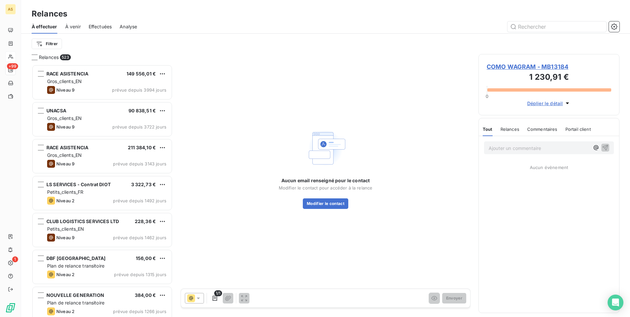
scroll to position [247, 136]
click at [196, 297] on icon at bounding box center [198, 298] width 7 height 7
click at [209, 268] on div "Niveau 1" at bounding box center [203, 272] width 28 height 8
click at [582, 66] on span "COMO WAGRAM - MB13184" at bounding box center [548, 66] width 124 height 9
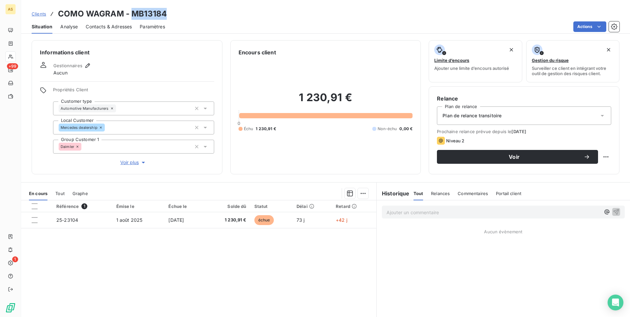
drag, startPoint x: 168, startPoint y: 12, endPoint x: 131, endPoint y: 7, distance: 37.9
click at [131, 7] on div "Clients COMO WAGRAM - MB13184 Situation Analyse Contacts & Adresses Paramètres …" at bounding box center [325, 17] width 608 height 34
drag, startPoint x: 131, startPoint y: 7, endPoint x: 134, endPoint y: 13, distance: 7.1
copy h3 "MB13184"
drag, startPoint x: 123, startPoint y: 11, endPoint x: 60, endPoint y: 13, distance: 62.9
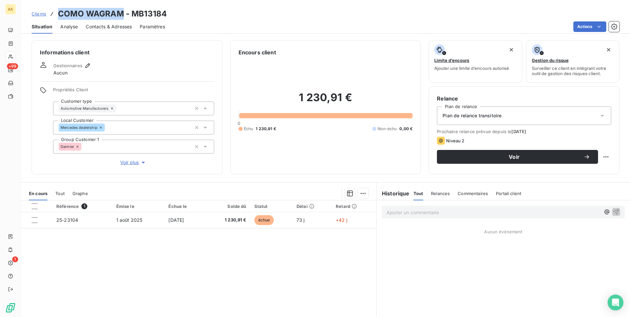
click at [60, 13] on h3 "COMO WAGRAM - MB13184" at bounding box center [112, 14] width 109 height 12
copy h3 "COMO WAGRAM"
click at [41, 12] on span "Clients" at bounding box center [39, 13] width 14 height 5
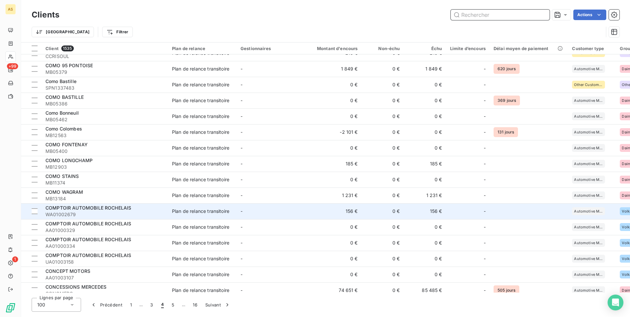
scroll to position [1317, 0]
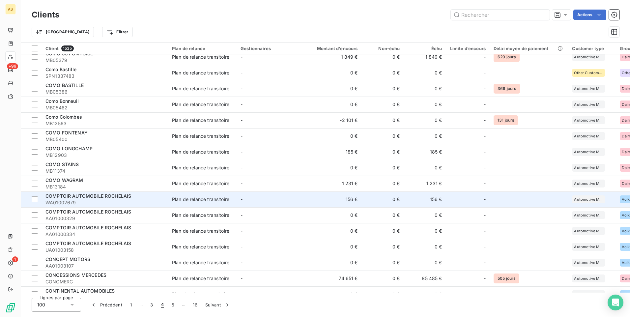
click at [105, 201] on span "WA01002679" at bounding box center [104, 202] width 119 height 7
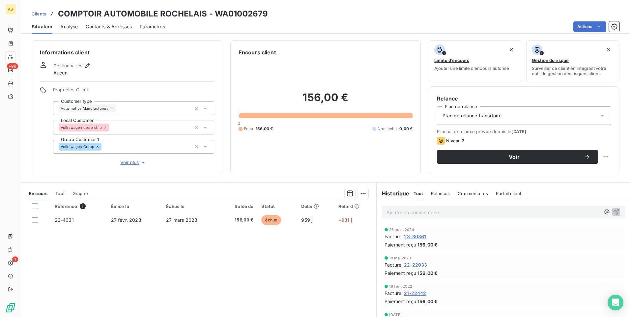
click at [40, 12] on span "Clients" at bounding box center [39, 13] width 14 height 5
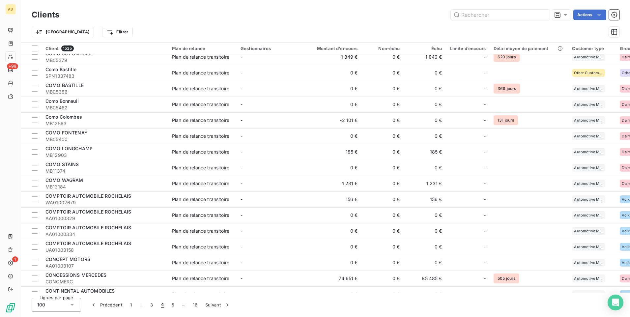
scroll to position [1345, 0]
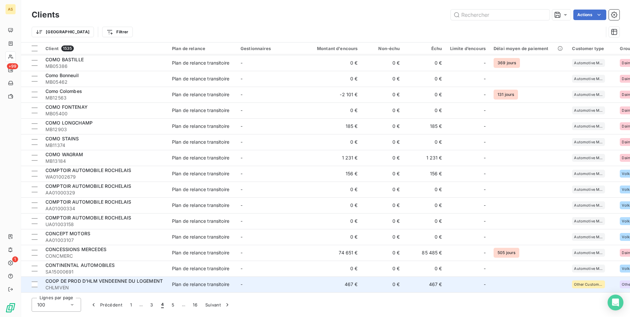
click at [433, 283] on td "467 €" at bounding box center [425, 284] width 42 height 16
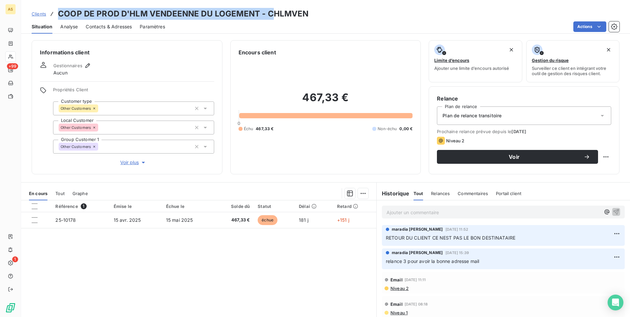
drag, startPoint x: 268, startPoint y: 13, endPoint x: 56, endPoint y: 8, distance: 212.8
click at [56, 8] on div "Clients COOP DE PROD D'HLM VENDEENNE DU LOGEMENT - CHLMVEN Situation Analyse Co…" at bounding box center [325, 17] width 608 height 34
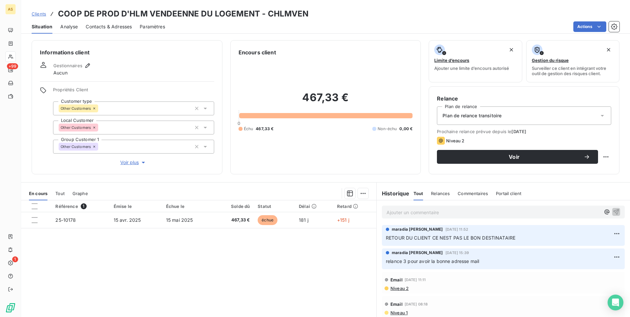
click at [391, 8] on div "Clients COOP DE PROD D'HLM VENDEENNE DU LOGEMENT - CHLMVEN" at bounding box center [325, 14] width 608 height 12
drag, startPoint x: 258, startPoint y: 13, endPoint x: 53, endPoint y: 5, distance: 205.3
click at [53, 5] on div "Clients COOP DE PROD D'HLM VENDEENNE DU LOGEMENT - CHLMVEN Situation Analyse Co…" at bounding box center [325, 17] width 608 height 34
copy h3 "COOP DE PROD D'HLM VENDEENNE DU LOGEMENT"
drag, startPoint x: 316, startPoint y: 16, endPoint x: 266, endPoint y: 14, distance: 50.8
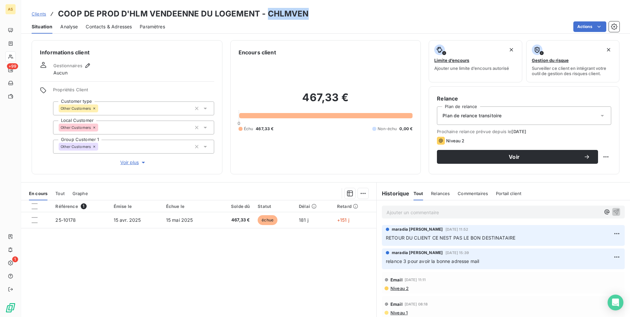
click at [266, 14] on div "Clients COOP DE PROD D'HLM VENDEENNE DU LOGEMENT - CHLMVEN" at bounding box center [325, 14] width 608 height 12
copy h3 "CHLMVEN"
click at [33, 11] on link "Clients" at bounding box center [39, 14] width 14 height 7
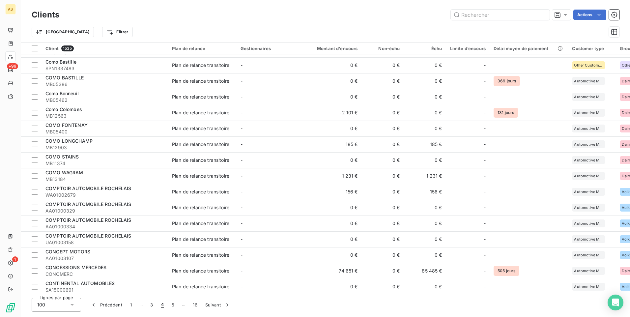
scroll to position [1345, 0]
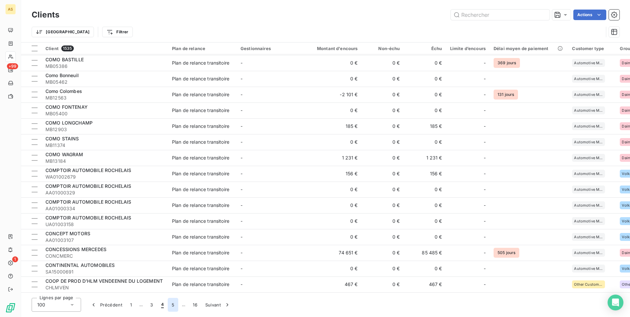
click at [171, 305] on button "5" at bounding box center [173, 305] width 11 height 14
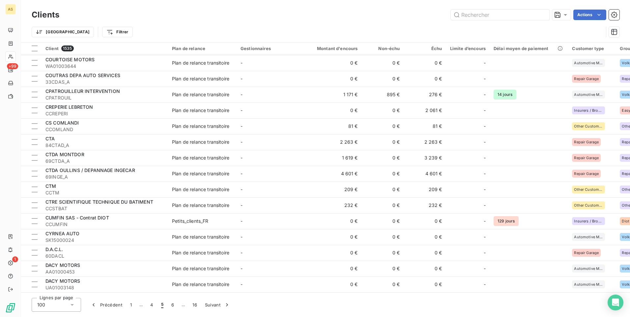
scroll to position [0, 0]
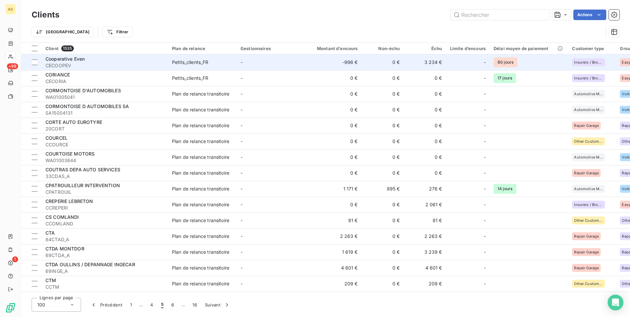
click at [442, 63] on td "3 234 €" at bounding box center [425, 62] width 42 height 16
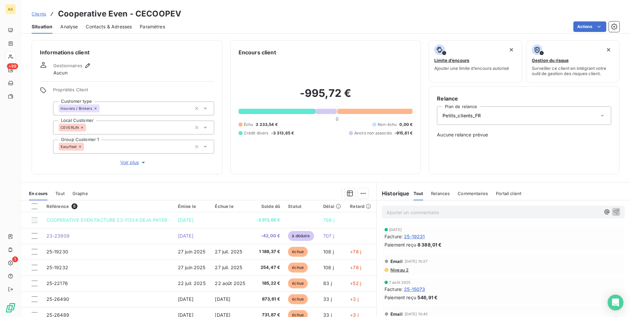
click at [33, 14] on span "Clients" at bounding box center [39, 13] width 14 height 5
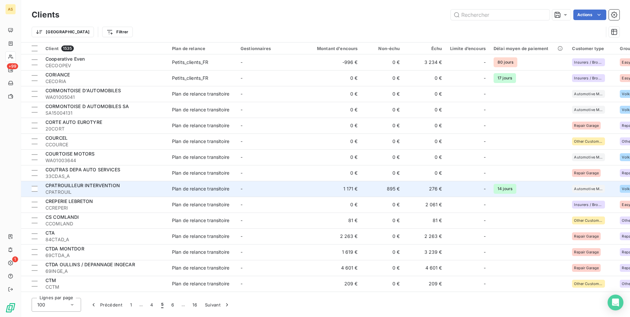
click at [435, 188] on td "276 €" at bounding box center [425, 189] width 42 height 16
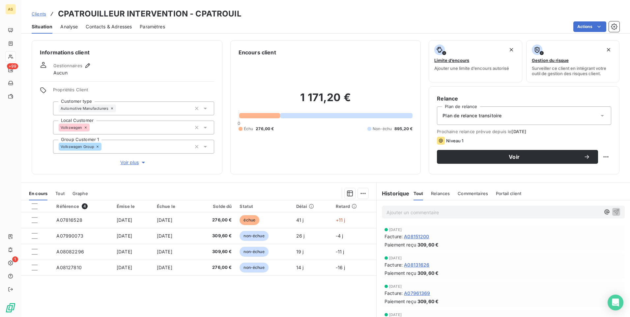
click at [38, 15] on span "Clients" at bounding box center [39, 13] width 14 height 5
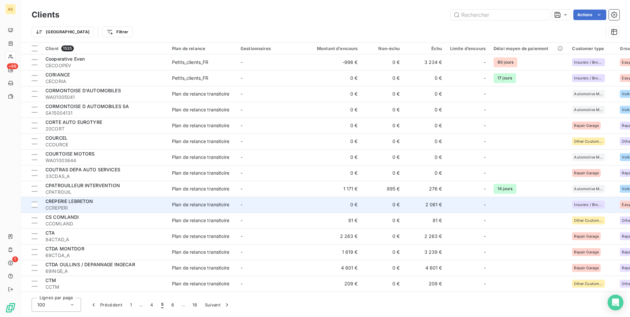
click at [436, 209] on td "2 061 €" at bounding box center [425, 205] width 42 height 16
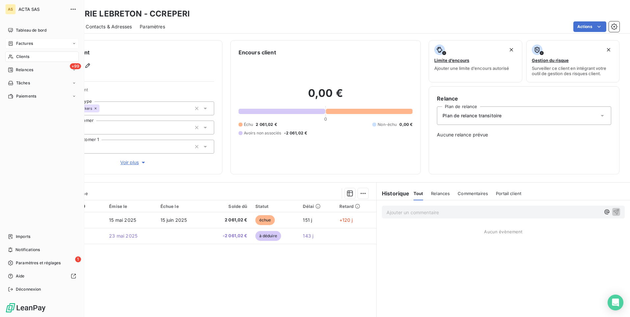
click at [35, 47] on div "Factures" at bounding box center [41, 43] width 73 height 11
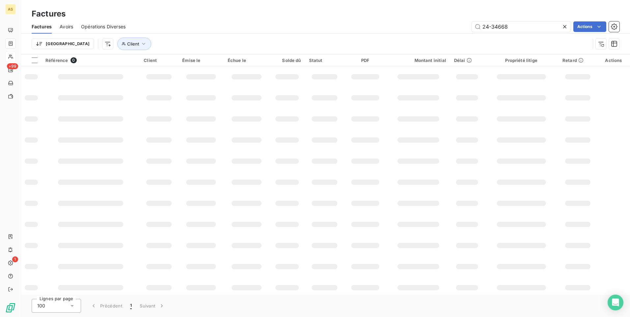
drag, startPoint x: 524, startPoint y: 26, endPoint x: 453, endPoint y: 25, distance: 70.5
click at [453, 25] on div "24-34668 Actions" at bounding box center [376, 26] width 486 height 11
type input "25-19358"
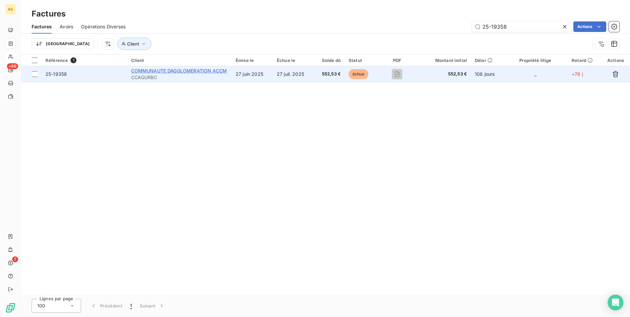
click at [205, 68] on span "COMMUNAUTE DAGGLOMERATION ACCM" at bounding box center [179, 71] width 96 height 6
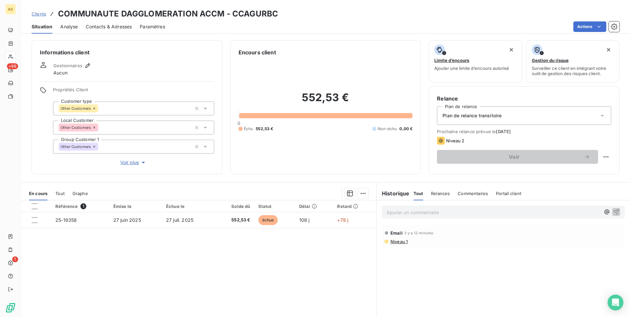
click at [386, 212] on p "Ajouter un commentaire ﻿" at bounding box center [493, 212] width 214 height 8
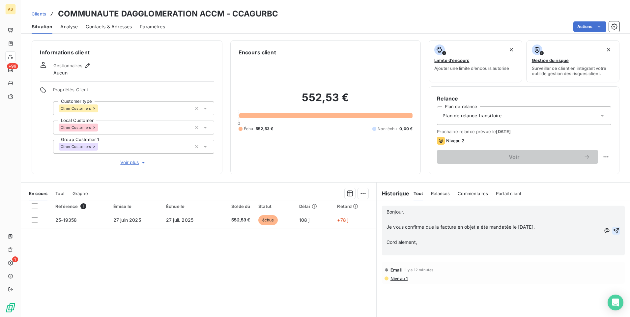
click at [612, 227] on icon "button" at bounding box center [615, 230] width 7 height 7
